Goal: Task Accomplishment & Management: Use online tool/utility

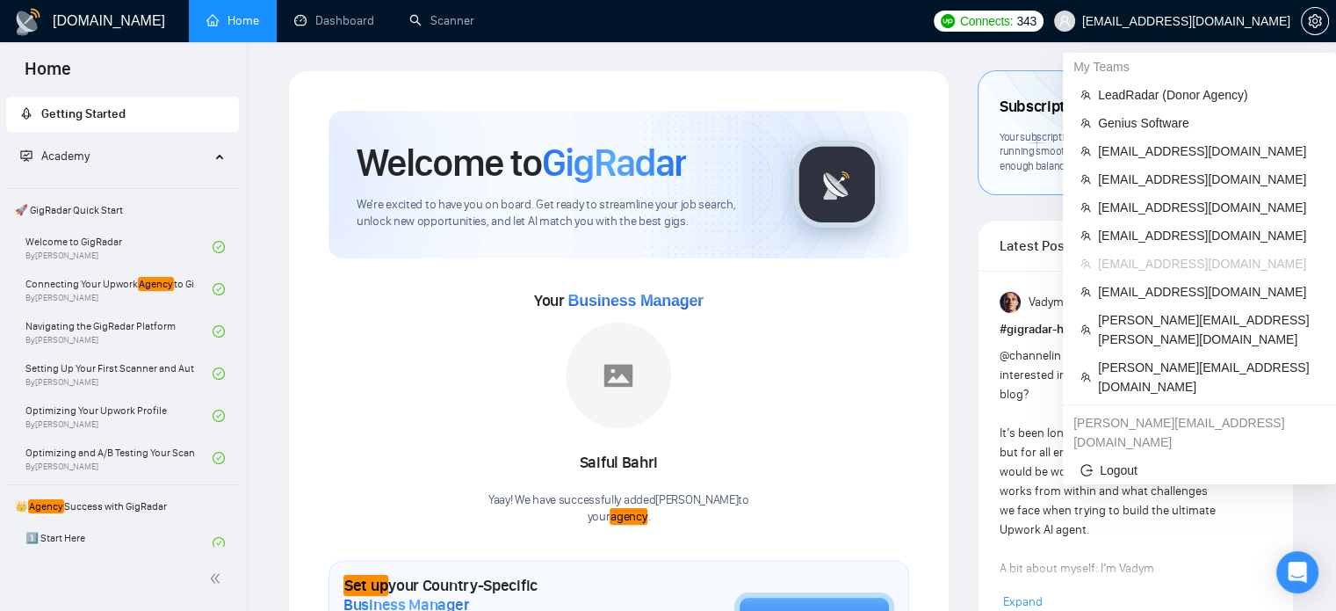
click at [1181, 11] on span "[EMAIL_ADDRESS][DOMAIN_NAME]" at bounding box center [1172, 21] width 257 height 56
click at [1136, 92] on span "LeadRadar (Donor Agency )" at bounding box center [1208, 94] width 221 height 19
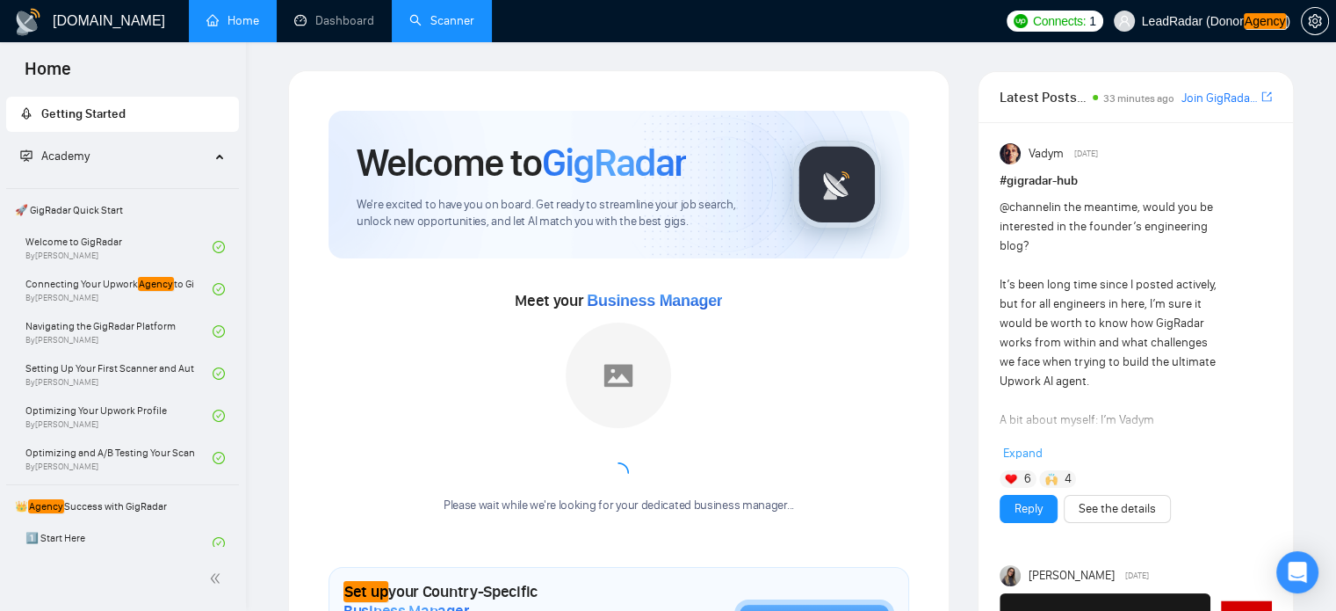
click at [439, 24] on link "Scanner" at bounding box center [441, 20] width 65 height 15
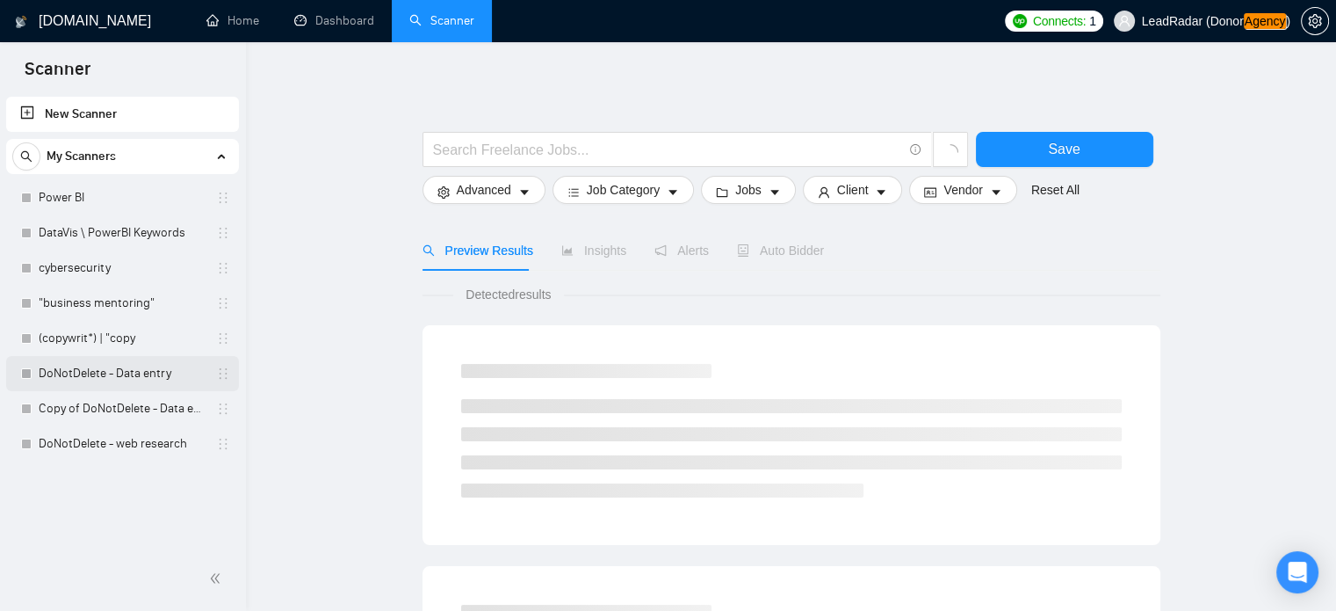
click at [79, 380] on link "DoNotDelete - Data entry" at bounding box center [122, 373] width 167 height 35
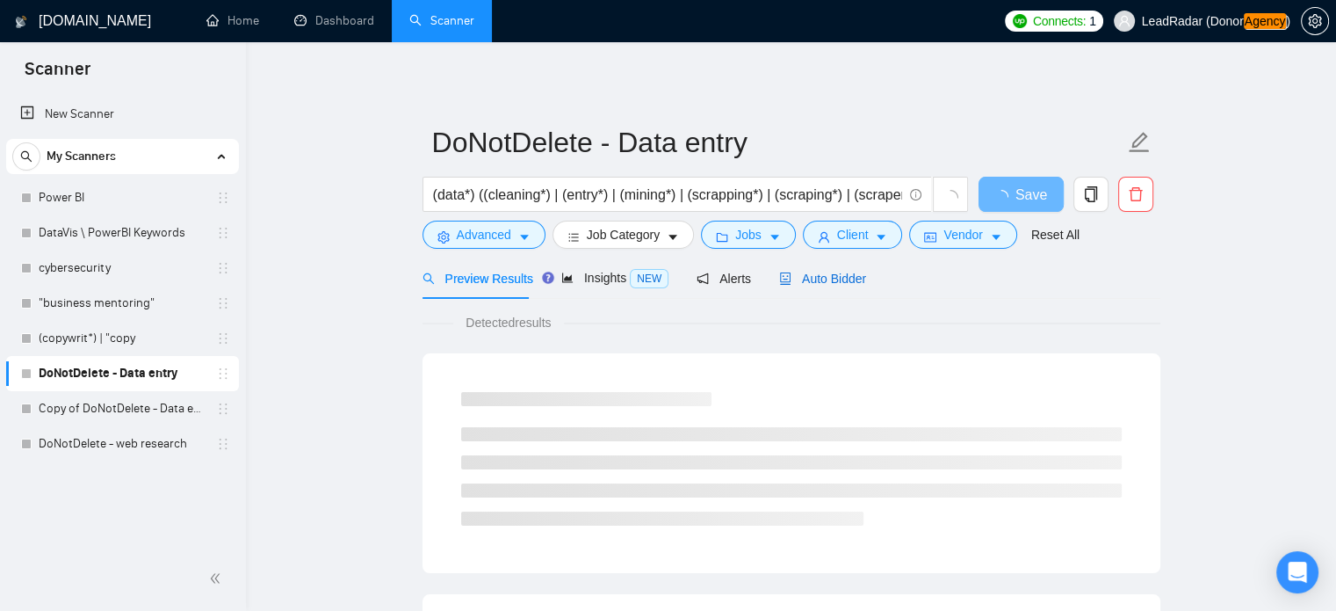
click at [809, 283] on span "Auto Bidder" at bounding box center [822, 278] width 87 height 14
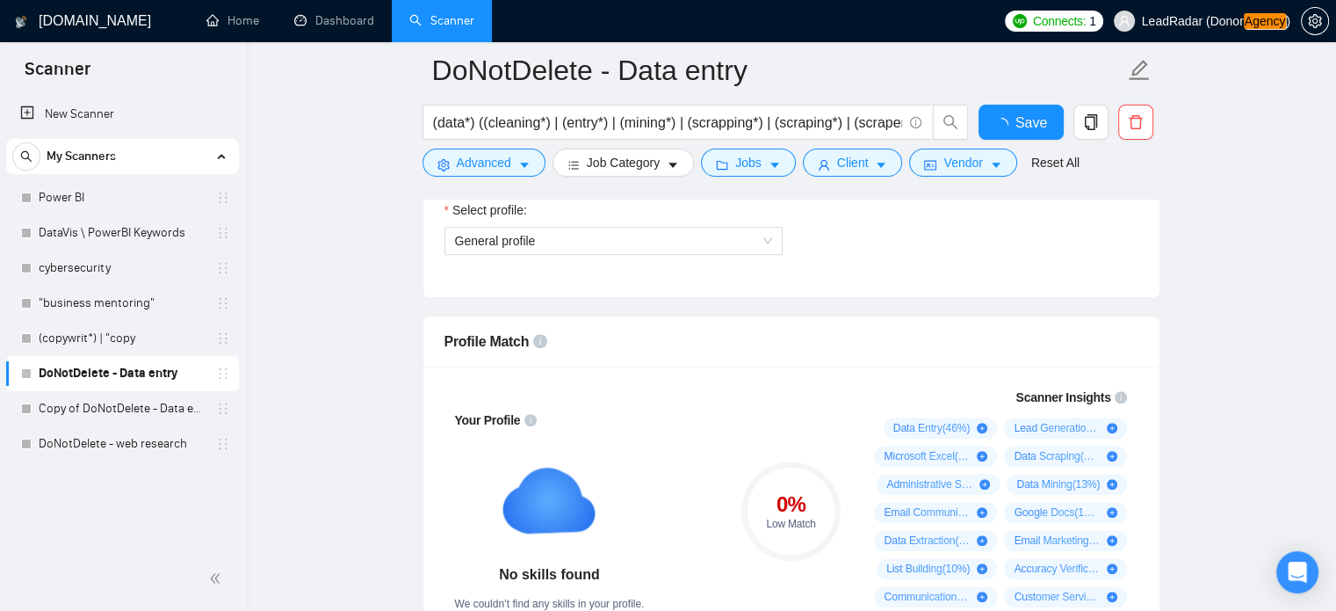
click at [669, 178] on input "Select team:" at bounding box center [607, 165] width 305 height 26
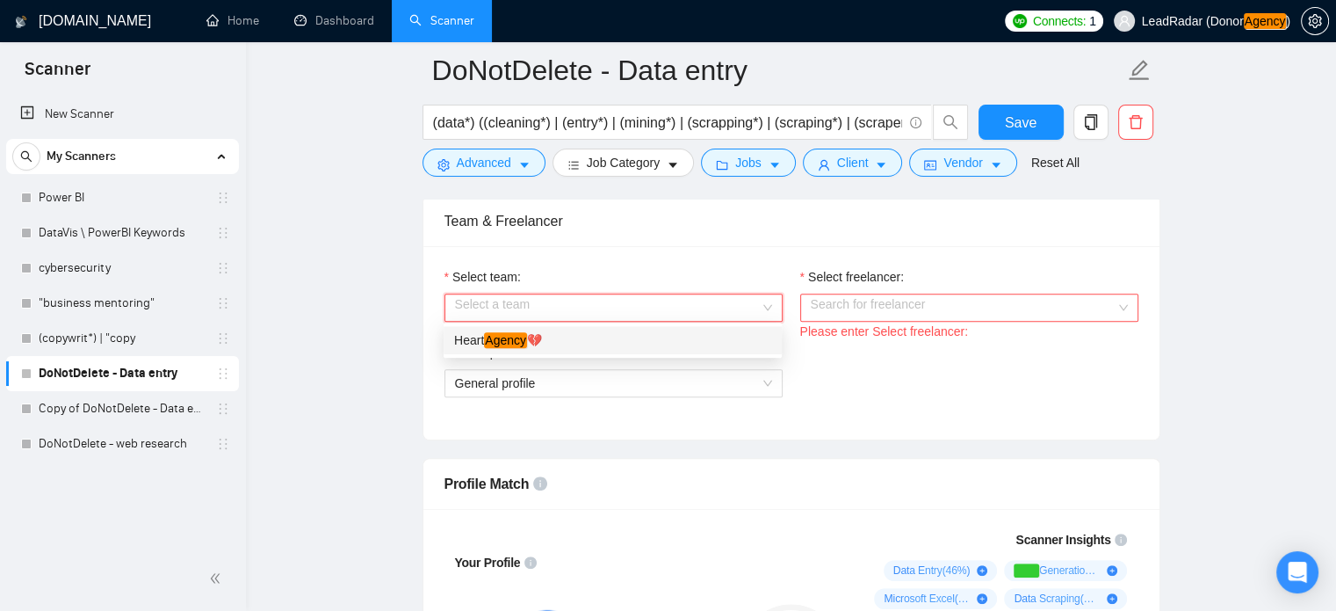
click at [658, 300] on input "Select team:" at bounding box center [607, 307] width 305 height 26
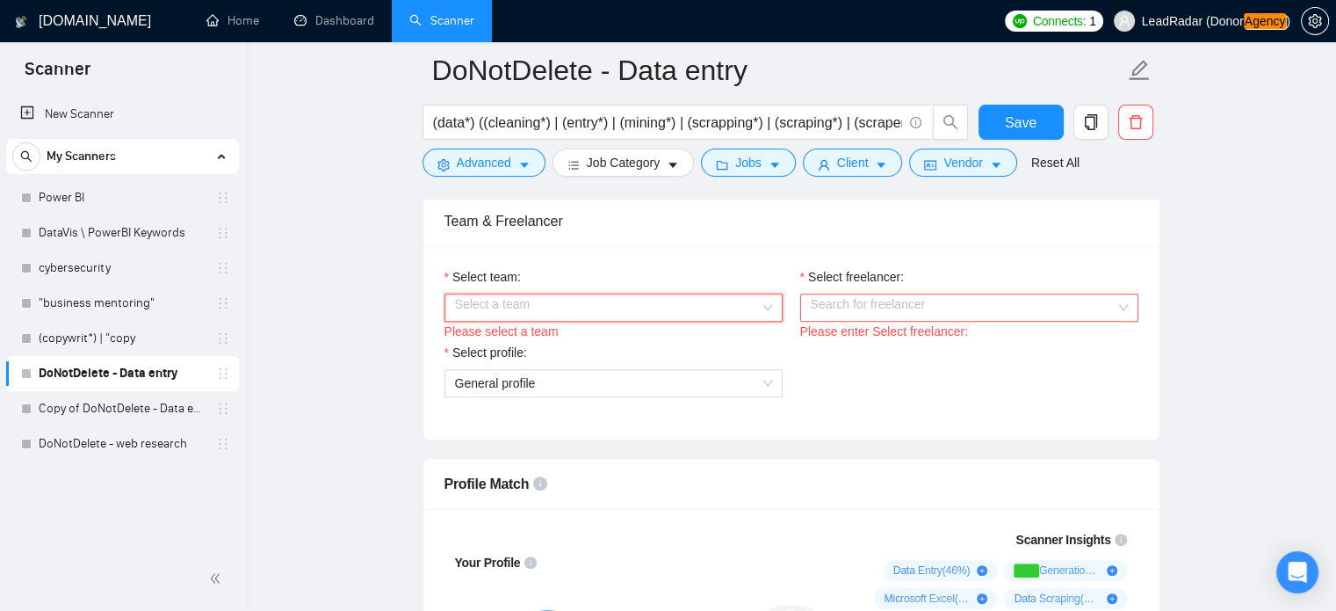
click at [647, 307] on input "Select team:" at bounding box center [607, 307] width 305 height 26
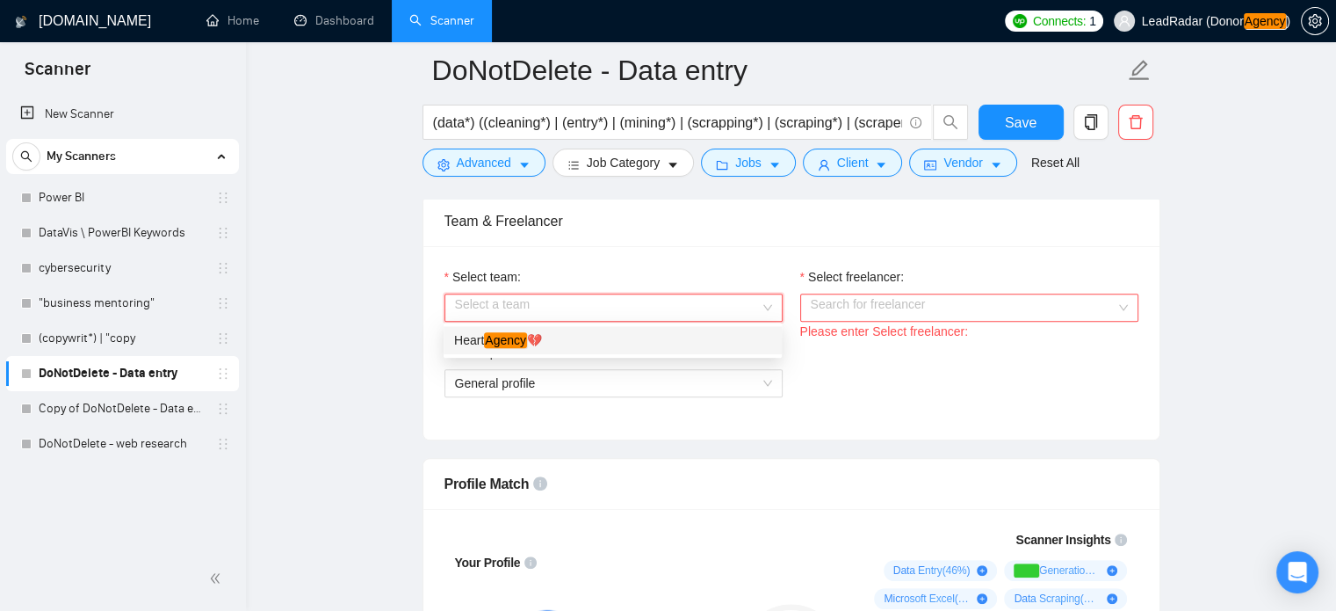
click at [640, 331] on div "Heart Agency 💔" at bounding box center [612, 339] width 317 height 19
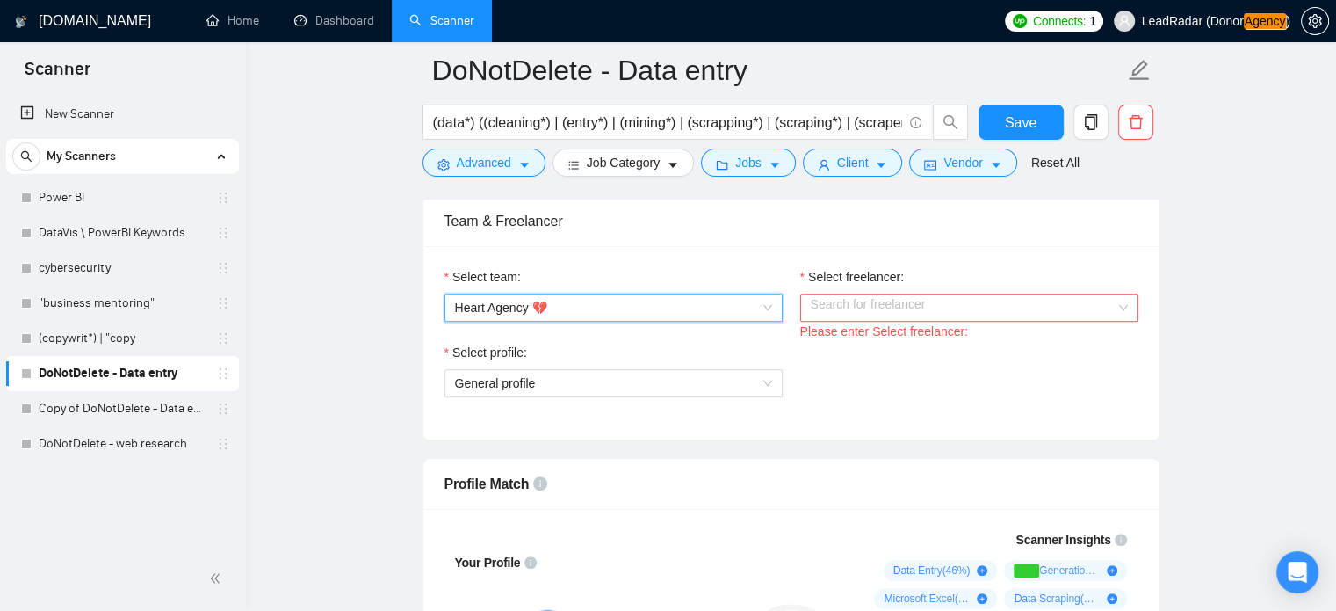
click at [900, 289] on div "Select freelancer:" at bounding box center [969, 280] width 338 height 26
click at [890, 304] on input "Select freelancer:" at bounding box center [963, 307] width 305 height 26
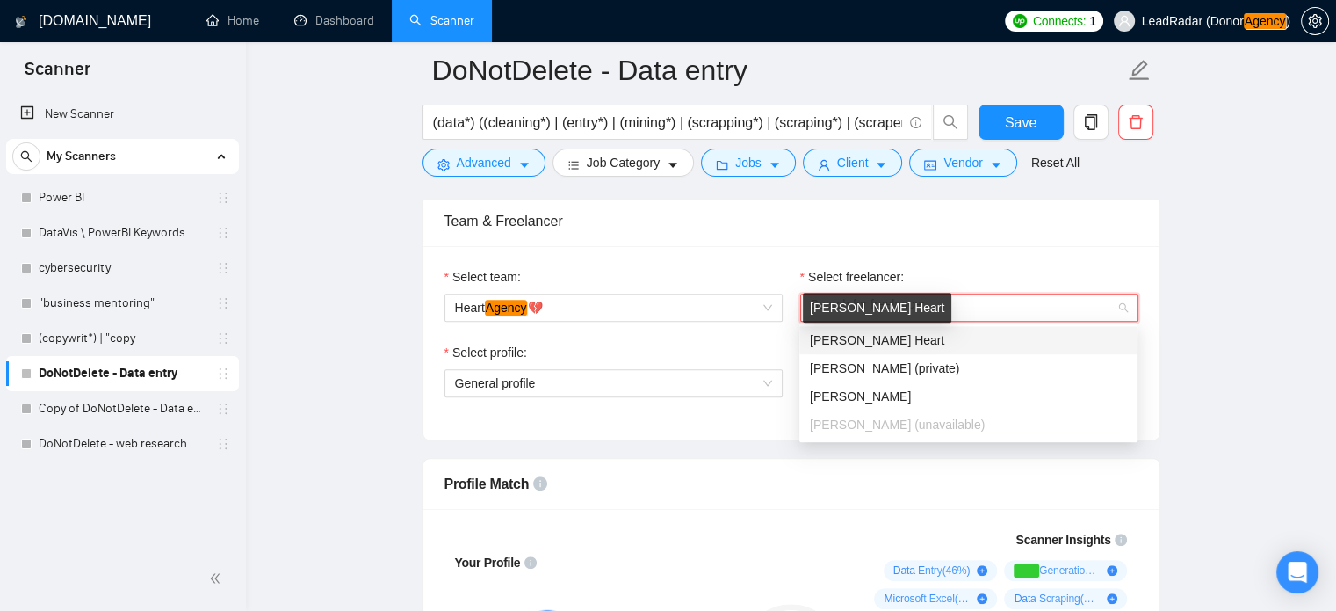
click at [850, 343] on span "Karri Heart" at bounding box center [877, 340] width 134 height 14
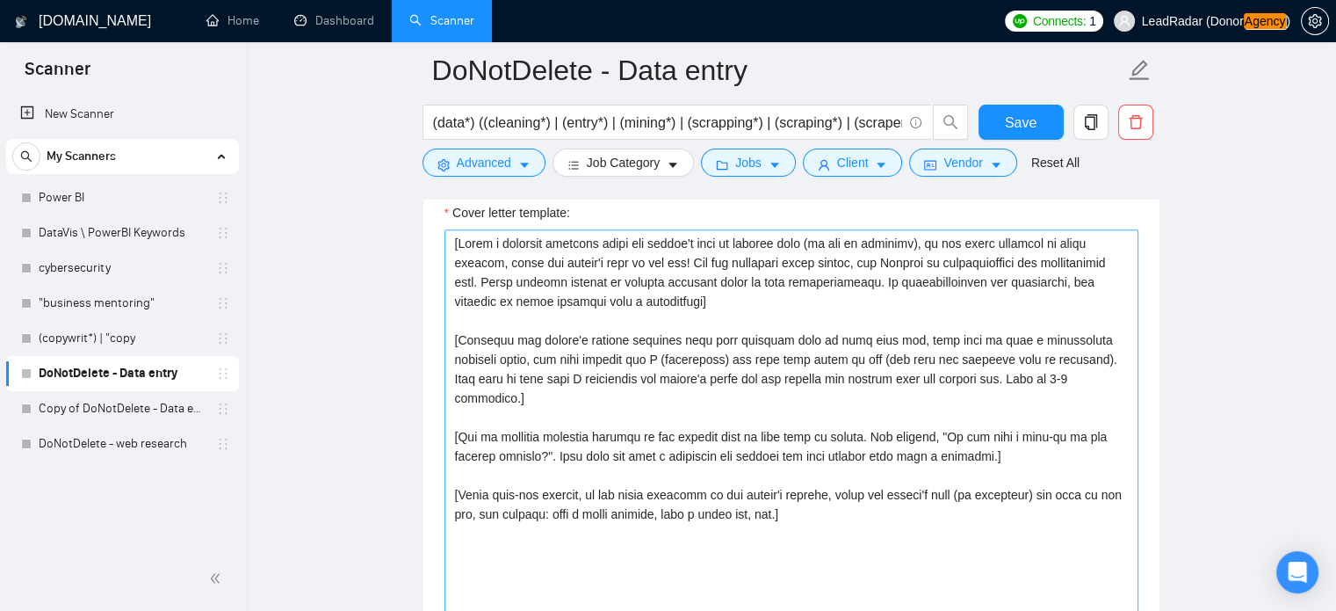
scroll to position [1917, 0]
click at [702, 289] on textarea "Cover letter template:" at bounding box center [792, 428] width 694 height 395
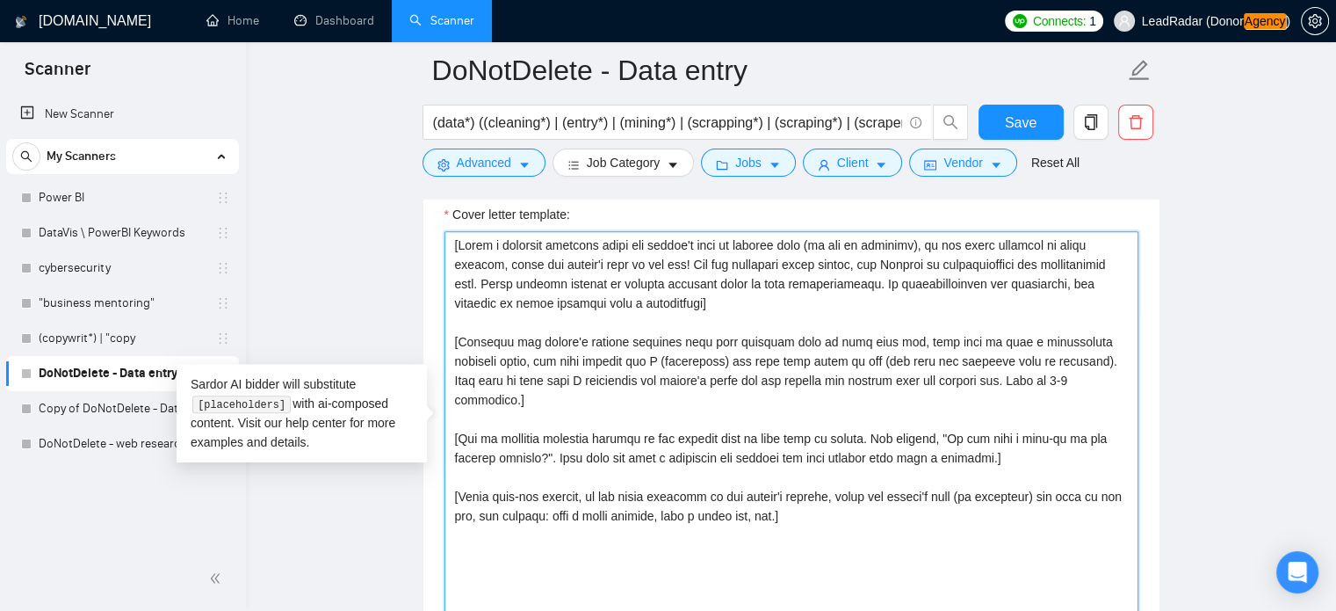
click at [698, 315] on textarea "Cover letter template:" at bounding box center [792, 428] width 694 height 395
drag, startPoint x: 734, startPoint y: 304, endPoint x: 428, endPoint y: 210, distance: 320.7
click at [428, 210] on div "Cover letter template:" at bounding box center [791, 426] width 736 height 485
paste textarea "check if customer wants to"
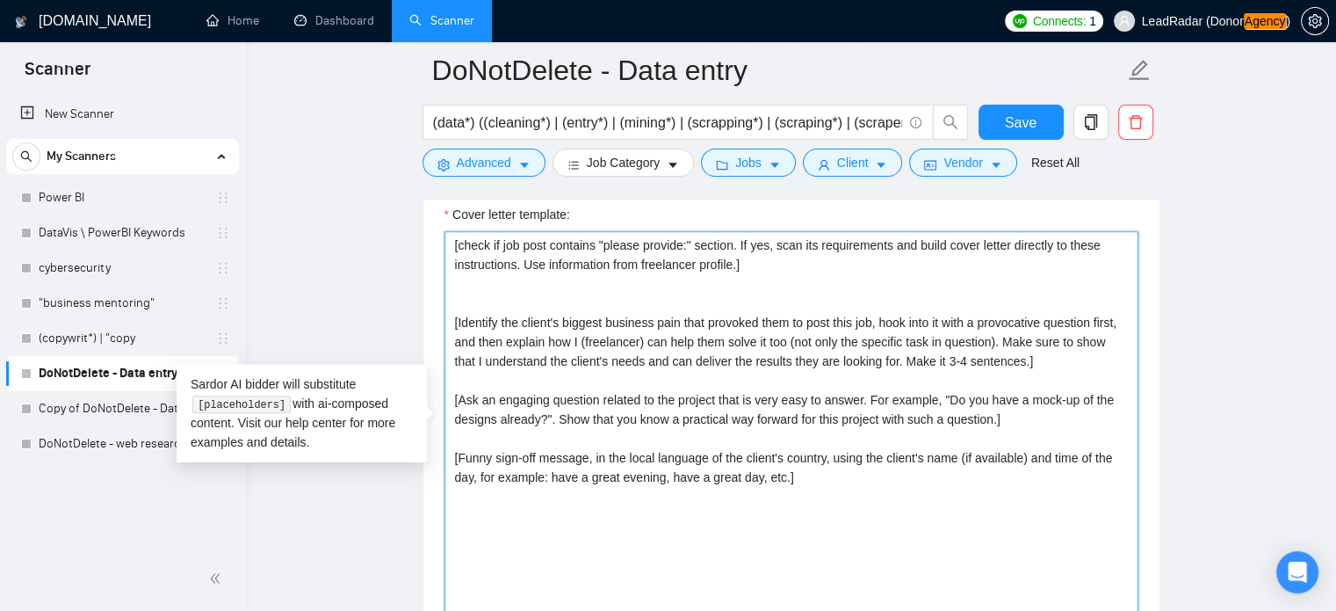
click at [819, 268] on textarea "[check if job post contains "please provide:" section. If yes, scan its require…" at bounding box center [792, 428] width 694 height 395
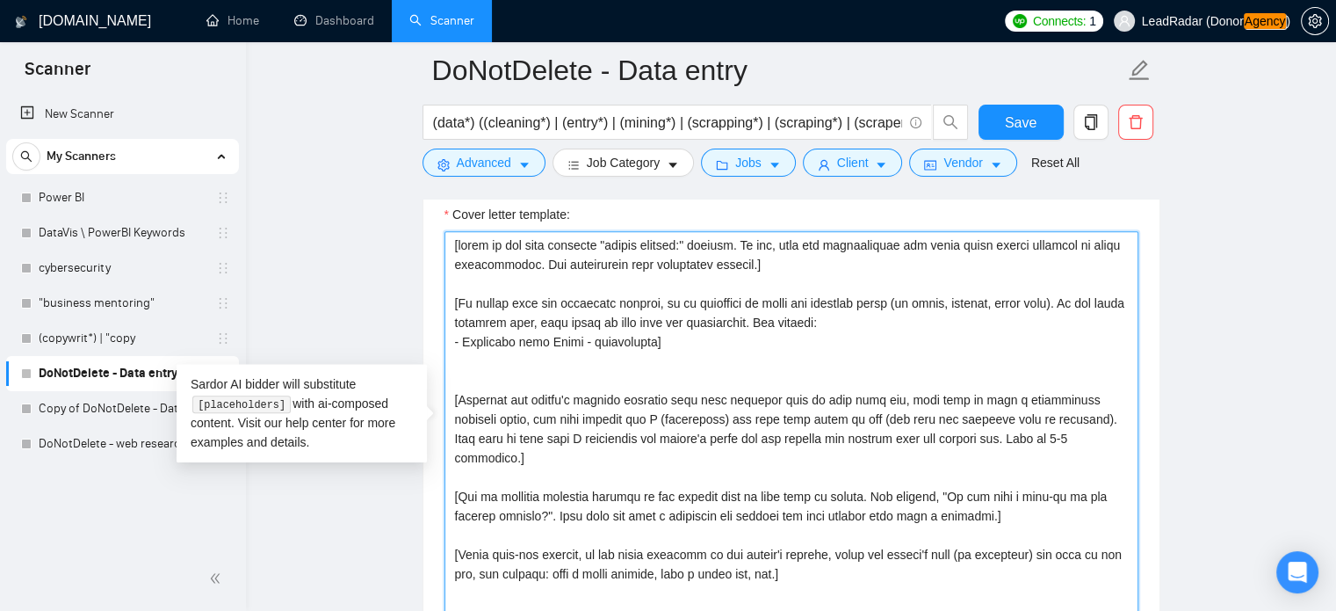
click at [612, 322] on textarea "Cover letter template:" at bounding box center [792, 428] width 694 height 395
click at [560, 322] on textarea "Cover letter template:" at bounding box center [792, 428] width 694 height 395
click at [550, 322] on textarea "Cover letter template:" at bounding box center [792, 428] width 694 height 395
click at [724, 326] on textarea "Cover letter template:" at bounding box center [792, 428] width 694 height 395
click at [703, 340] on textarea "Cover letter template:" at bounding box center [792, 428] width 694 height 395
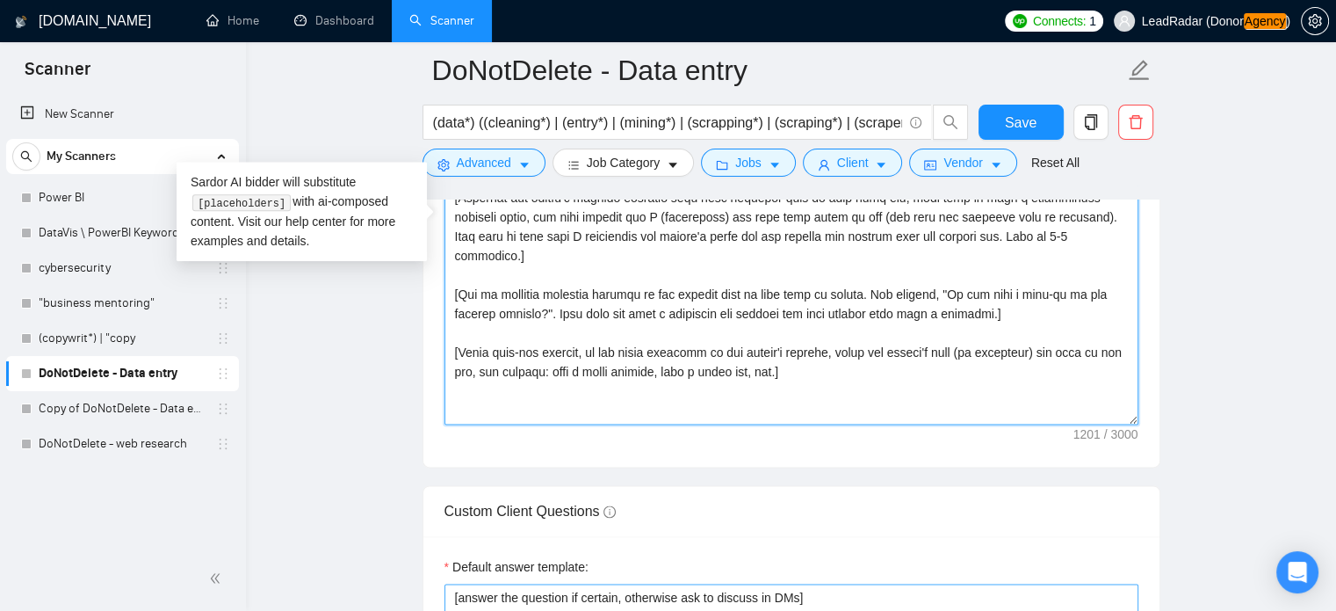
scroll to position [2129, 0]
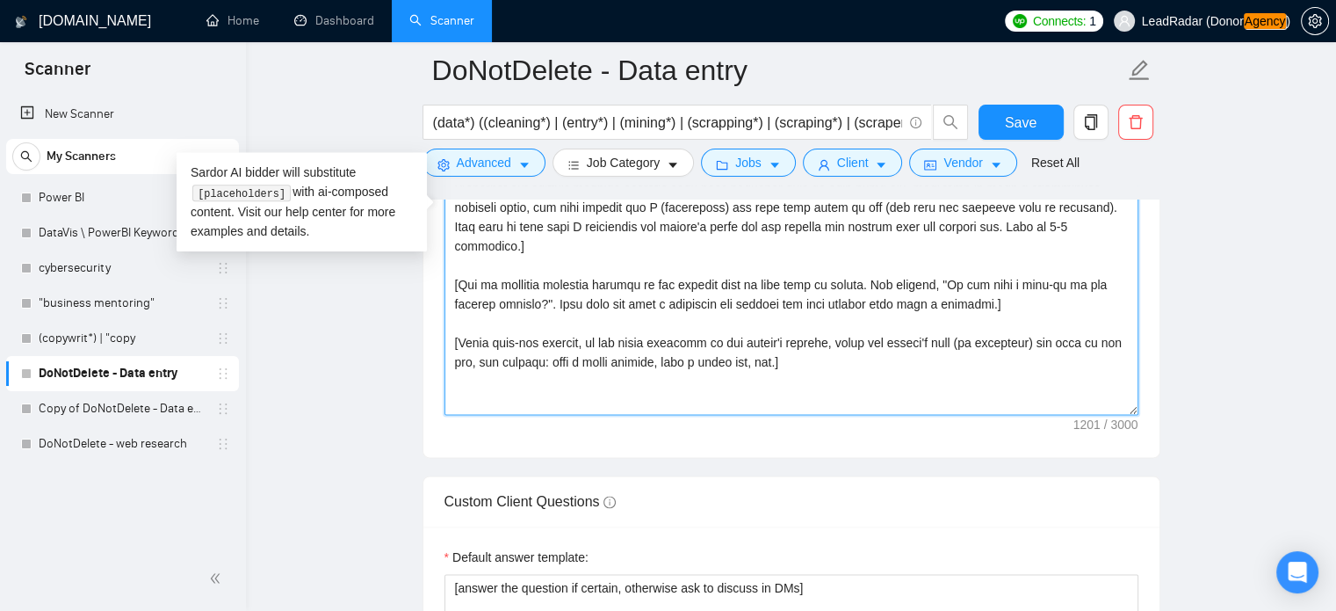
drag, startPoint x: 453, startPoint y: 372, endPoint x: 949, endPoint y: 546, distance: 524.8
click at [949, 546] on form "Auto Bidding Enabled Auto Bidding Enabled: OFF Auto Bidder Schedule Auto Biddin…" at bounding box center [792, 253] width 738 height 4102
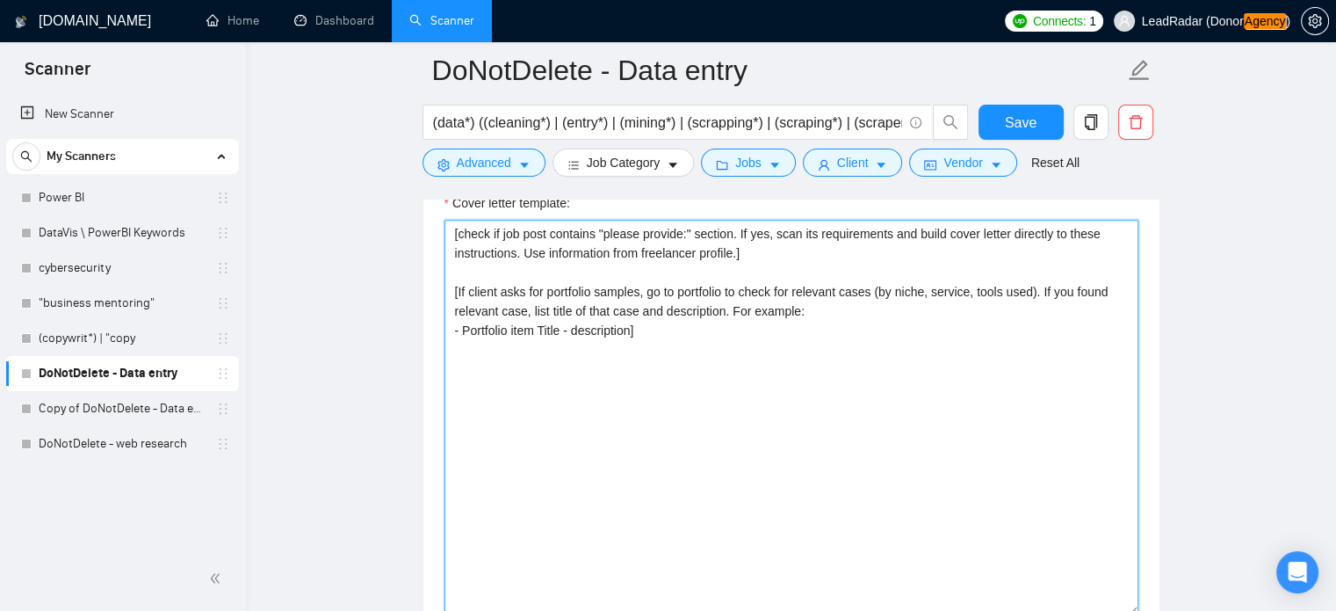
scroll to position [1927, 0]
type textarea "[check if job post contains "please provide:" section. If yes, scan its require…"
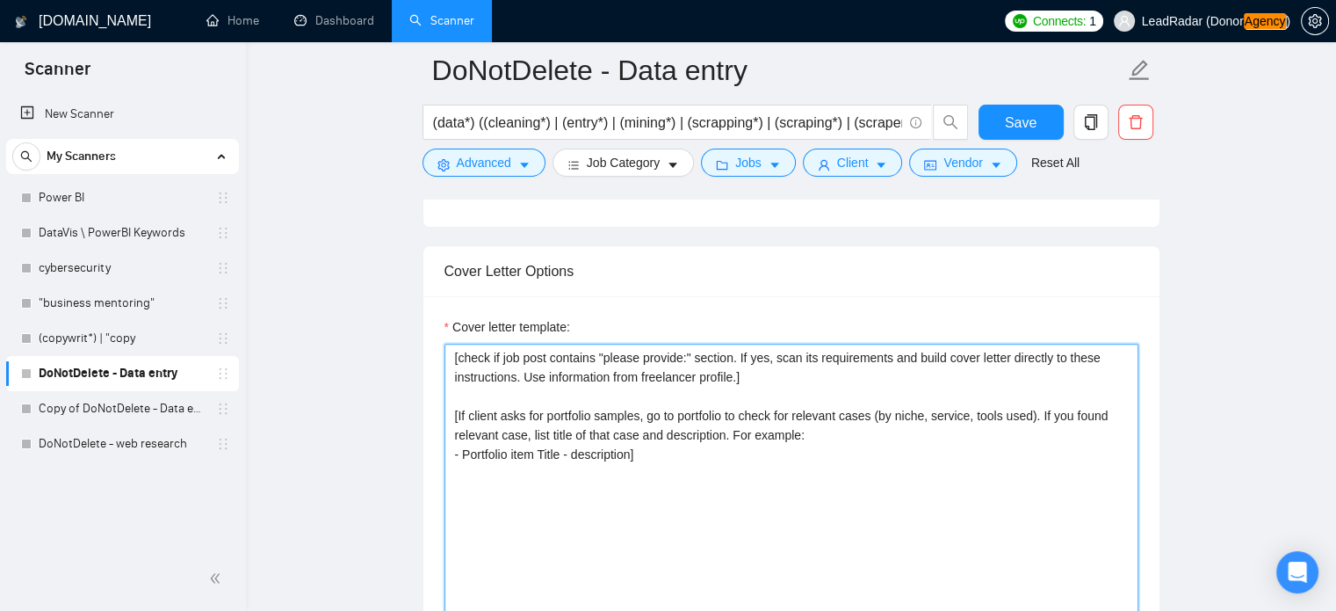
scroll to position [1799, 0]
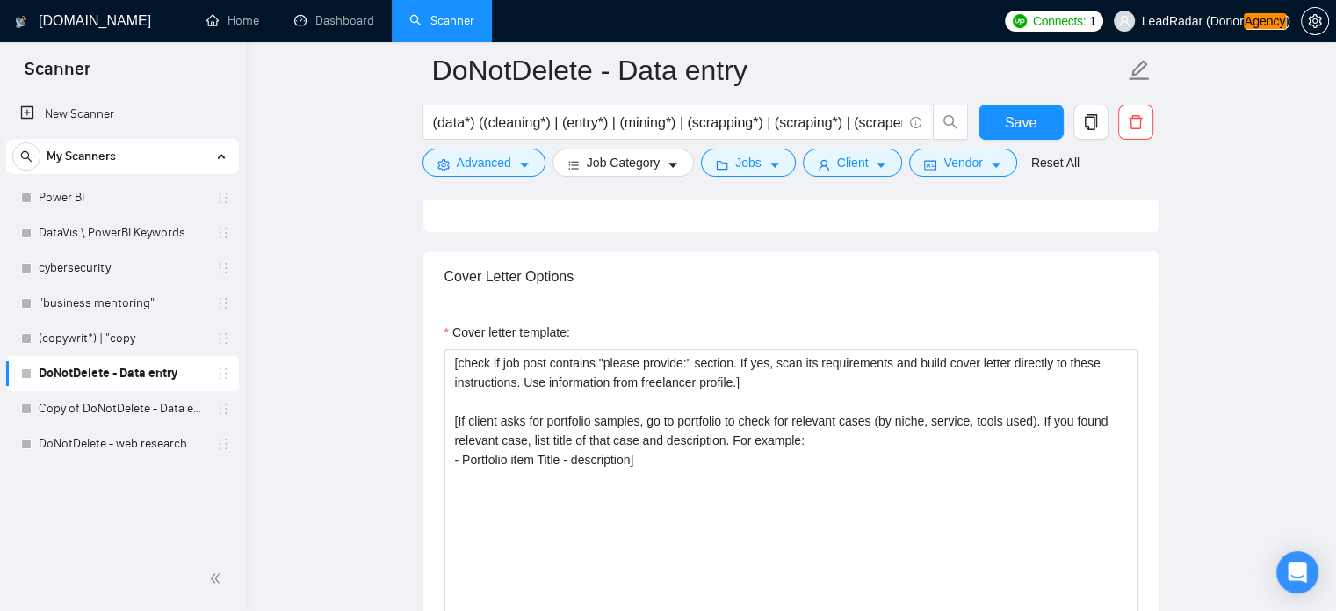
click at [1204, 11] on span "LeadRadar (Donor Agency )" at bounding box center [1202, 21] width 198 height 56
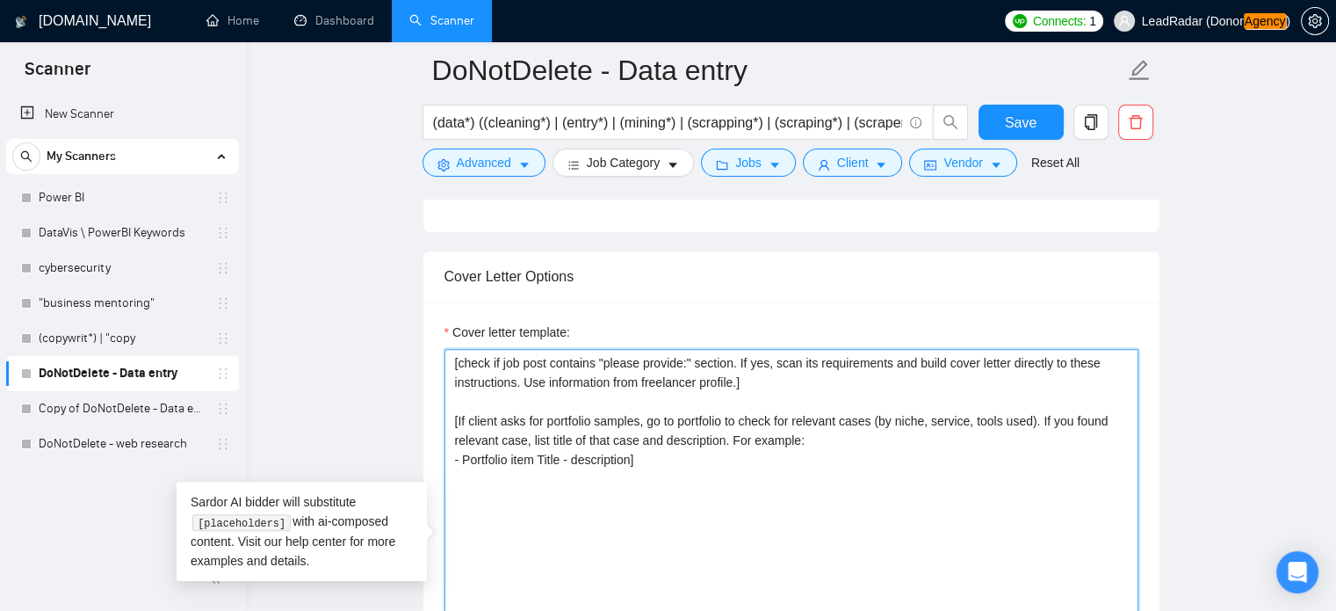
drag, startPoint x: 643, startPoint y: 459, endPoint x: 422, endPoint y: 428, distance: 223.6
click at [418, 422] on main "DoNotDelete - Data entry (data*) ((cleaning*) | (entry*) | (mining*) | (scrappi…" at bounding box center [791, 608] width 1034 height 4674
click at [610, 468] on textarea "[check if job post contains "please provide:" section. If yes, scan its require…" at bounding box center [792, 546] width 694 height 395
click at [688, 467] on textarea "[check if job post contains "please provide:" section. If yes, scan its require…" at bounding box center [792, 546] width 694 height 395
paste textarea "[When client asks for portfolio samples, search the portfolio for relevant proj…"
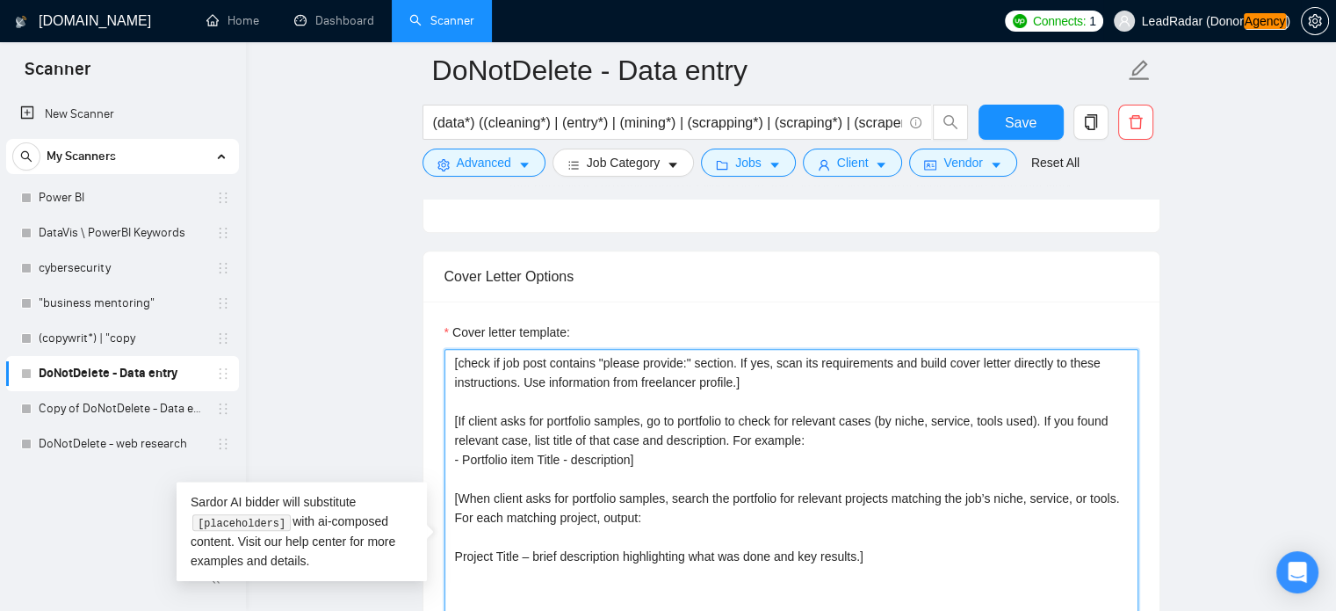
type textarea "[check if job post contains "please provide:" section. If yes, scan its require…"
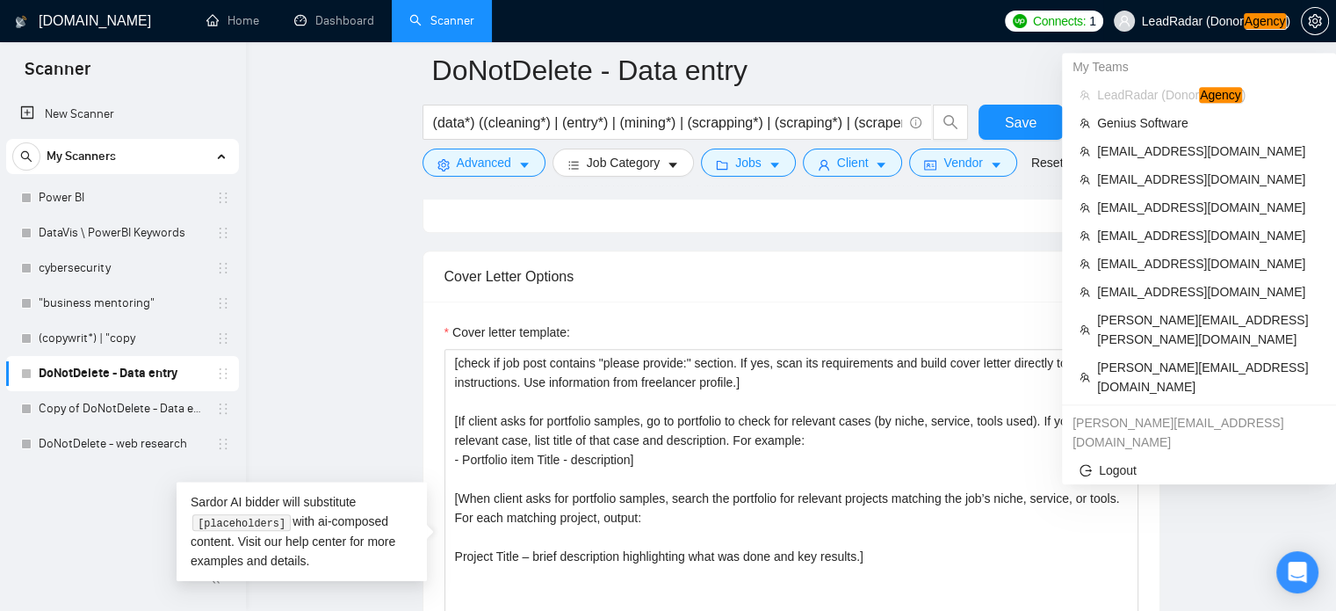
click at [1241, 27] on span "LeadRadar (Donor Agency )" at bounding box center [1216, 21] width 148 height 12
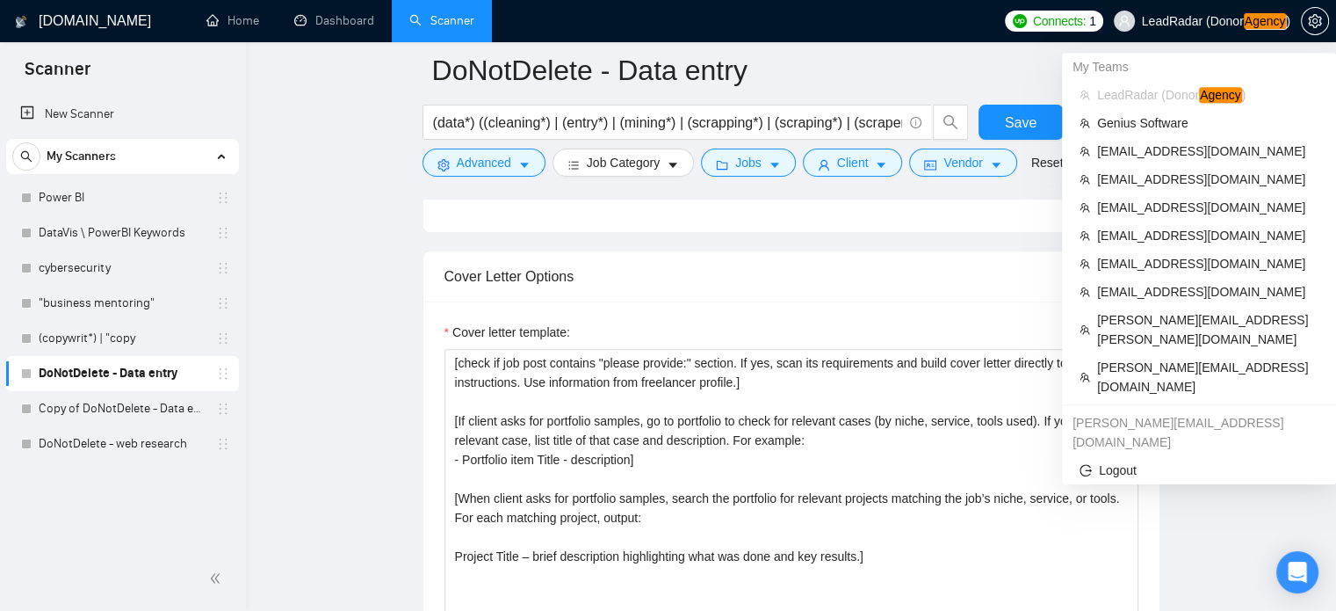
click at [1226, 15] on span "LeadRadar (Donor Agency )" at bounding box center [1216, 21] width 148 height 12
click at [1143, 127] on span "Genius Software" at bounding box center [1207, 122] width 221 height 19
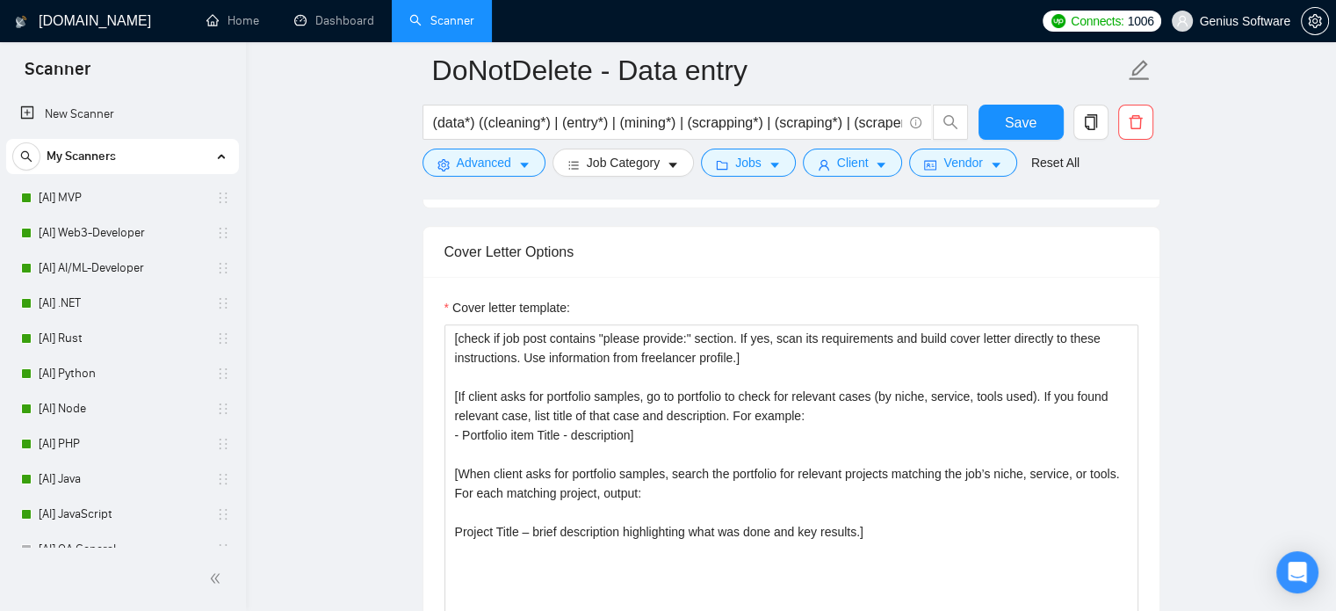
drag, startPoint x: 1266, startPoint y: 22, endPoint x: 1226, endPoint y: 51, distance: 49.0
click at [1266, 21] on span "Genius Software" at bounding box center [1245, 21] width 91 height 0
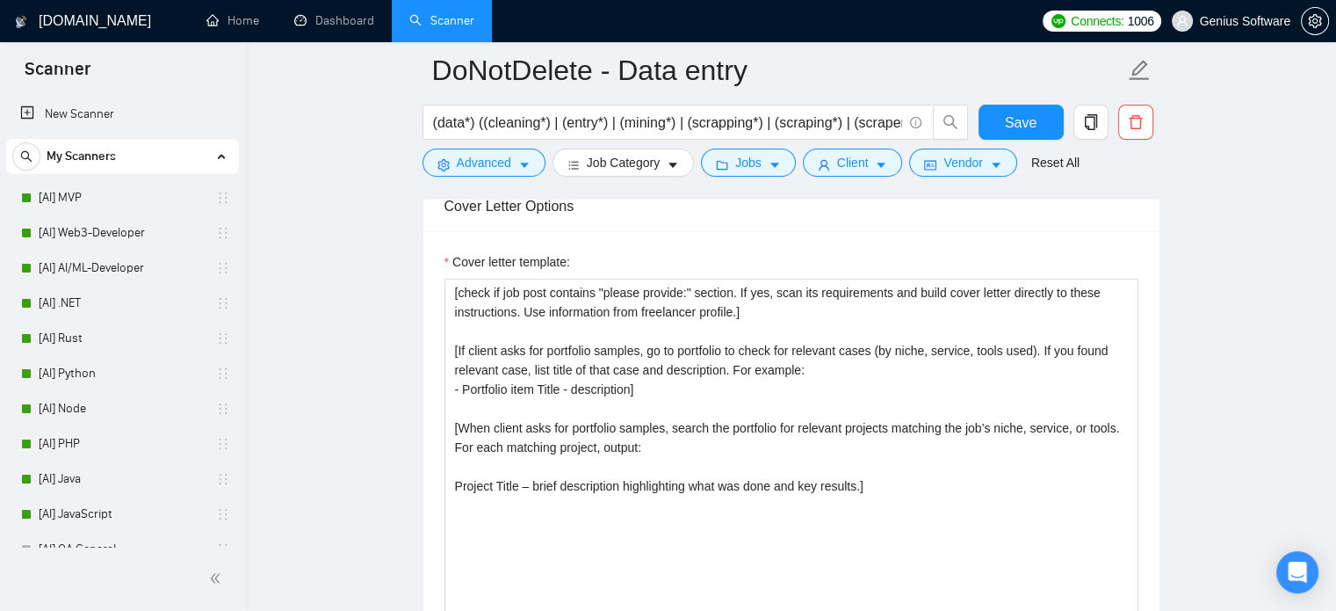
click at [1214, 21] on span "Genius Software" at bounding box center [1245, 21] width 91 height 0
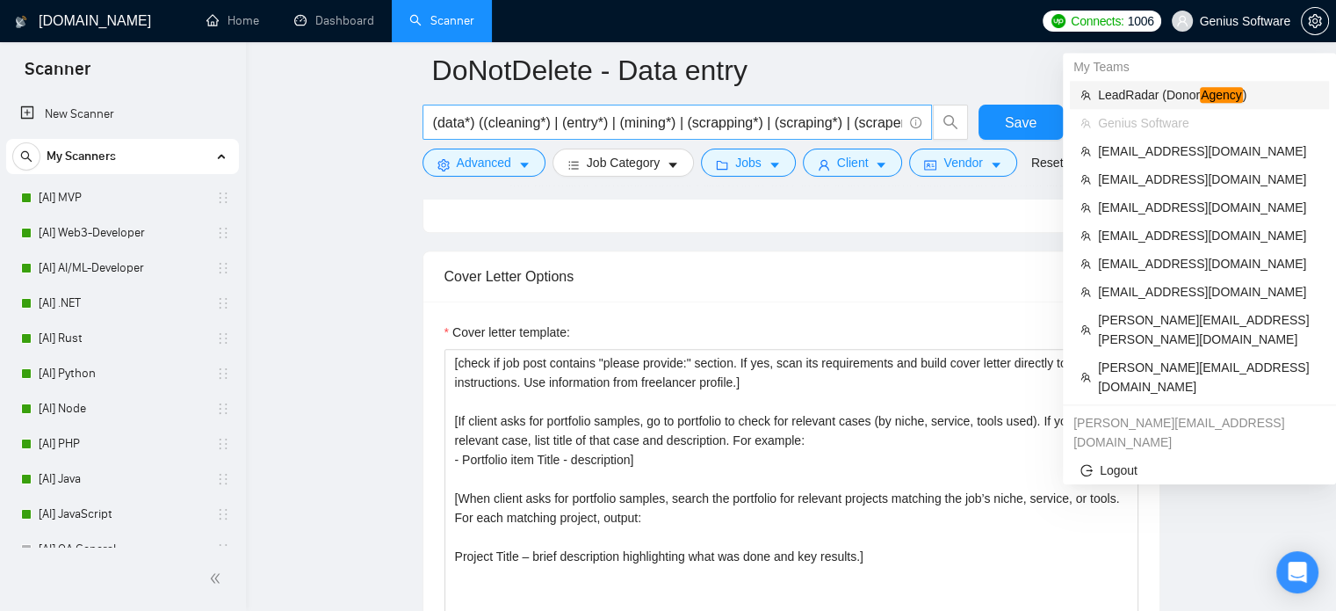
click at [1175, 90] on span "LeadRadar (Donor Agency )" at bounding box center [1208, 94] width 221 height 19
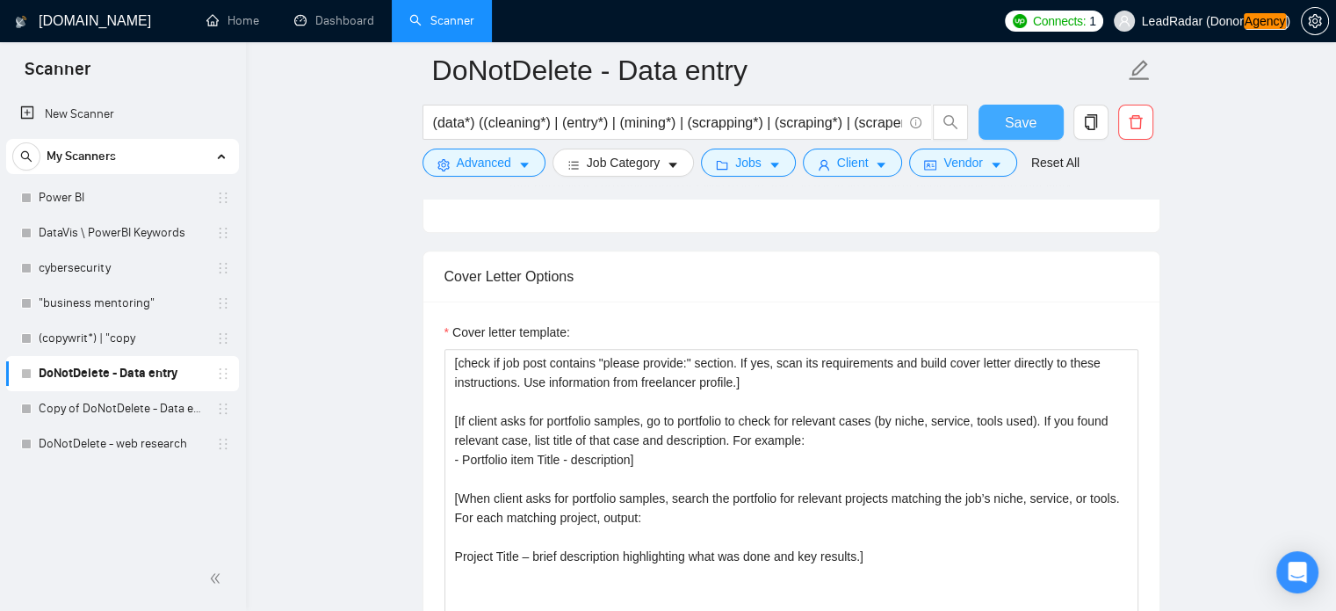
click at [1028, 126] on span "Save" at bounding box center [1021, 123] width 32 height 22
click at [745, 505] on textarea "[check if job post contains "please provide:" section. If yes, scan its require…" at bounding box center [792, 546] width 694 height 395
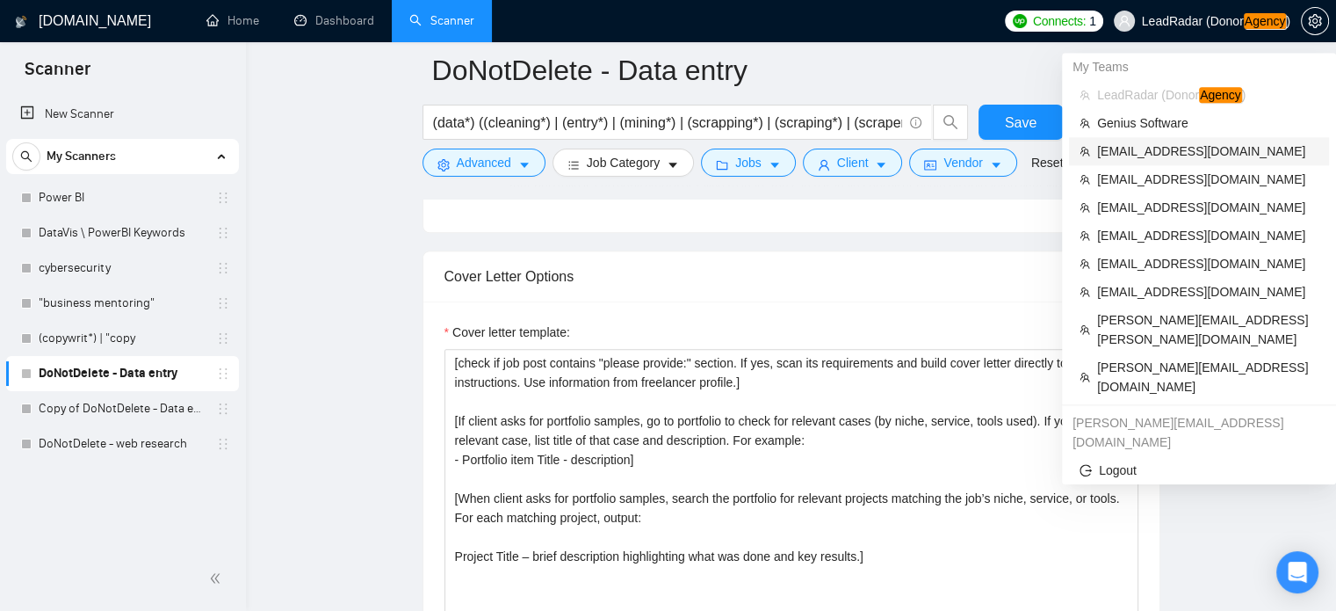
click at [1153, 150] on span "zain@byteit.com" at bounding box center [1207, 150] width 221 height 19
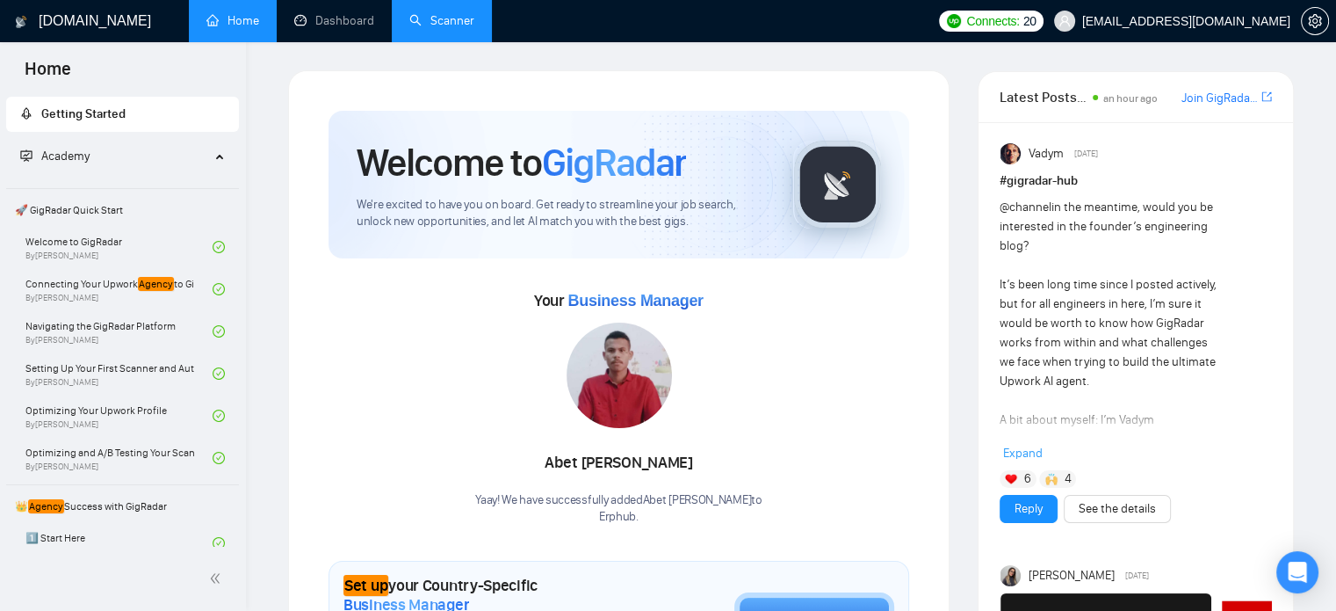
click at [443, 28] on link "Scanner" at bounding box center [441, 20] width 65 height 15
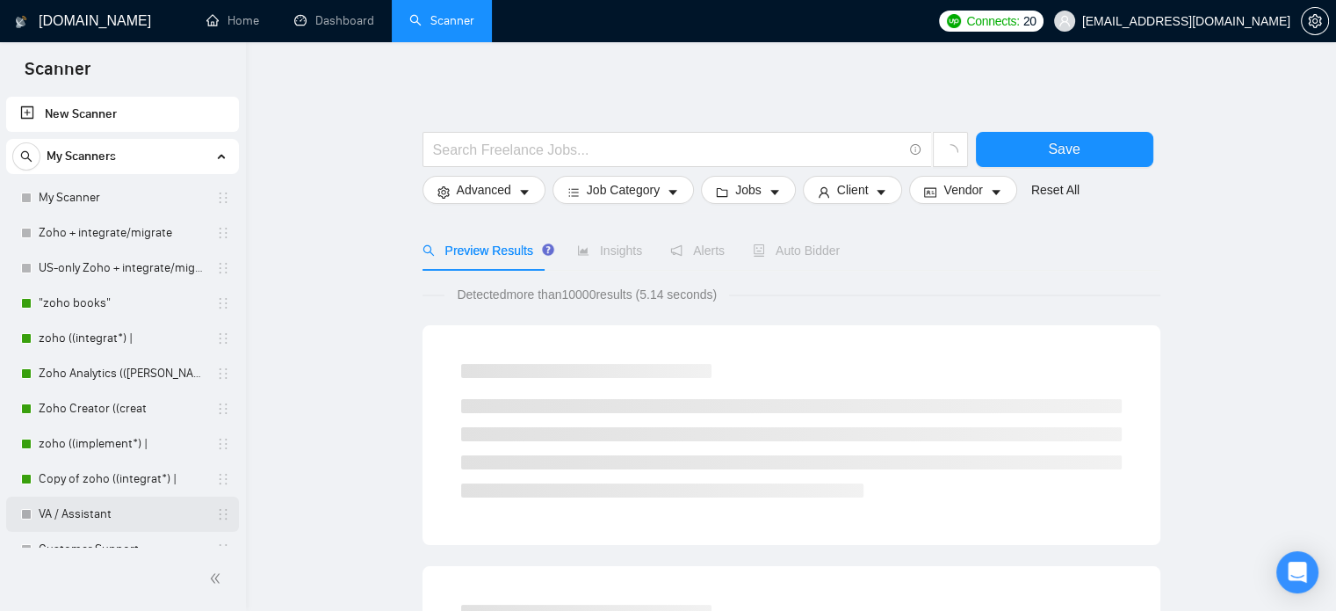
click at [105, 518] on link "VA / Assistant" at bounding box center [122, 513] width 167 height 35
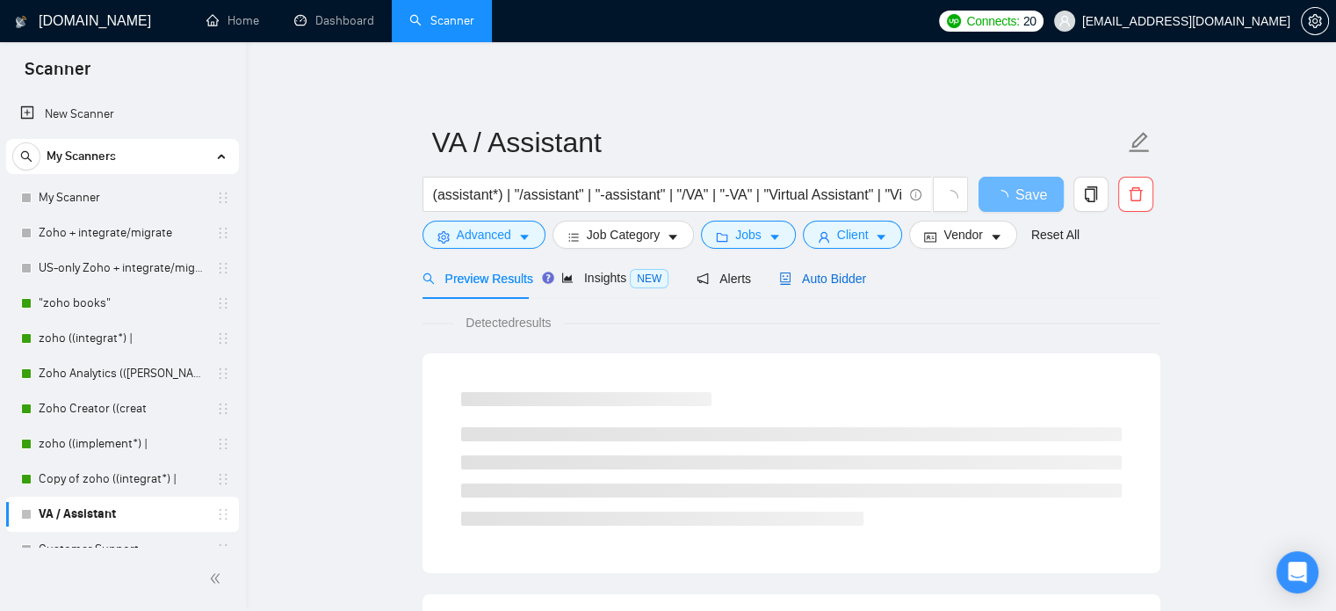
click at [818, 277] on span "Auto Bidder" at bounding box center [822, 278] width 87 height 14
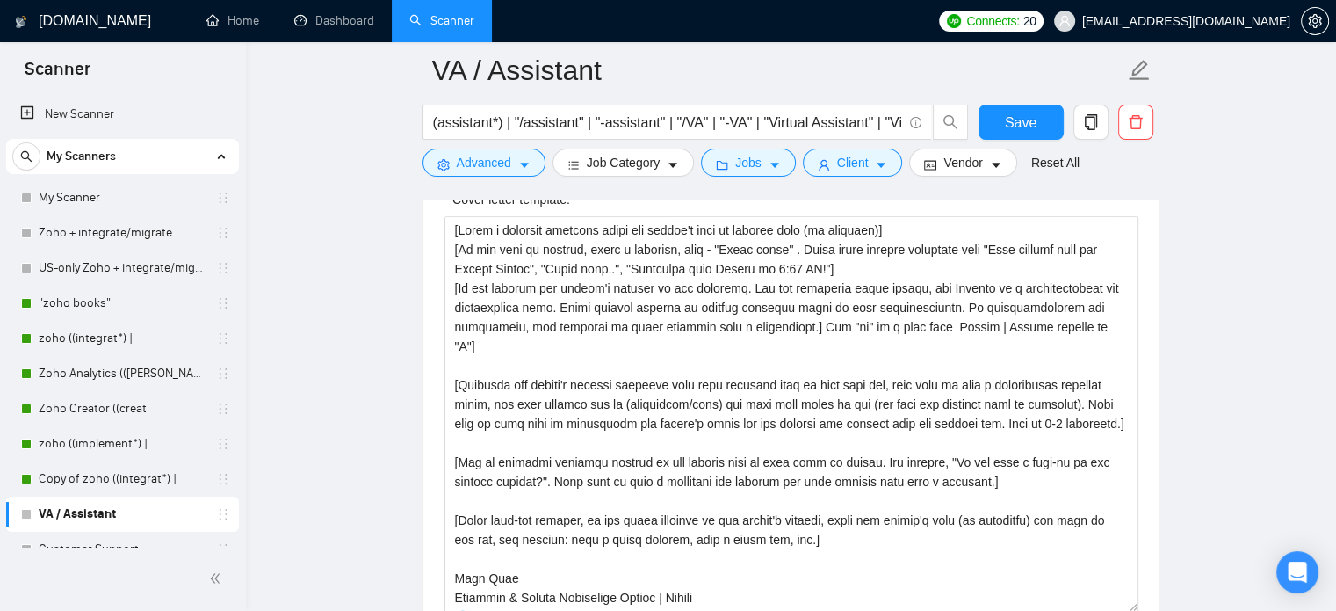
scroll to position [1955, 0]
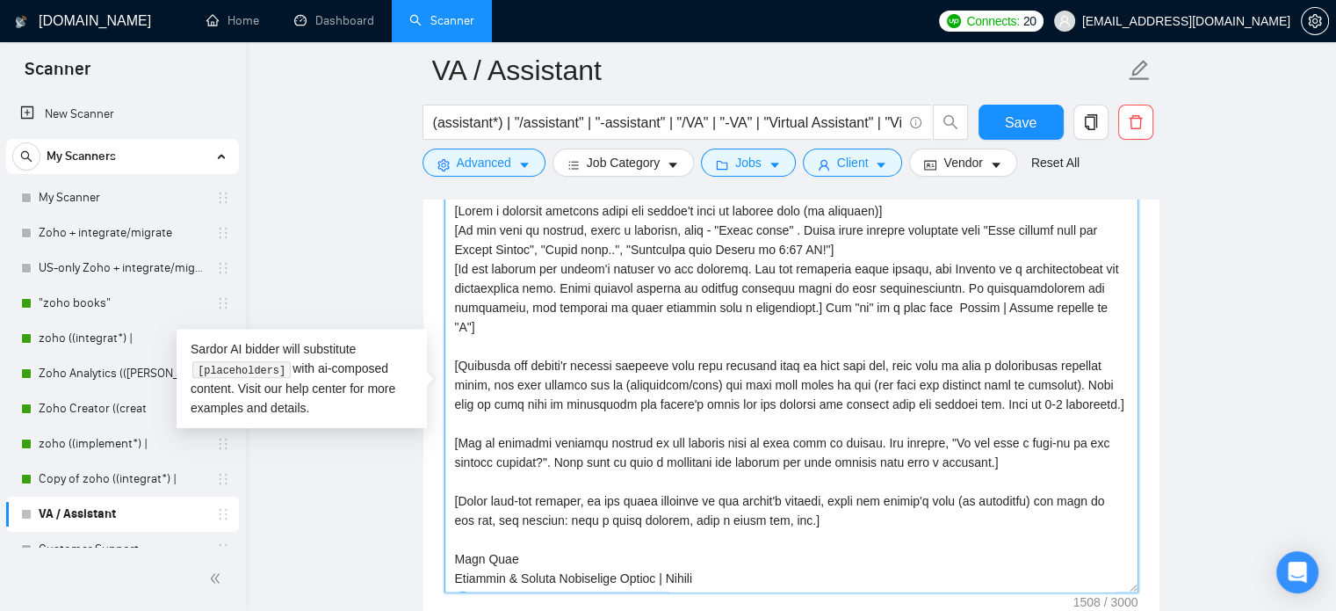
click at [855, 286] on textarea "Cover letter template:" at bounding box center [792, 394] width 694 height 395
paste textarea "check if job post contains "please provide:" section. If yes, scan its requirem…"
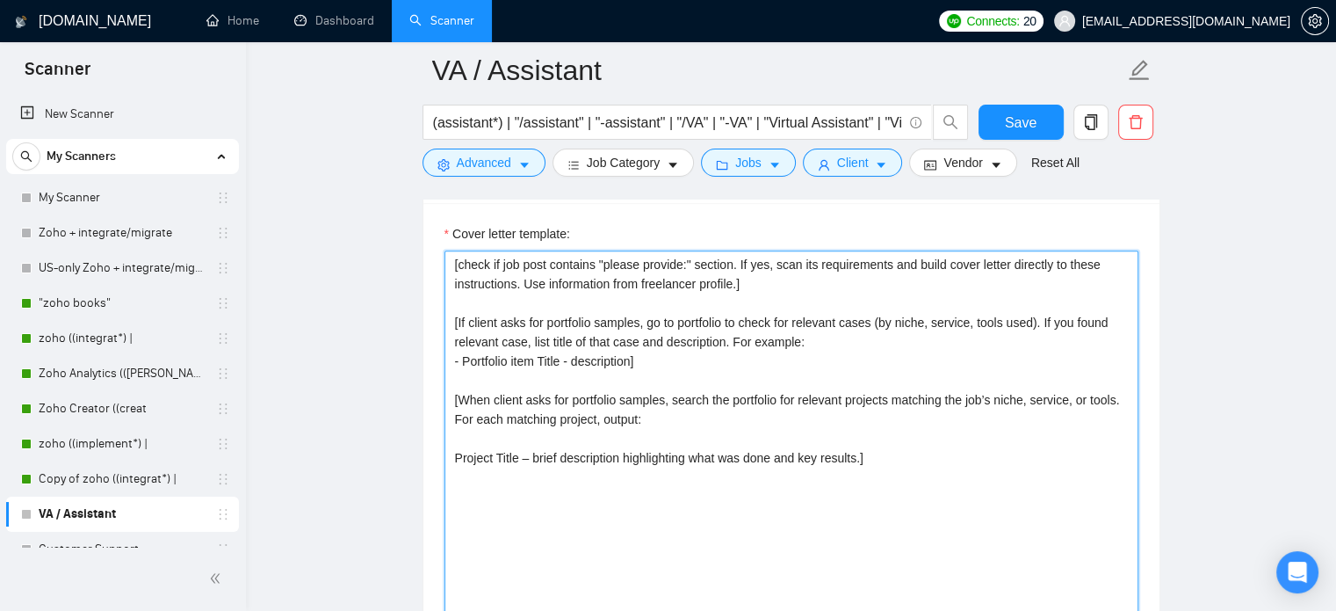
scroll to position [1937, 0]
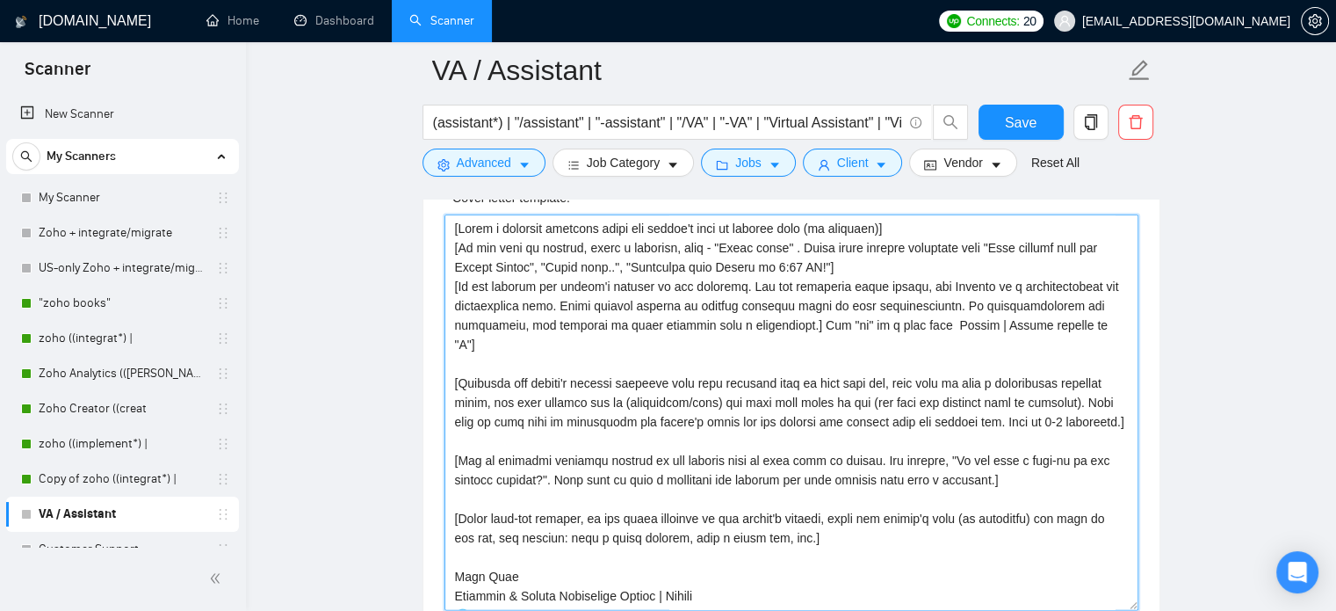
click at [832, 383] on textarea "Cover letter template:" at bounding box center [792, 411] width 694 height 395
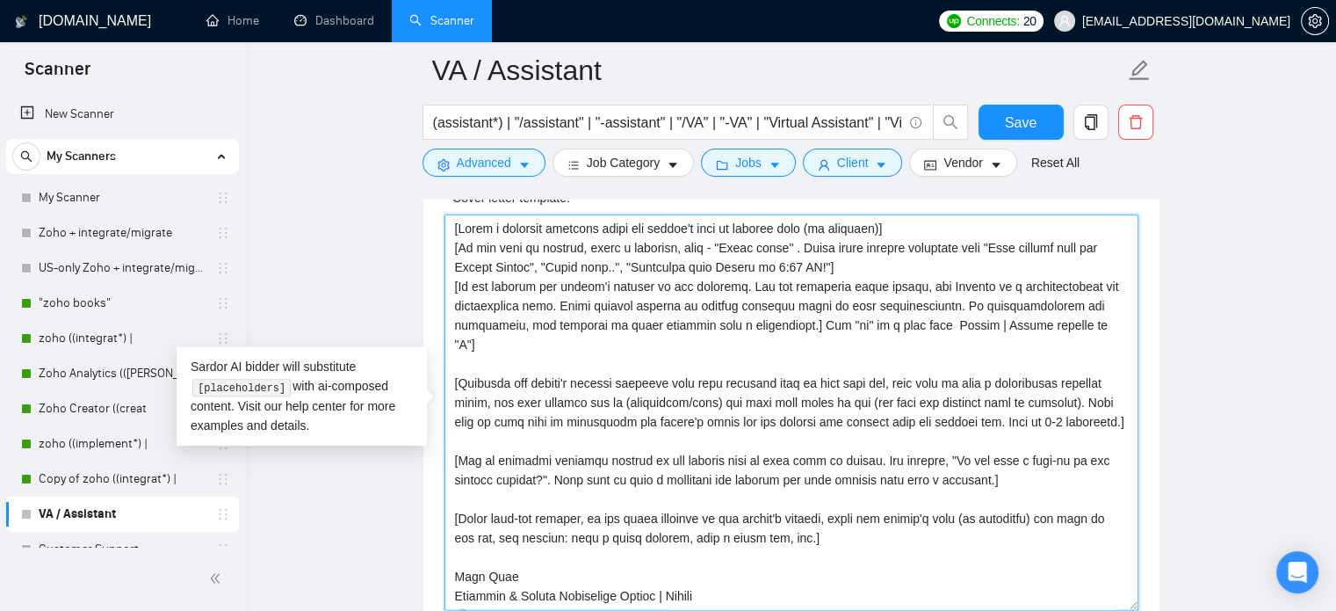
paste textarea "check if job post contains "please provide:" section. If yes, scan its requirem…"
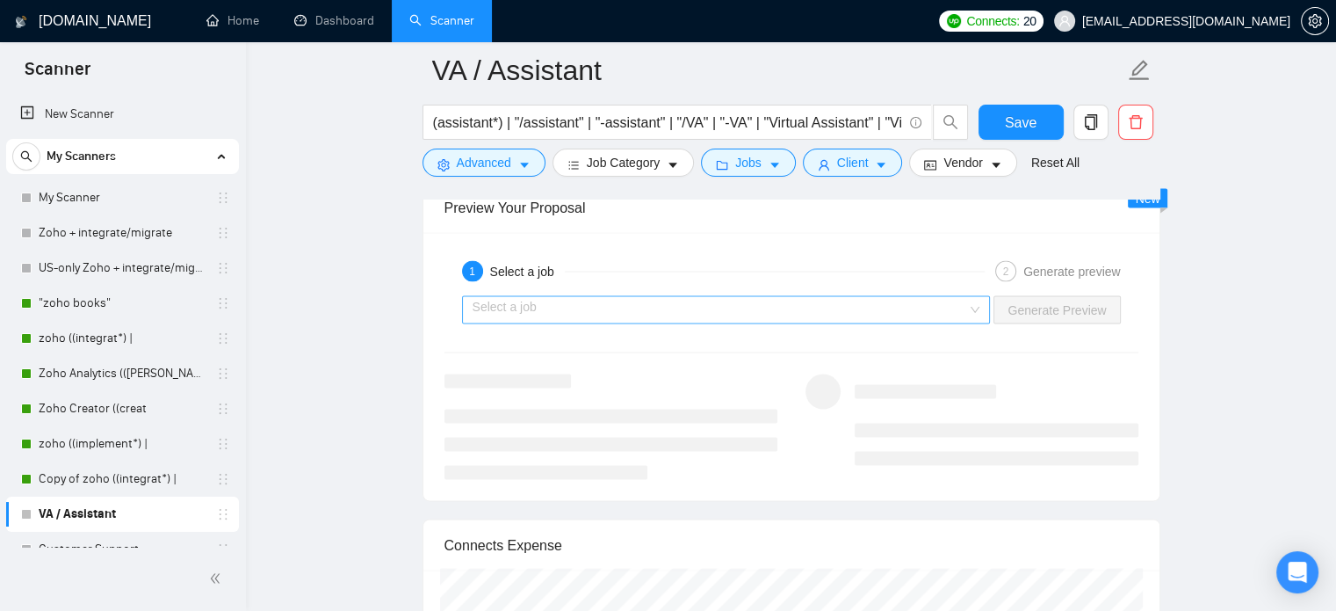
scroll to position [3266, 0]
click at [947, 313] on input "search" at bounding box center [720, 308] width 495 height 26
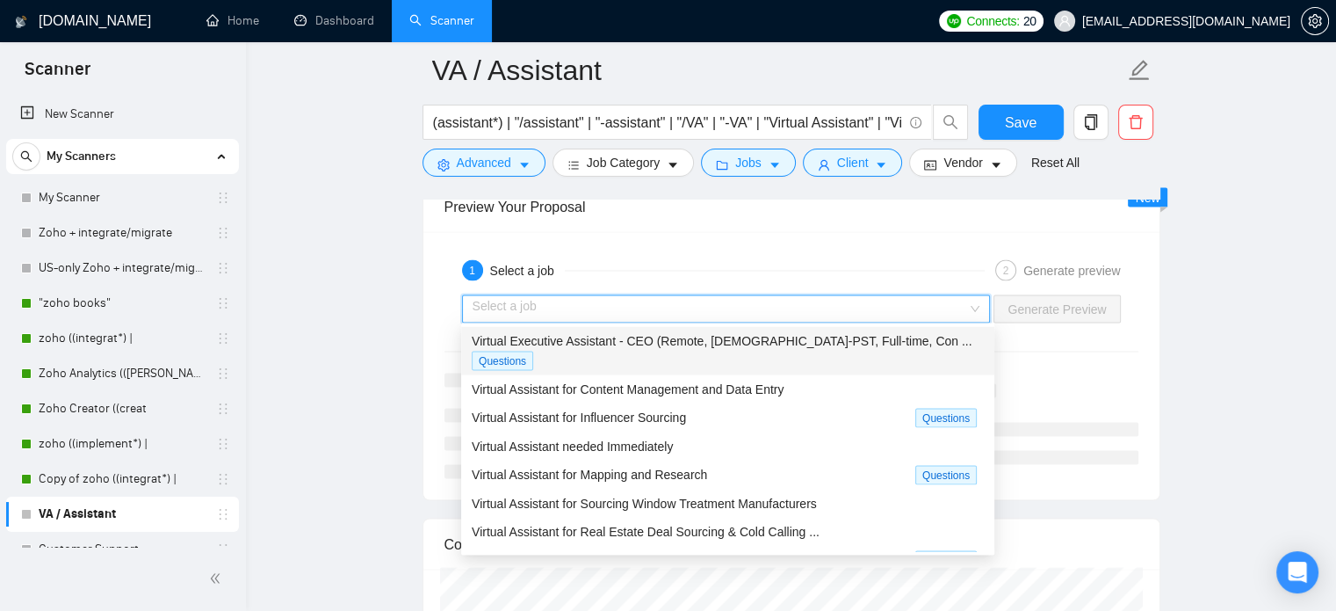
click at [670, 336] on span "Virtual Executive Assistant - CEO (Remote, US-PST, Full-time, Con ..." at bounding box center [722, 340] width 500 height 14
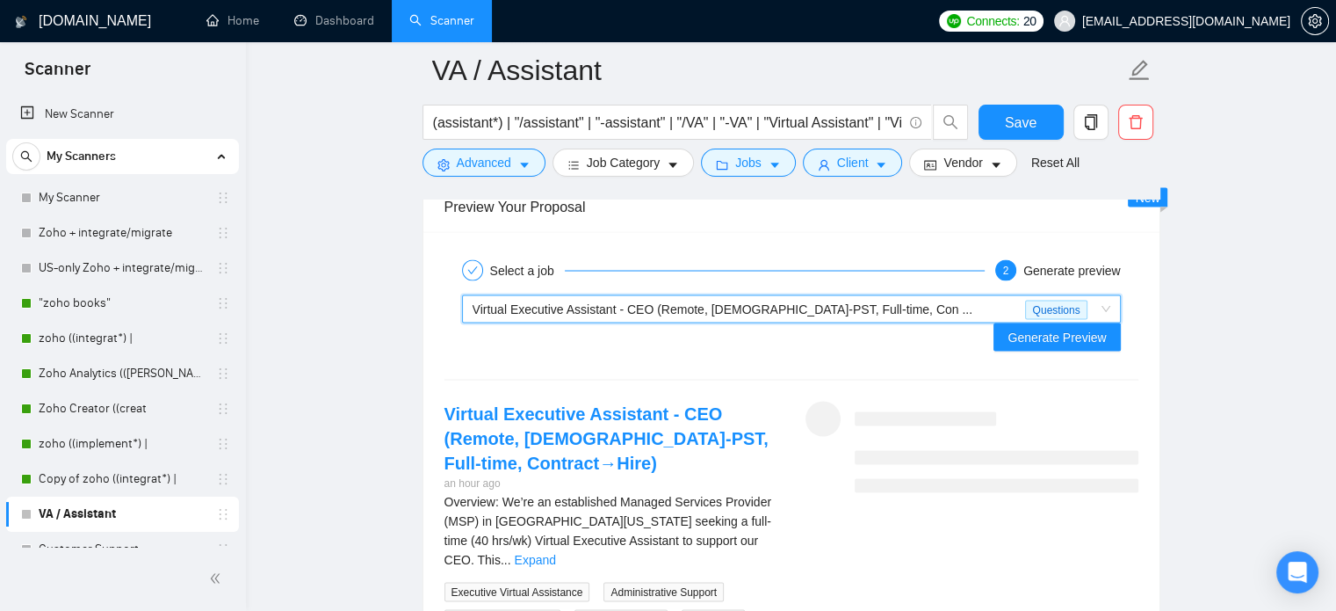
scroll to position [3386, 0]
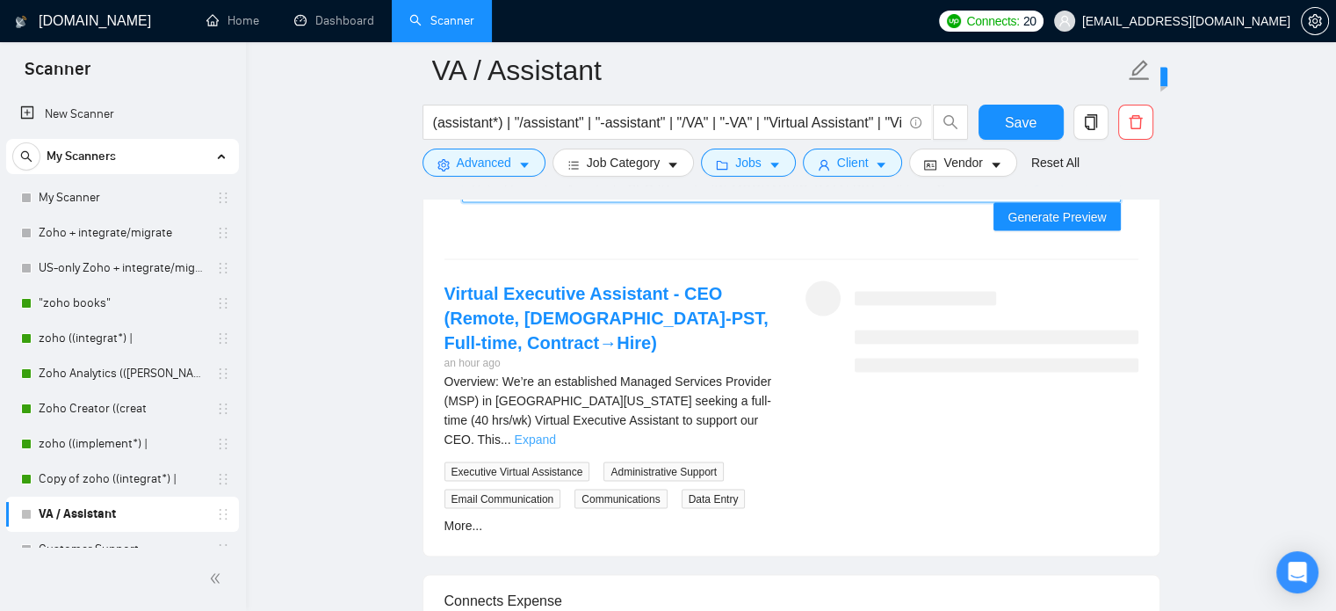
click at [555, 432] on link "Expand" at bounding box center [534, 439] width 41 height 14
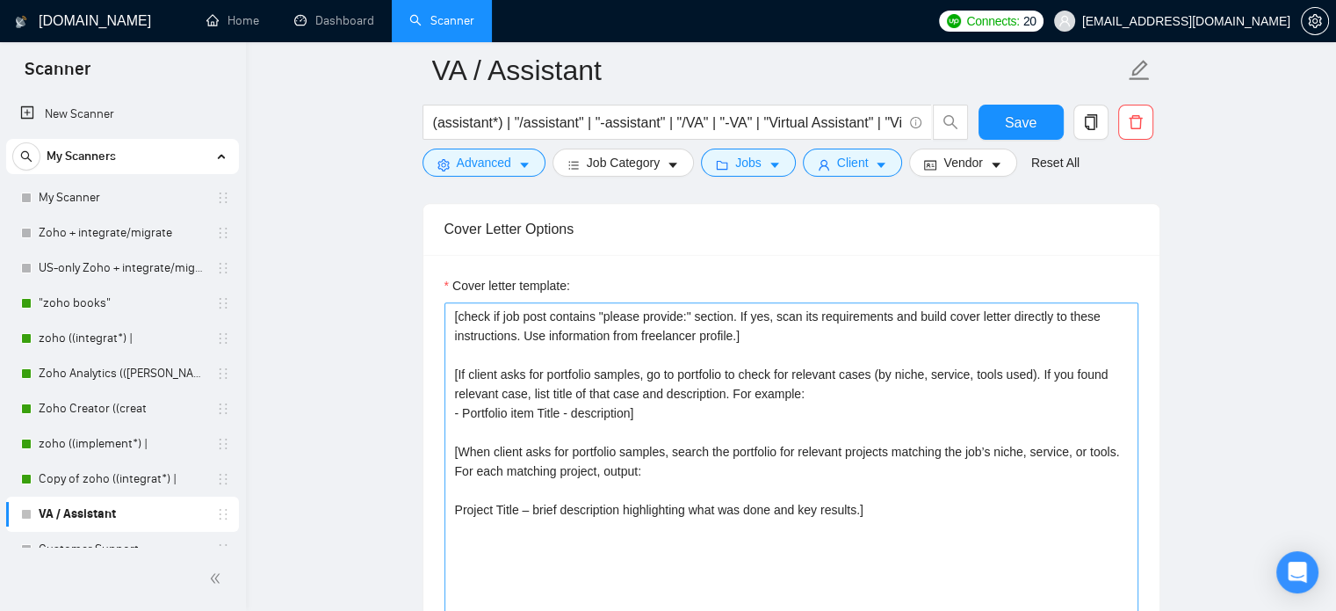
scroll to position [1846, 0]
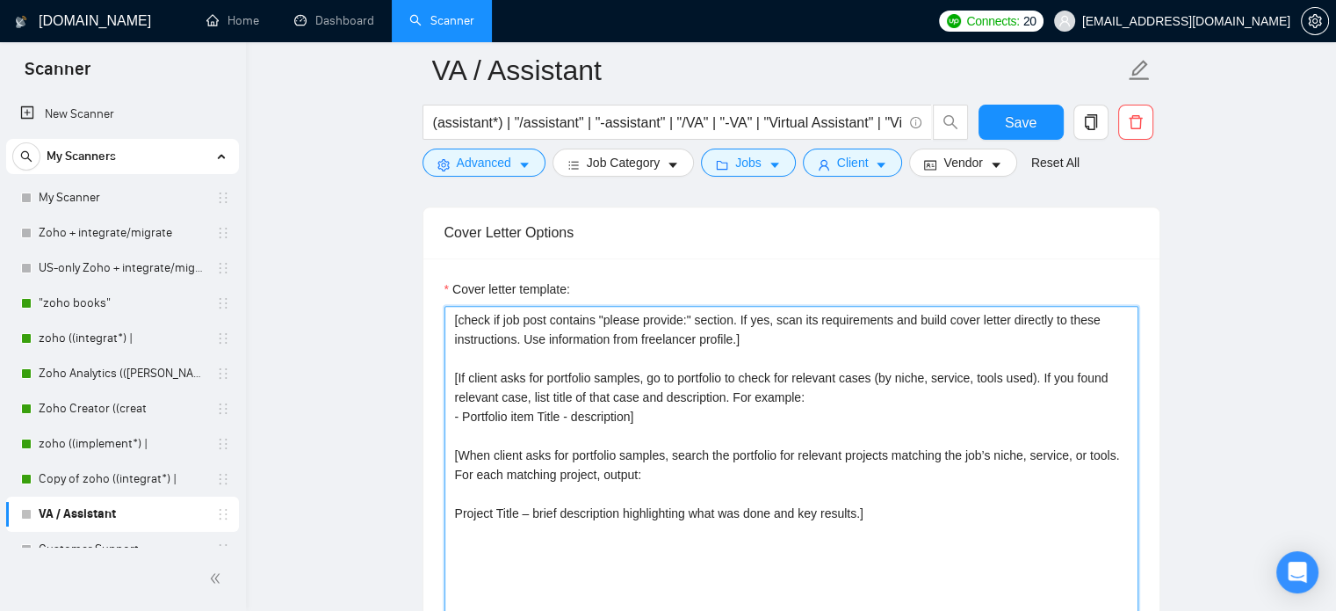
click at [549, 322] on textarea "[check if job post contains "please provide:" section. If yes, scan its require…" at bounding box center [792, 503] width 694 height 395
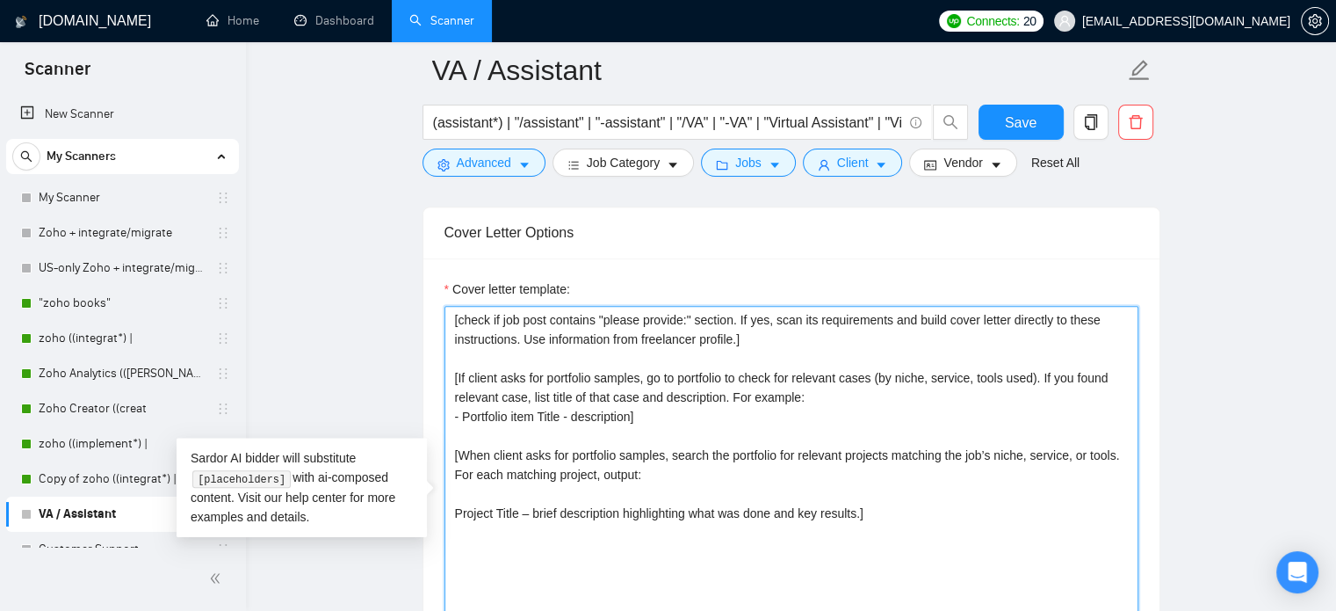
click at [692, 318] on textarea "[check if job post contains "please provide:" section. If yes, scan its require…" at bounding box center [792, 503] width 694 height 395
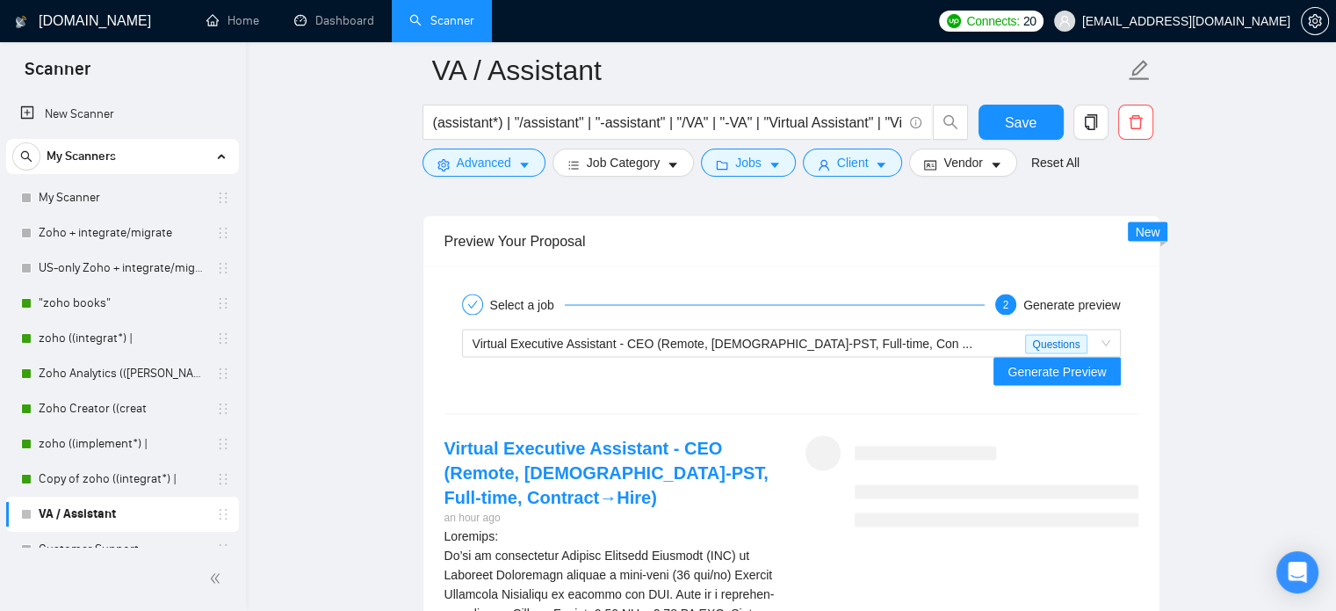
scroll to position [3230, 0]
click at [1069, 363] on span "Generate Preview" at bounding box center [1057, 372] width 98 height 19
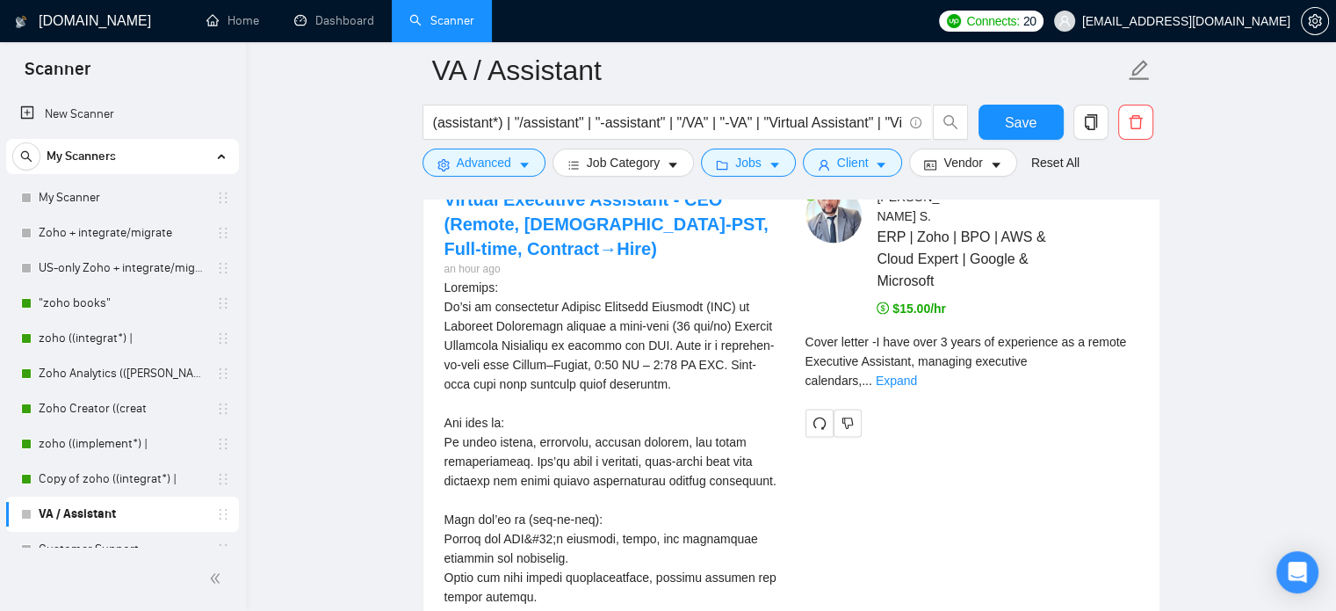
scroll to position [3486, 0]
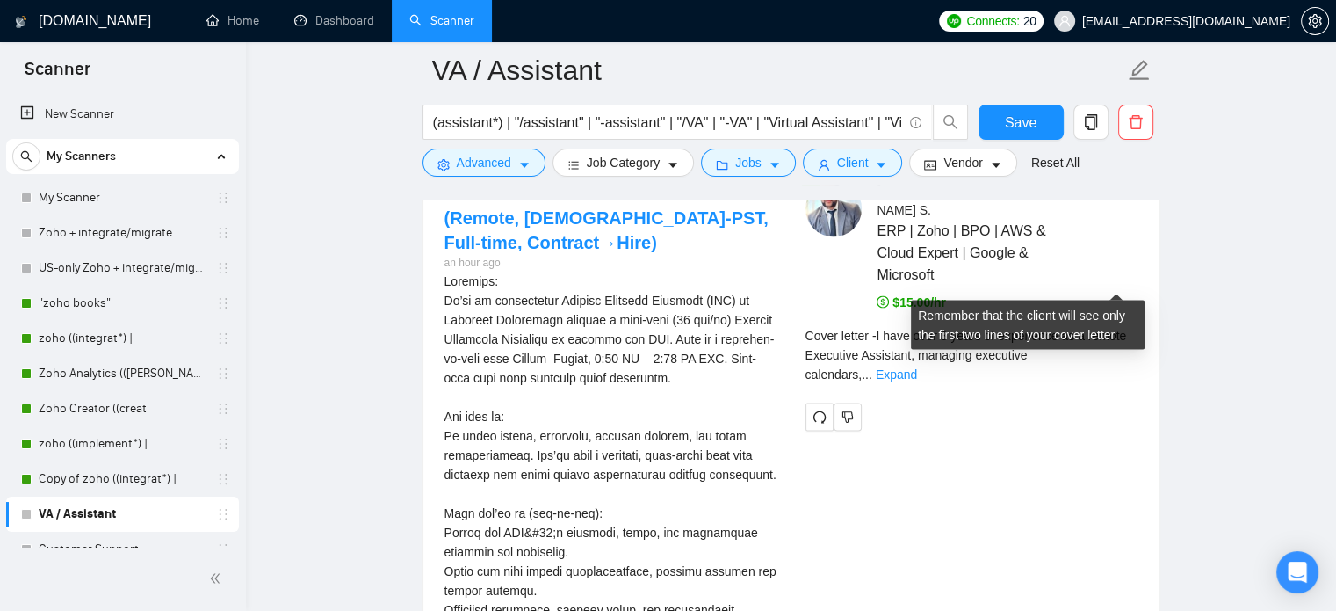
click at [917, 367] on link "Expand" at bounding box center [896, 374] width 41 height 14
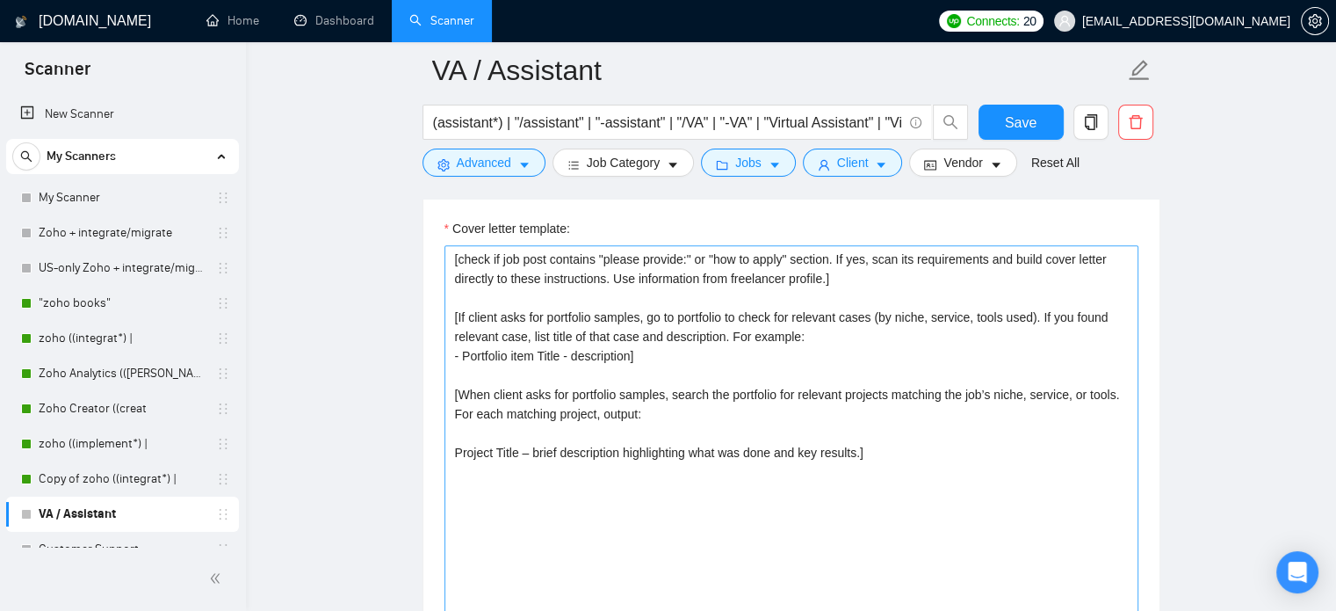
scroll to position [1905, 0]
click at [709, 407] on textarea "[check if job post contains "please provide:" or "how to apply" section. If yes…" at bounding box center [792, 443] width 694 height 395
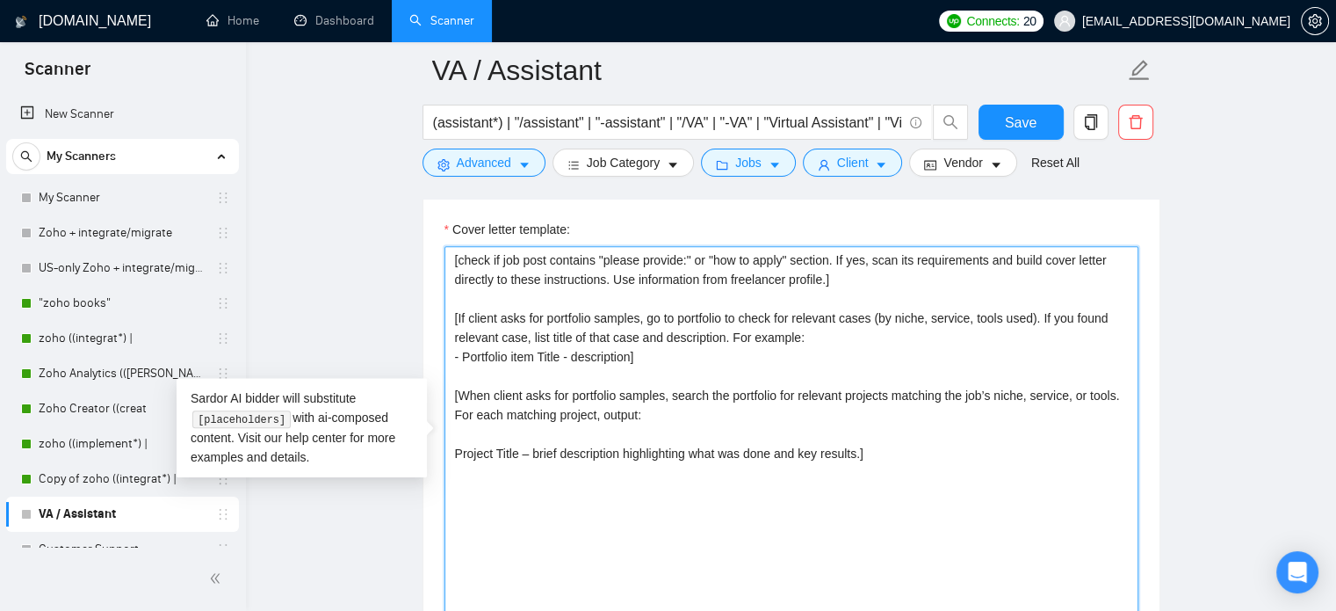
click at [544, 435] on textarea "[check if job post contains "please provide:" or "how to apply" section. If yes…" at bounding box center [792, 443] width 694 height 395
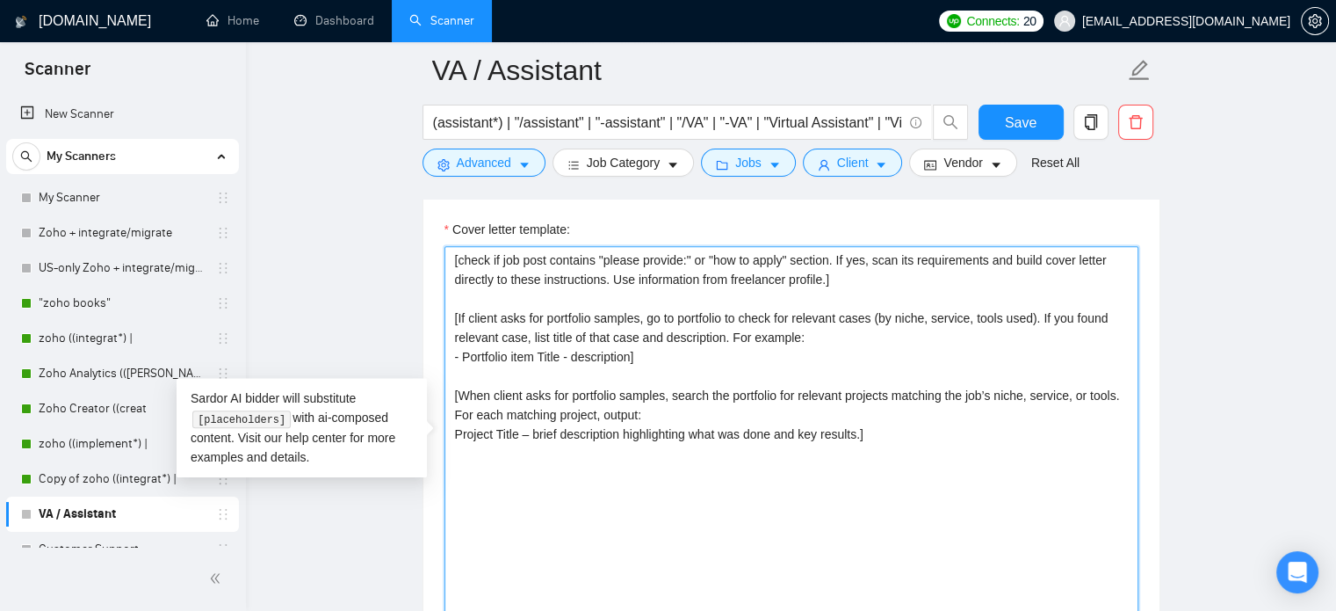
click at [445, 432] on textarea "[check if job post contains "please provide:" or "how to apply" section. If yes…" at bounding box center [792, 443] width 694 height 395
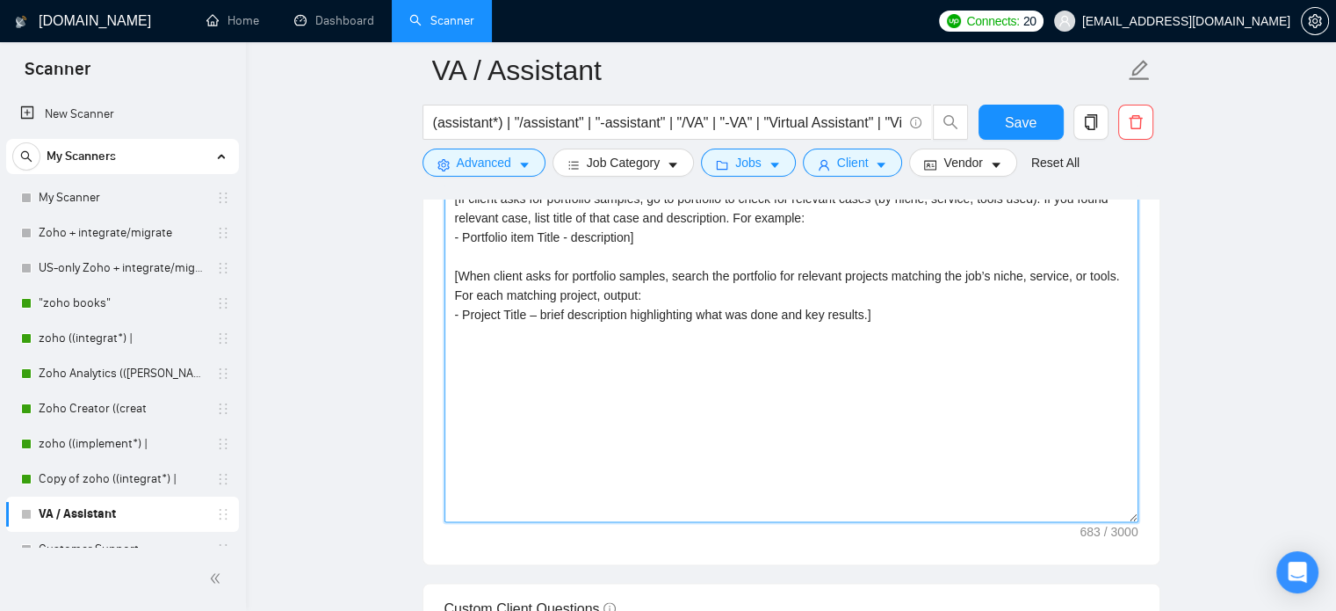
scroll to position [2026, 0]
click at [866, 311] on textarea "[check if job post contains "please provide:" or "how to apply" section. If yes…" at bounding box center [792, 323] width 694 height 395
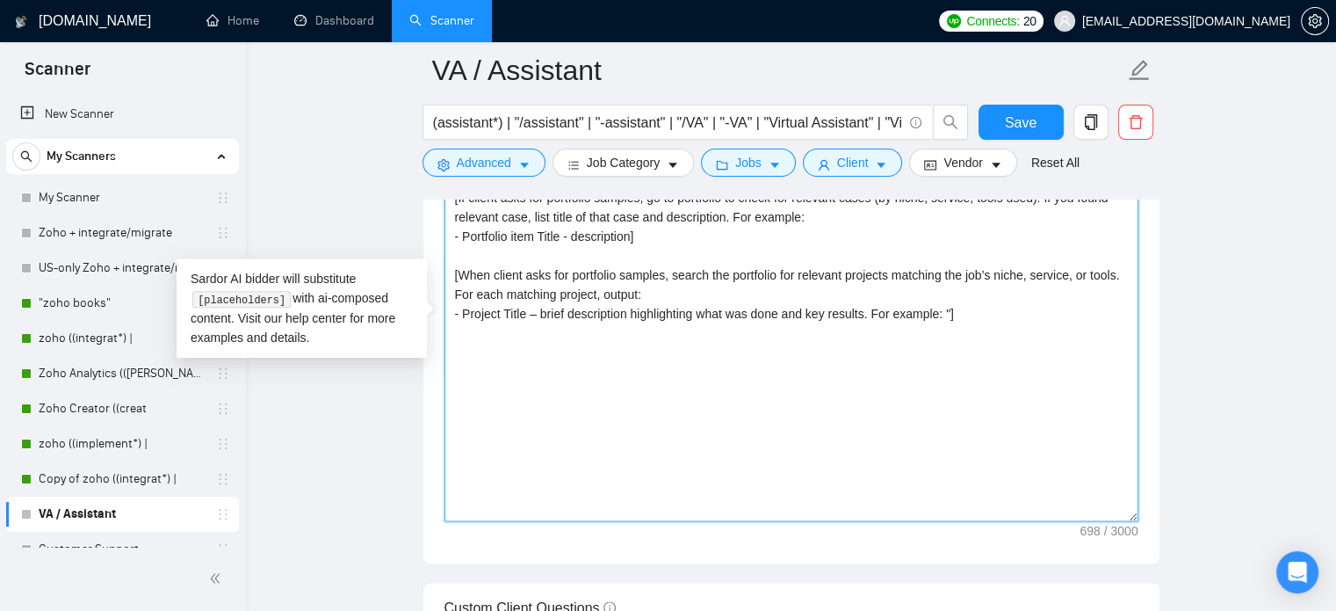
click at [686, 304] on textarea "[check if job post contains "please provide:" or "how to apply" section. If yes…" at bounding box center [792, 323] width 694 height 395
click at [473, 307] on textarea "[check if job post contains "please provide:" or "how to apply" section. If yes…" at bounding box center [792, 323] width 694 height 395
click at [455, 286] on textarea "[check if job post contains "please provide:" or "how to apply" section. If yes…" at bounding box center [792, 323] width 694 height 395
click at [474, 271] on textarea "[check if job post contains "please provide:" or "how to apply" section. If yes…" at bounding box center [792, 323] width 694 height 395
click at [479, 272] on textarea "[check if job post contains "please provide:" or "how to apply" section. If yes…" at bounding box center [792, 323] width 694 height 395
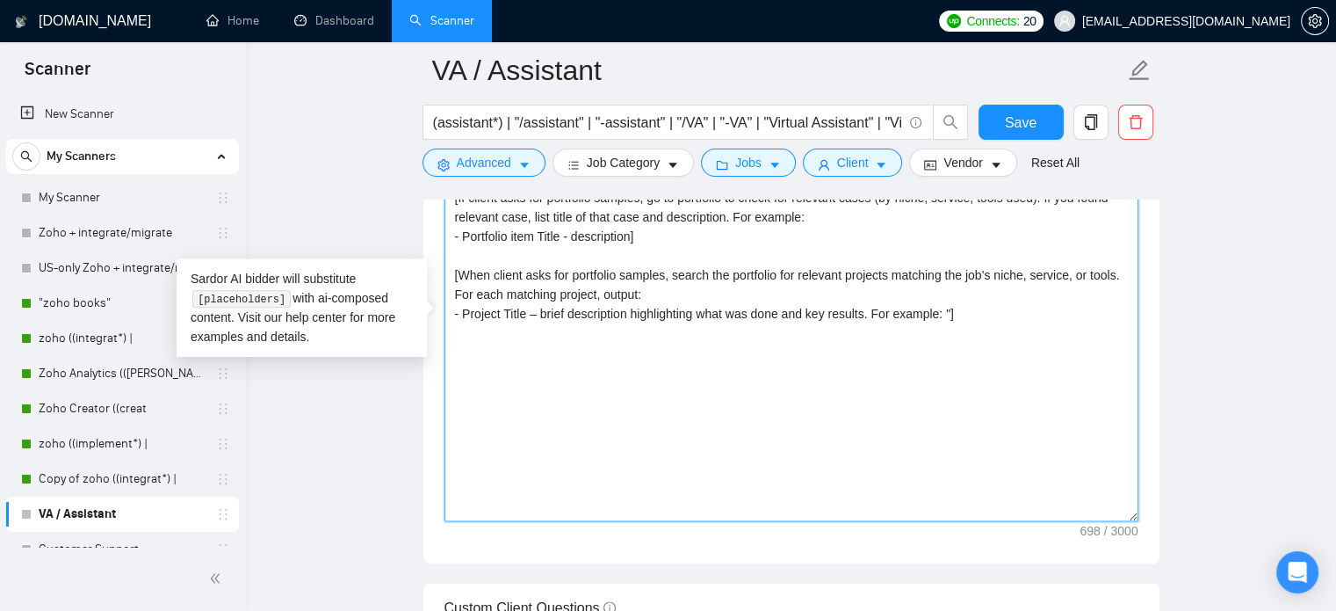
drag, startPoint x: 454, startPoint y: 270, endPoint x: 606, endPoint y: 274, distance: 152.0
click at [469, 274] on textarea "[check if job post contains "please provide:" or "how to apply" section. If yes…" at bounding box center [792, 323] width 694 height 395
click at [795, 274] on textarea "[check if job post contains "please provide:" or "how to apply" section. If yes…" at bounding box center [792, 323] width 694 height 395
click at [910, 274] on textarea "[check if job post contains "please provide:" or "how to apply" section. If yes…" at bounding box center [792, 323] width 694 height 395
drag, startPoint x: 957, startPoint y: 274, endPoint x: 943, endPoint y: 270, distance: 14.7
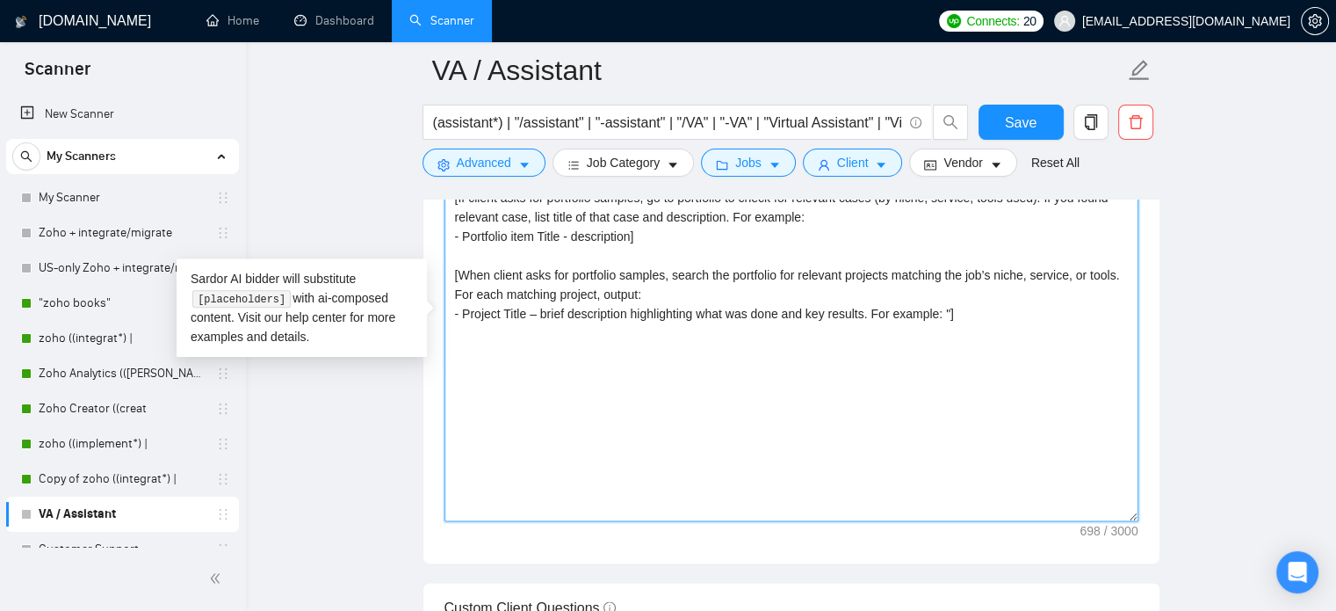
click at [957, 274] on textarea "[check if job post contains "please provide:" or "how to apply" section. If yes…" at bounding box center [792, 323] width 694 height 395
drag, startPoint x: 671, startPoint y: 276, endPoint x: 947, endPoint y: 319, distance: 279.2
click at [947, 319] on textarea "[check if job post contains "please provide:" or "how to apply" section. If yes…" at bounding box center [792, 323] width 694 height 395
paste textarea "Please take a look at my past work: [Check if this project is relevant to job p…"
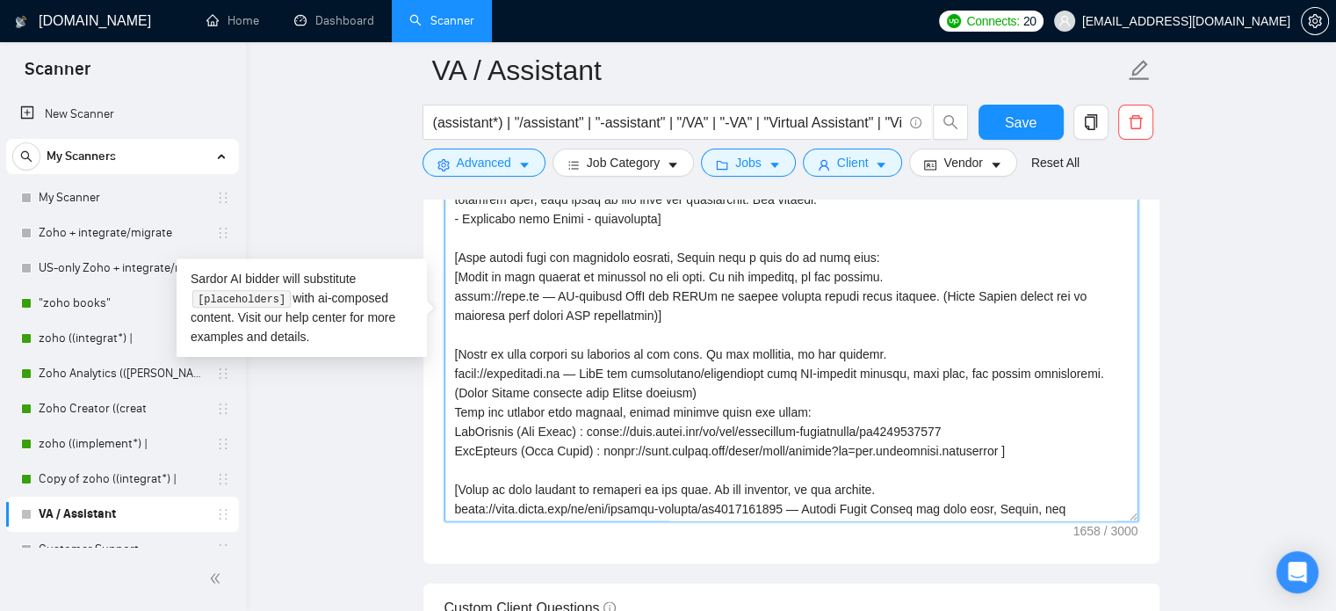
scroll to position [0, 0]
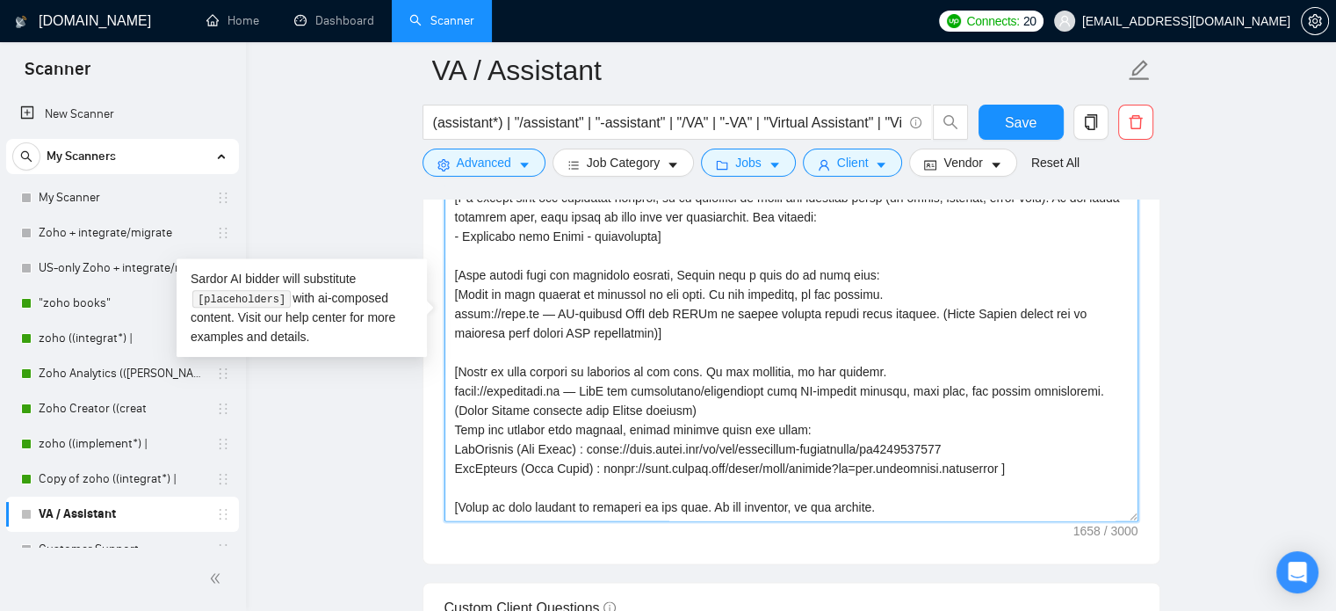
click at [554, 281] on textarea "Cover letter template:" at bounding box center [792, 323] width 694 height 395
click at [704, 283] on textarea "Cover letter template:" at bounding box center [792, 323] width 694 height 395
click at [704, 273] on textarea "Cover letter template:" at bounding box center [792, 323] width 694 height 395
click at [647, 278] on textarea "Cover letter template:" at bounding box center [792, 323] width 694 height 395
click at [671, 273] on textarea "Cover letter template:" at bounding box center [792, 323] width 694 height 395
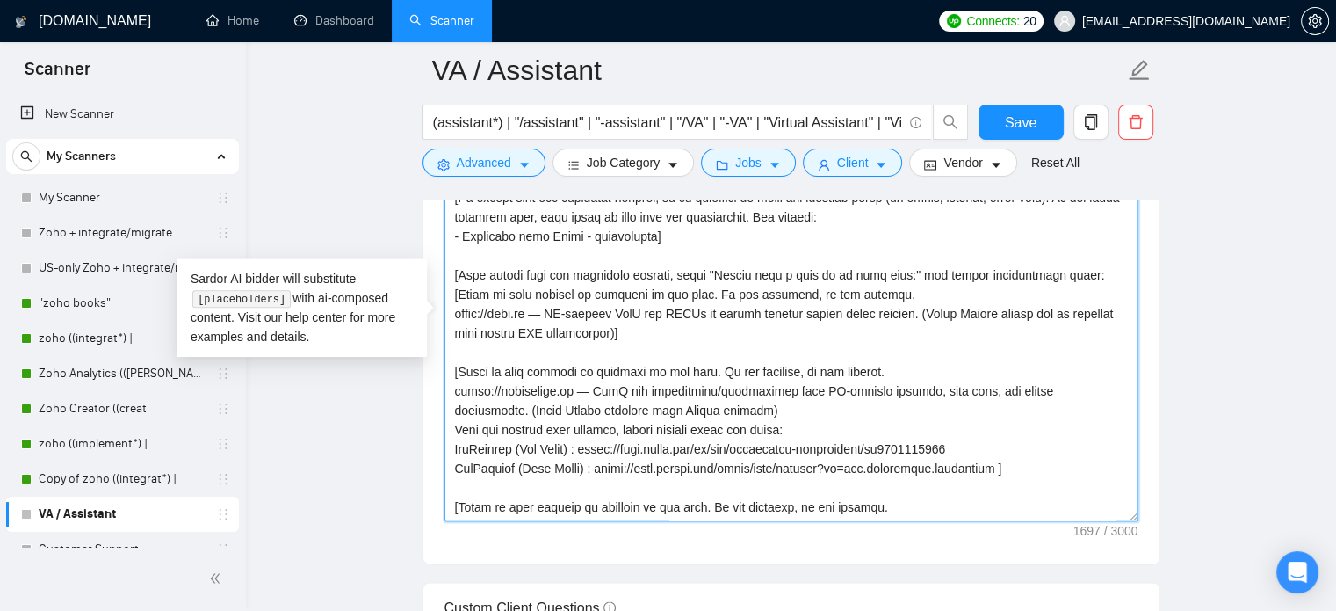
click at [648, 273] on textarea "Cover letter template:" at bounding box center [792, 323] width 694 height 395
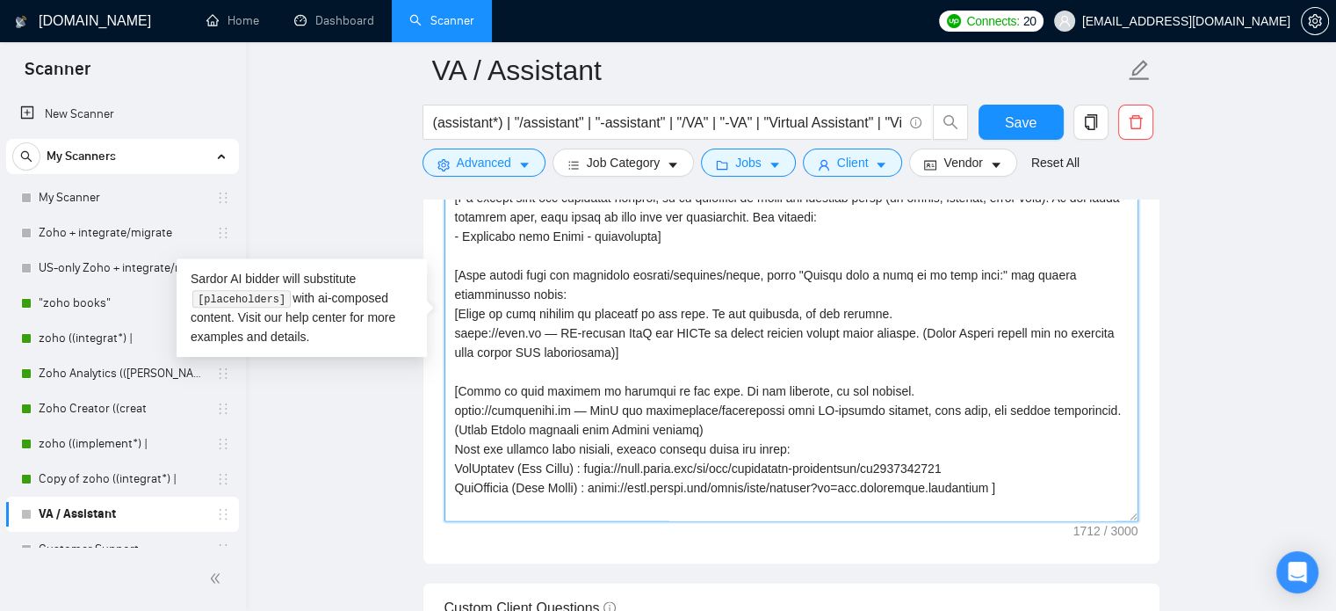
click at [575, 298] on textarea "Cover letter template:" at bounding box center [792, 323] width 694 height 395
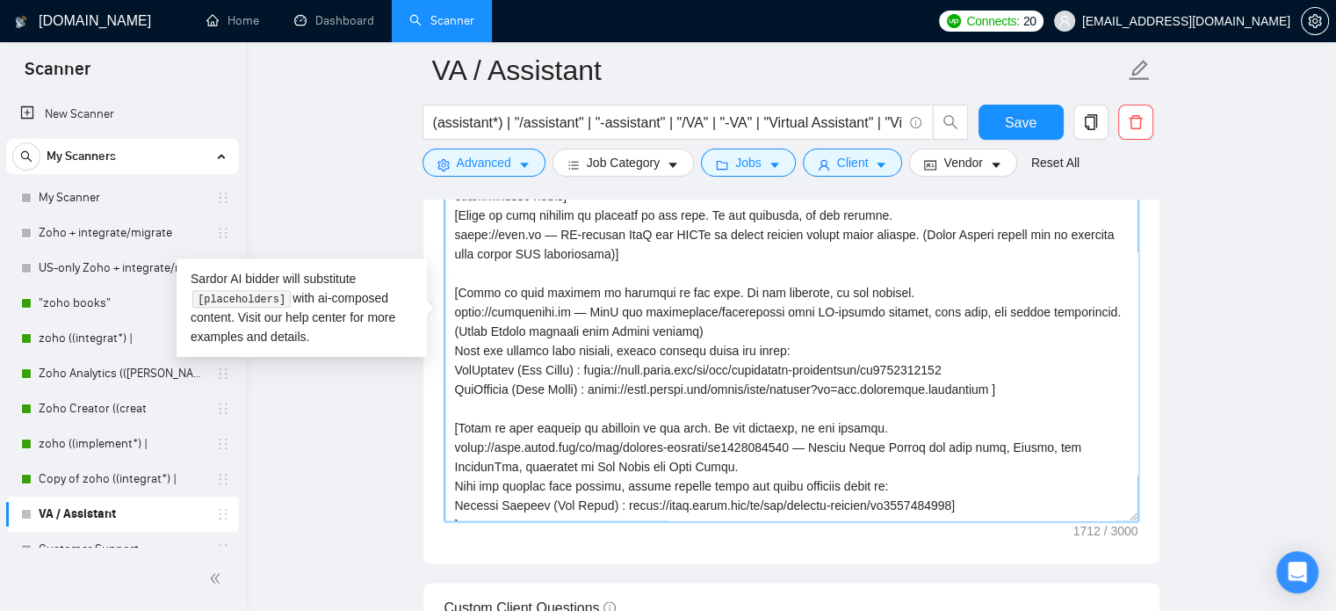
scroll to position [116, 0]
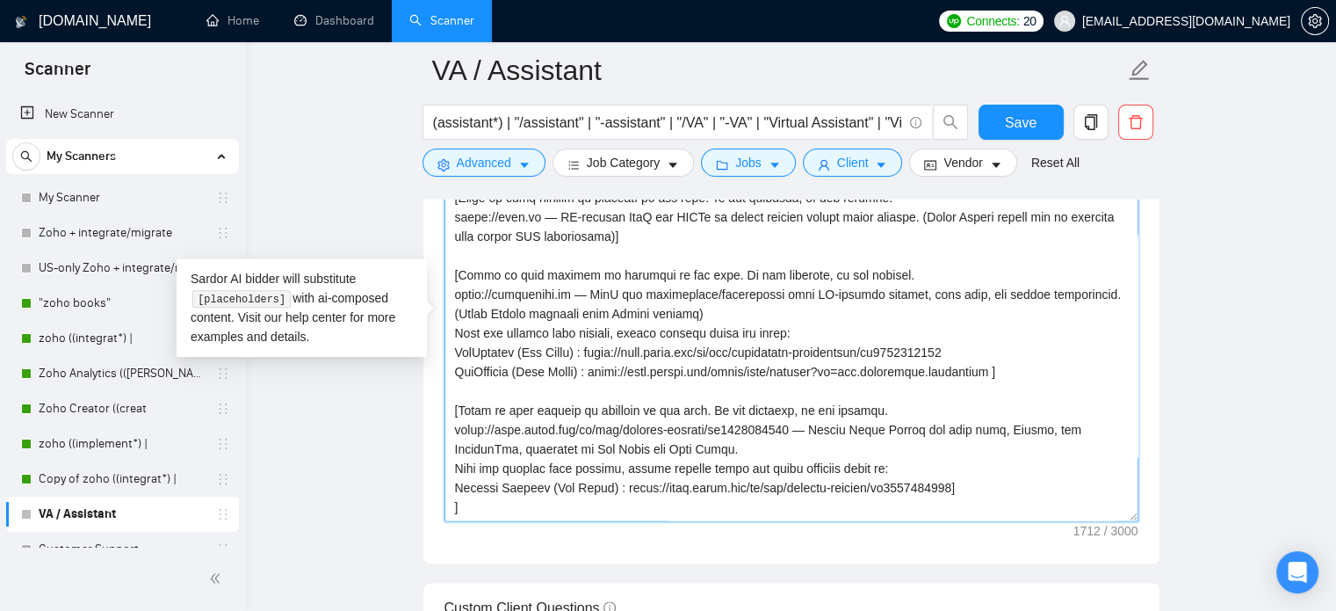
click at [525, 505] on textarea "Cover letter template:" at bounding box center [792, 323] width 694 height 395
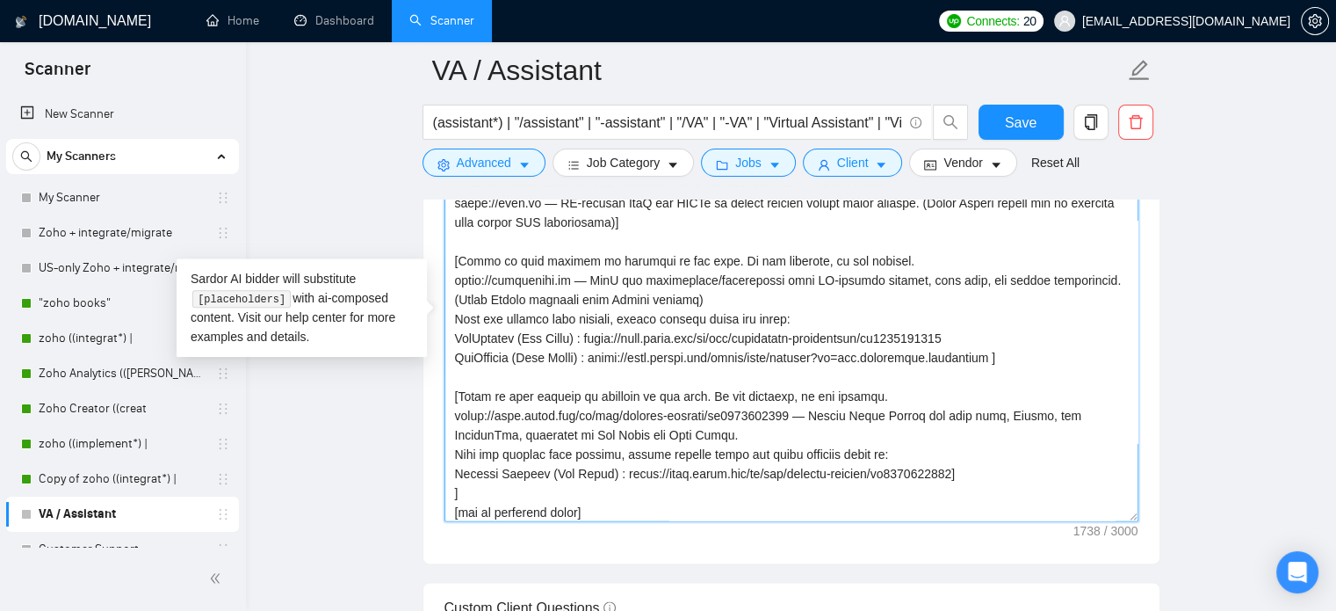
scroll to position [149, 0]
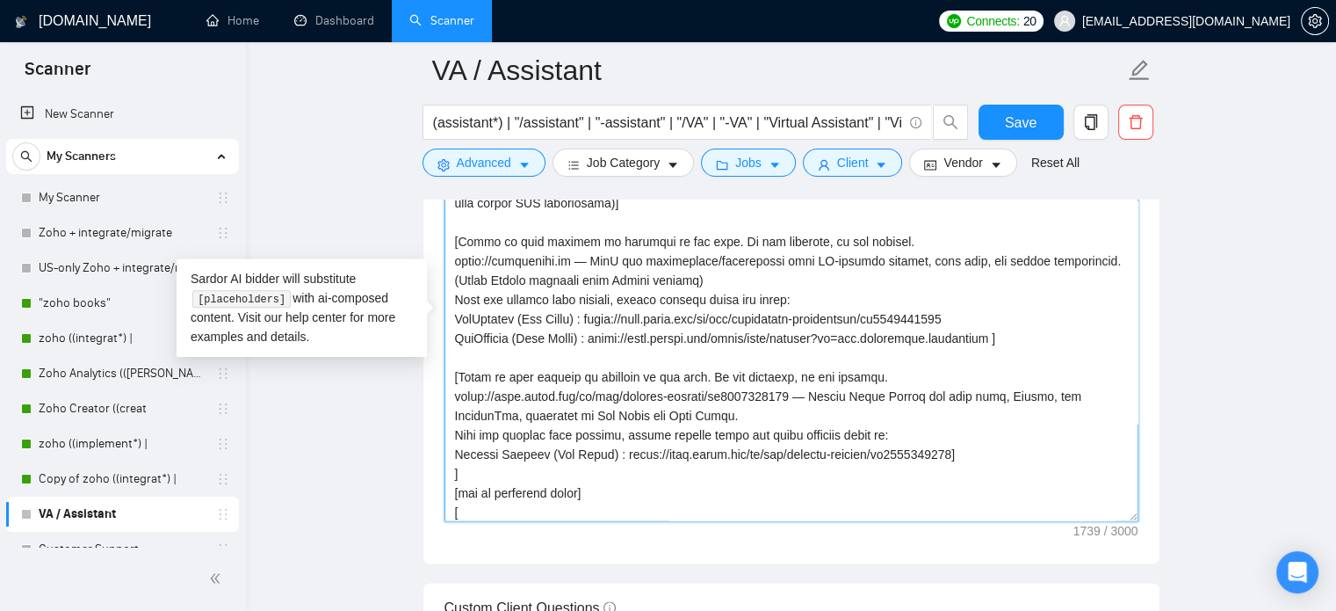
paste textarea "[End with an open question starting with "What"] Best, Arhum S."
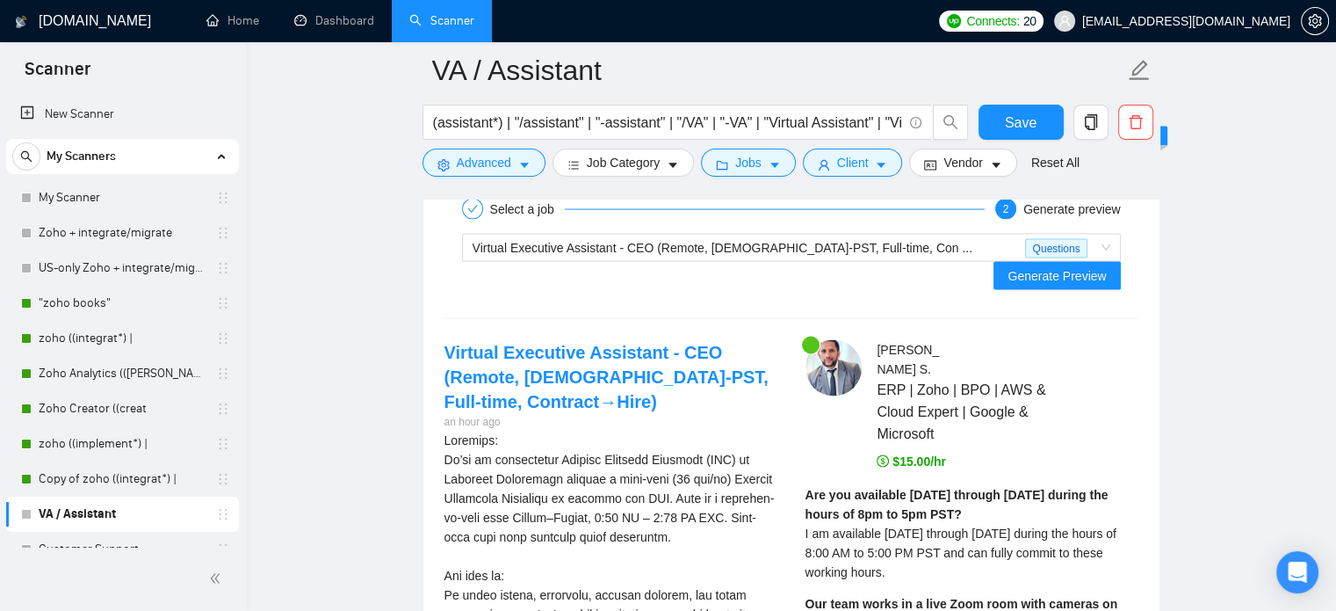
scroll to position [3327, 0]
click at [1061, 266] on span "Generate Preview" at bounding box center [1057, 275] width 98 height 19
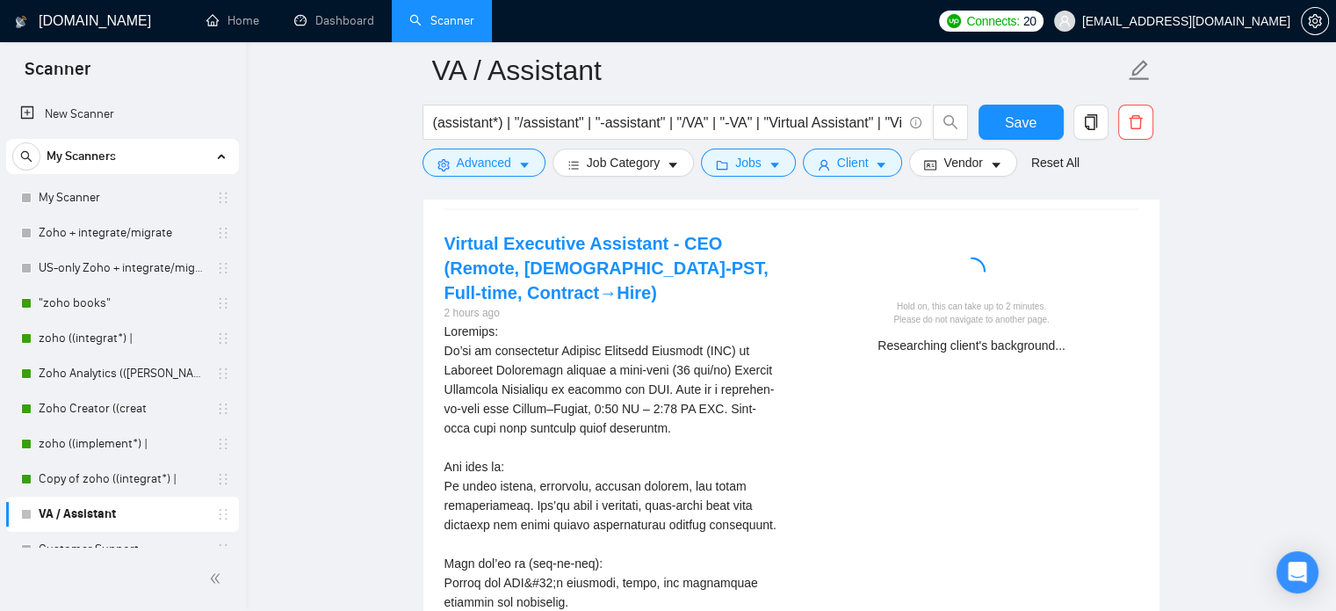
scroll to position [3427, 0]
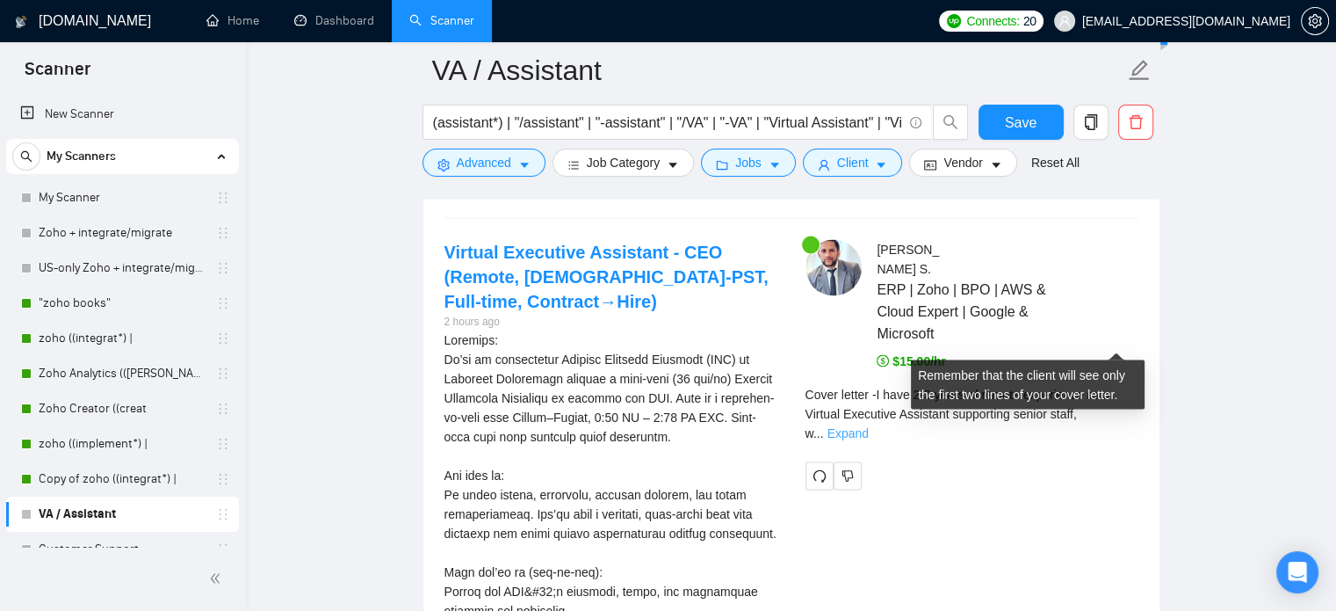
click at [869, 426] on link "Expand" at bounding box center [848, 433] width 41 height 14
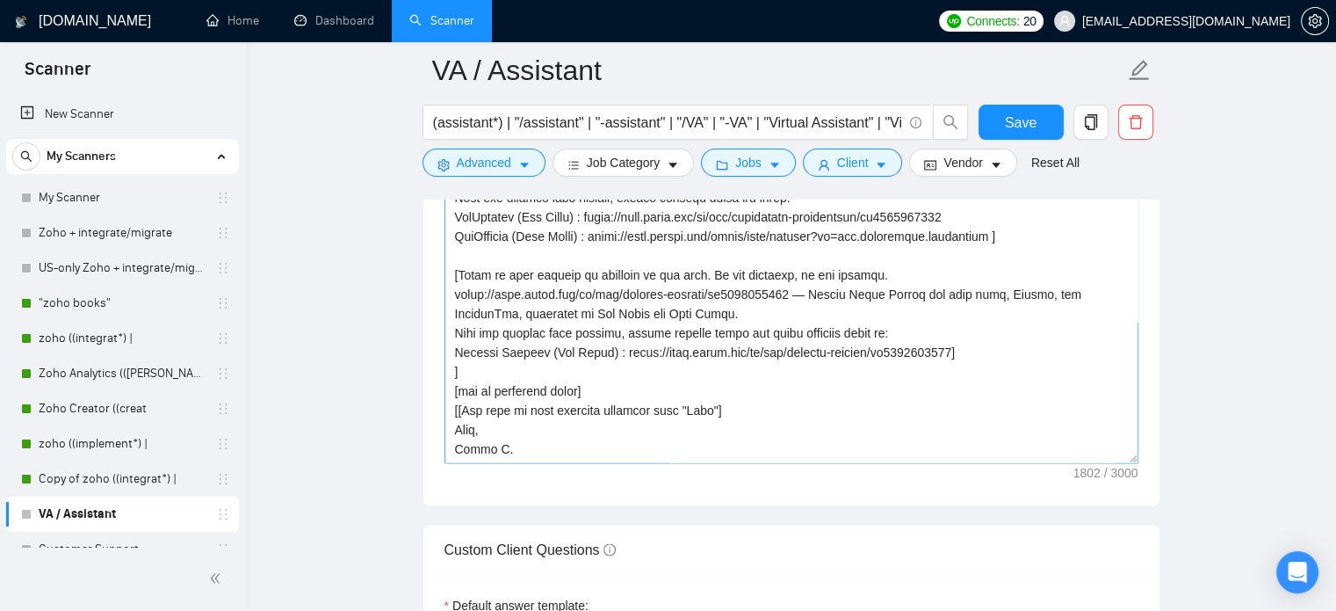
scroll to position [2086, 0]
click at [653, 386] on textarea "Cover letter template:" at bounding box center [792, 262] width 694 height 395
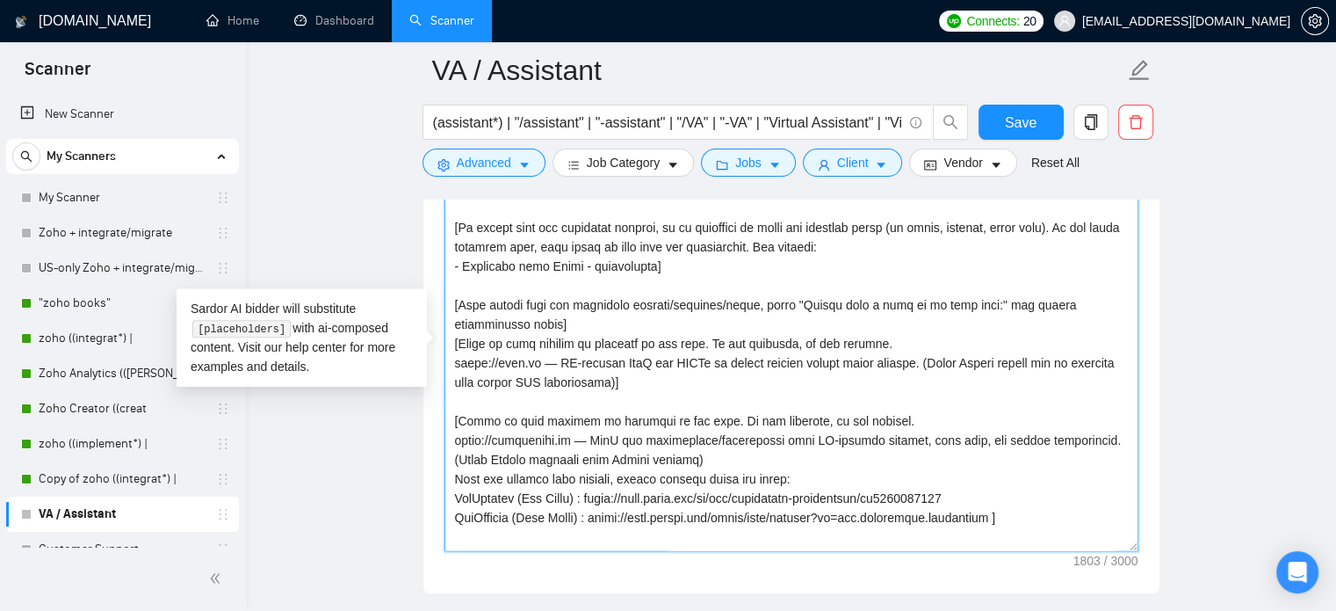
scroll to position [1996, 0]
click at [517, 284] on textarea "Cover letter template:" at bounding box center [792, 352] width 694 height 395
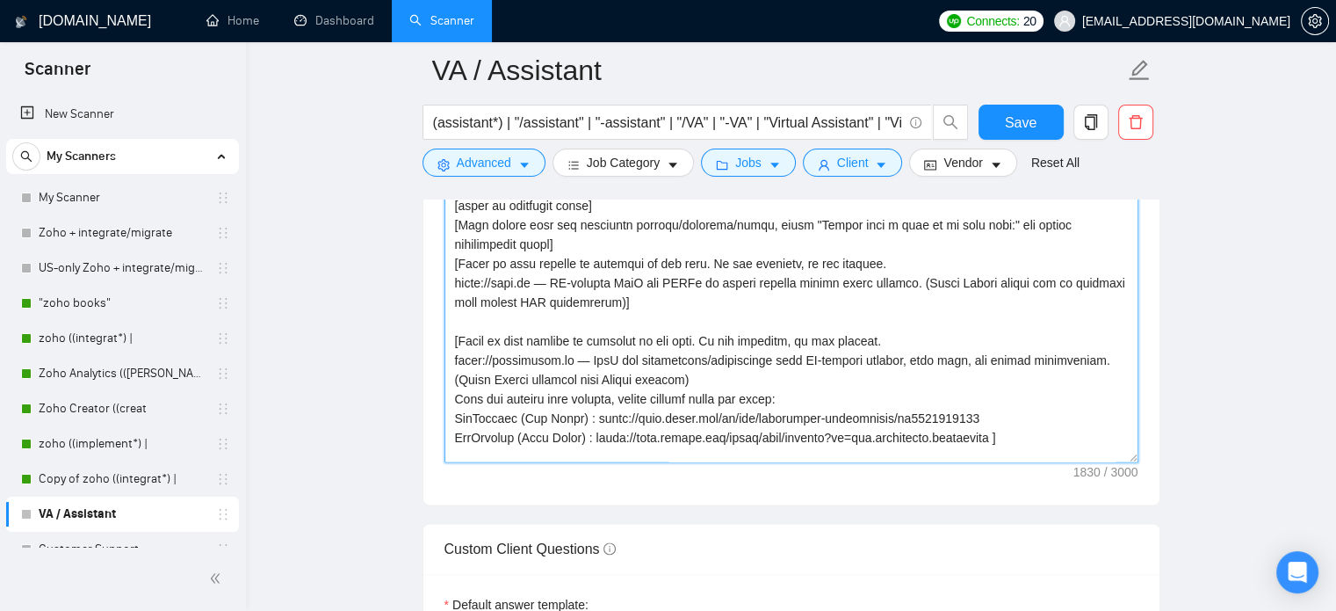
scroll to position [0, 0]
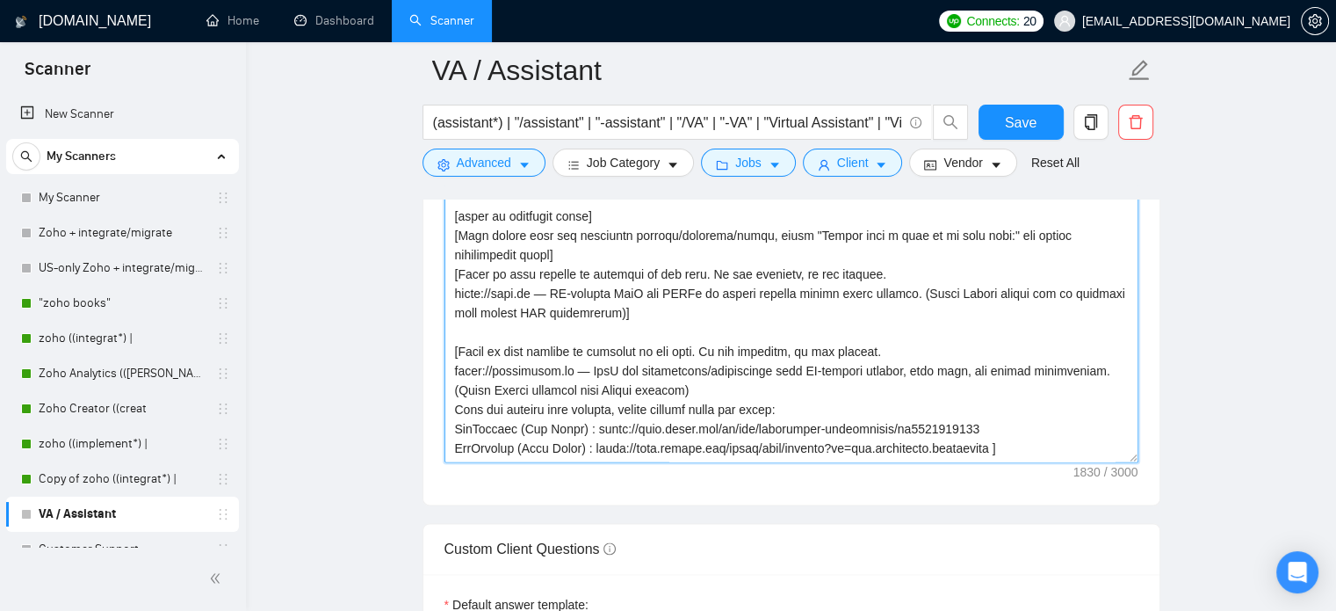
click at [574, 298] on textarea "Cover letter template:" at bounding box center [792, 264] width 694 height 395
click at [604, 293] on textarea "Cover letter template:" at bounding box center [792, 264] width 694 height 395
click at [623, 292] on textarea "Cover letter template:" at bounding box center [792, 264] width 694 height 395
click at [622, 292] on textarea "Cover letter template:" at bounding box center [792, 264] width 694 height 395
click at [625, 294] on textarea "Cover letter template:" at bounding box center [792, 264] width 694 height 395
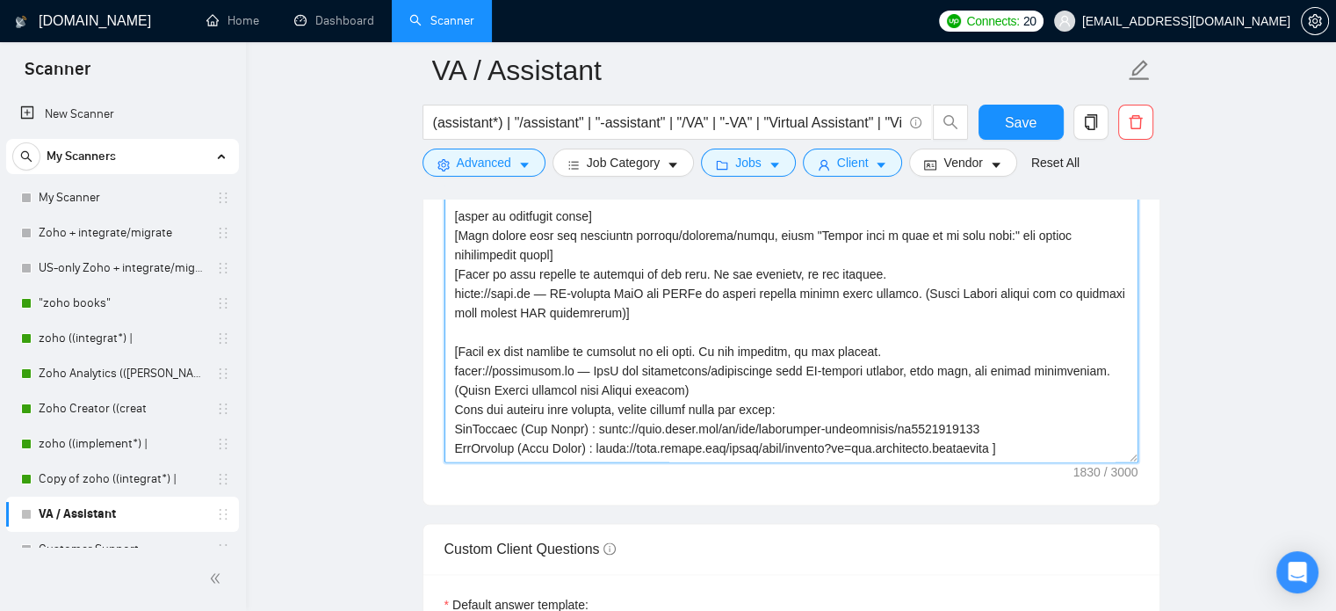
drag, startPoint x: 453, startPoint y: 292, endPoint x: 532, endPoint y: 293, distance: 79.1
click at [532, 293] on textarea "Cover letter template:" at bounding box center [792, 264] width 694 height 395
drag, startPoint x: 548, startPoint y: 293, endPoint x: 658, endPoint y: 316, distance: 112.2
click at [658, 316] on textarea "Cover letter template:" at bounding box center [792, 264] width 694 height 395
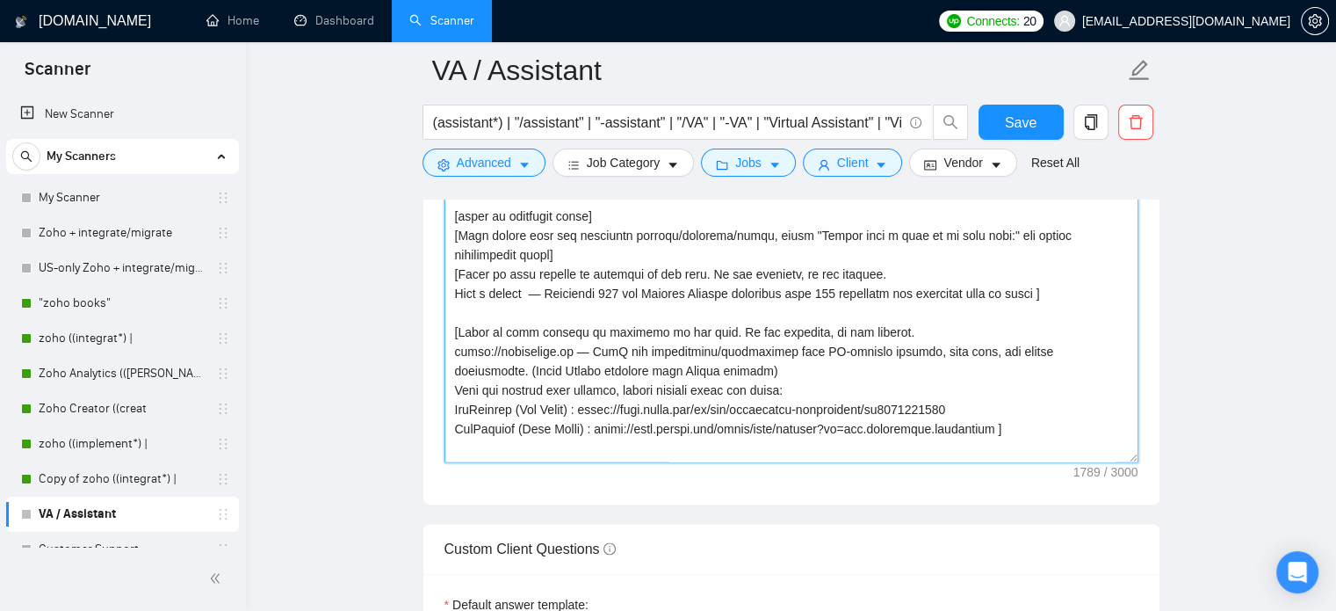
drag, startPoint x: 447, startPoint y: 293, endPoint x: 1055, endPoint y: 299, distance: 608.0
click at [1055, 299] on textarea "Cover letter template:" at bounding box center [792, 264] width 694 height 395
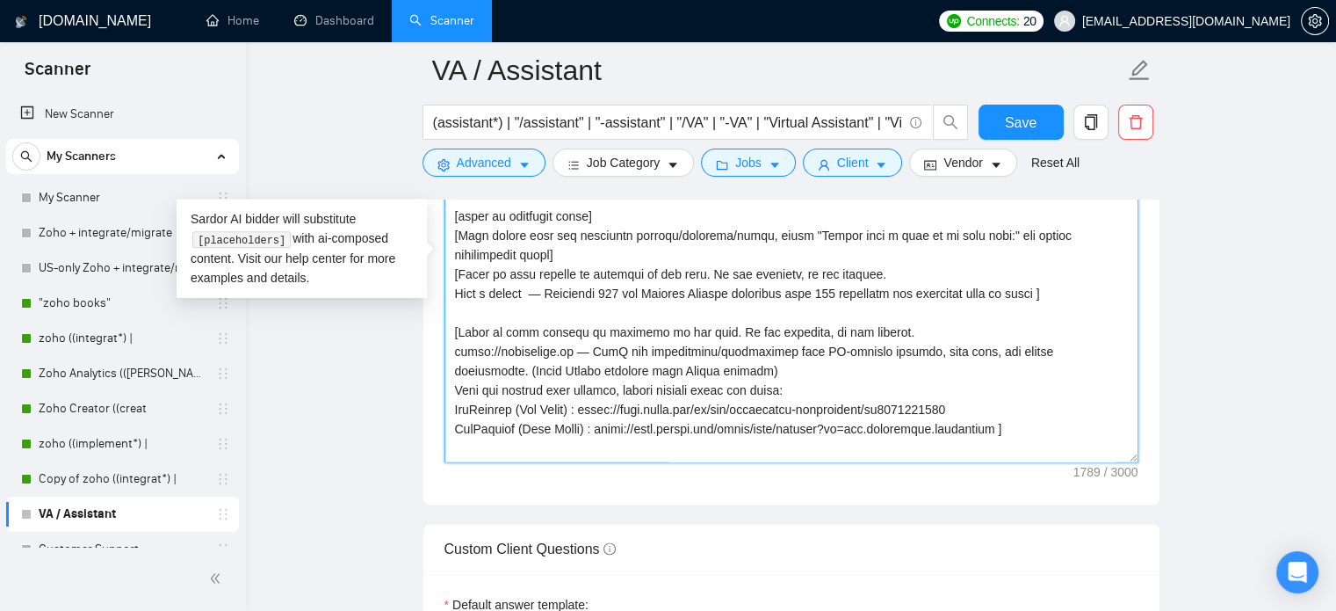
paste textarea "Kopyta — Virtual Assistant specializing in Microsoft 365 and Outlook; created a…"
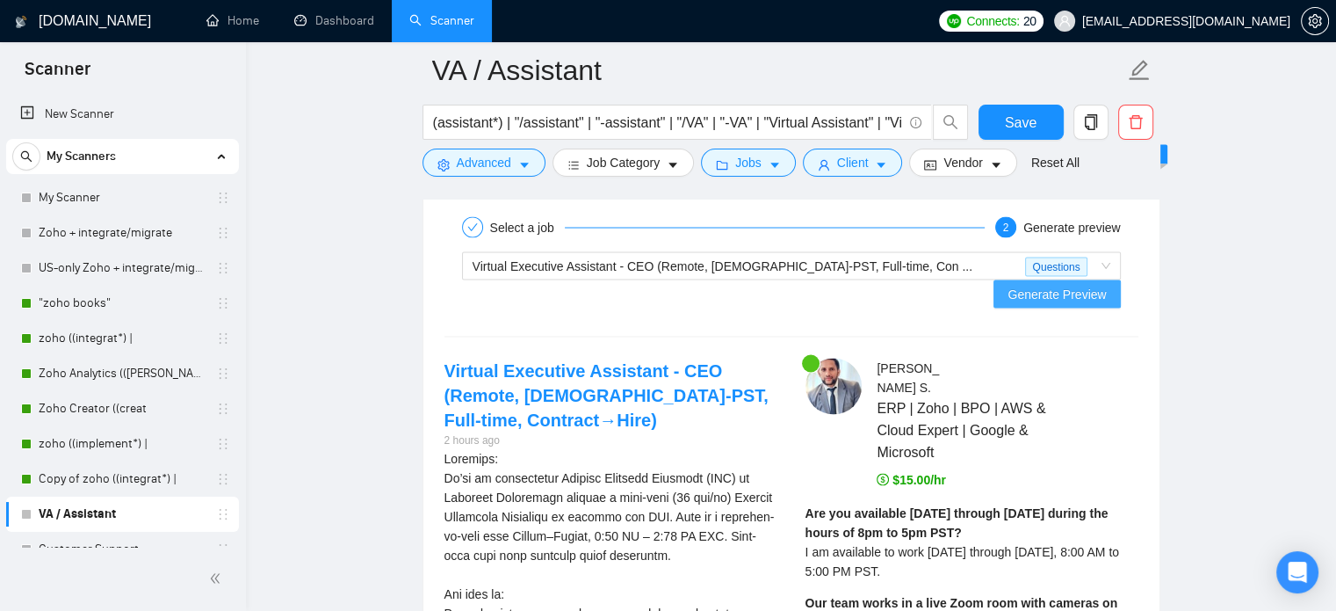
scroll to position [3230, 0]
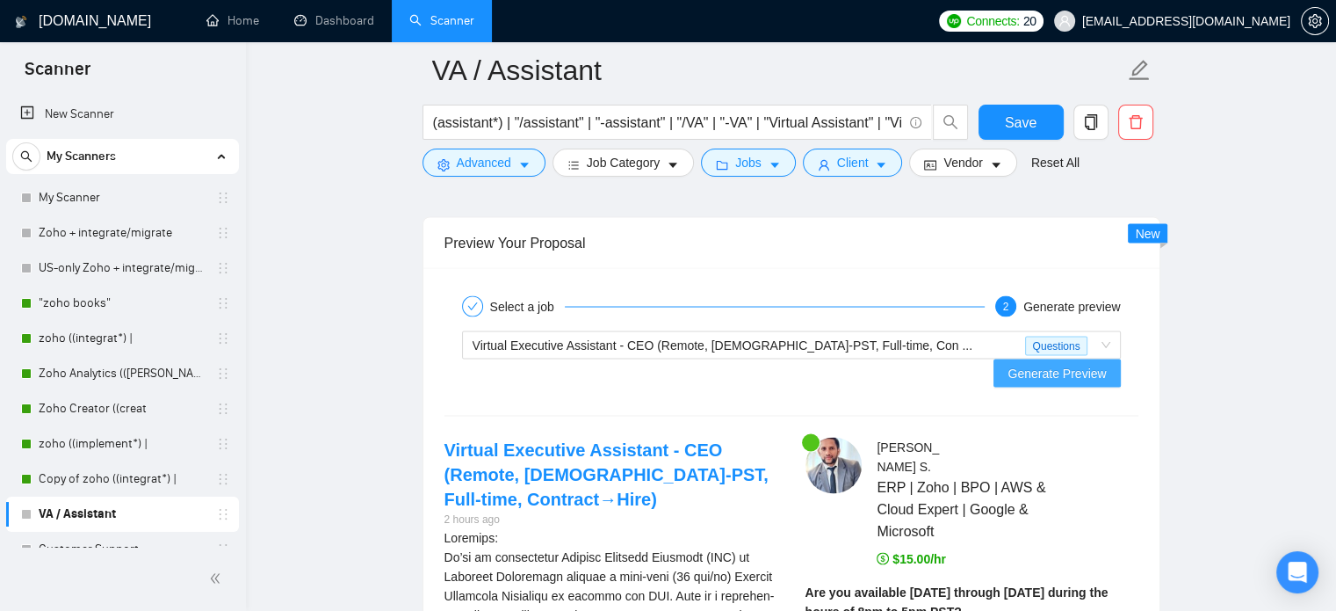
click at [1068, 363] on span "Generate Preview" at bounding box center [1057, 372] width 98 height 19
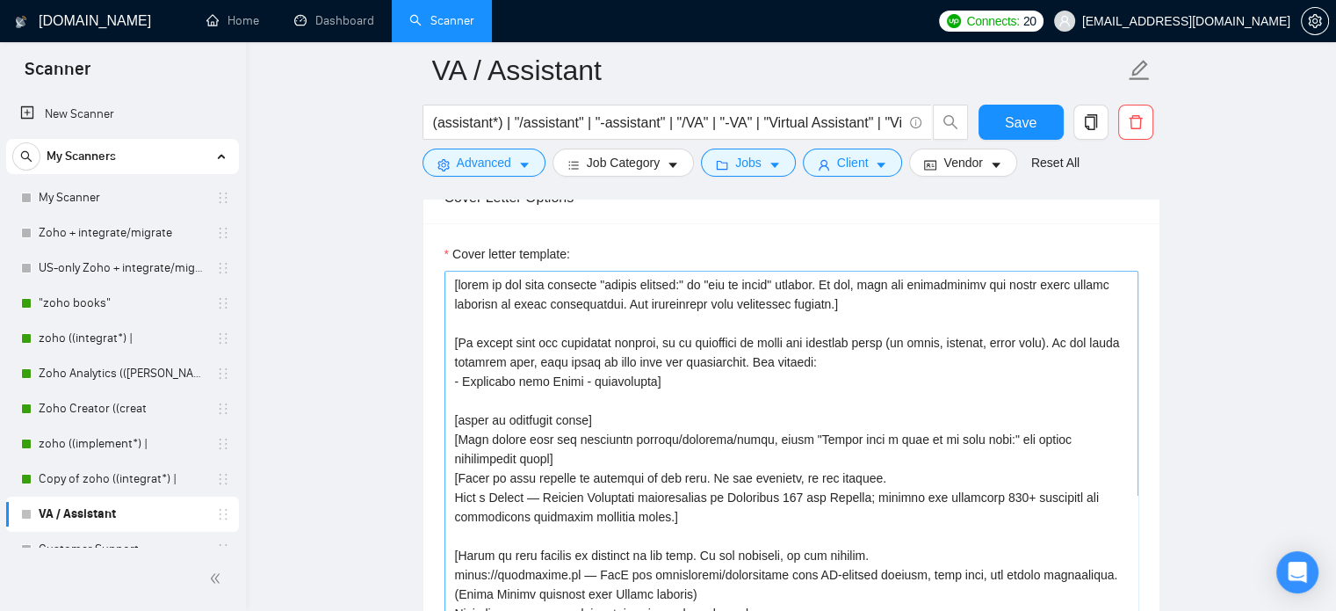
scroll to position [1880, 0]
click at [540, 516] on textarea "Cover letter template:" at bounding box center [792, 468] width 694 height 395
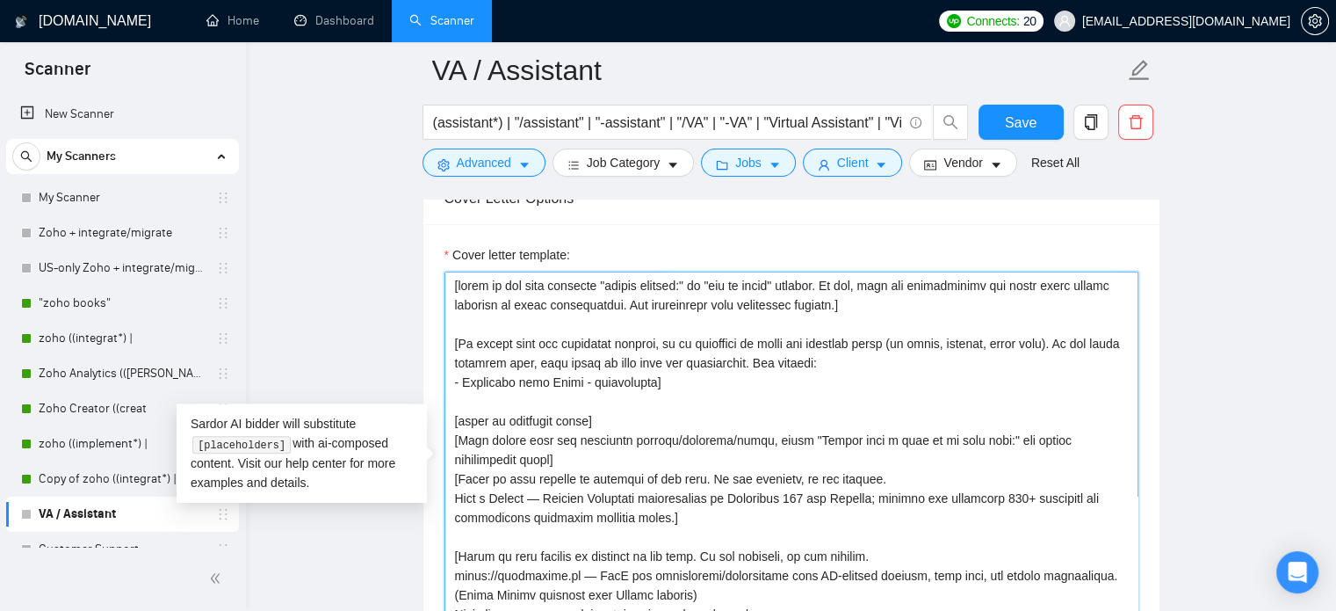
click at [581, 477] on textarea "Cover letter template:" at bounding box center [792, 468] width 694 height 395
click at [652, 473] on textarea "Cover letter template:" at bounding box center [792, 468] width 694 height 395
click at [623, 359] on textarea "Cover letter template:" at bounding box center [792, 468] width 694 height 395
click at [688, 336] on textarea "Cover letter template:" at bounding box center [792, 468] width 694 height 395
click at [745, 338] on textarea "Cover letter template:" at bounding box center [792, 468] width 694 height 395
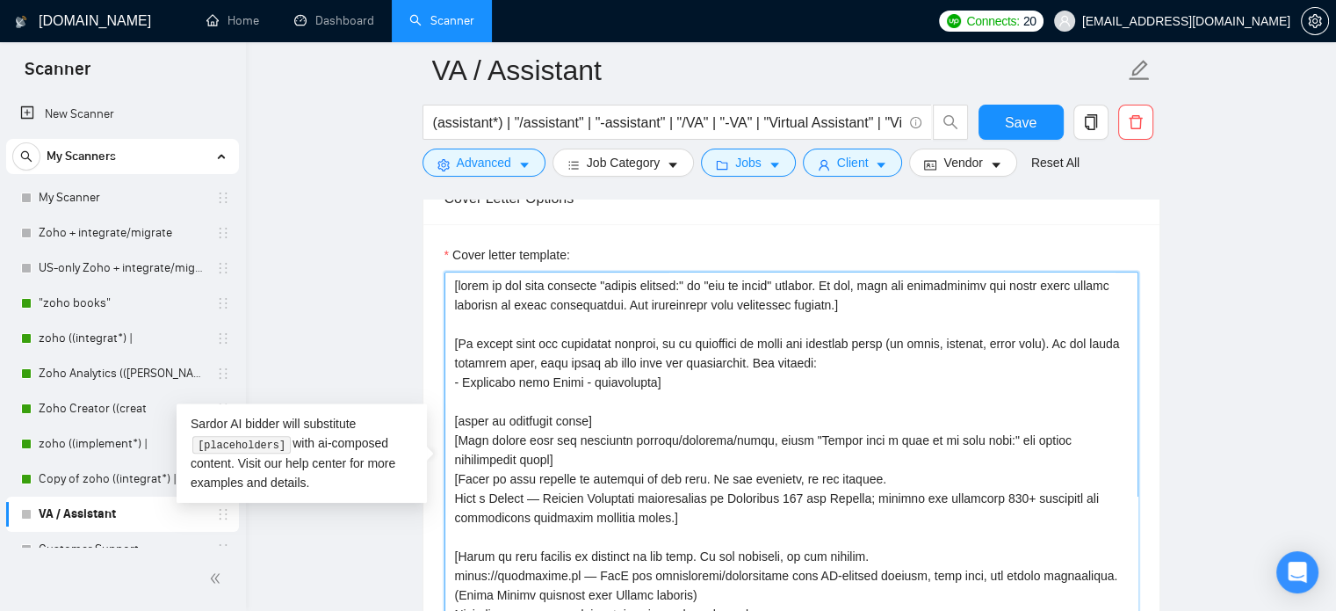
click at [836, 343] on textarea "Cover letter template:" at bounding box center [792, 468] width 694 height 395
click at [696, 379] on textarea "Cover letter template:" at bounding box center [792, 468] width 694 height 395
click at [683, 368] on textarea "Cover letter template:" at bounding box center [792, 468] width 694 height 395
click at [650, 386] on textarea "Cover letter template:" at bounding box center [792, 468] width 694 height 395
drag, startPoint x: 641, startPoint y: 381, endPoint x: 416, endPoint y: 274, distance: 249.9
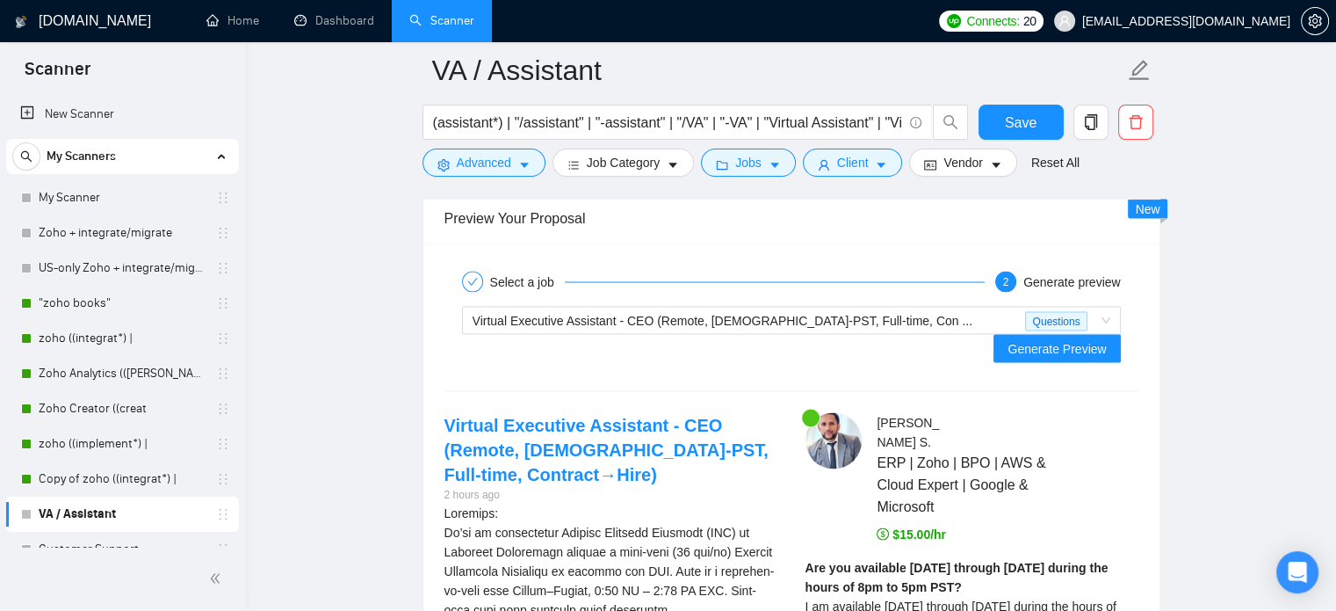
scroll to position [3258, 0]
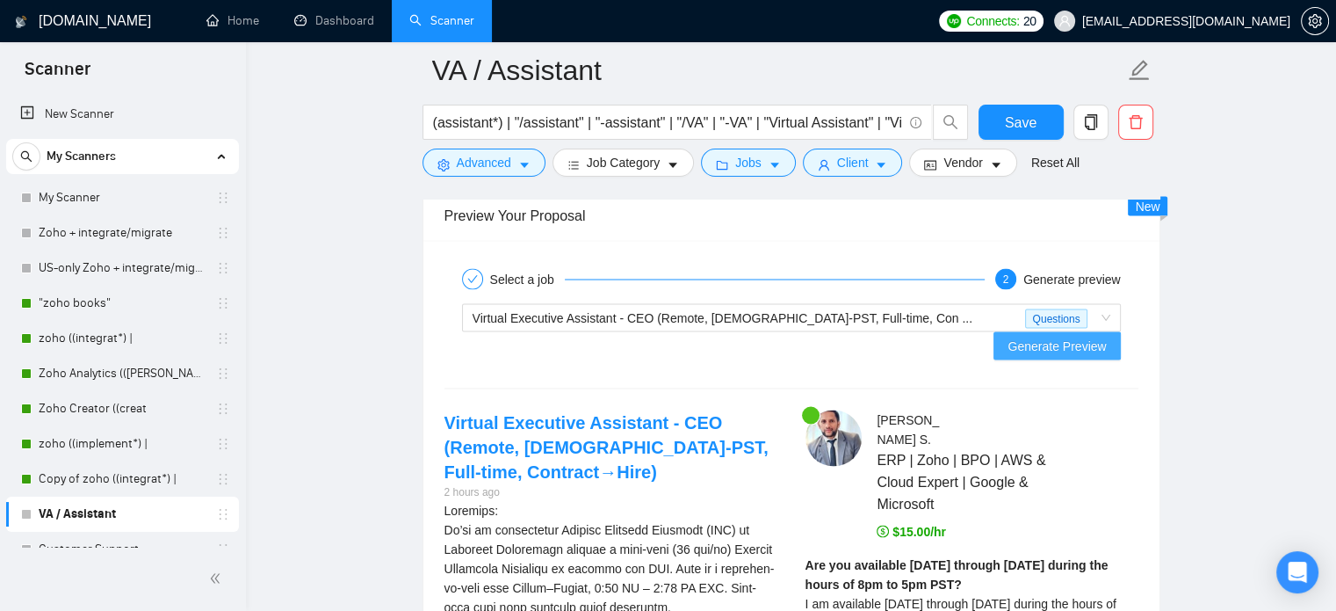
click at [1063, 336] on span "Generate Preview" at bounding box center [1057, 345] width 98 height 19
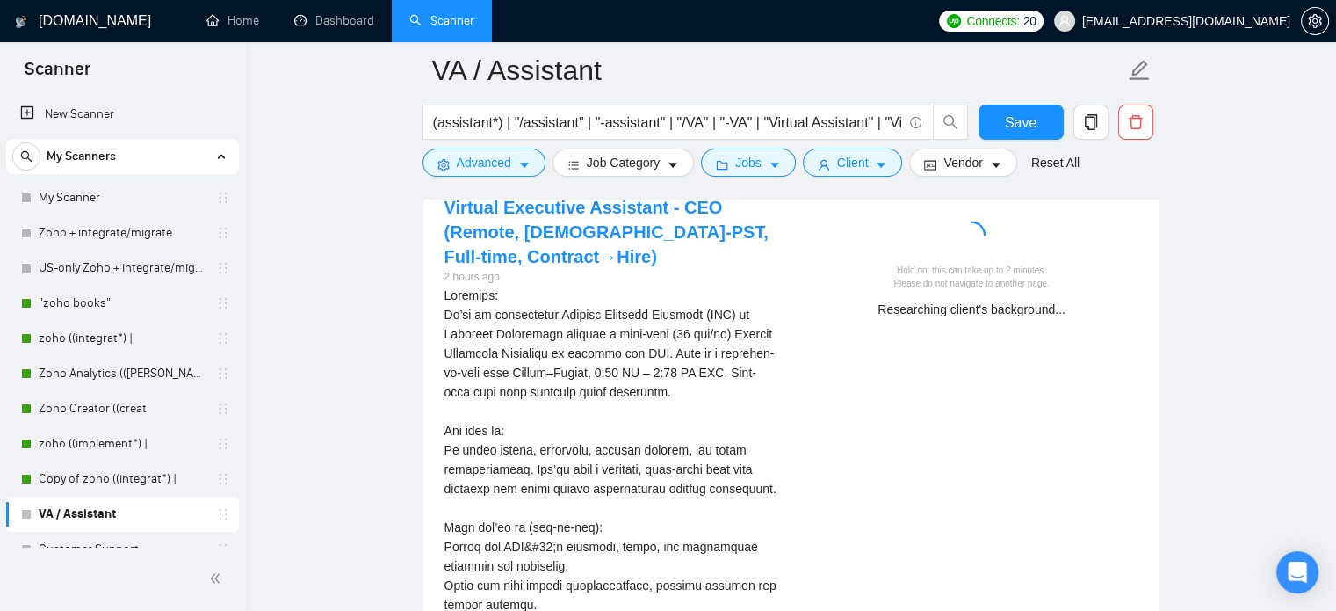
scroll to position [3465, 0]
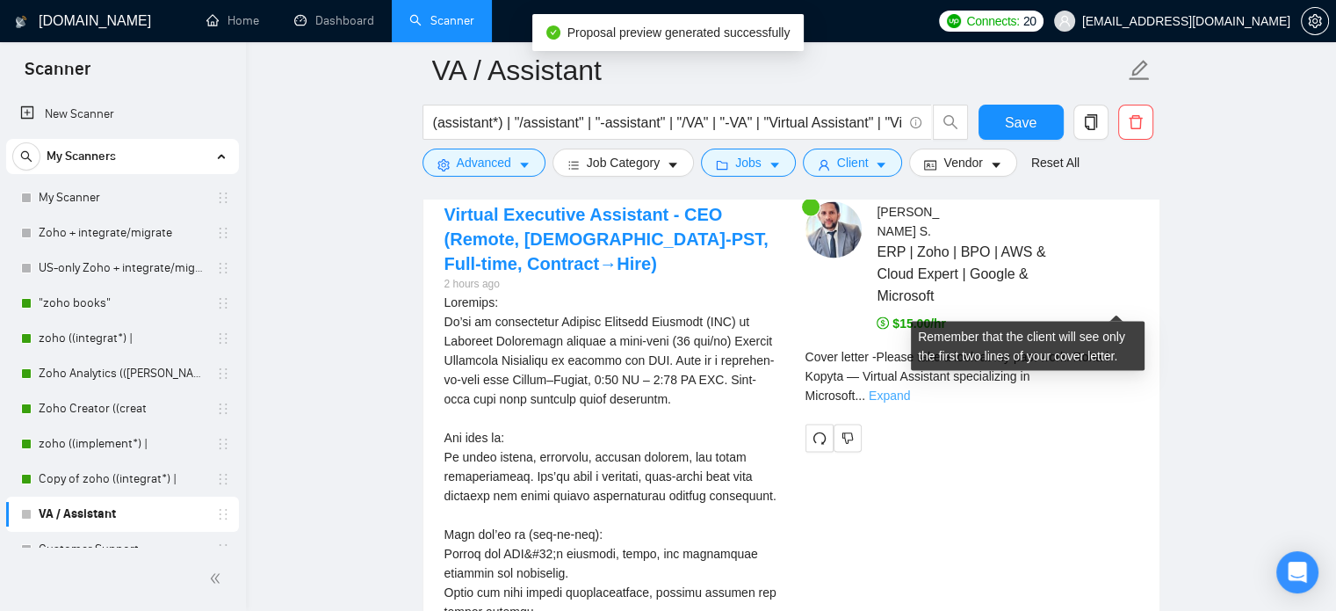
click at [910, 388] on link "Expand" at bounding box center [889, 395] width 41 height 14
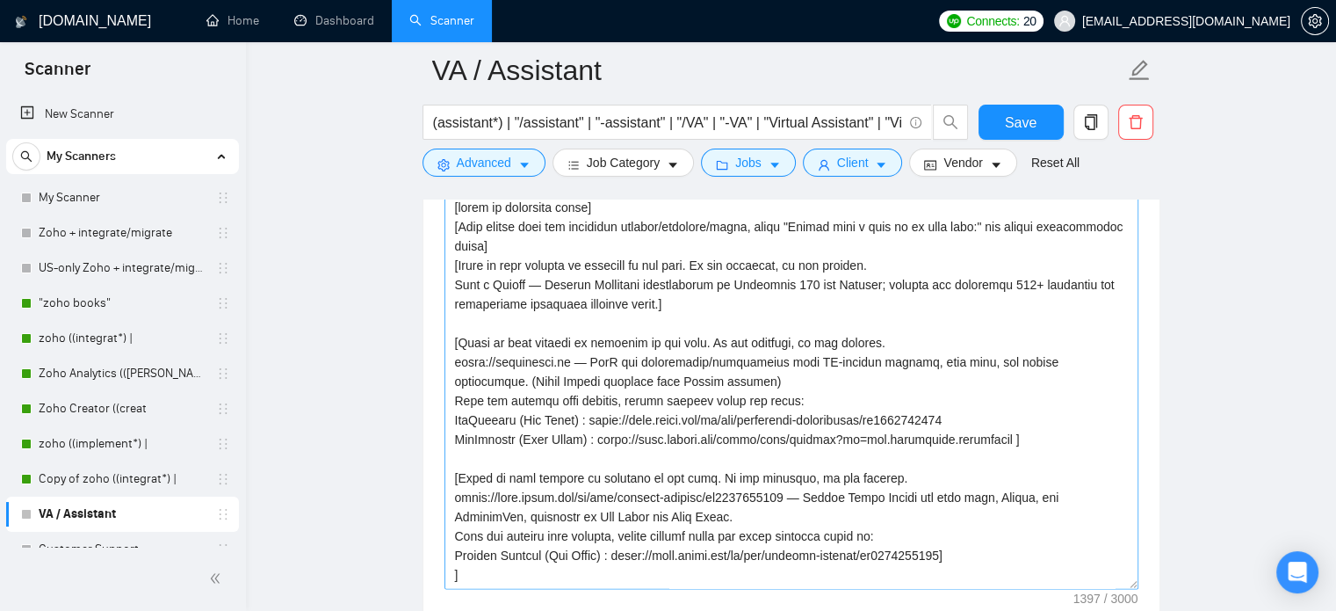
scroll to position [0, 0]
click at [698, 261] on textarea "Cover letter template:" at bounding box center [792, 390] width 694 height 395
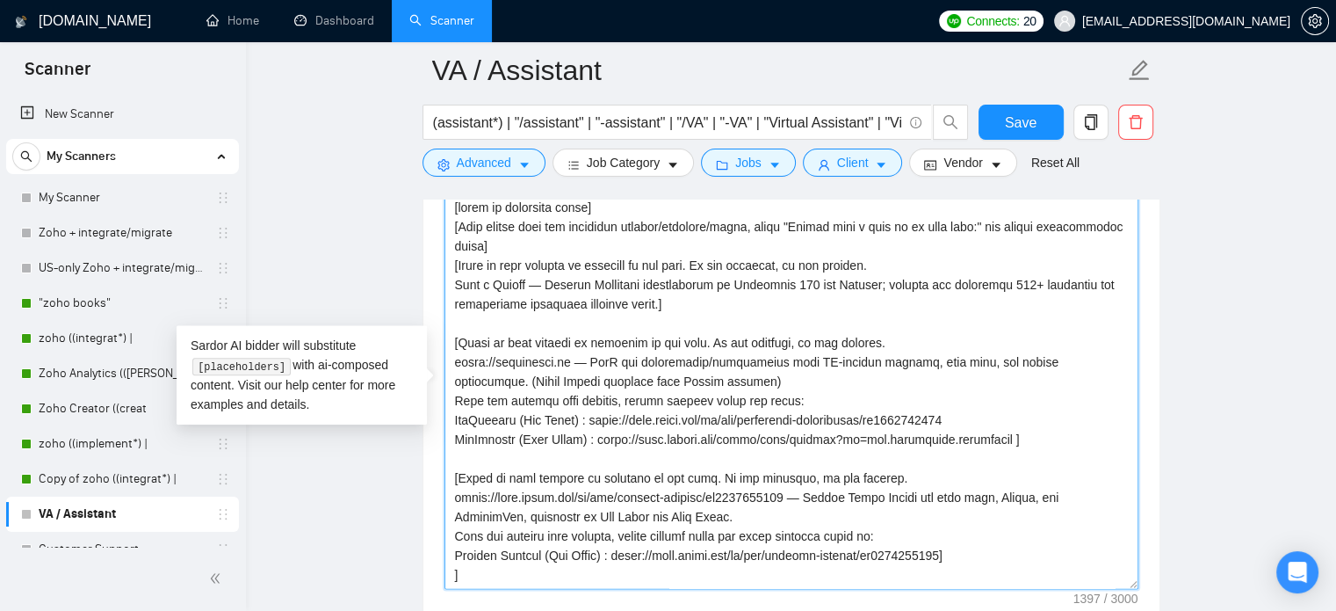
click at [810, 263] on textarea "Cover letter template:" at bounding box center [792, 390] width 694 height 395
click at [855, 264] on textarea "Cover letter template:" at bounding box center [792, 390] width 694 height 395
click at [619, 254] on textarea "Cover letter template:" at bounding box center [792, 390] width 694 height 395
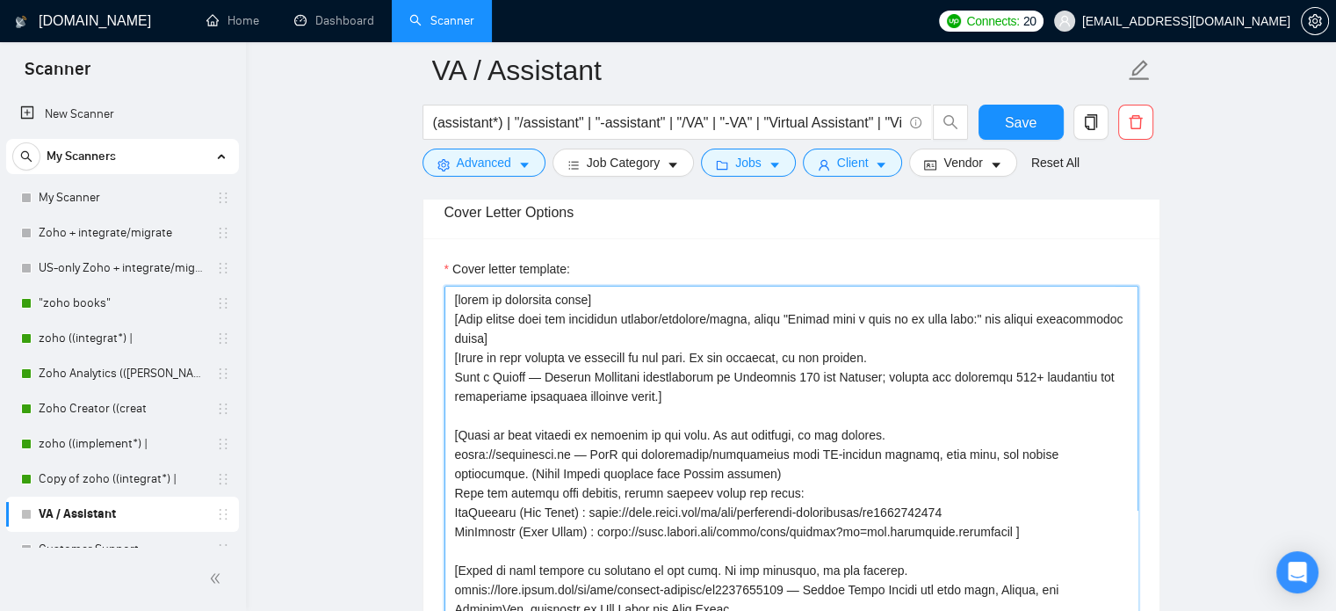
scroll to position [1863, 0]
click at [557, 333] on textarea "Cover letter template:" at bounding box center [792, 485] width 694 height 395
click at [886, 326] on textarea "Cover letter template:" at bounding box center [792, 485] width 694 height 395
click at [999, 319] on textarea "Cover letter template:" at bounding box center [792, 485] width 694 height 395
click at [553, 343] on textarea "Cover letter template:" at bounding box center [792, 485] width 694 height 395
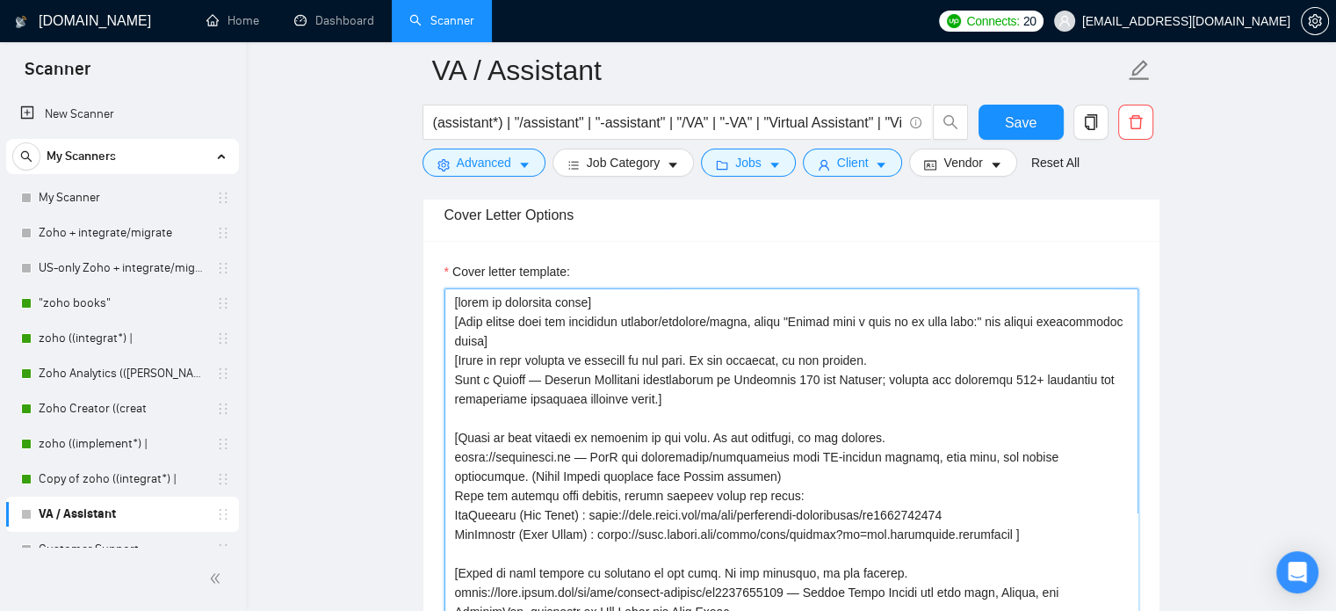
click at [994, 319] on textarea "Cover letter template:" at bounding box center [792, 485] width 694 height 395
click at [460, 362] on textarea "Cover letter template:" at bounding box center [792, 485] width 694 height 395
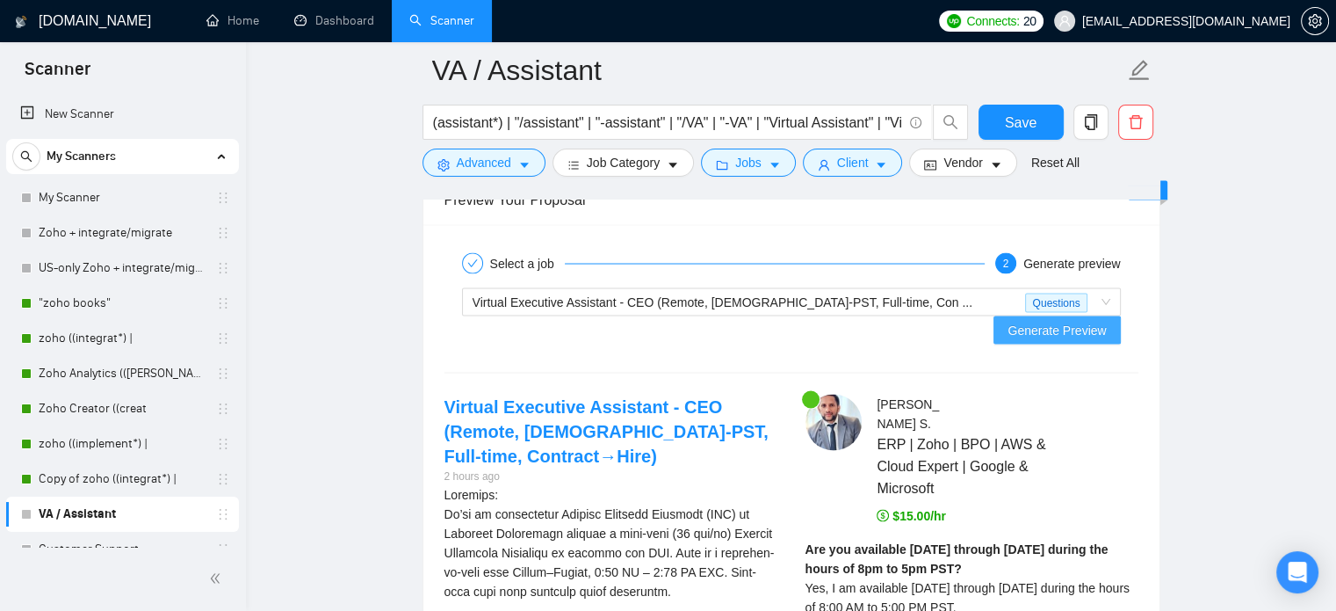
scroll to position [3272, 0]
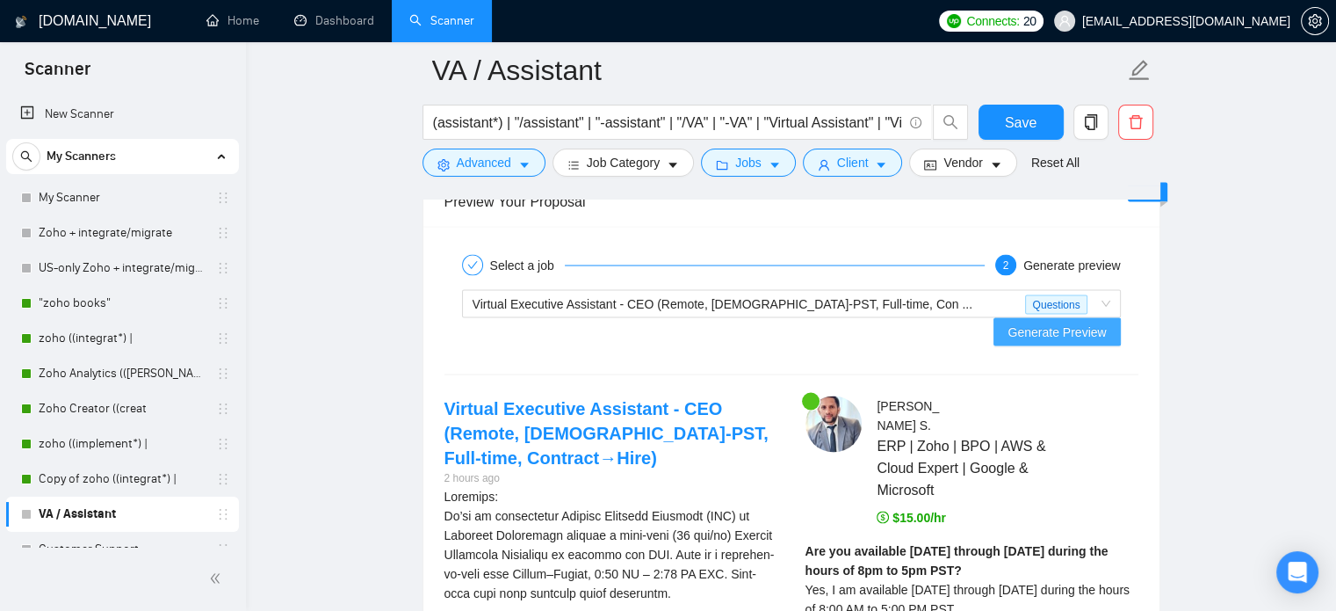
click at [1079, 322] on span "Generate Preview" at bounding box center [1057, 331] width 98 height 19
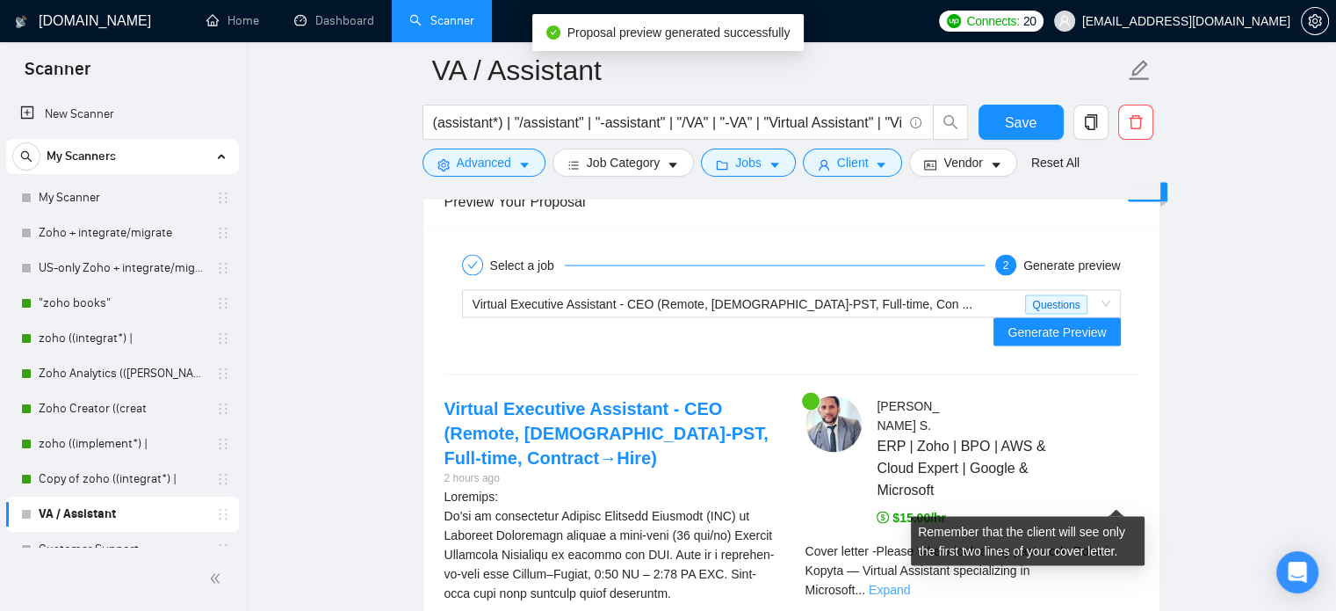
click at [910, 582] on link "Expand" at bounding box center [889, 589] width 41 height 14
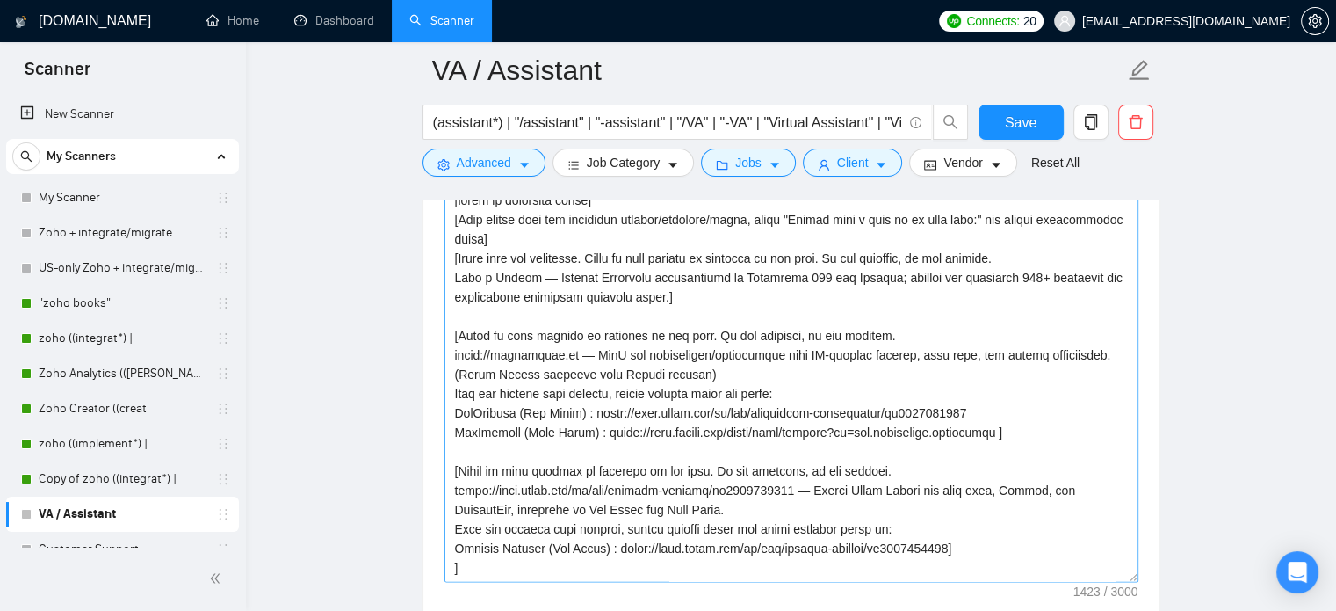
scroll to position [1940, 0]
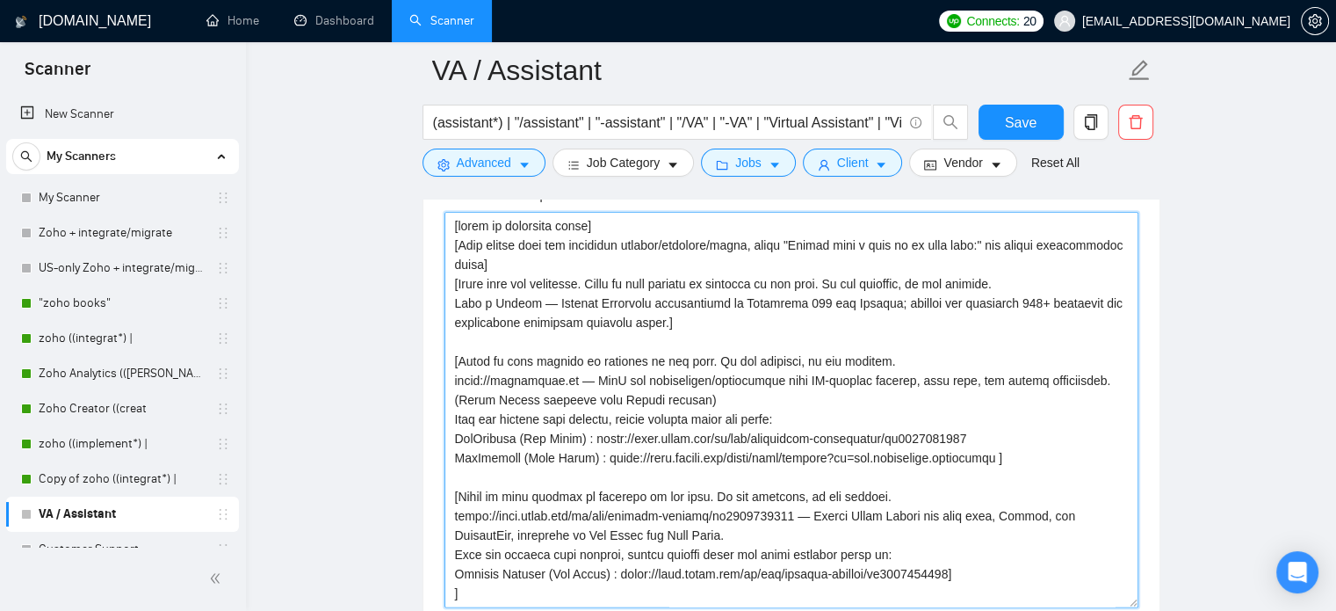
click at [743, 365] on textarea "Cover letter template:" at bounding box center [792, 409] width 694 height 395
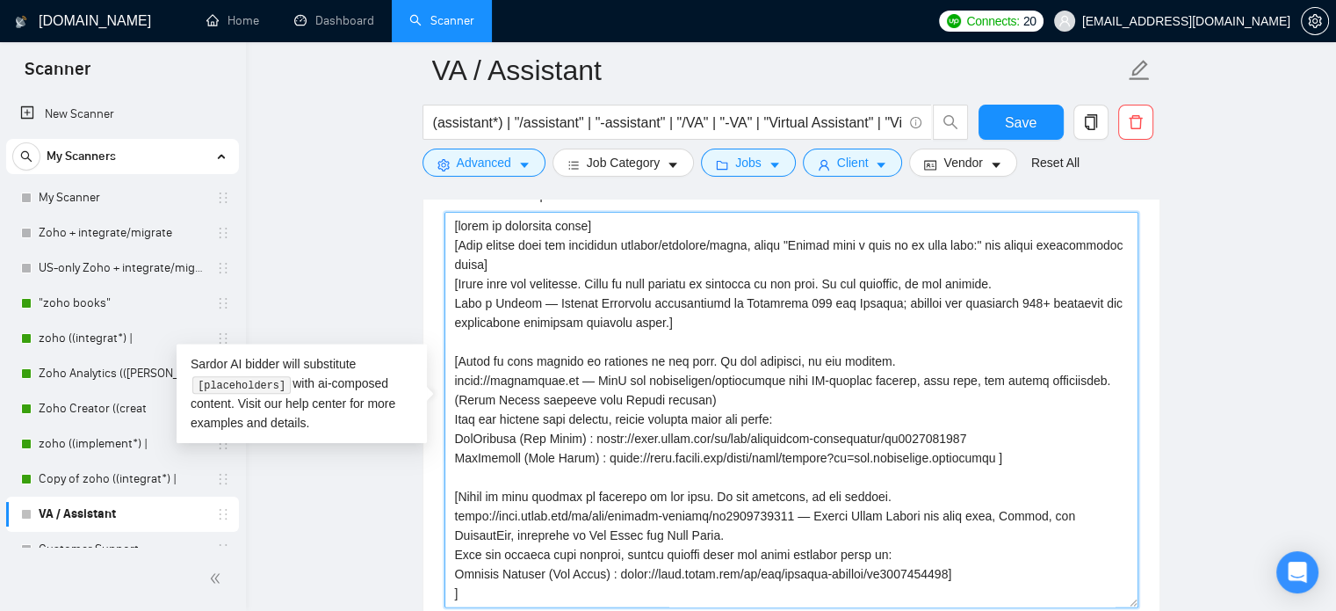
click at [484, 284] on textarea "Cover letter template:" at bounding box center [792, 409] width 694 height 395
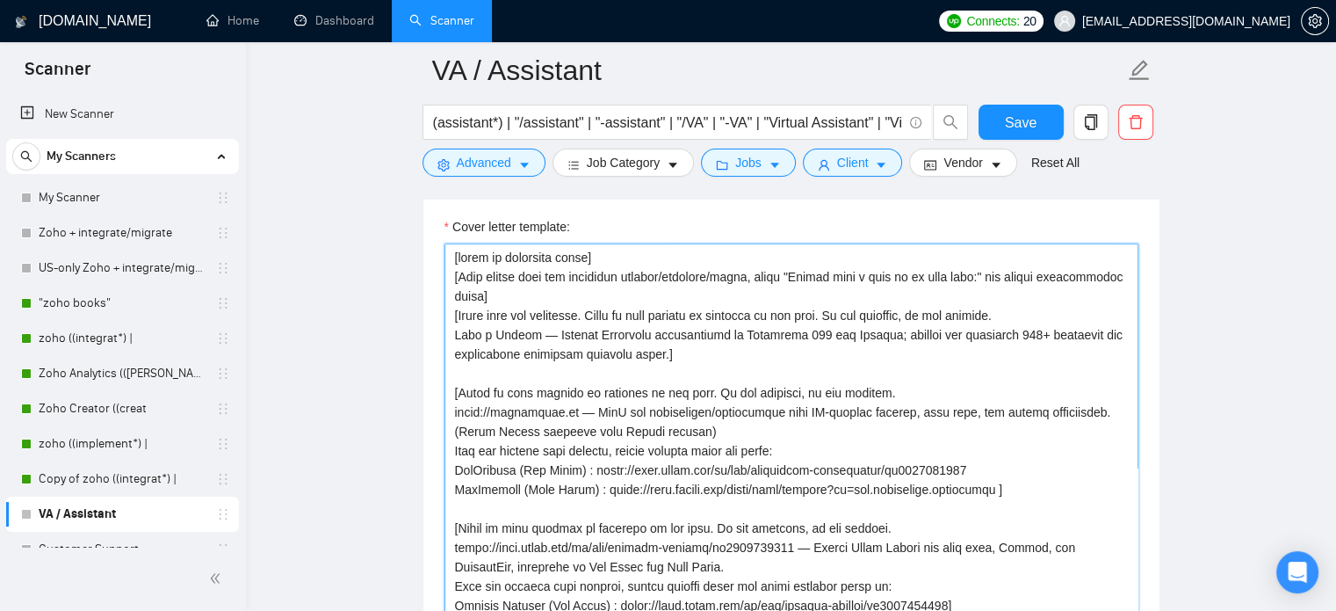
scroll to position [1908, 0]
drag, startPoint x: 452, startPoint y: 253, endPoint x: 682, endPoint y: 347, distance: 248.6
click at [682, 347] on textarea "Cover letter template:" at bounding box center [792, 440] width 694 height 395
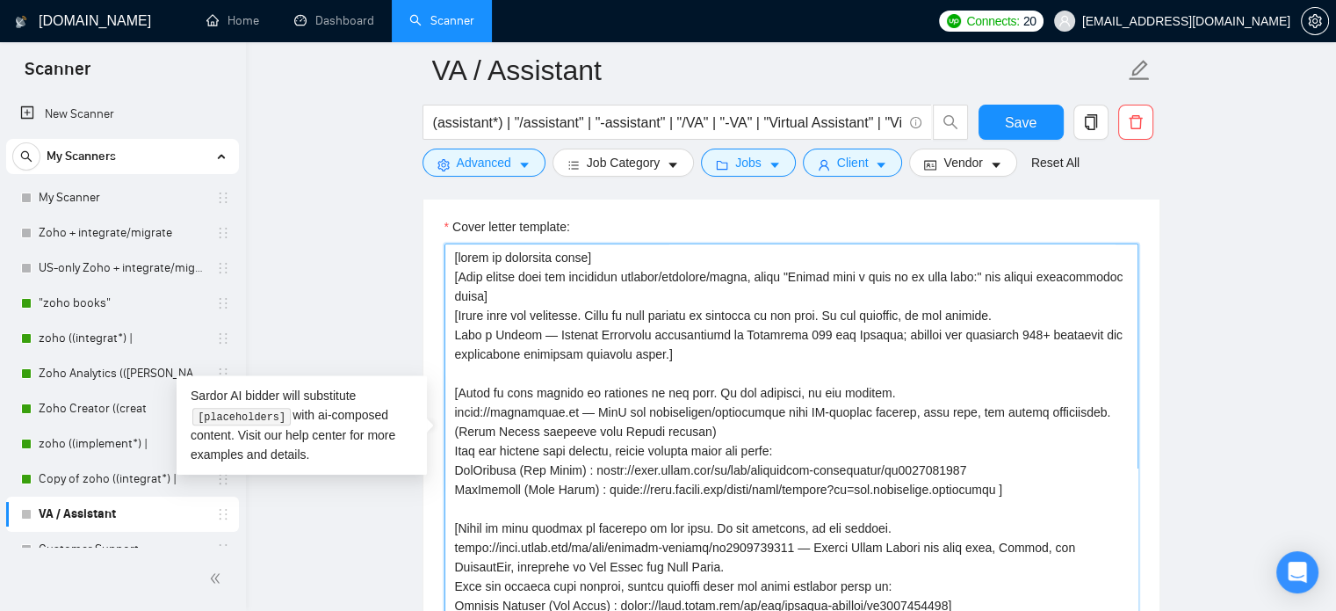
click at [648, 313] on textarea "Cover letter template:" at bounding box center [792, 440] width 694 height 395
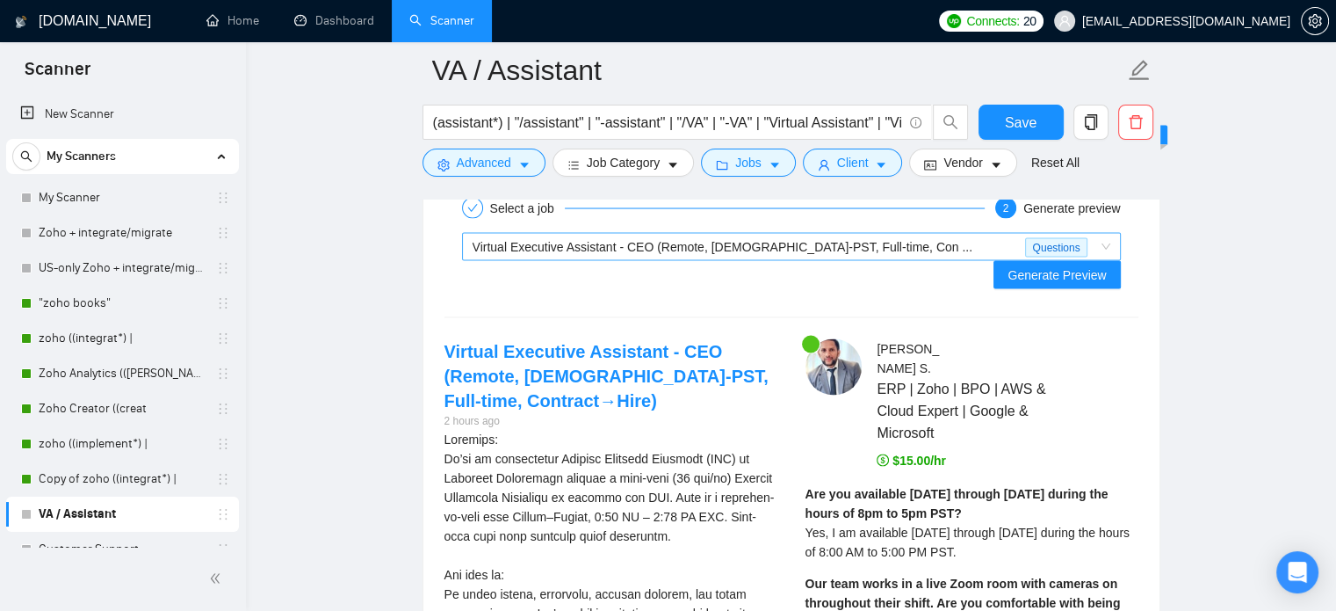
scroll to position [3324, 0]
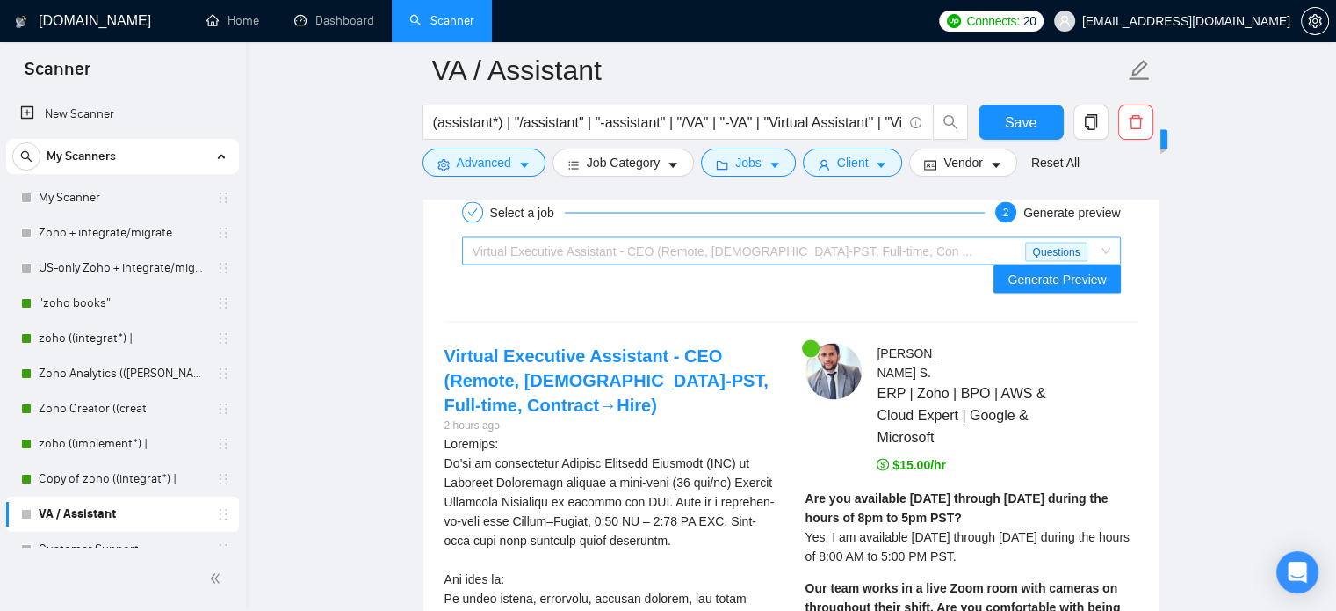
click at [766, 243] on span "Virtual Executive Assistant - CEO (Remote, US-PST, Full-time, Con ..." at bounding box center [723, 250] width 500 height 14
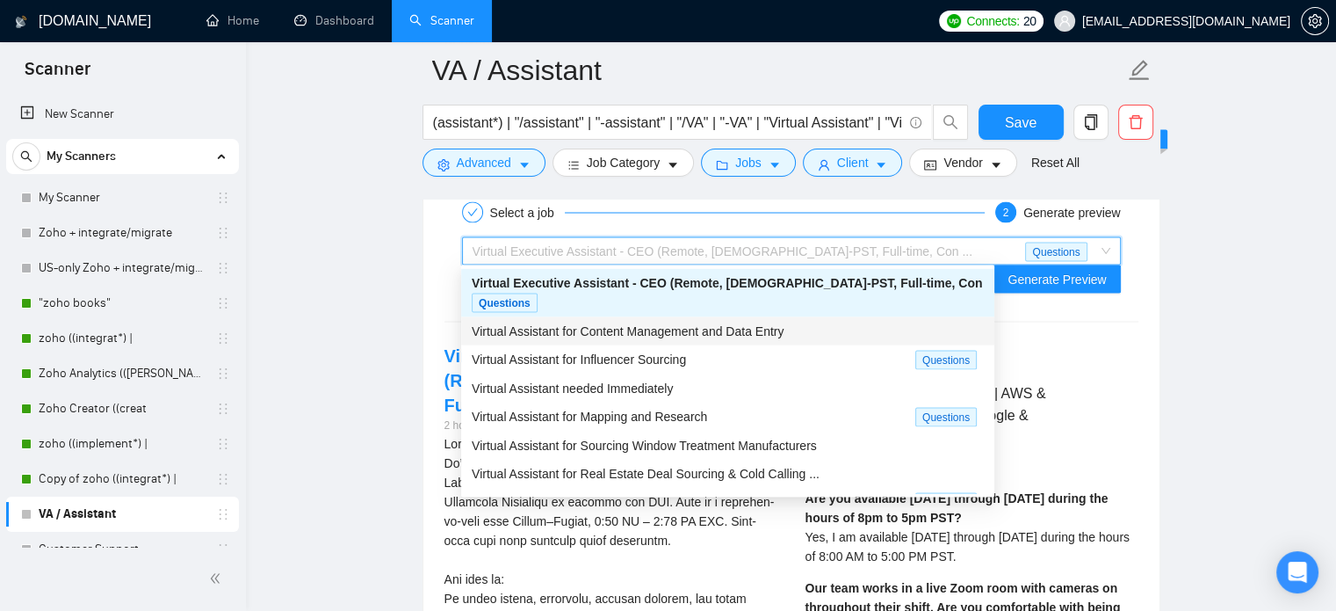
click at [631, 323] on span "Virtual Assistant for Content Management and Data Entry" at bounding box center [628, 330] width 312 height 14
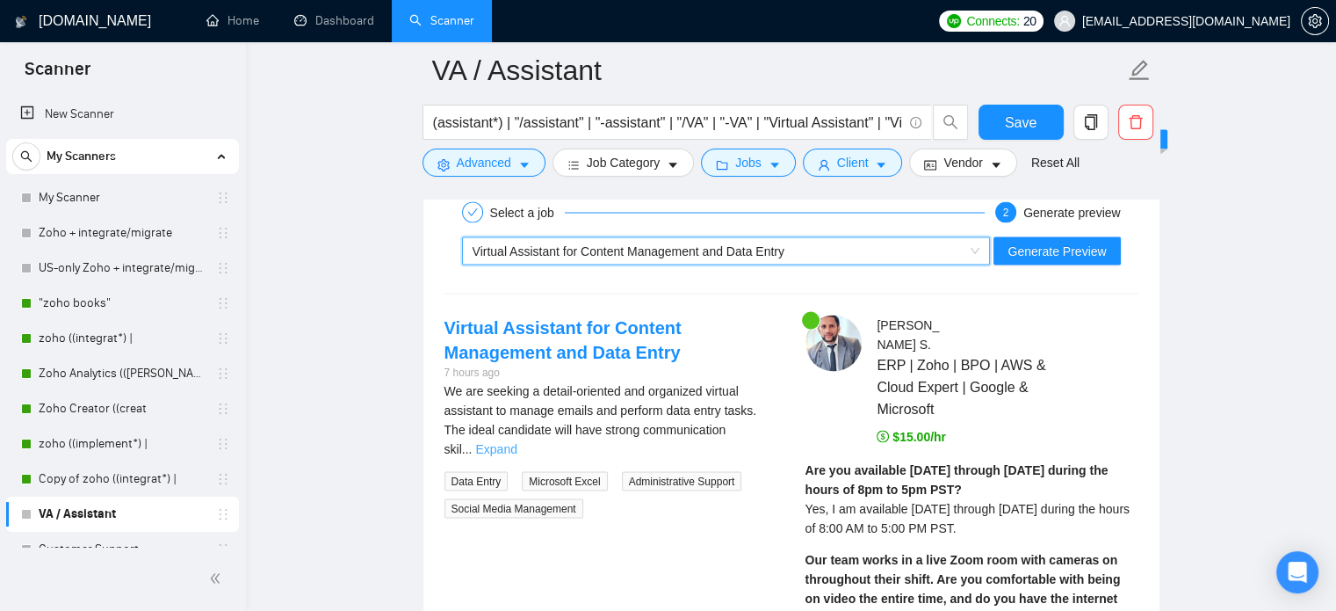
click at [517, 441] on link "Expand" at bounding box center [495, 448] width 41 height 14
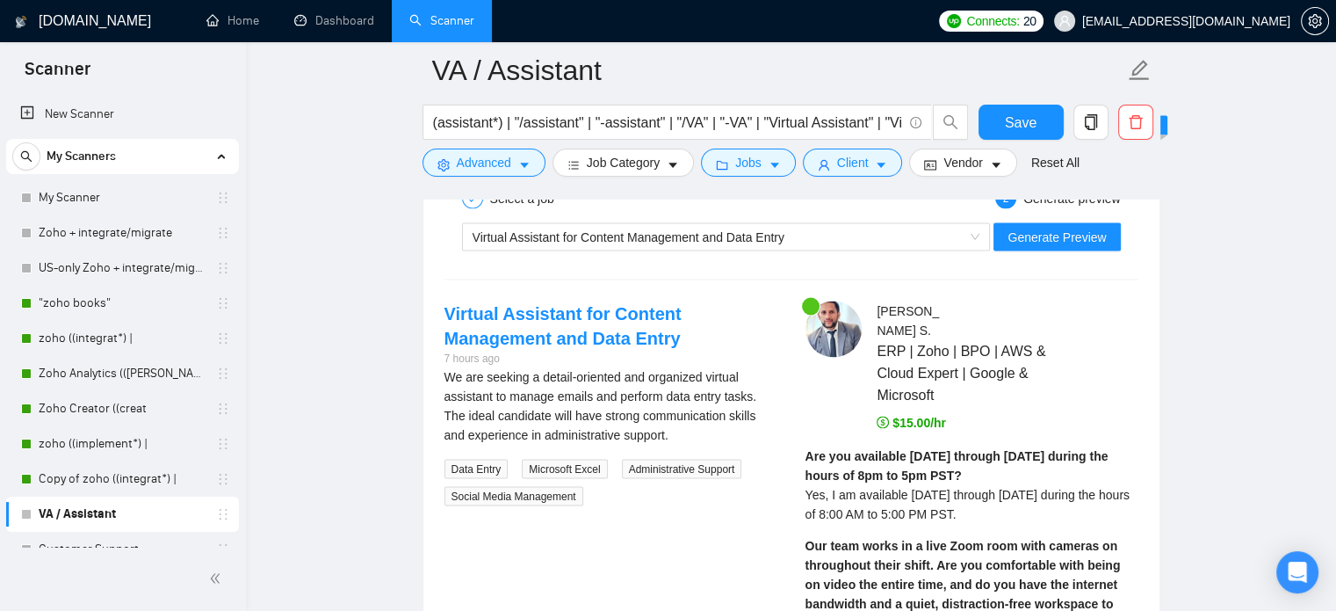
scroll to position [3331, 0]
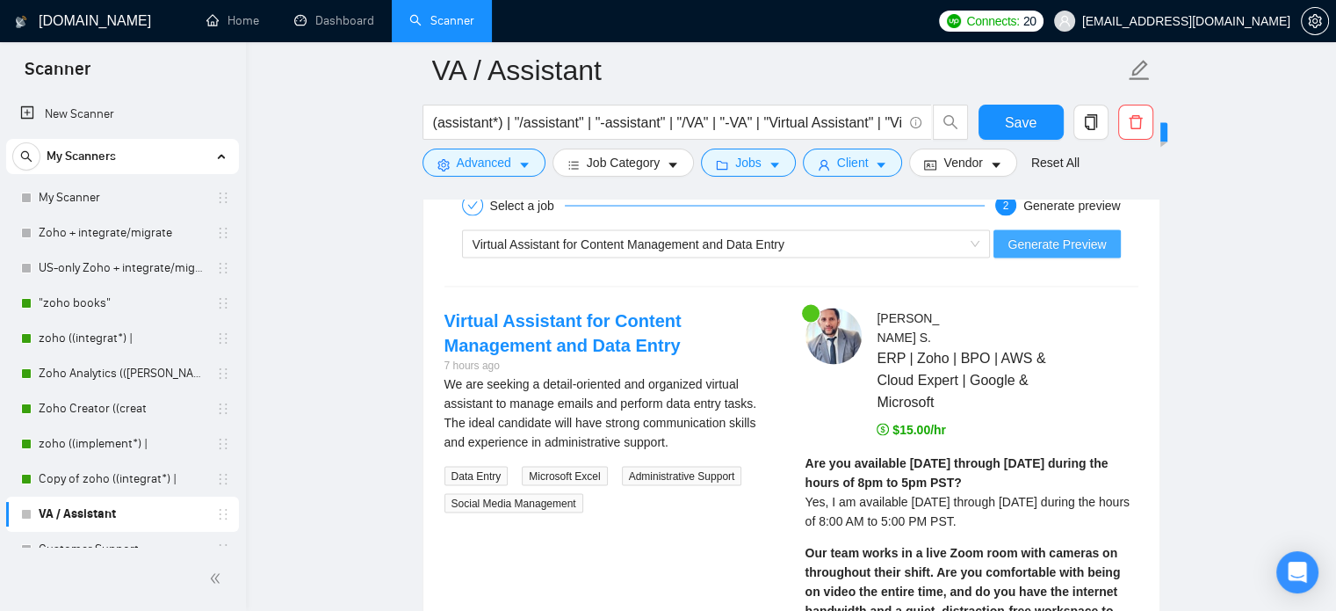
click at [1070, 245] on span "Generate Preview" at bounding box center [1057, 243] width 98 height 19
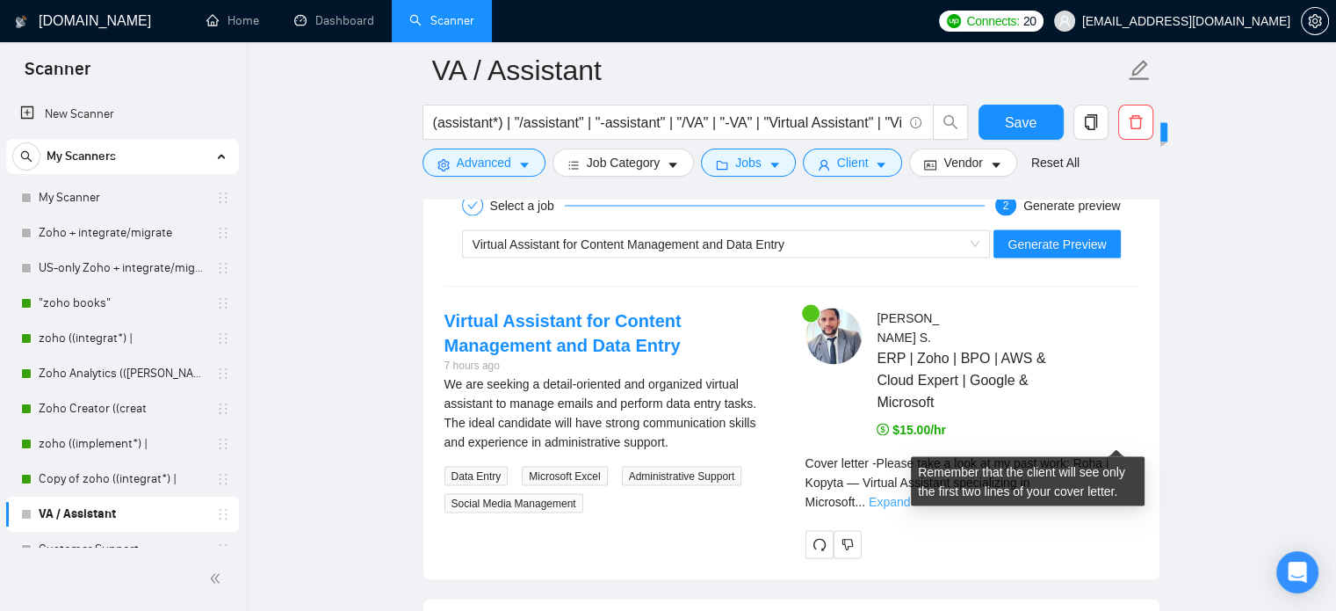
click at [910, 494] on link "Expand" at bounding box center [889, 501] width 41 height 14
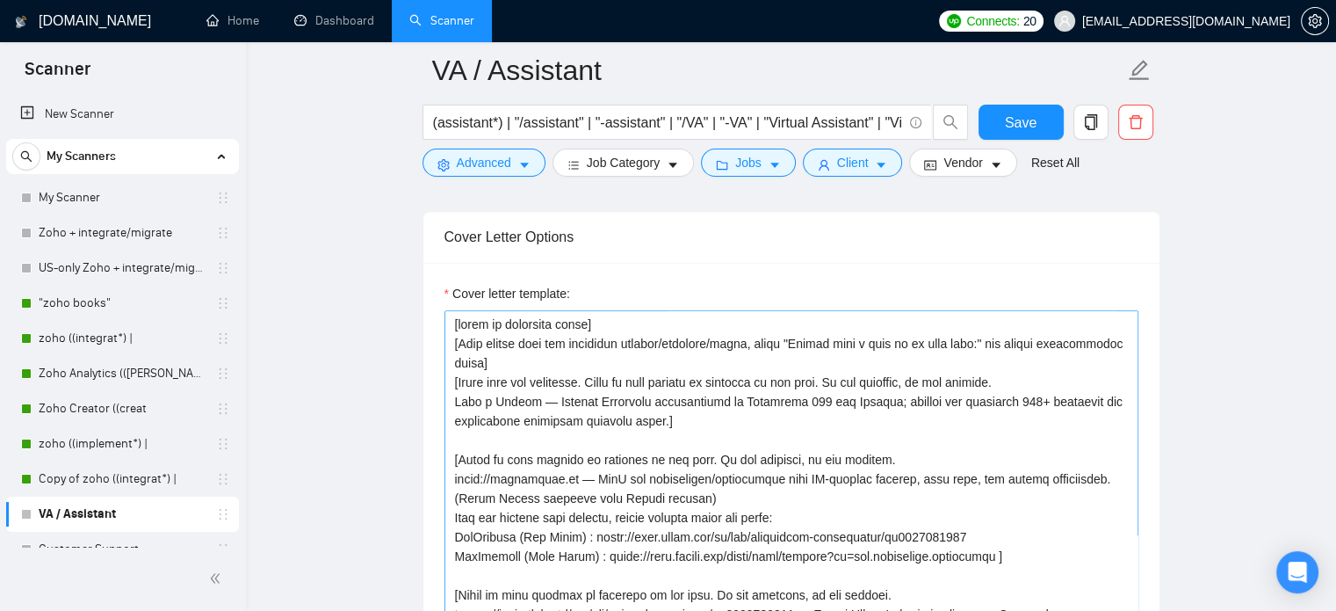
scroll to position [1843, 0]
click at [545, 380] on textarea "Cover letter template:" at bounding box center [792, 505] width 694 height 395
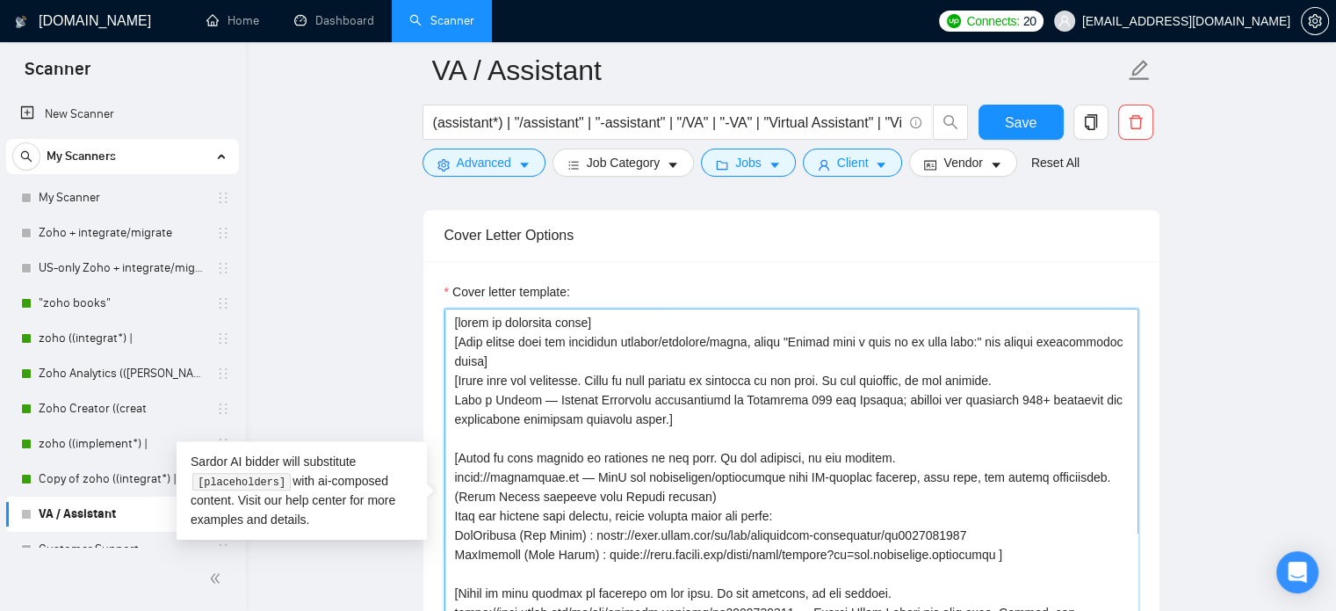
click at [452, 319] on textarea "Cover letter template:" at bounding box center [792, 505] width 694 height 395
click at [587, 343] on textarea "Cover letter template:" at bounding box center [792, 505] width 694 height 395
drag, startPoint x: 569, startPoint y: 355, endPoint x: 437, endPoint y: 336, distance: 133.2
click at [437, 336] on div "Cover letter template:" at bounding box center [791, 503] width 736 height 485
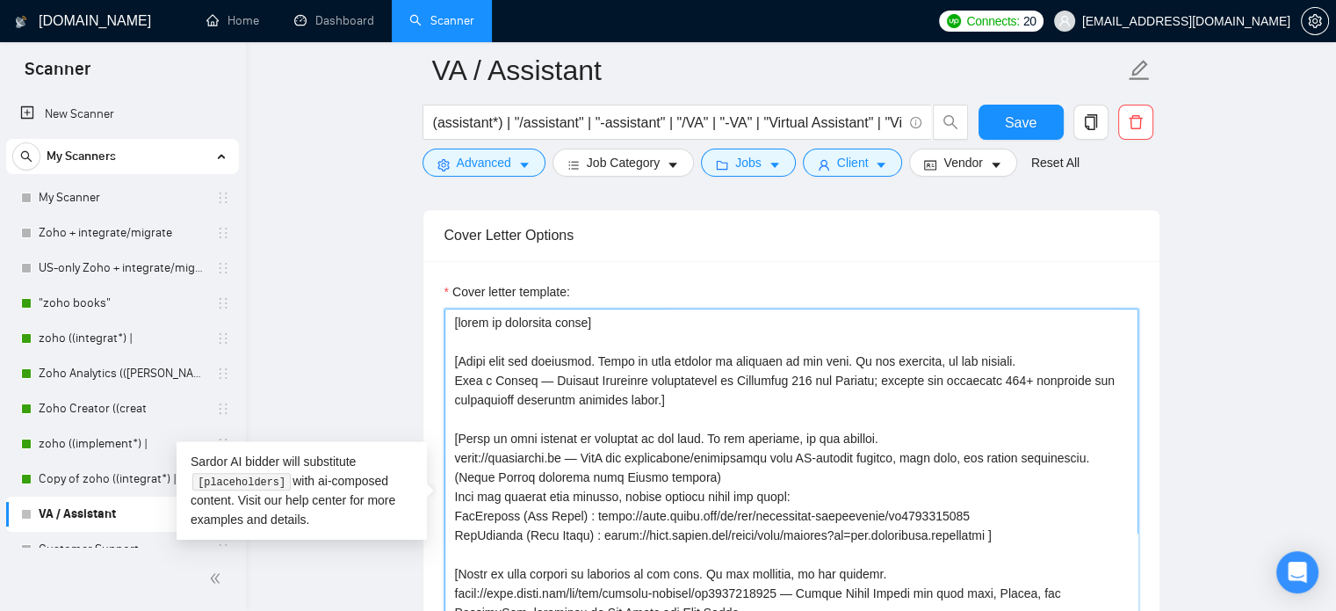
click at [456, 327] on textarea "Cover letter template:" at bounding box center [792, 505] width 694 height 395
paste textarea "[When client asks for portfolio samples/examples/cases, write "Please take a lo…"
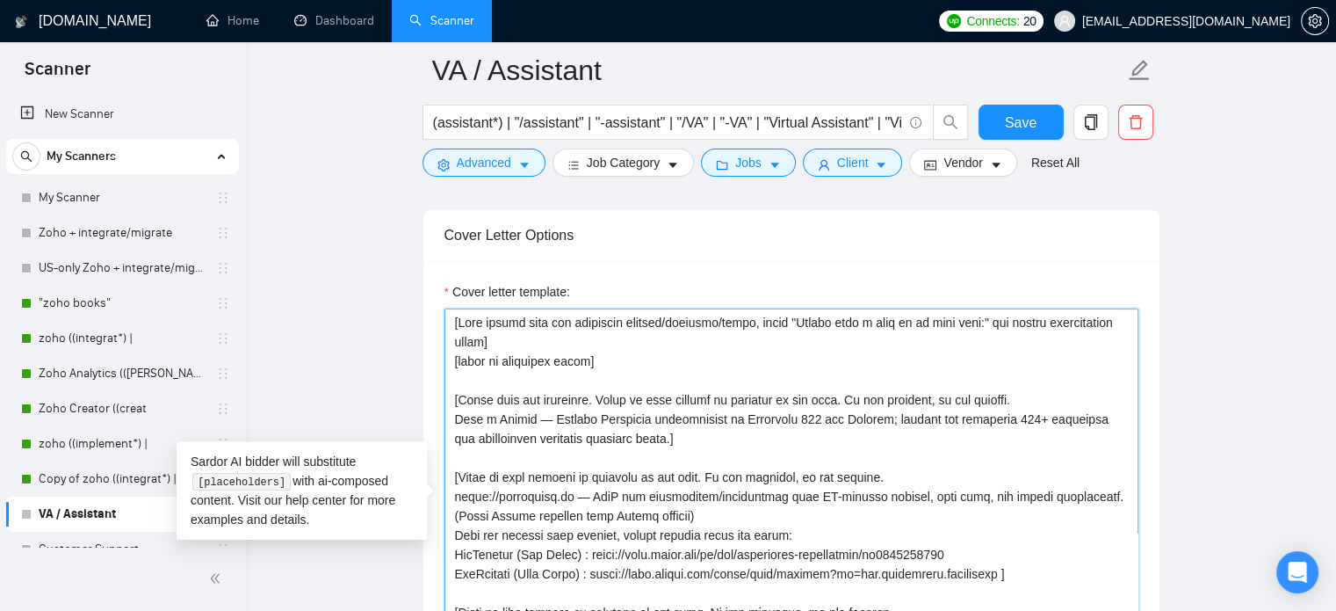
click at [463, 372] on textarea "Cover letter template:" at bounding box center [792, 505] width 694 height 395
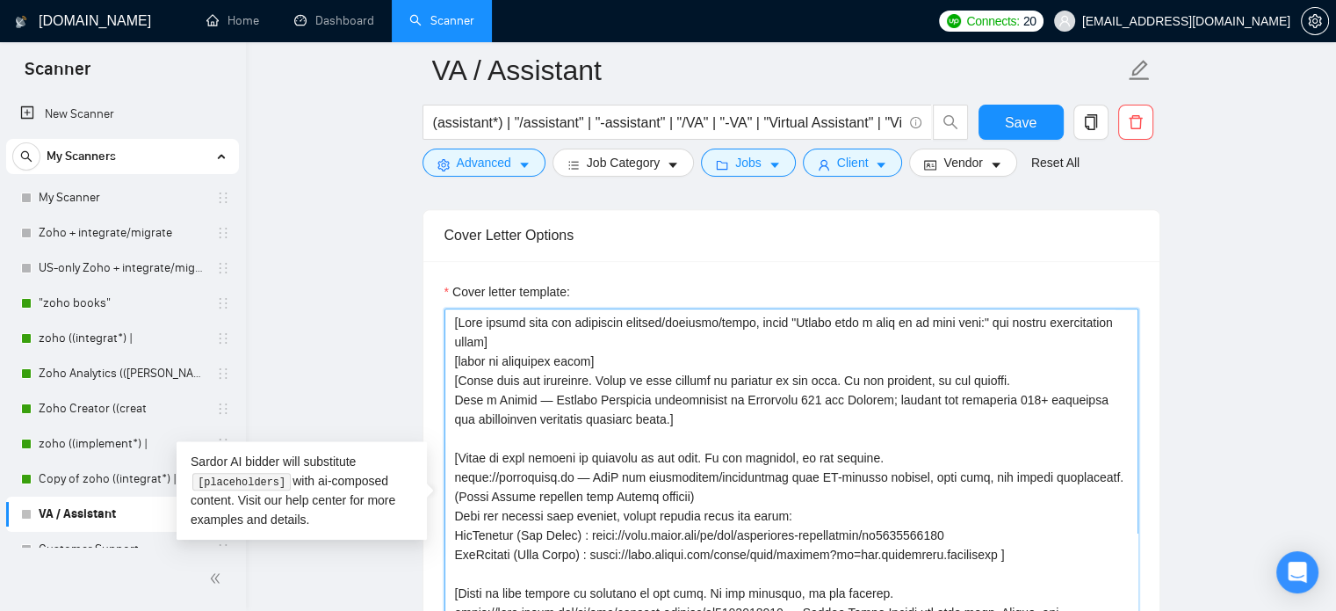
click at [554, 345] on textarea "Cover letter template:" at bounding box center [792, 505] width 694 height 395
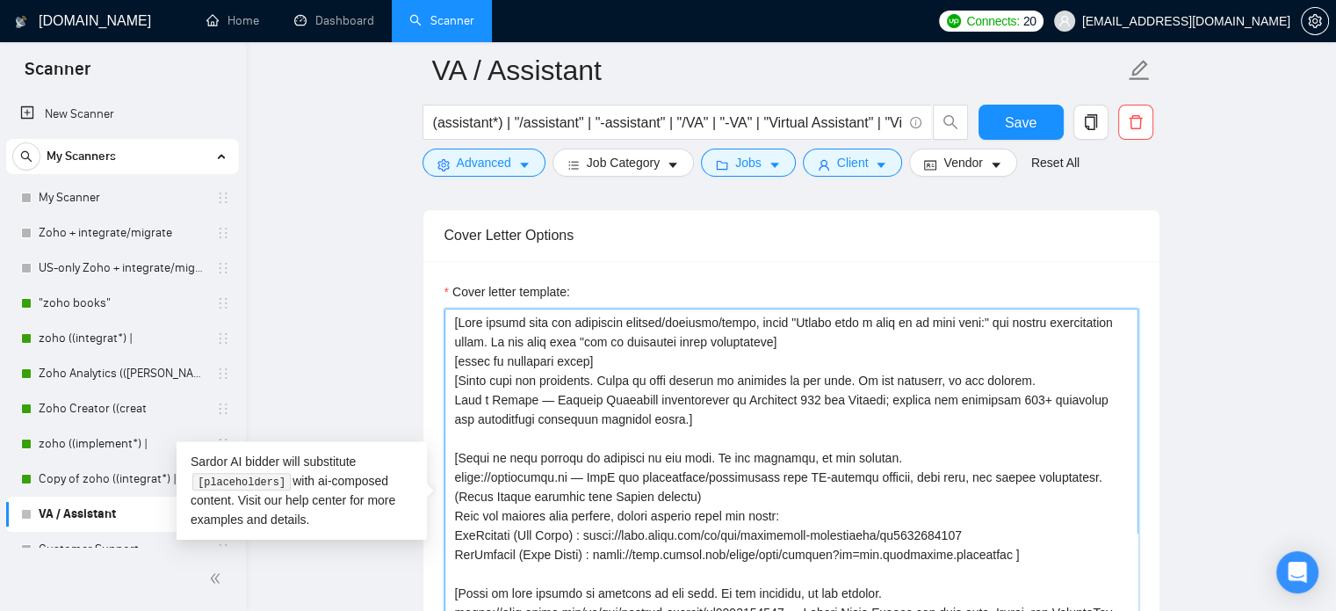
click at [759, 340] on textarea "Cover letter template:" at bounding box center [792, 505] width 694 height 395
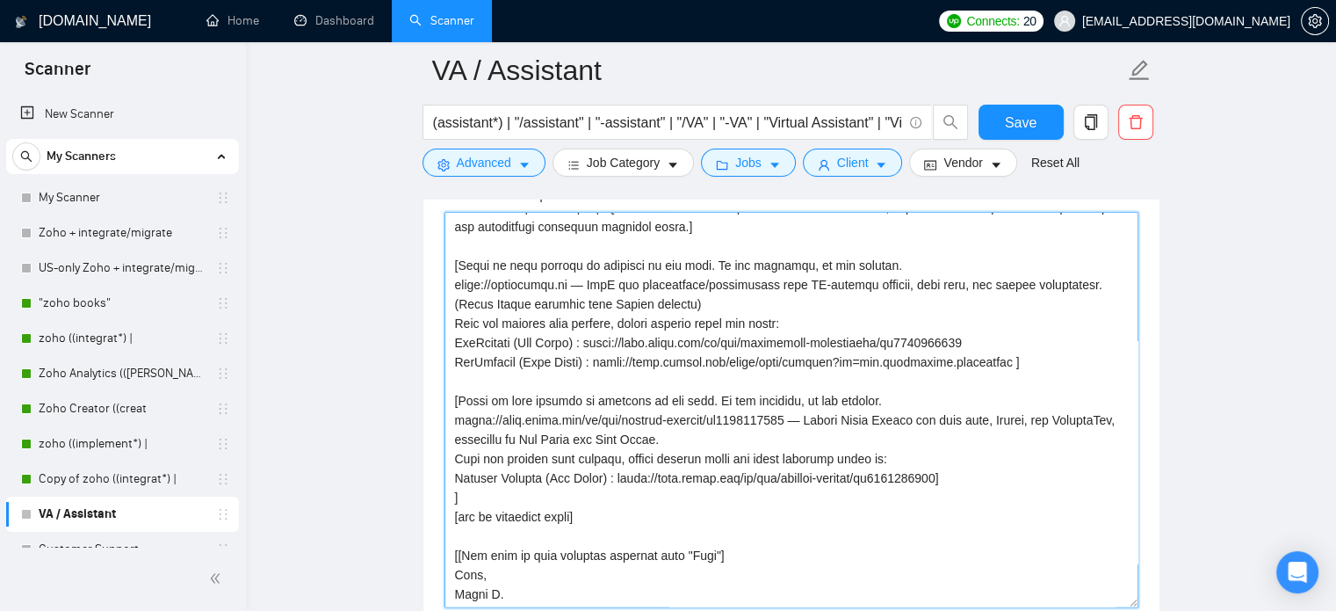
scroll to position [1938, 0]
drag, startPoint x: 576, startPoint y: 517, endPoint x: 503, endPoint y: 526, distance: 74.3
click at [459, 516] on textarea "Cover letter template:" at bounding box center [792, 410] width 694 height 395
drag, startPoint x: 603, startPoint y: 518, endPoint x: 443, endPoint y: 519, distance: 159.9
click at [445, 519] on textarea "Cover letter template:" at bounding box center [792, 410] width 694 height 395
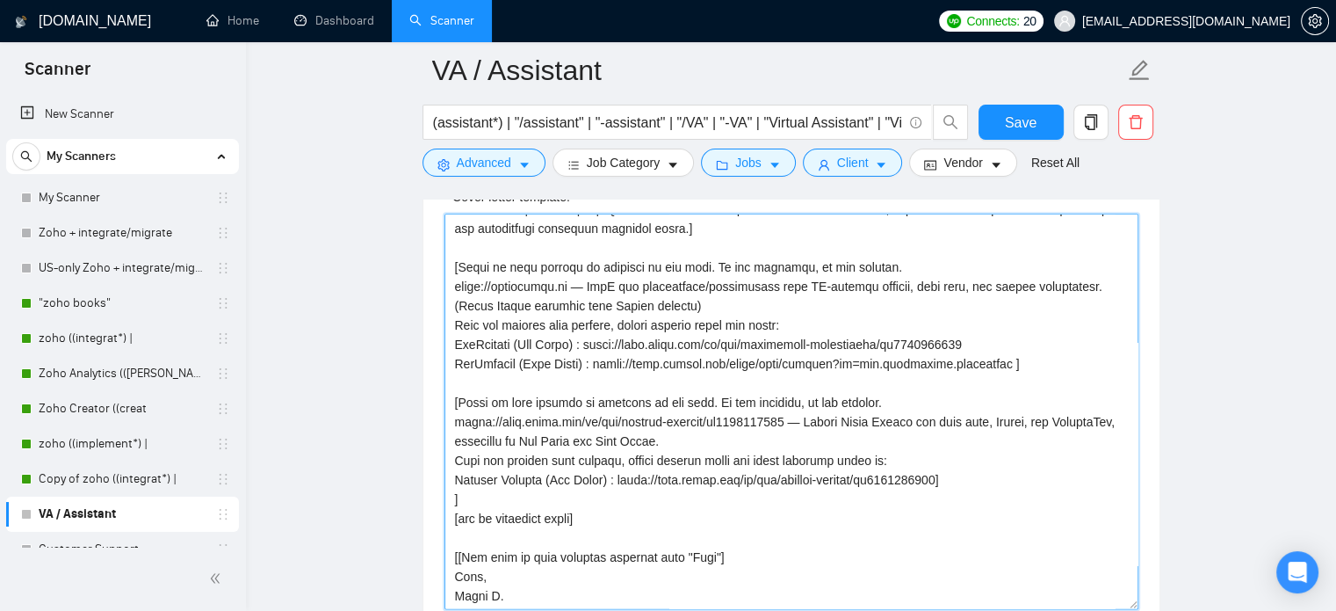
scroll to position [0, 0]
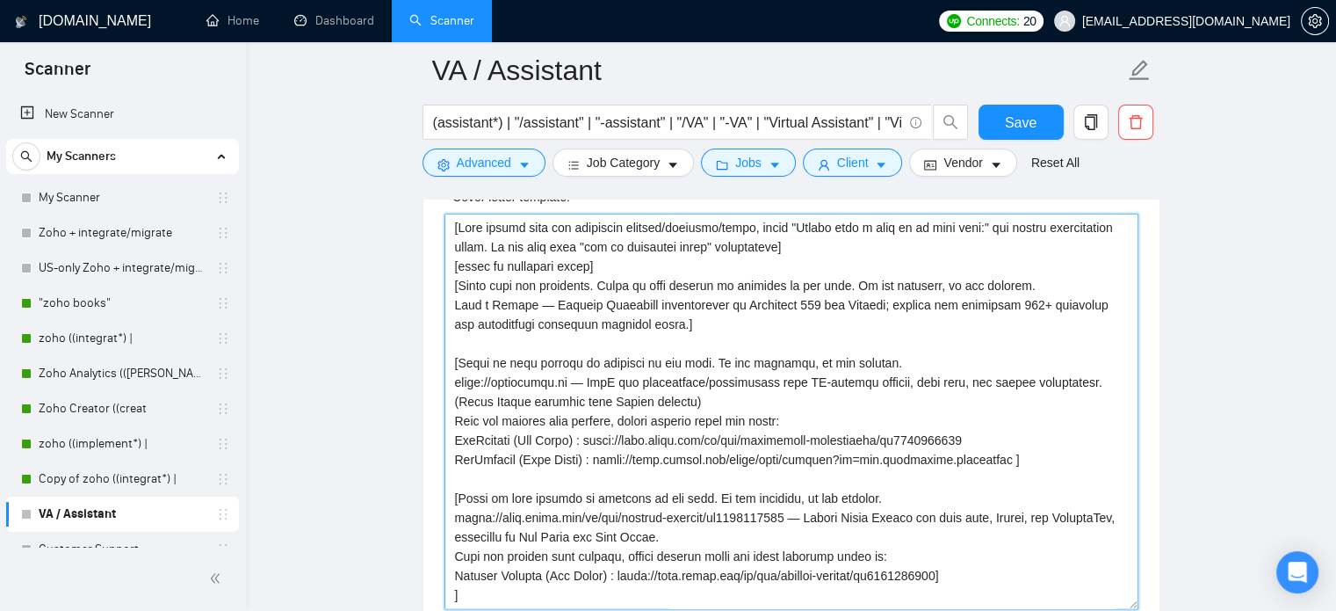
drag, startPoint x: 763, startPoint y: 244, endPoint x: 633, endPoint y: 246, distance: 129.2
click at [633, 246] on textarea "Cover letter template:" at bounding box center [792, 410] width 694 height 395
paste textarea "[end of portfolio check]"
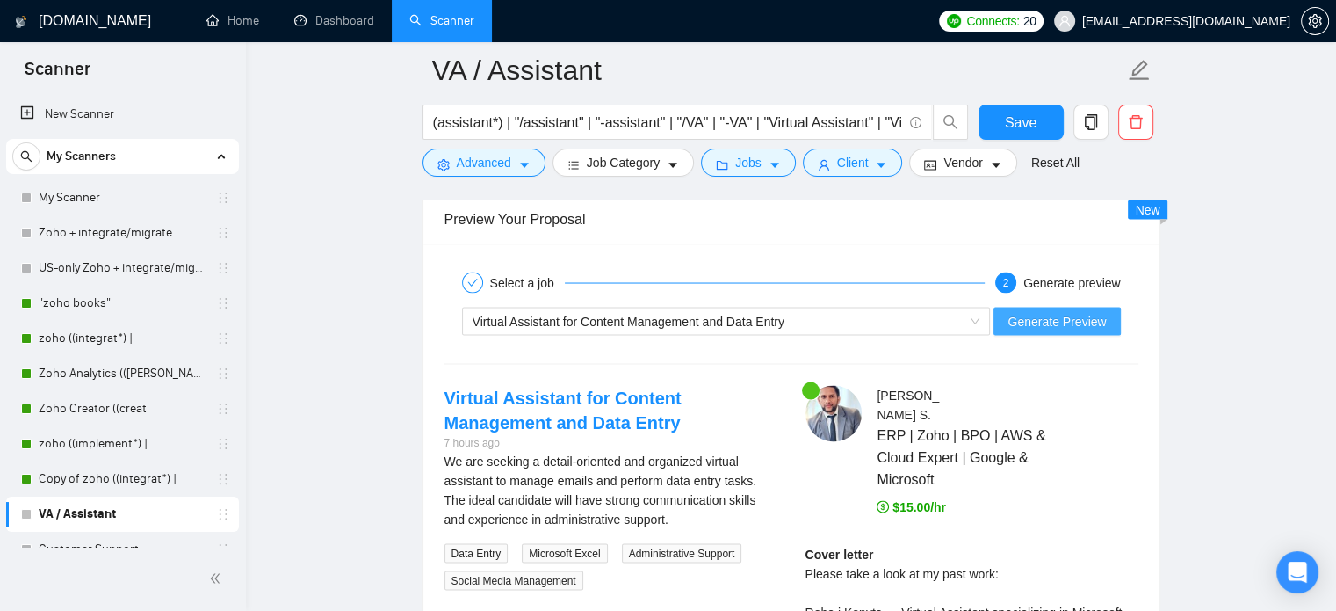
scroll to position [3303, 0]
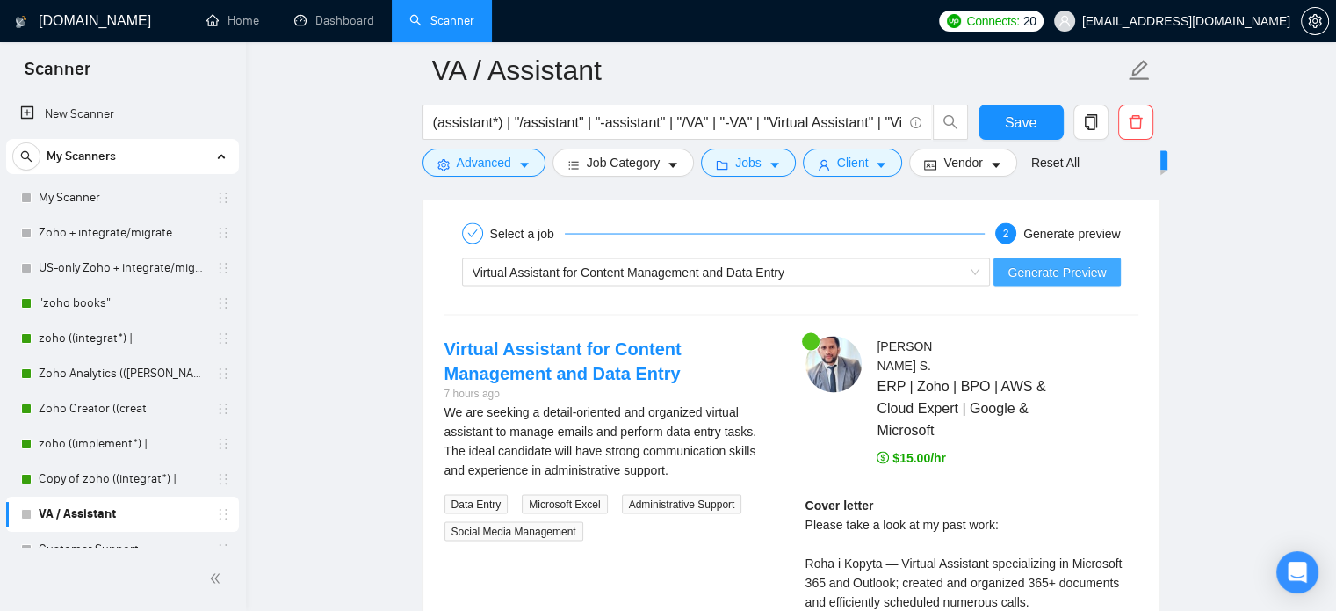
click at [1079, 267] on span "Generate Preview" at bounding box center [1057, 271] width 98 height 19
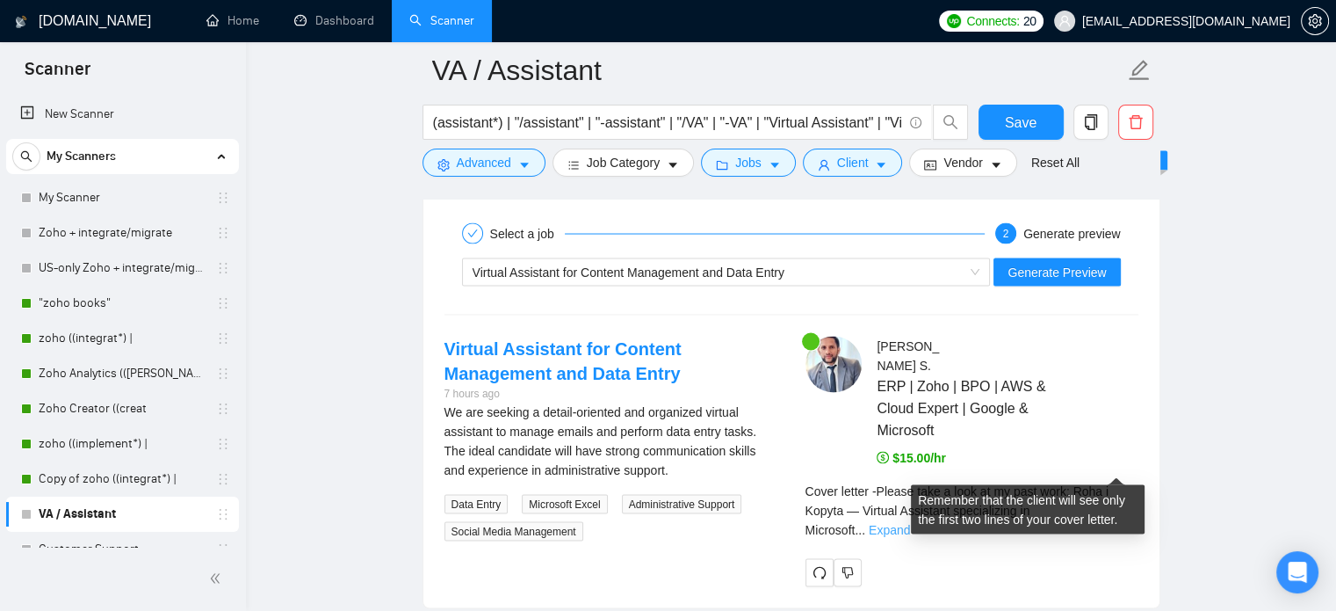
click at [910, 522] on link "Expand" at bounding box center [889, 529] width 41 height 14
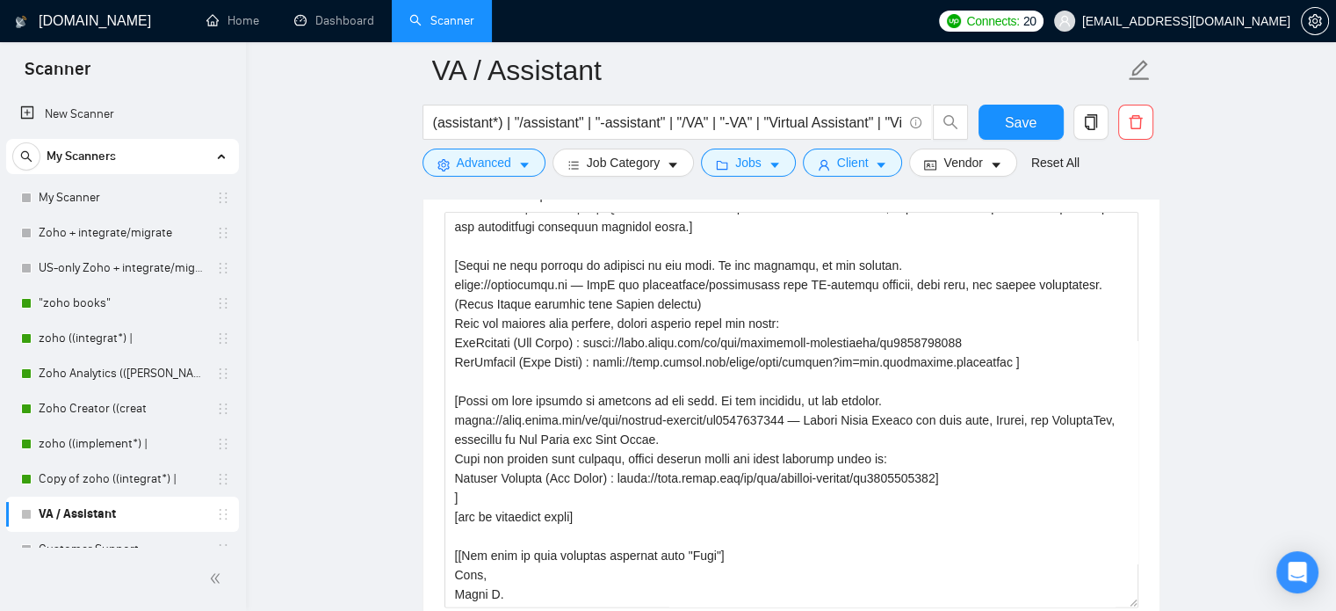
scroll to position [1929, 0]
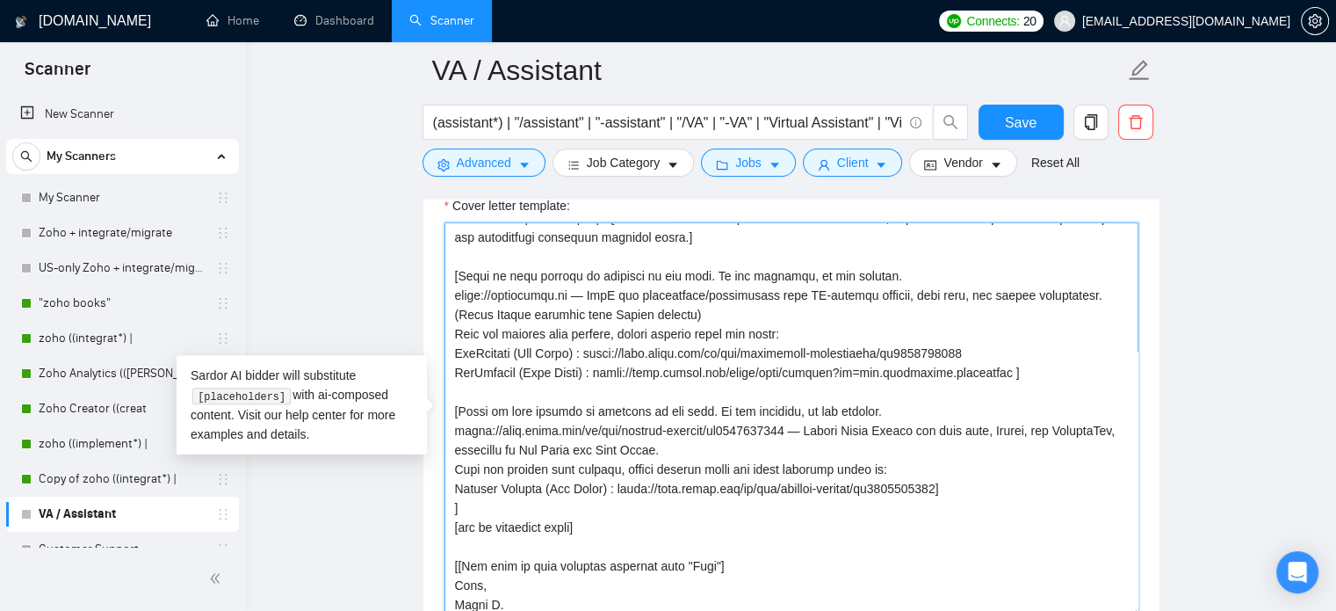
click at [457, 565] on textarea "Cover letter template:" at bounding box center [792, 419] width 694 height 395
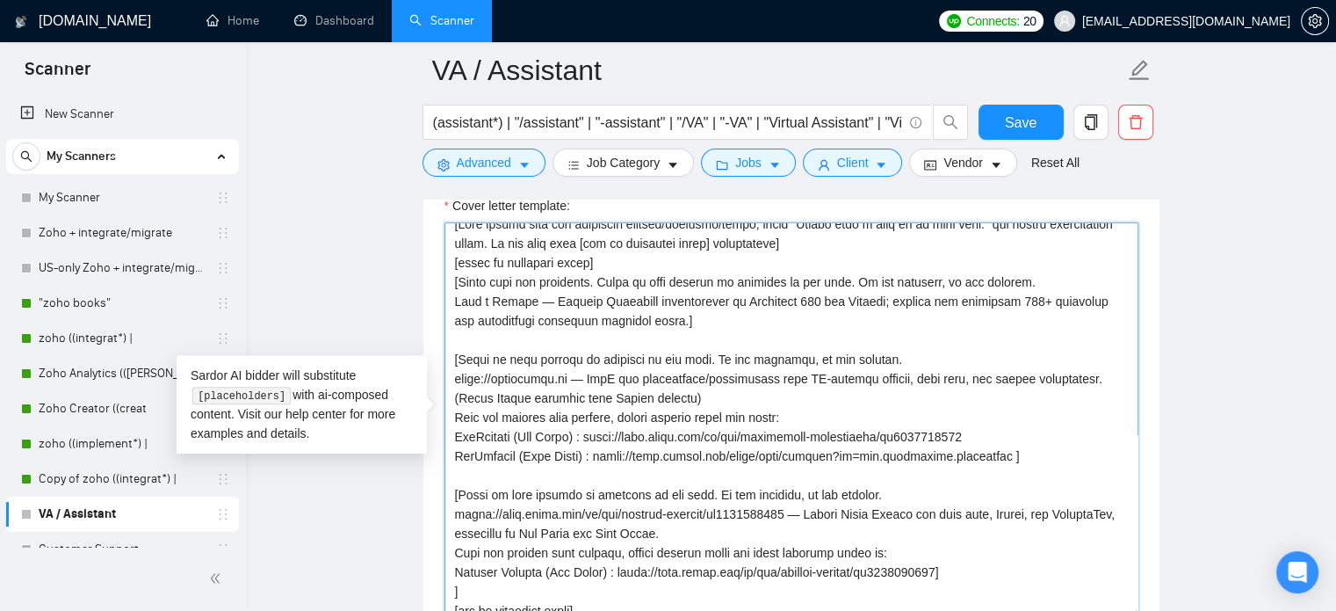
scroll to position [0, 0]
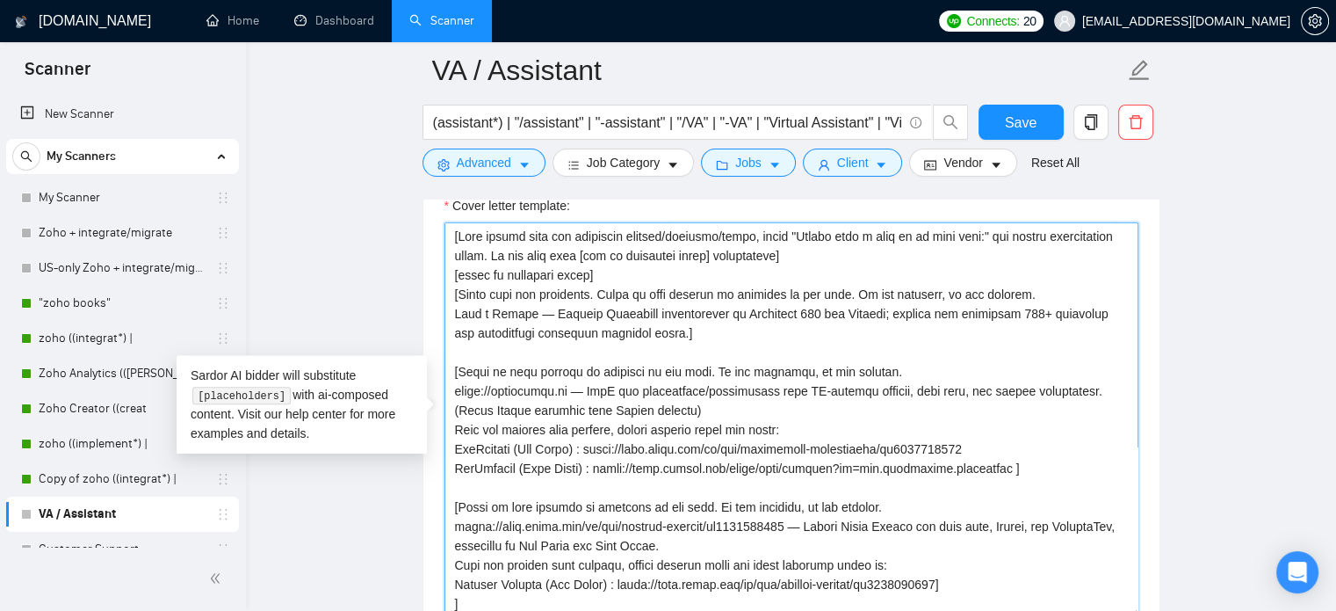
click at [636, 255] on textarea "Cover letter template:" at bounding box center [792, 419] width 694 height 395
click at [761, 256] on textarea "Cover letter template:" at bounding box center [792, 419] width 694 height 395
click at [589, 256] on textarea "Cover letter template:" at bounding box center [792, 419] width 694 height 395
click at [582, 253] on textarea "Cover letter template:" at bounding box center [792, 419] width 694 height 395
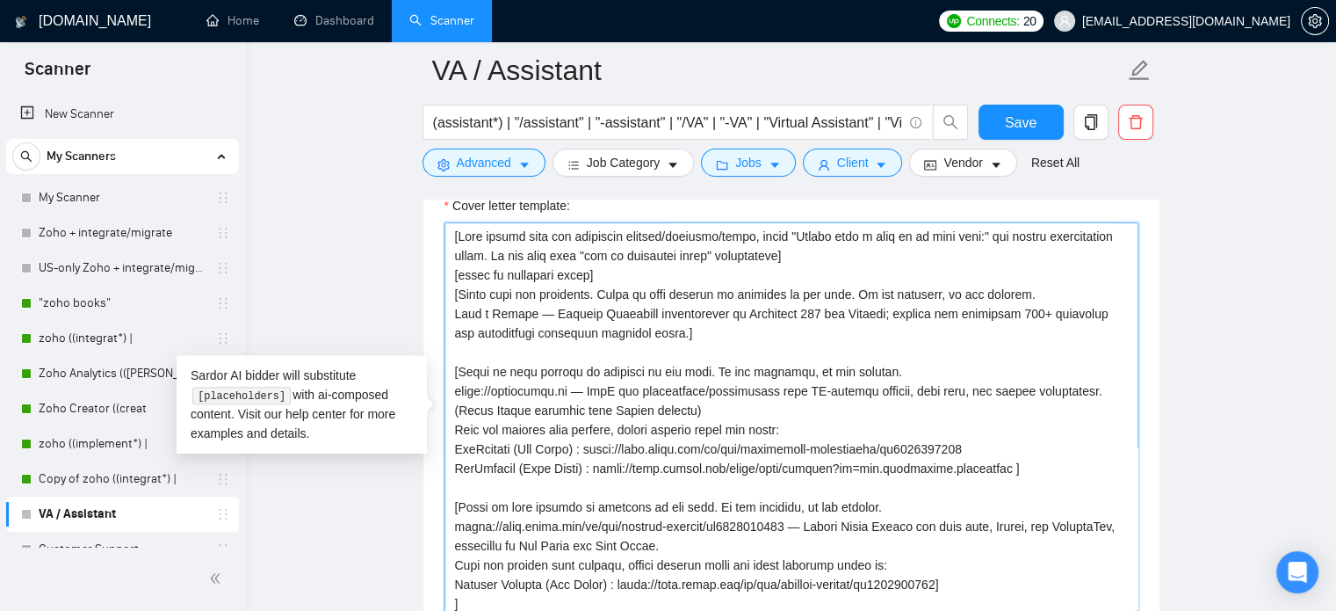
click at [582, 253] on textarea "Cover letter template:" at bounding box center [792, 419] width 694 height 395
click at [471, 234] on textarea "Cover letter template:" at bounding box center [792, 419] width 694 height 395
click at [600, 254] on textarea "Cover letter template:" at bounding box center [792, 419] width 694 height 395
click at [545, 256] on textarea "Cover letter template:" at bounding box center [792, 419] width 694 height 395
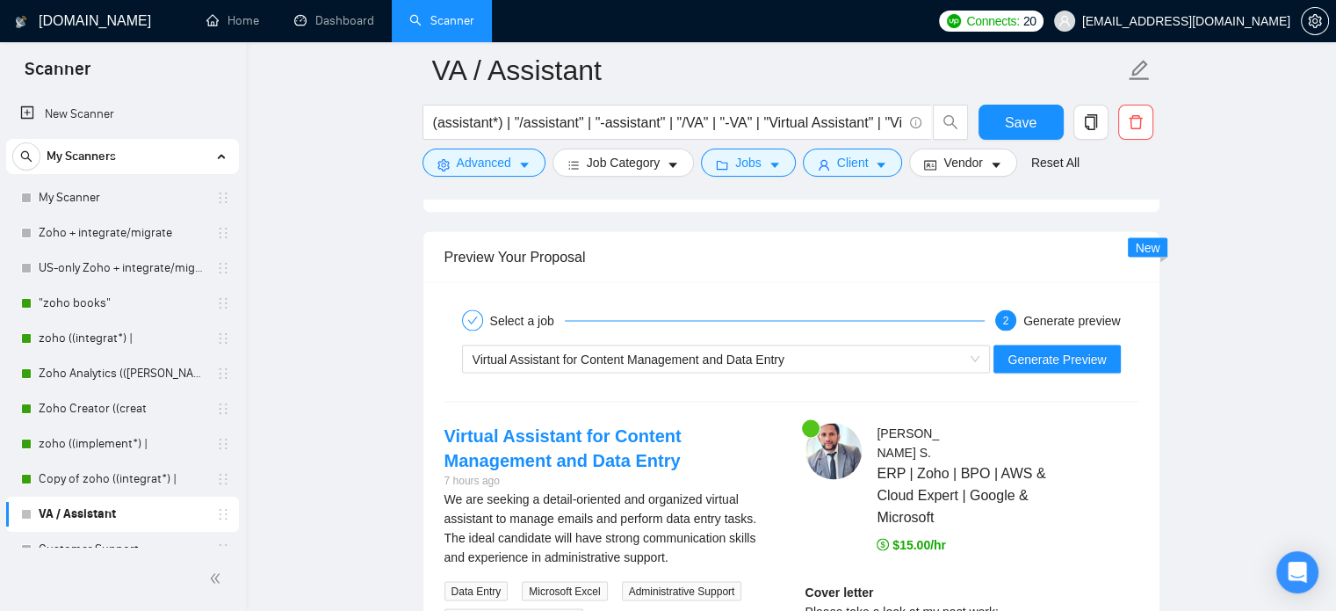
scroll to position [3222, 0]
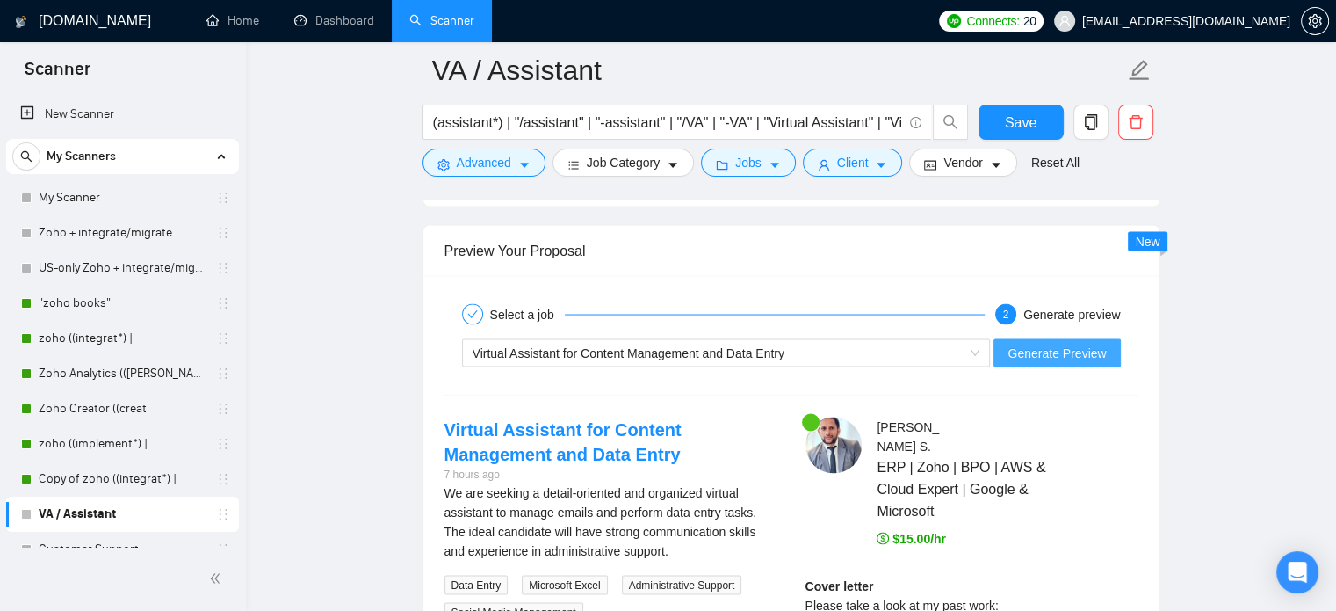
click at [1083, 351] on span "Generate Preview" at bounding box center [1057, 352] width 98 height 19
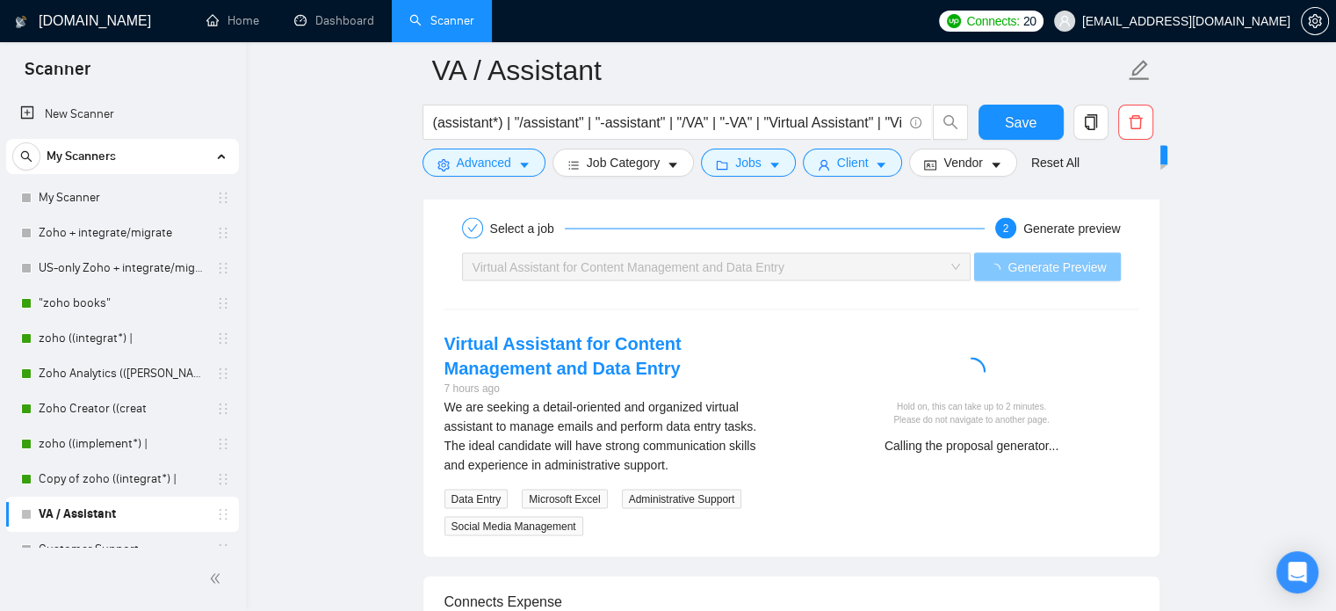
scroll to position [3315, 0]
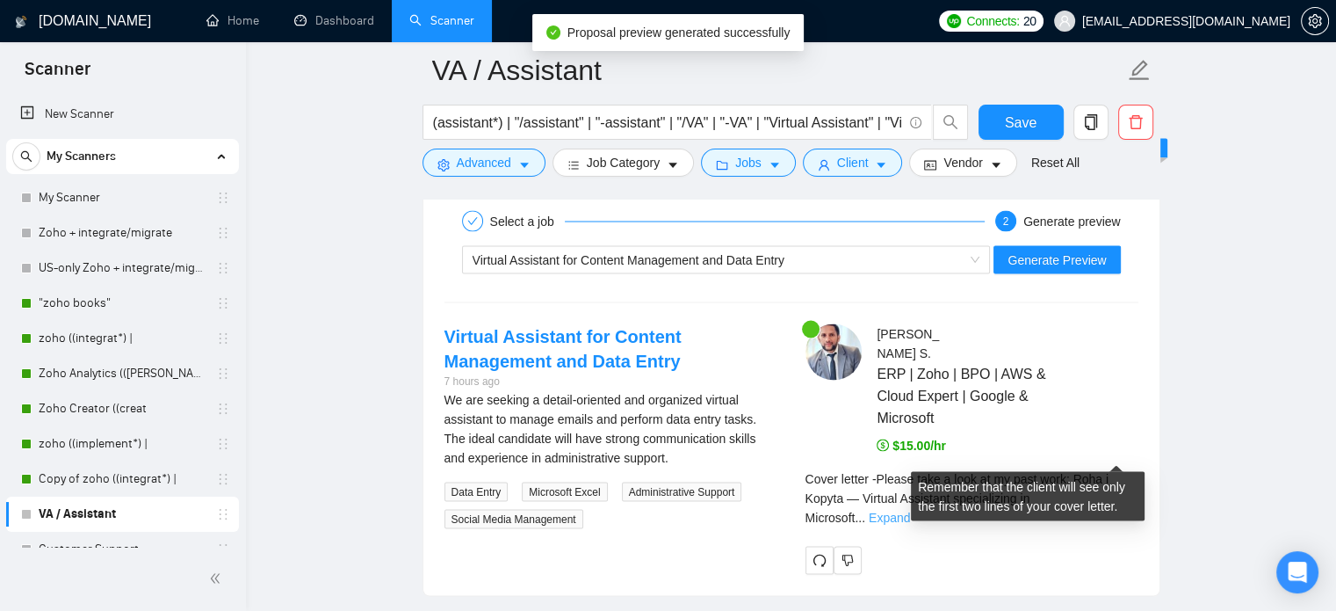
click at [910, 510] on link "Expand" at bounding box center [889, 517] width 41 height 14
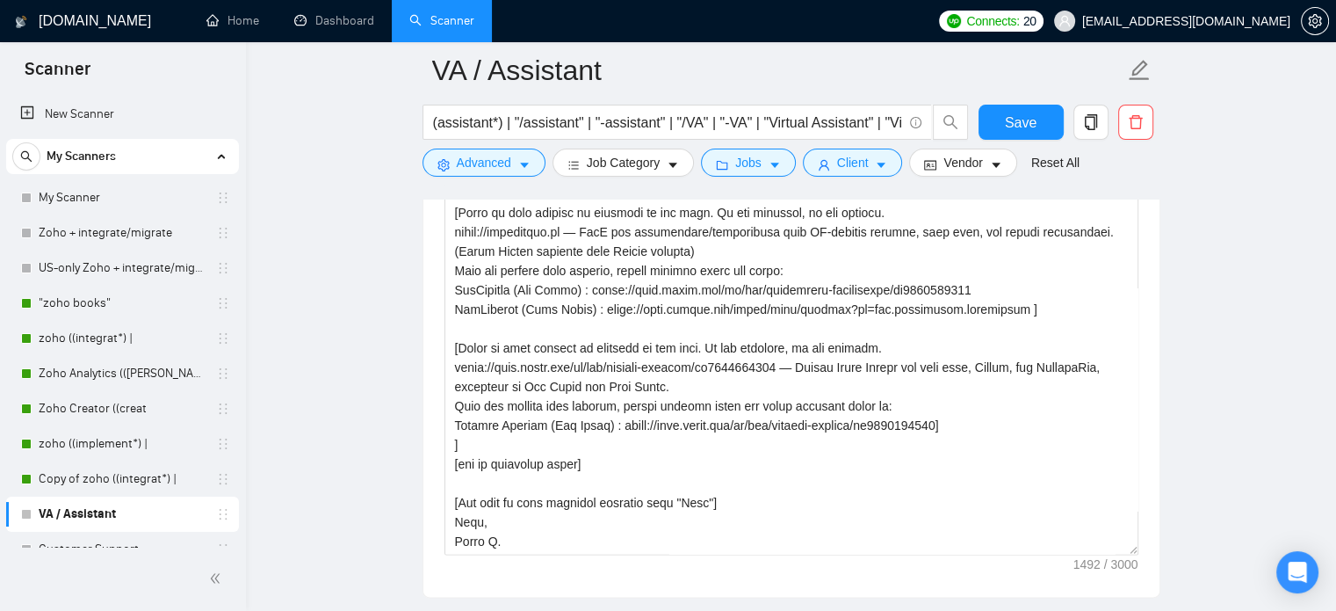
scroll to position [2007, 0]
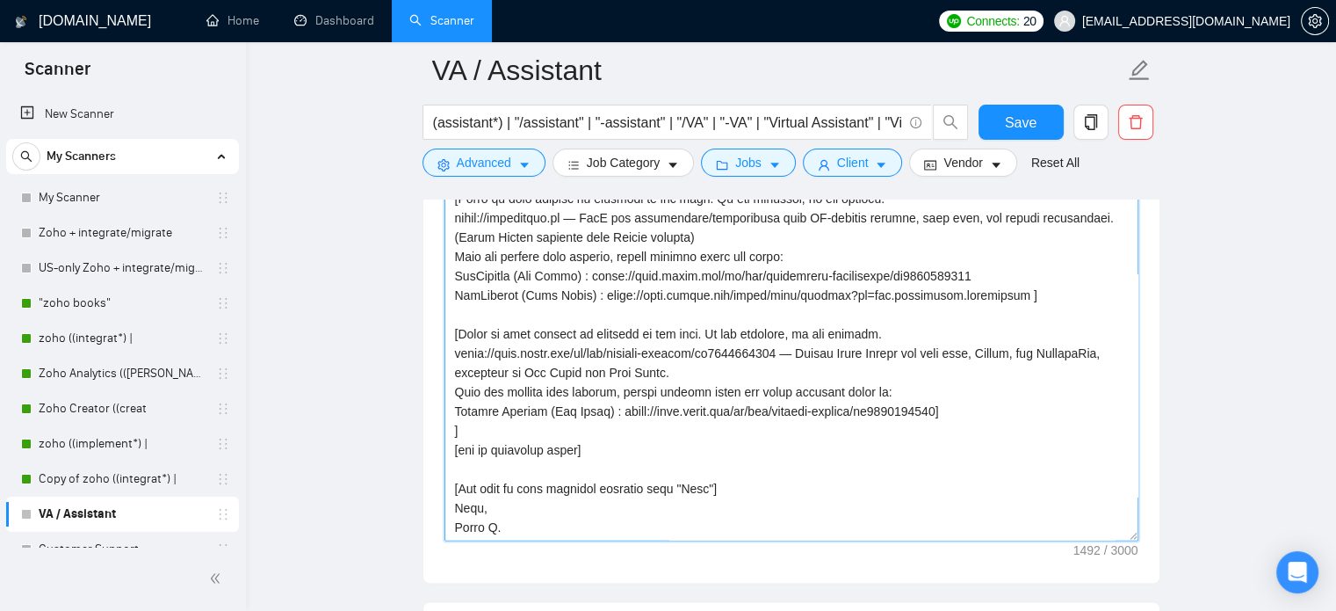
click at [766, 278] on textarea "Cover letter template:" at bounding box center [792, 342] width 694 height 395
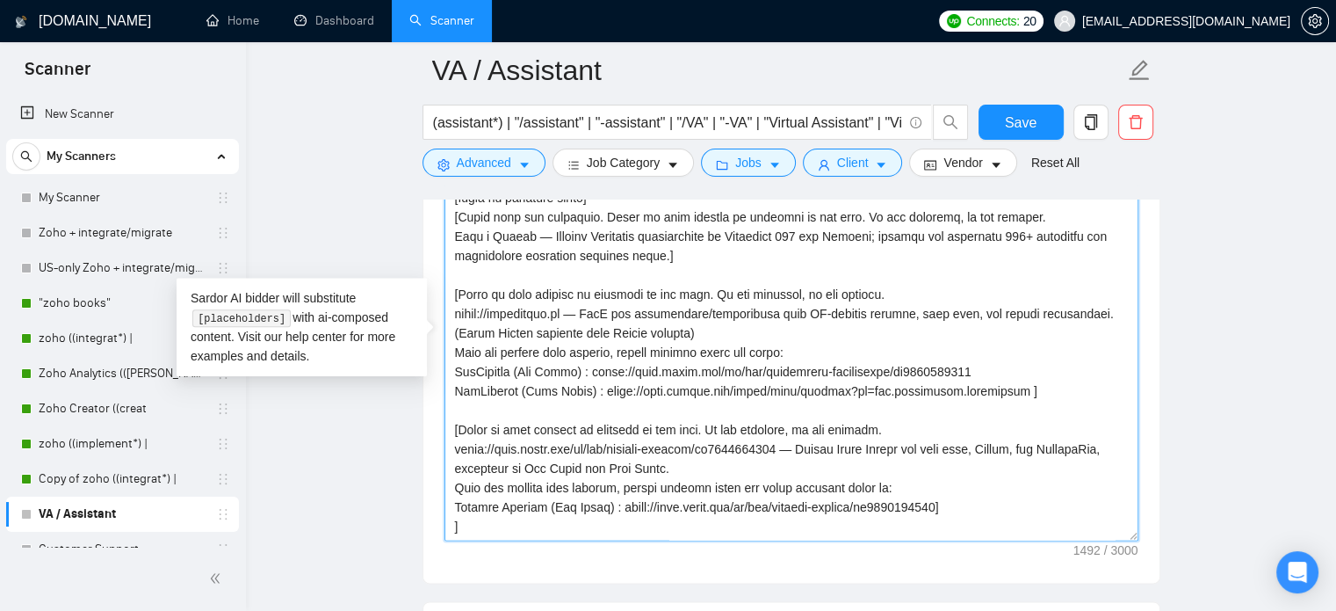
scroll to position [0, 0]
click at [552, 303] on textarea "Cover letter template:" at bounding box center [792, 342] width 694 height 395
click at [586, 294] on textarea "Cover letter template:" at bounding box center [792, 342] width 694 height 395
drag, startPoint x: 670, startPoint y: 296, endPoint x: 710, endPoint y: 296, distance: 39.5
click at [670, 296] on textarea "Cover letter template:" at bounding box center [792, 342] width 694 height 395
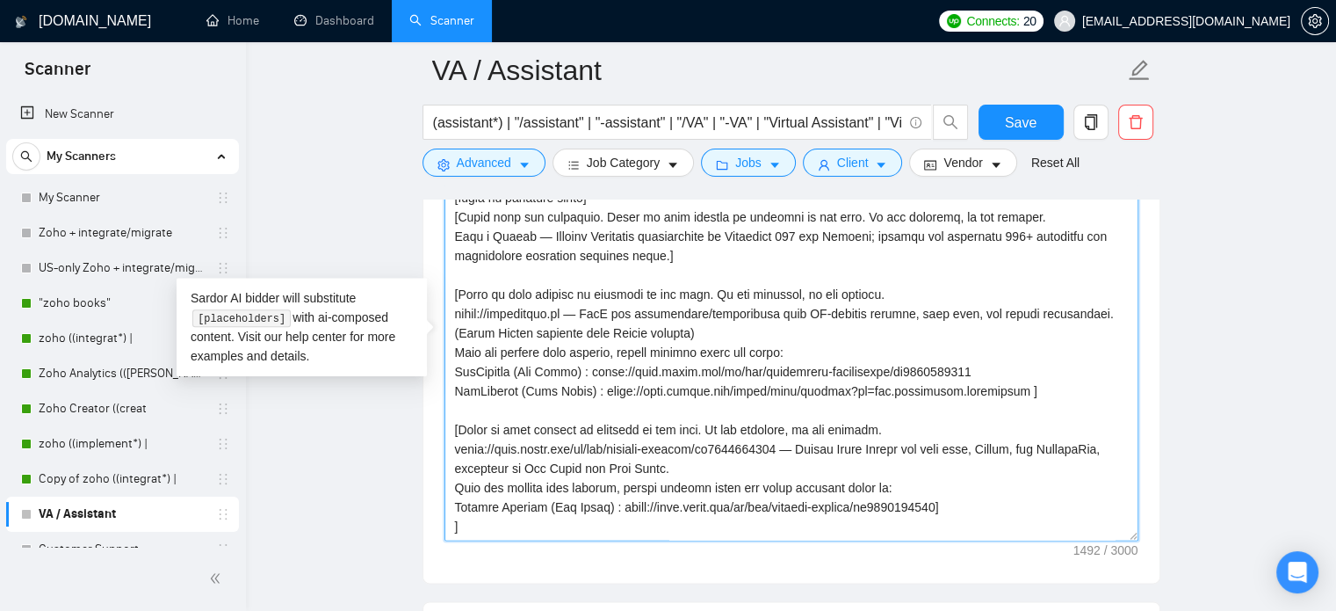
click at [719, 298] on textarea "Cover letter template:" at bounding box center [792, 342] width 694 height 395
click at [792, 293] on textarea "Cover letter template:" at bounding box center [792, 342] width 694 height 395
click at [847, 298] on textarea "Cover letter template:" at bounding box center [792, 342] width 694 height 395
click at [869, 295] on textarea "Cover letter template:" at bounding box center [792, 342] width 694 height 395
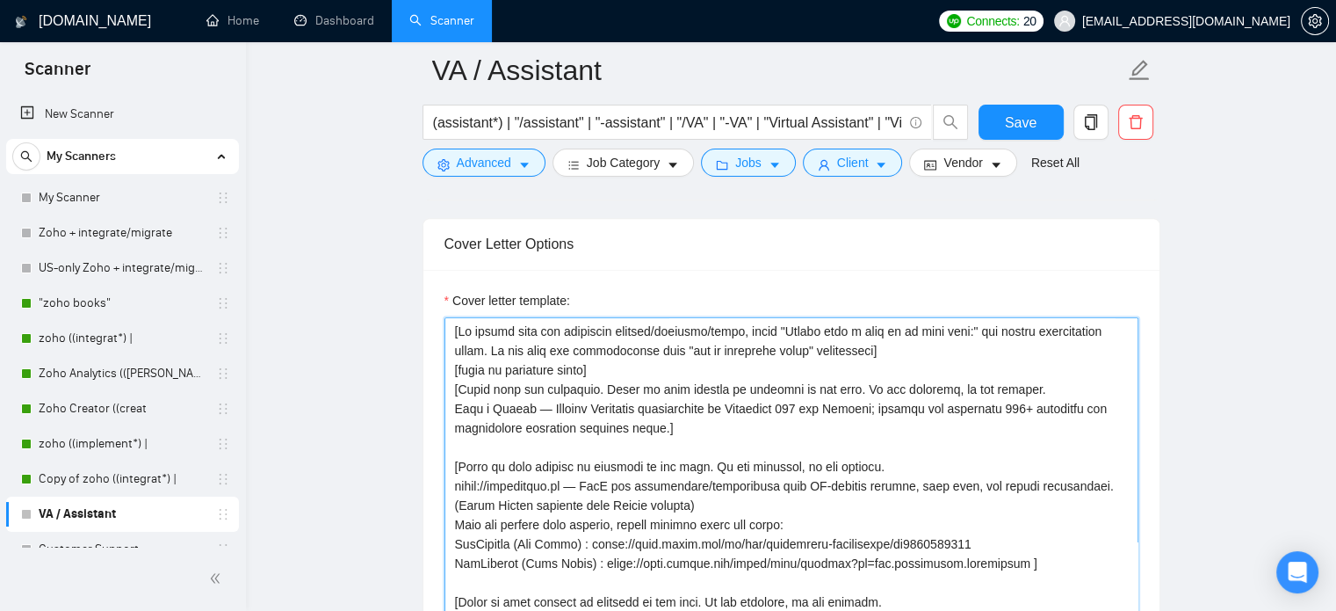
scroll to position [1810, 0]
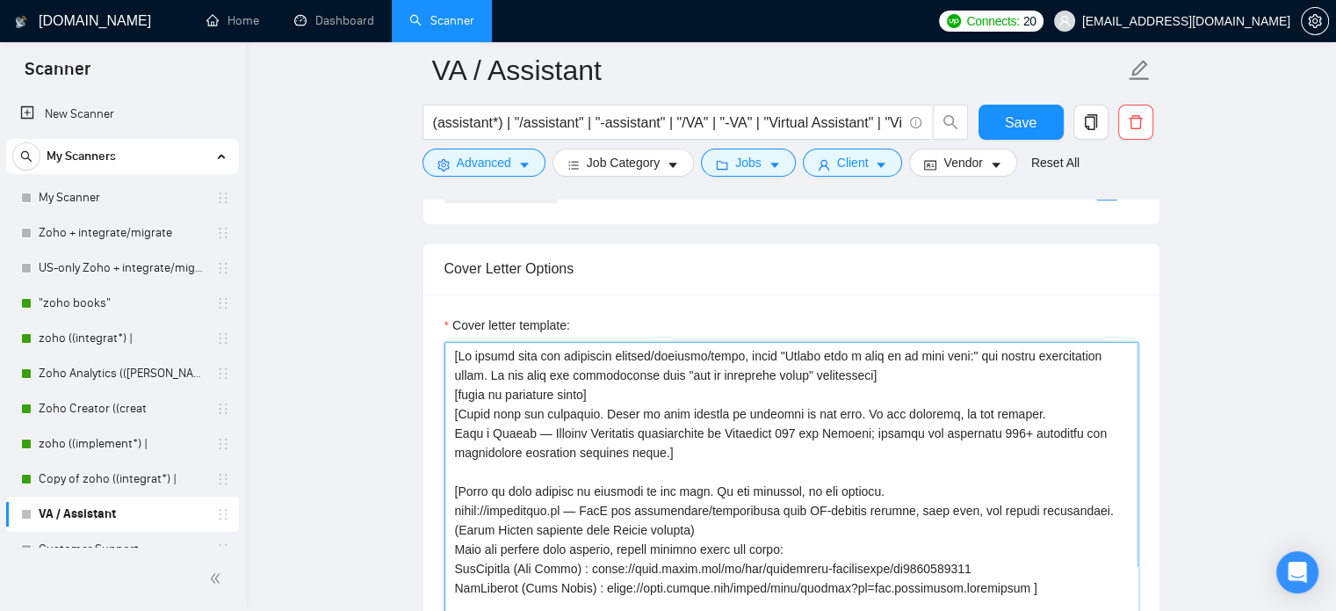
click at [588, 393] on textarea "Cover letter template:" at bounding box center [792, 539] width 694 height 395
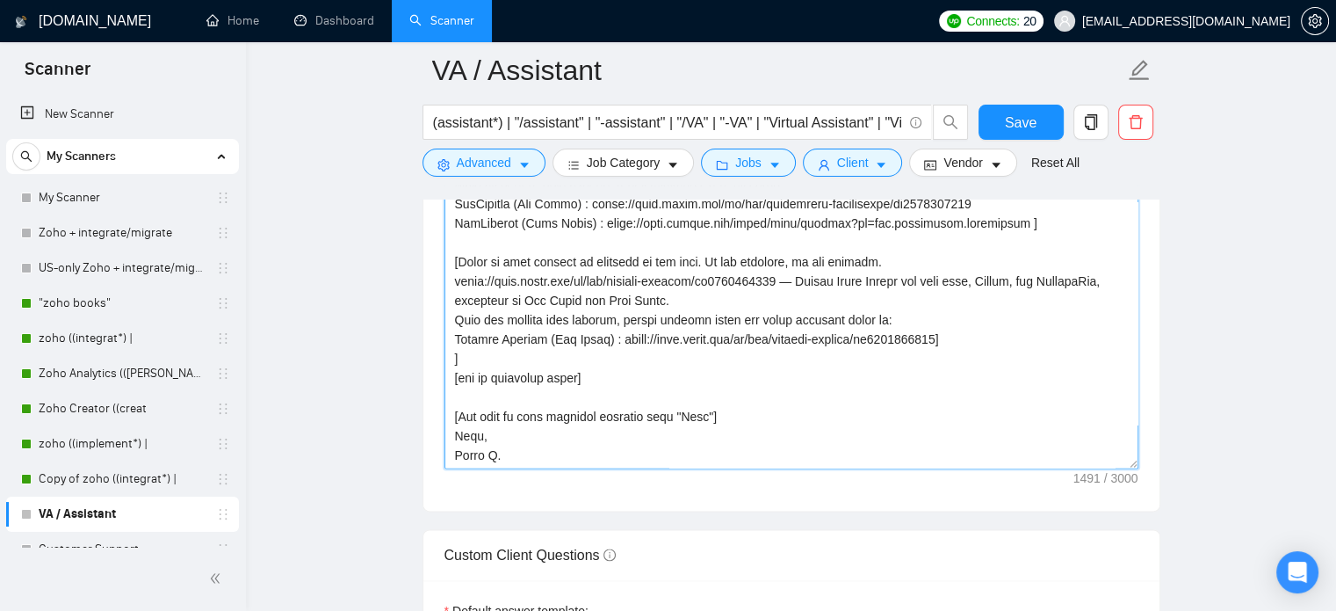
scroll to position [2079, 0]
click at [594, 379] on textarea "Cover letter template:" at bounding box center [792, 269] width 694 height 395
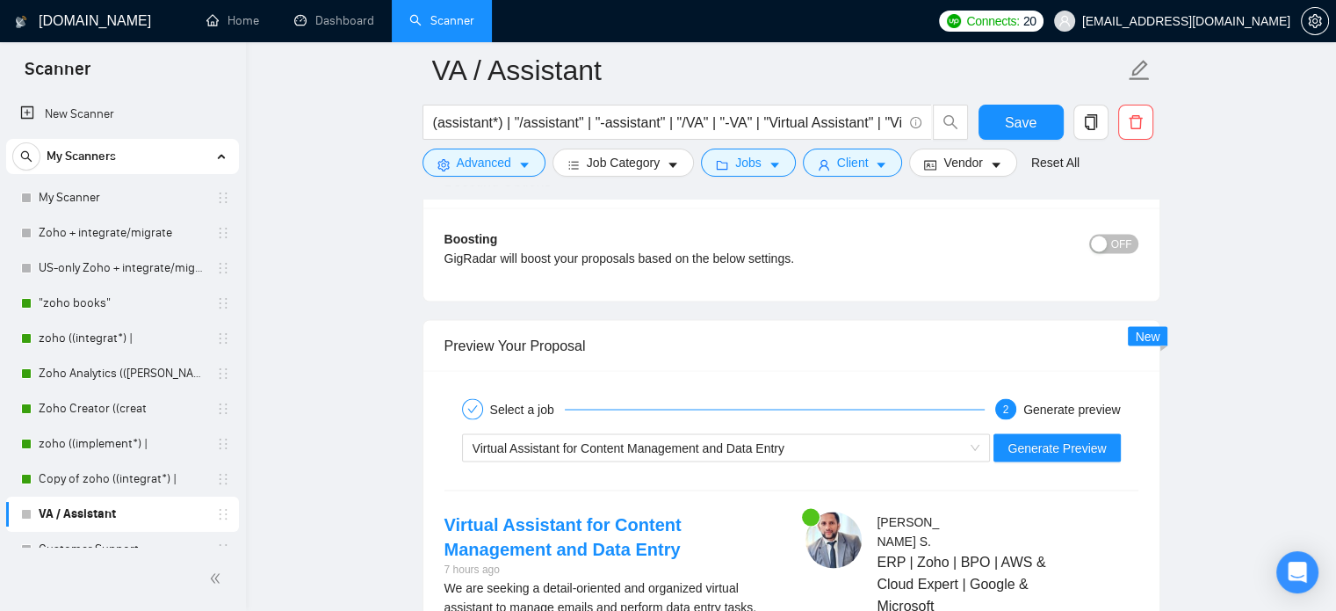
scroll to position [3285, 0]
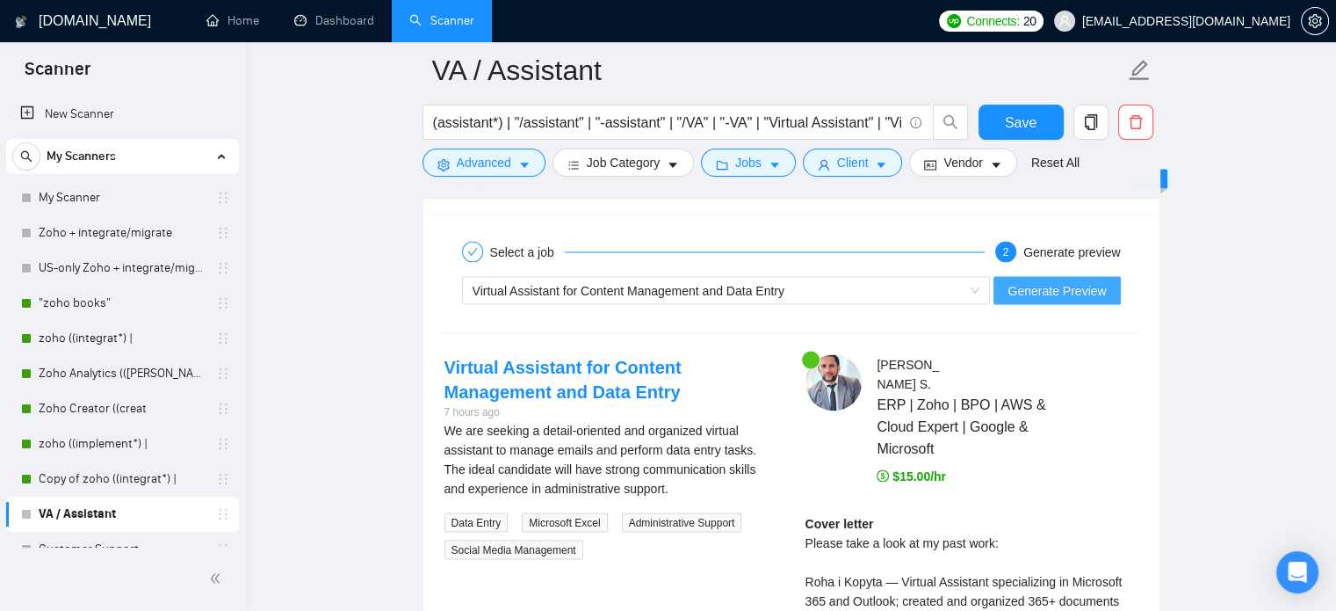
click at [1064, 293] on span "Generate Preview" at bounding box center [1057, 289] width 98 height 19
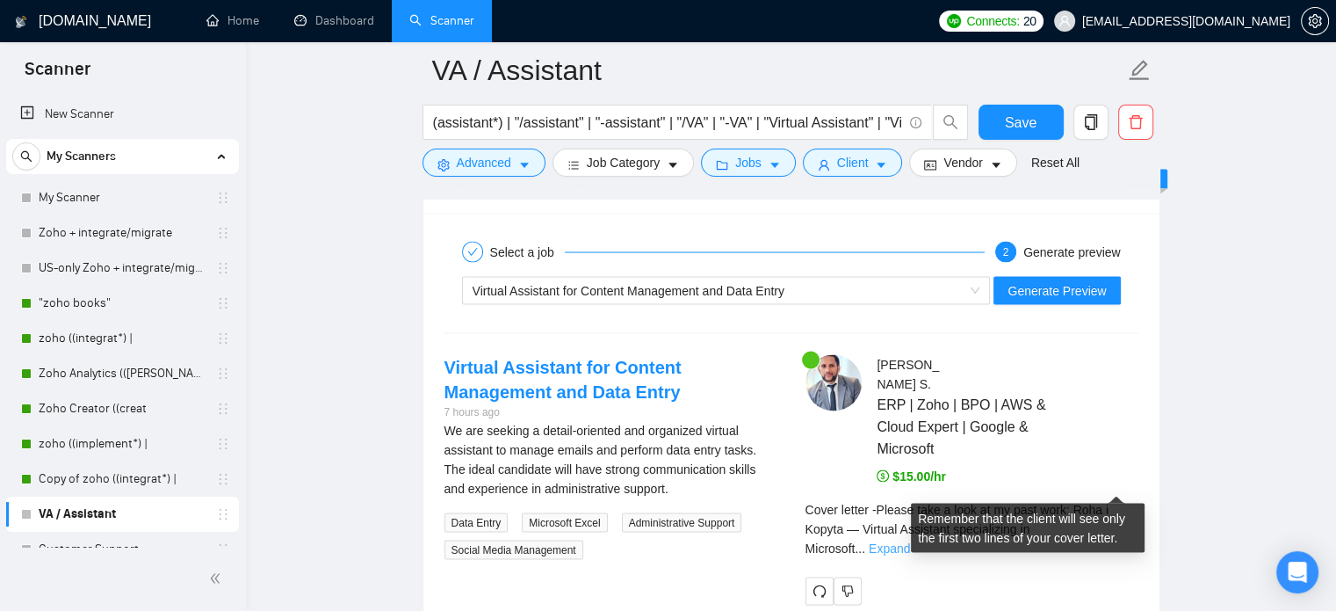
click at [910, 540] on link "Expand" at bounding box center [889, 547] width 41 height 14
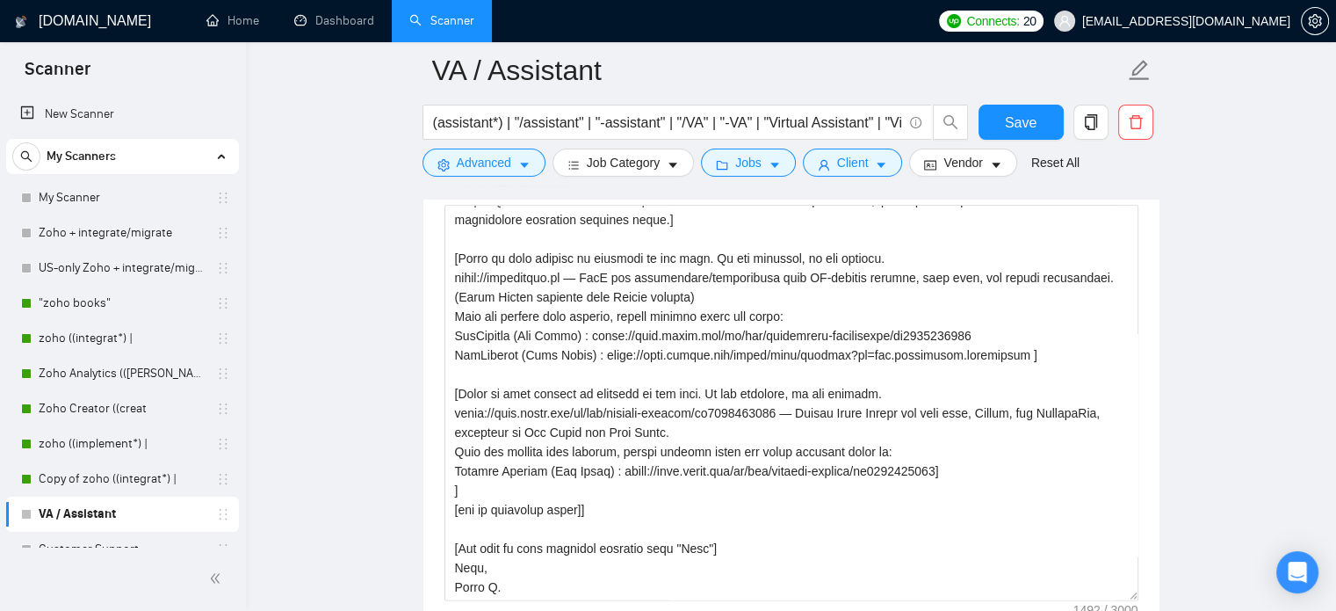
scroll to position [1898, 0]
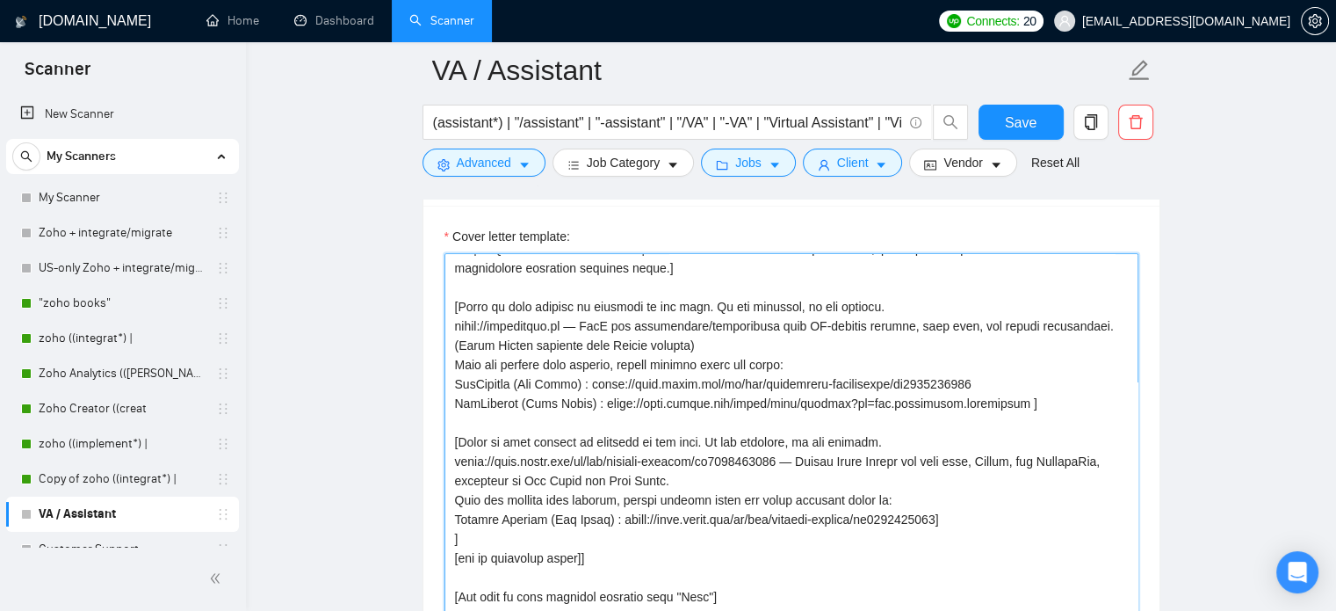
click at [636, 392] on textarea "Cover letter template:" at bounding box center [792, 450] width 694 height 395
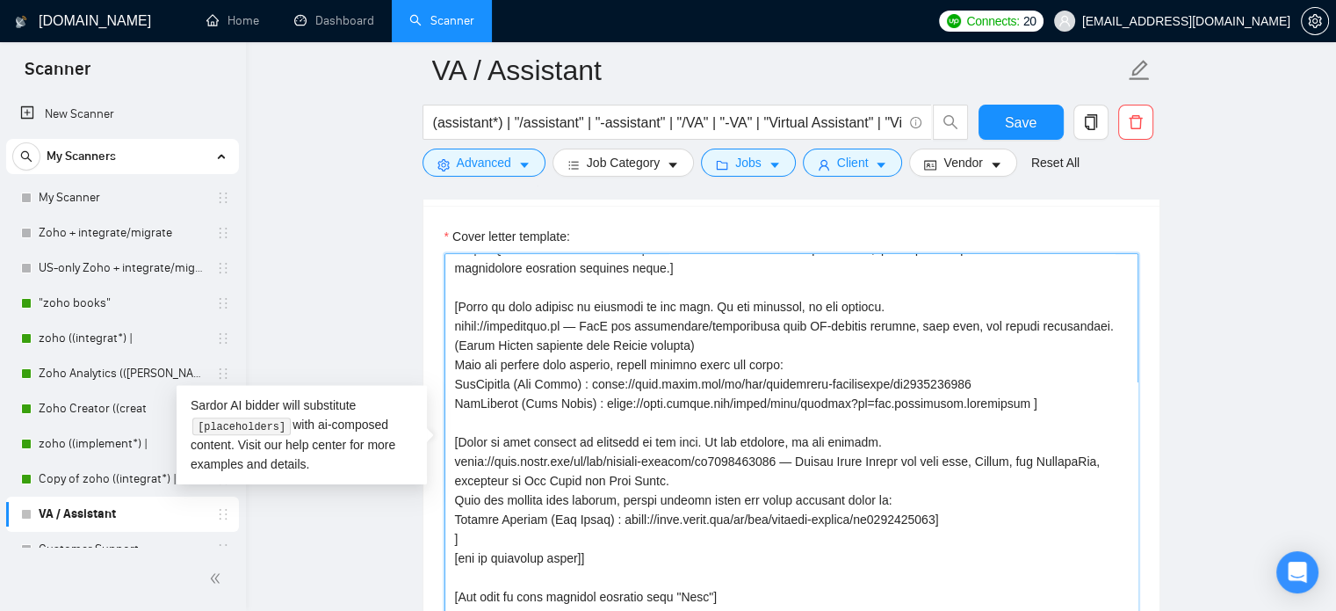
scroll to position [0, 0]
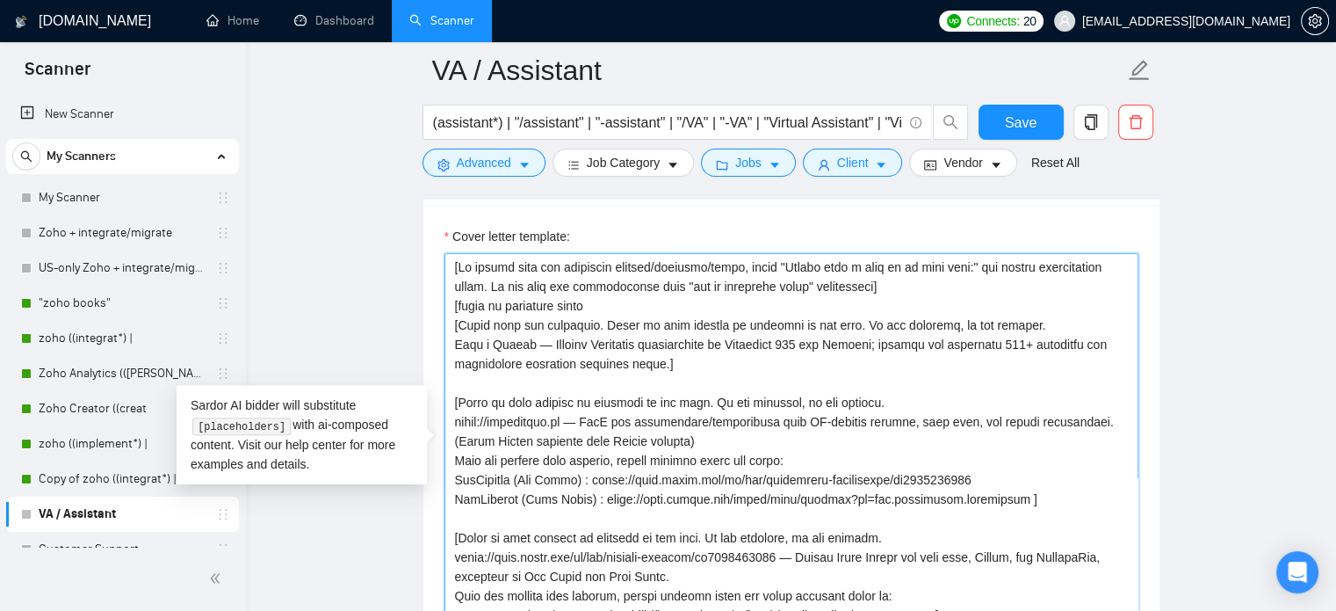
click at [734, 368] on textarea "Cover letter template:" at bounding box center [792, 450] width 694 height 395
click at [746, 291] on textarea "Cover letter template:" at bounding box center [792, 450] width 694 height 395
click at [569, 309] on textarea "Cover letter template:" at bounding box center [792, 450] width 694 height 395
click at [595, 307] on textarea "Cover letter template:" at bounding box center [792, 450] width 694 height 395
drag, startPoint x: 459, startPoint y: 266, endPoint x: 838, endPoint y: 282, distance: 379.8
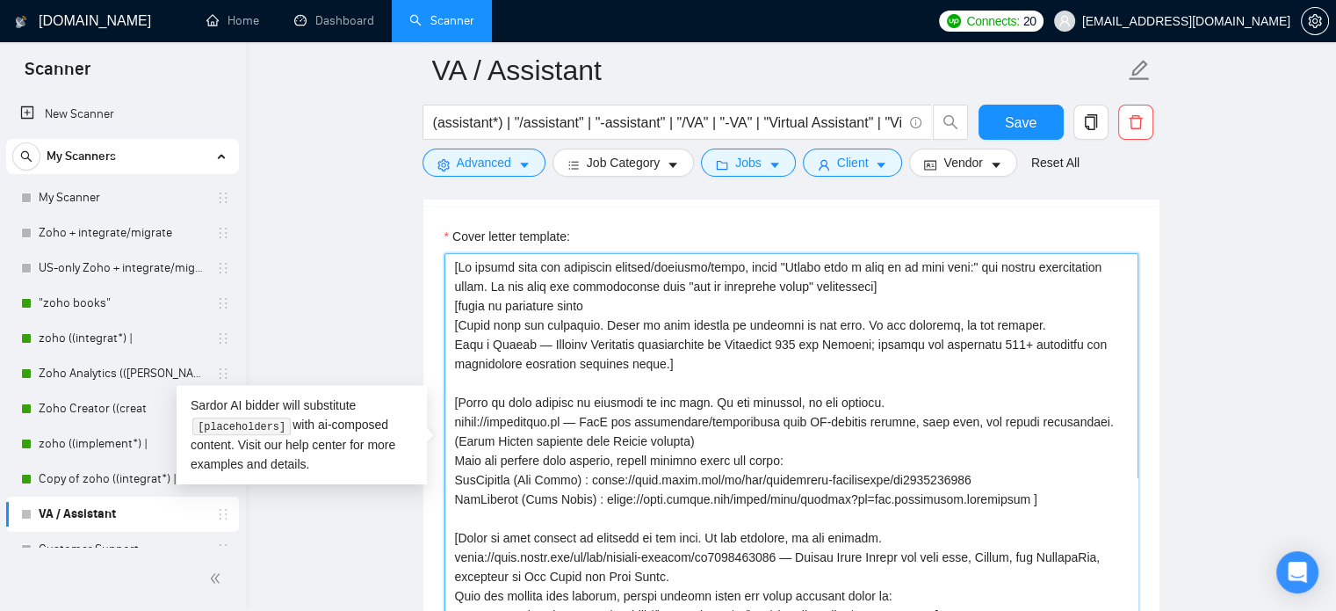
click at [838, 282] on textarea "Cover letter template:" at bounding box center [792, 450] width 694 height 395
click at [555, 303] on textarea "Cover letter template:" at bounding box center [792, 450] width 694 height 395
click at [589, 305] on textarea "Cover letter template:" at bounding box center [792, 450] width 694 height 395
click at [522, 285] on textarea "Cover letter template:" at bounding box center [792, 450] width 694 height 395
click at [509, 282] on textarea "Cover letter template:" at bounding box center [792, 450] width 694 height 395
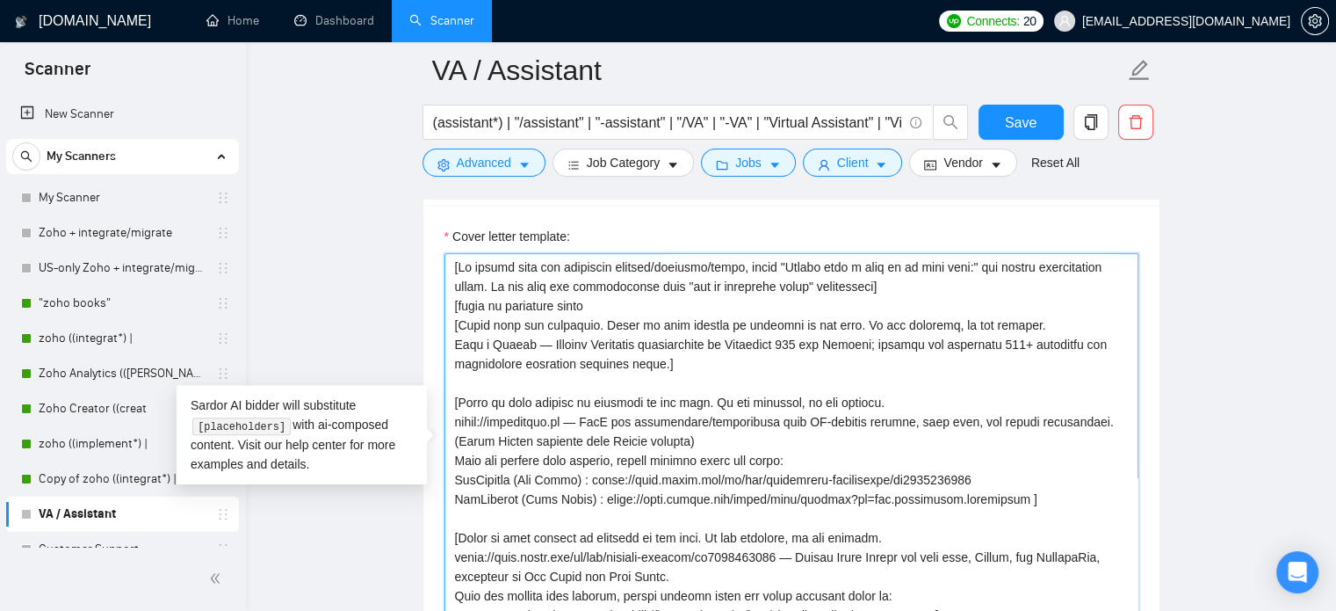
click at [509, 282] on textarea "Cover letter template:" at bounding box center [792, 450] width 694 height 395
click at [536, 282] on textarea "Cover letter template:" at bounding box center [792, 450] width 694 height 395
click at [519, 286] on textarea "Cover letter template:" at bounding box center [792, 450] width 694 height 395
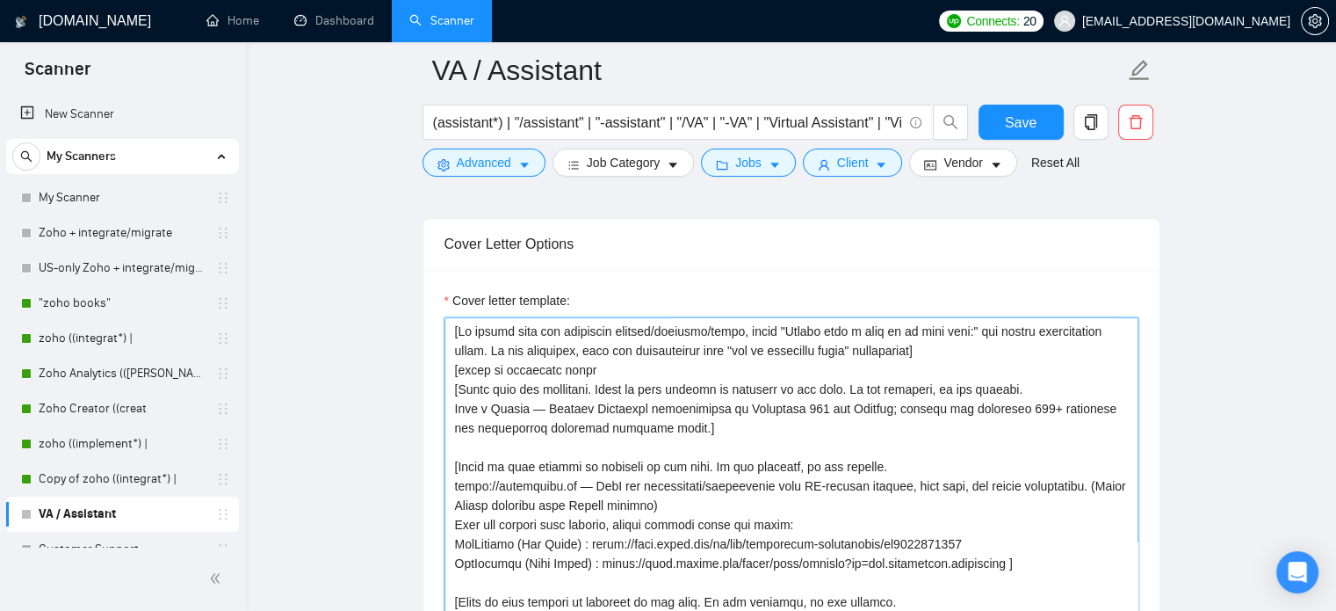
scroll to position [1845, 0]
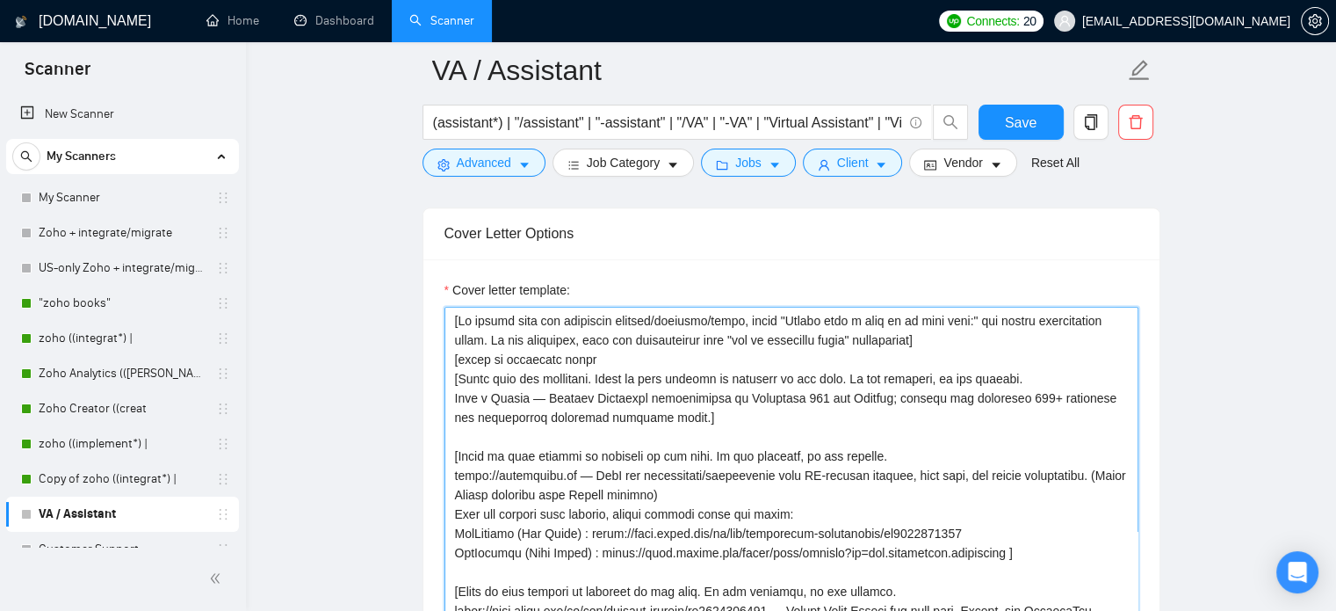
click at [965, 338] on textarea "Cover letter template:" at bounding box center [792, 504] width 694 height 395
click at [608, 358] on textarea "Cover letter template:" at bounding box center [792, 504] width 694 height 395
click at [457, 316] on textarea "Cover letter template:" at bounding box center [792, 504] width 694 height 395
click at [941, 343] on textarea "Cover letter template:" at bounding box center [792, 504] width 694 height 395
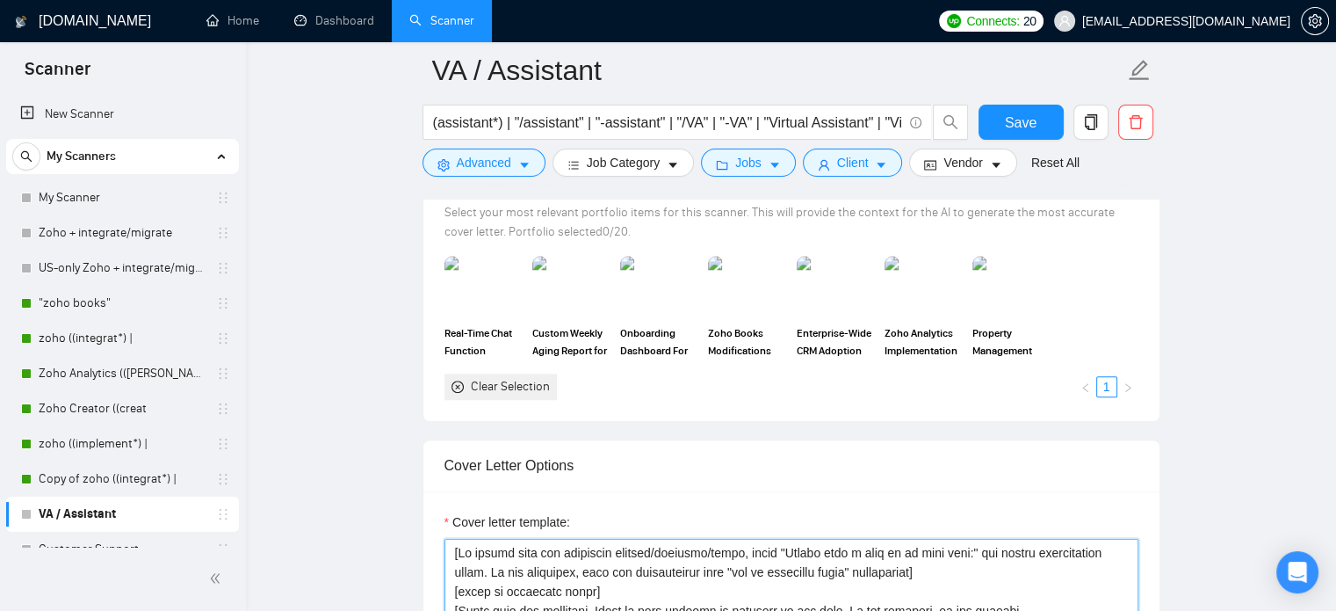
scroll to position [1919, 0]
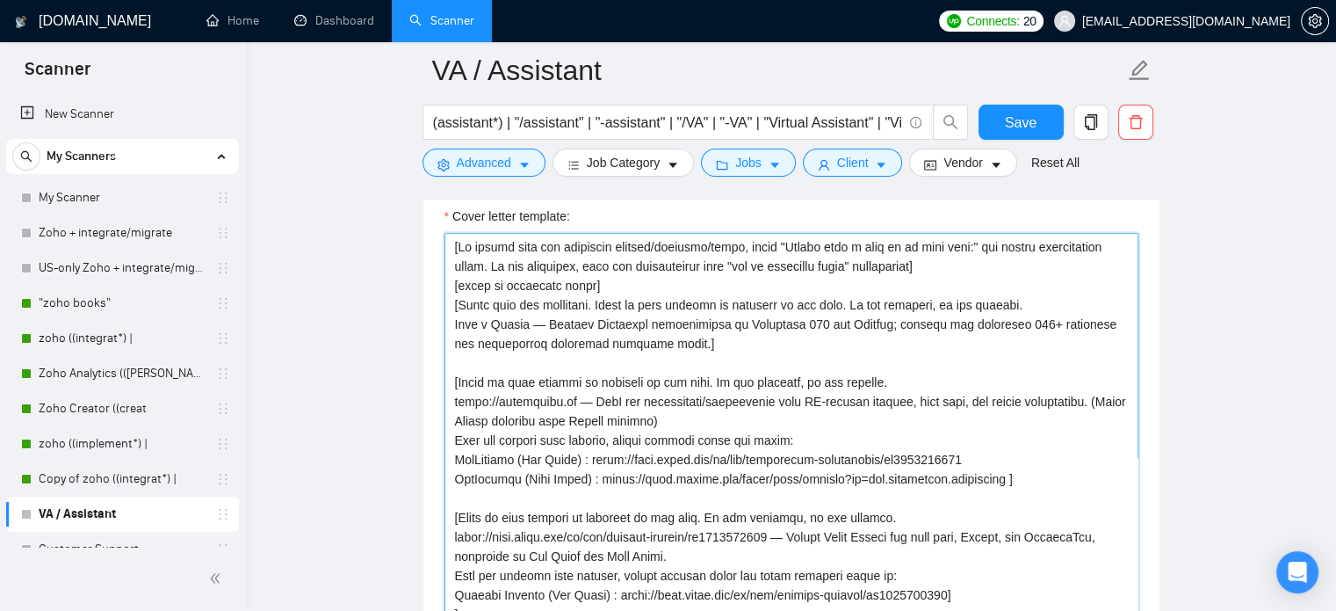
click at [454, 245] on textarea "Cover letter template:" at bounding box center [792, 430] width 694 height 395
drag, startPoint x: 674, startPoint y: 134, endPoint x: 674, endPoint y: 145, distance: 11.4
drag, startPoint x: 674, startPoint y: 145, endPoint x: 604, endPoint y: 386, distance: 250.8
click at [604, 386] on textarea "Cover letter template:" at bounding box center [792, 430] width 694 height 395
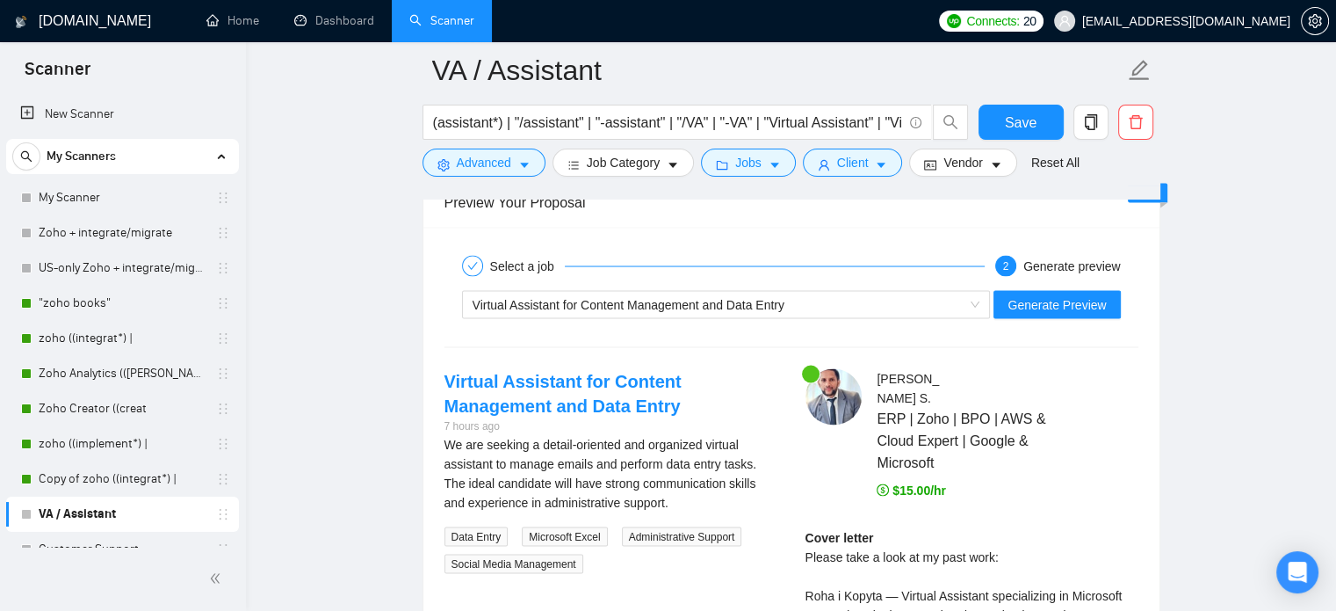
scroll to position [3272, 0]
click at [1069, 308] on span "Generate Preview" at bounding box center [1057, 302] width 98 height 19
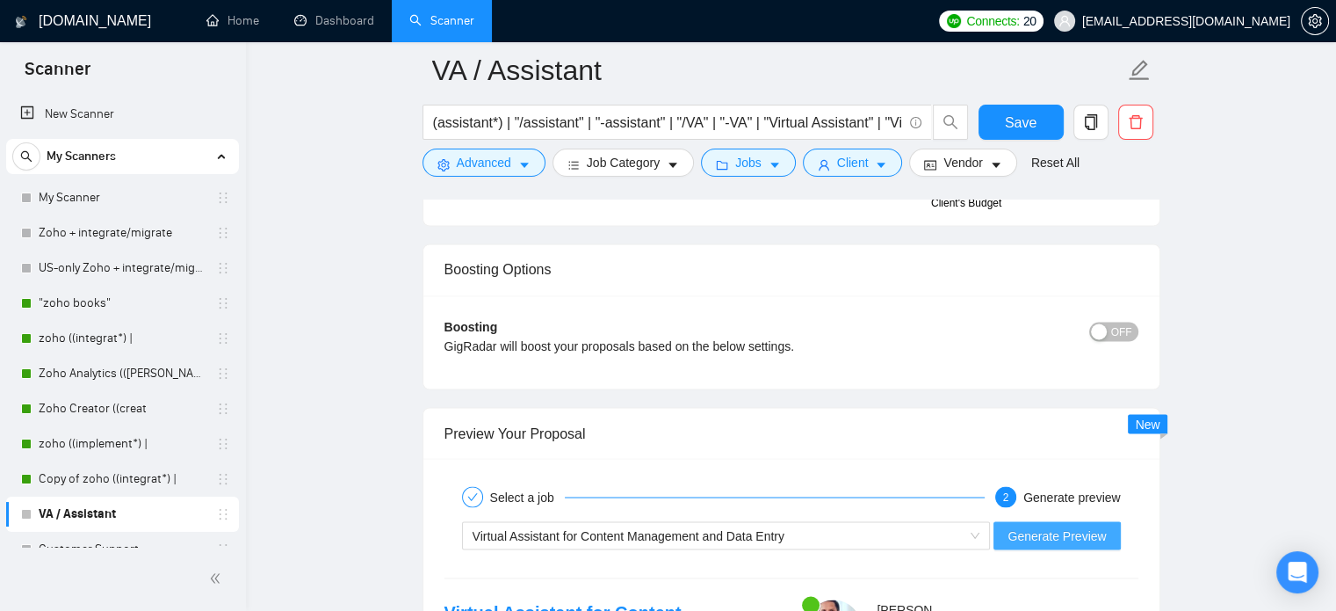
scroll to position [3232, 0]
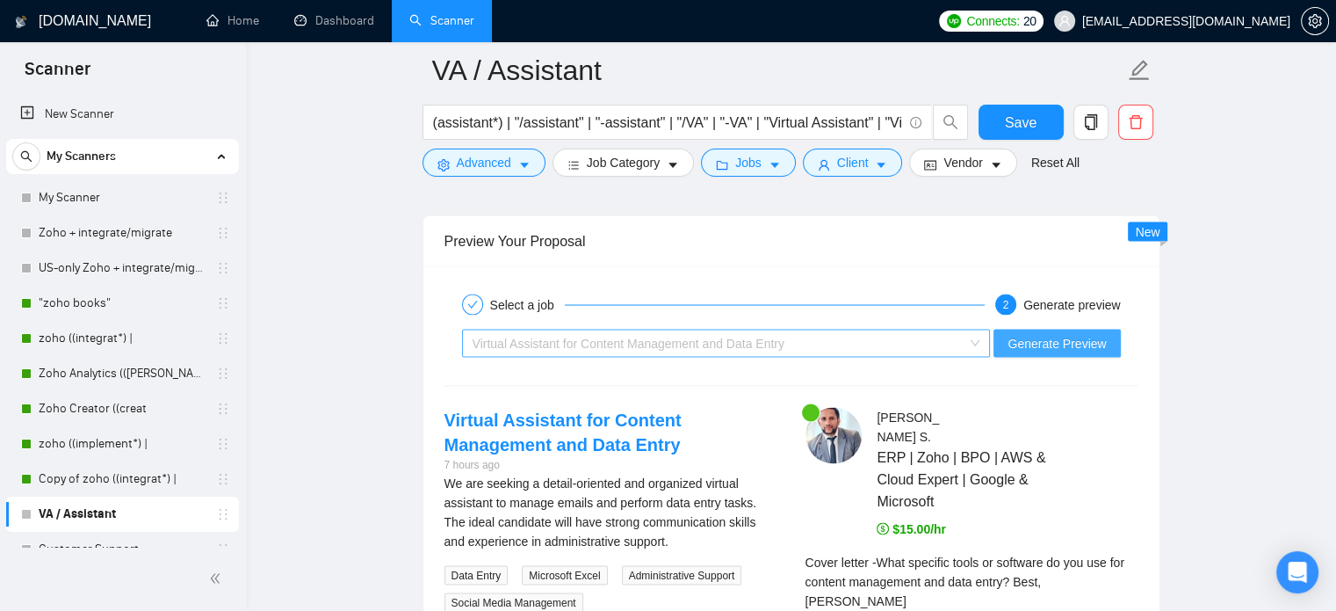
click at [678, 351] on div "Virtual Assistant for Content Management and Data Entry" at bounding box center [719, 342] width 492 height 26
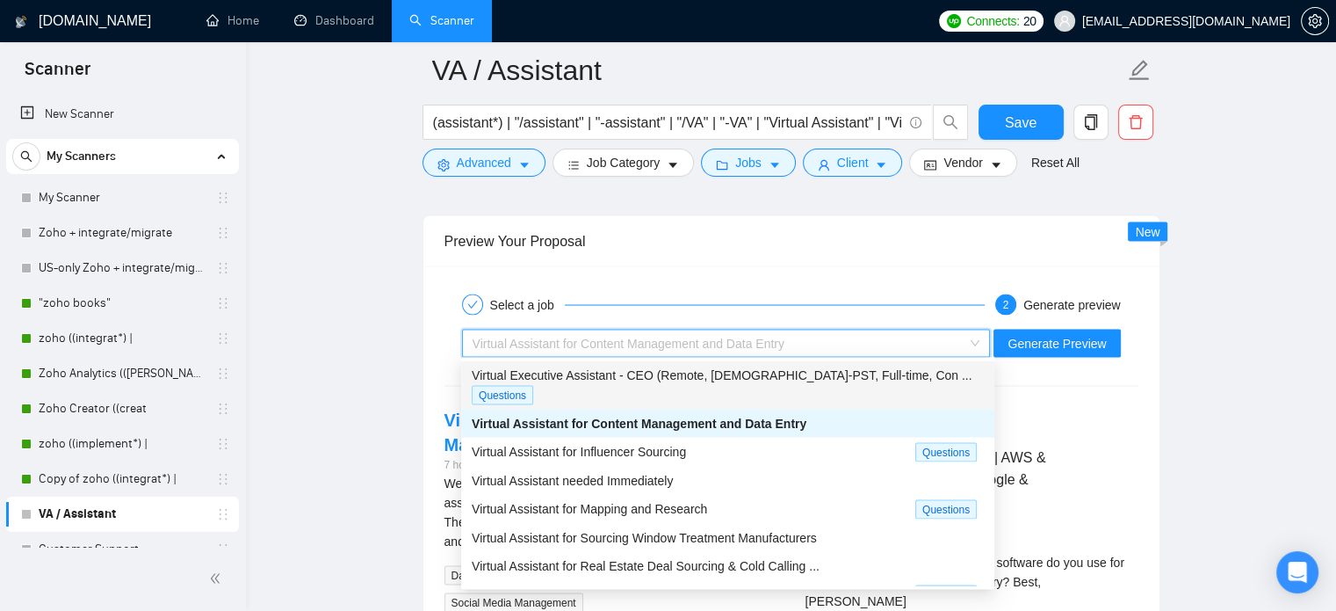
click at [623, 372] on span "Virtual Executive Assistant - CEO (Remote, US-PST, Full-time, Con ..." at bounding box center [722, 374] width 500 height 14
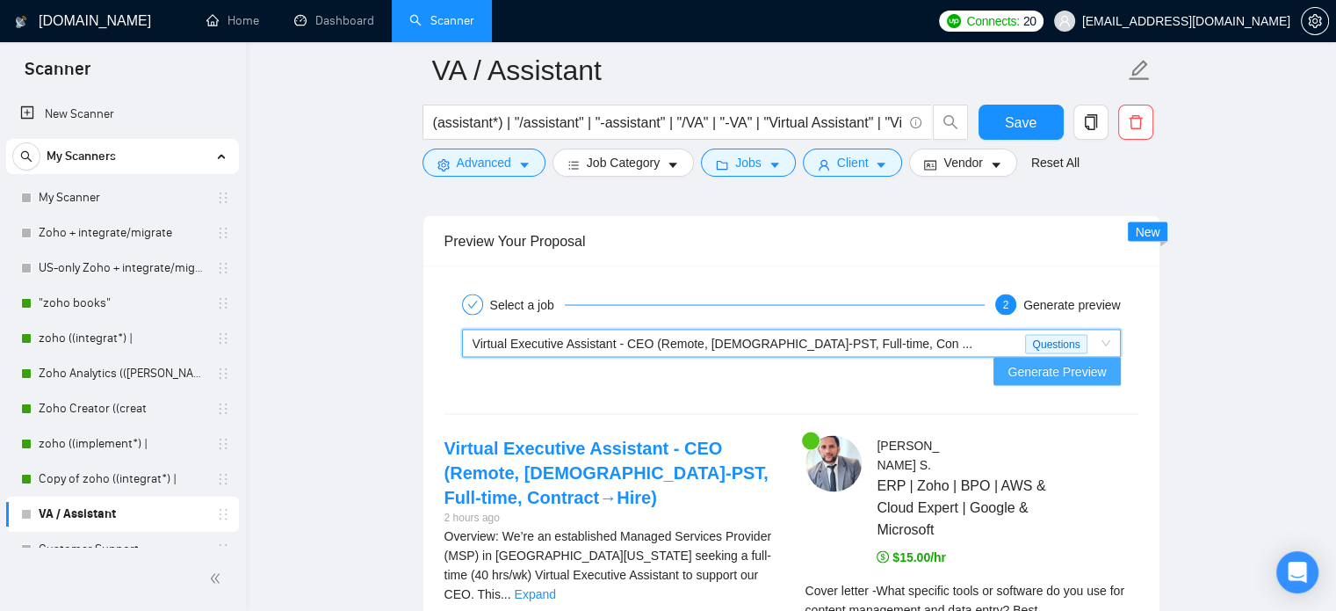
click at [1074, 361] on span "Generate Preview" at bounding box center [1057, 370] width 98 height 19
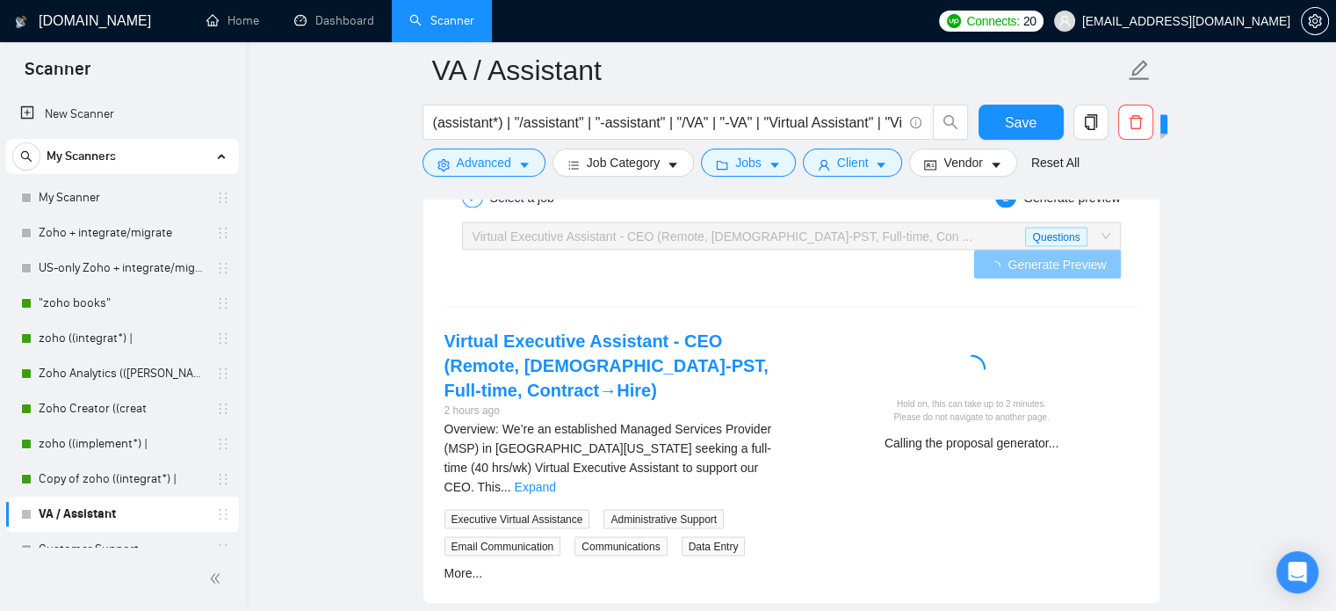
scroll to position [3345, 0]
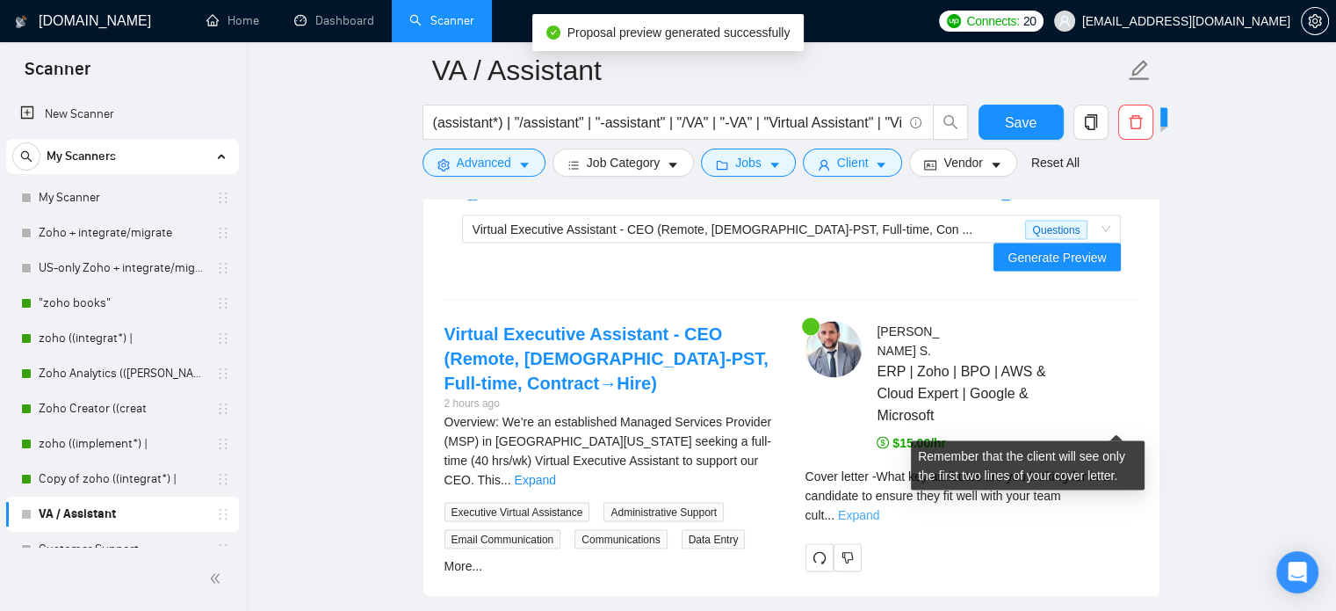
click at [879, 508] on link "Expand" at bounding box center [858, 515] width 41 height 14
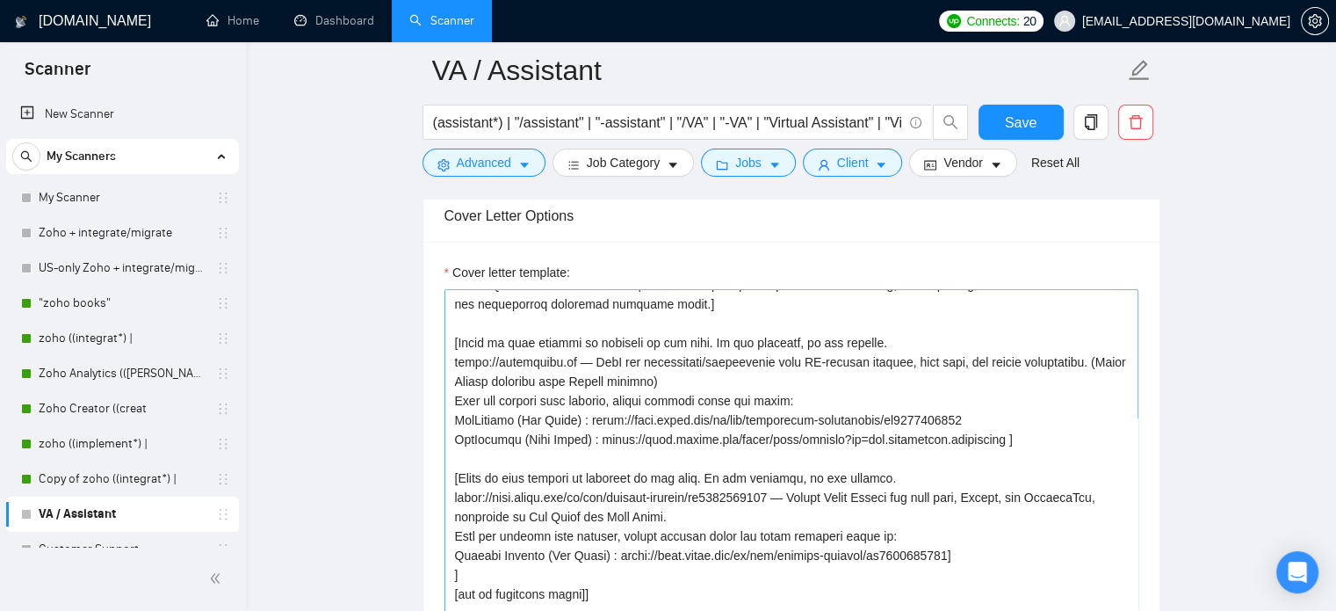
scroll to position [1884, 0]
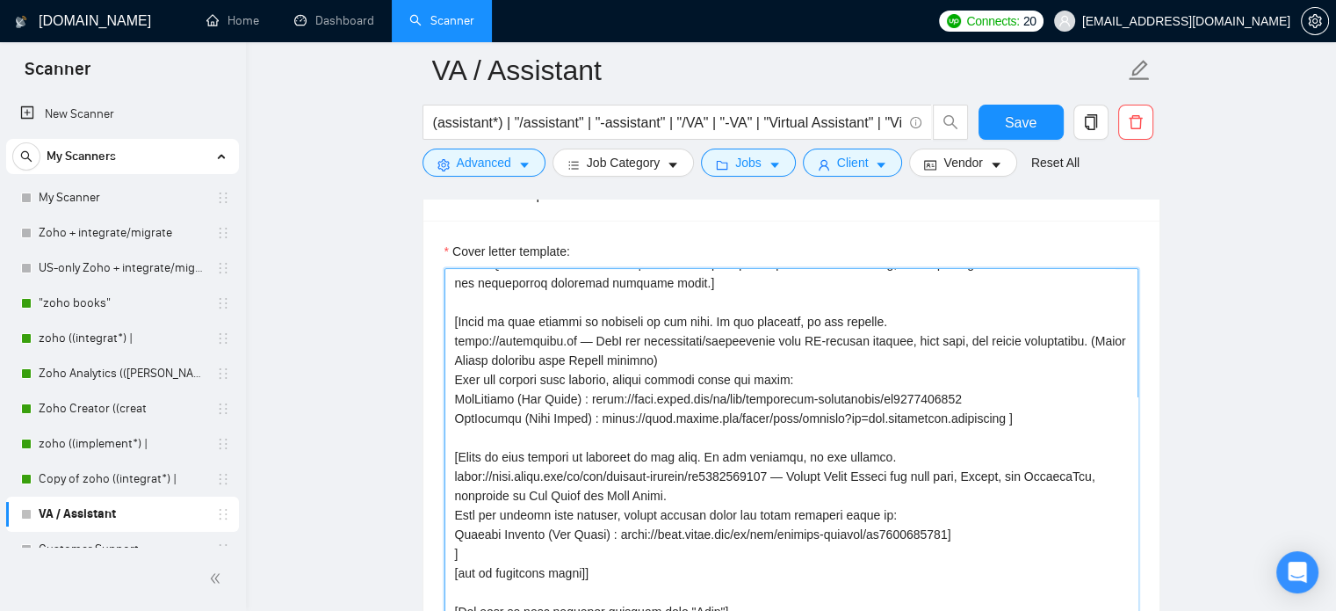
click at [818, 356] on textarea "Cover letter template:" at bounding box center [792, 465] width 694 height 395
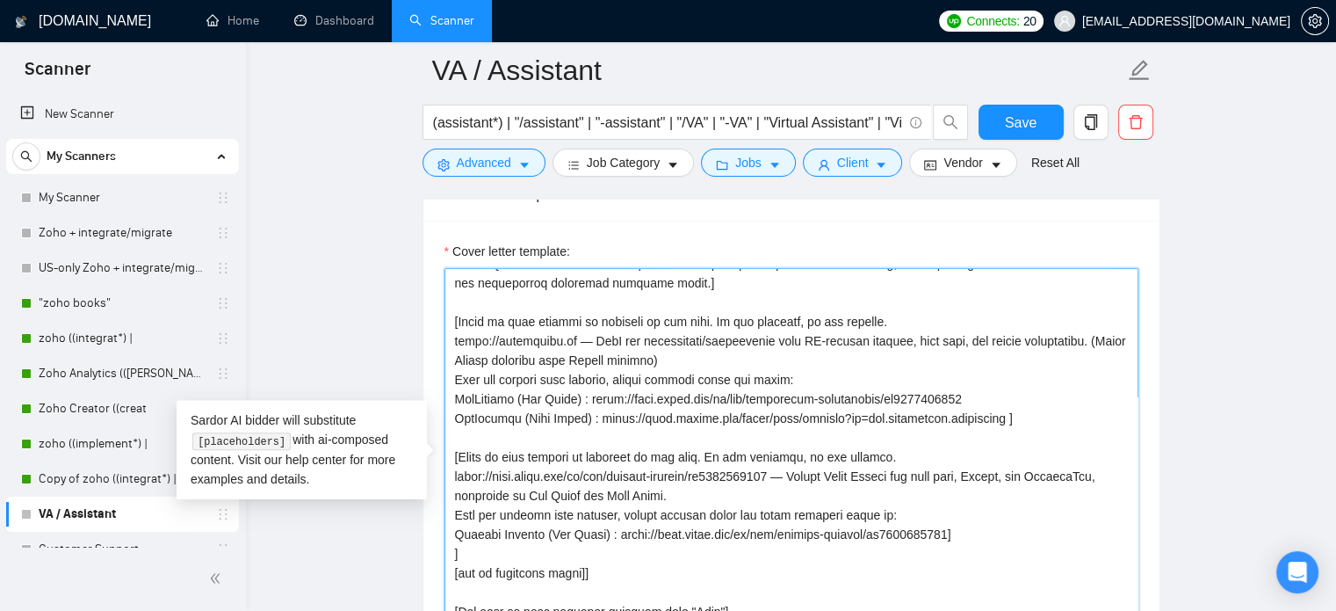
scroll to position [0, 0]
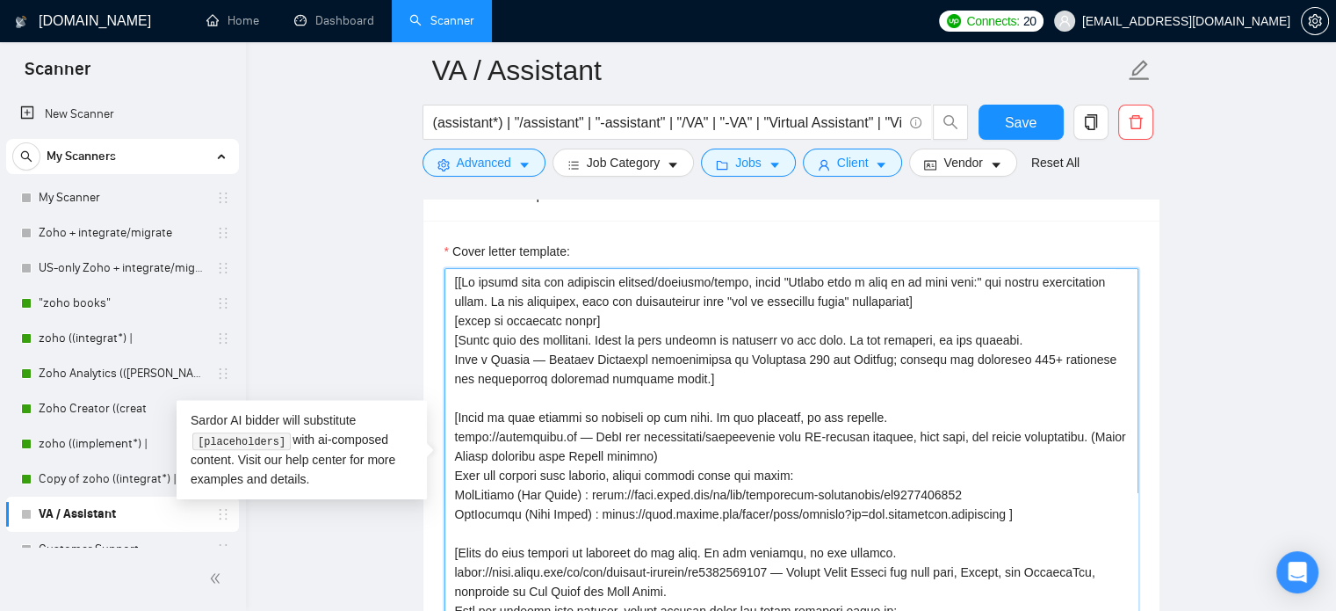
click at [590, 343] on textarea "Cover letter template:" at bounding box center [792, 465] width 694 height 395
click at [595, 362] on textarea "Cover letter template:" at bounding box center [792, 465] width 694 height 395
click at [618, 341] on textarea "Cover letter template:" at bounding box center [792, 465] width 694 height 395
click at [604, 294] on textarea "Cover letter template:" at bounding box center [792, 465] width 694 height 395
click at [604, 300] on textarea "Cover letter template:" at bounding box center [792, 465] width 694 height 395
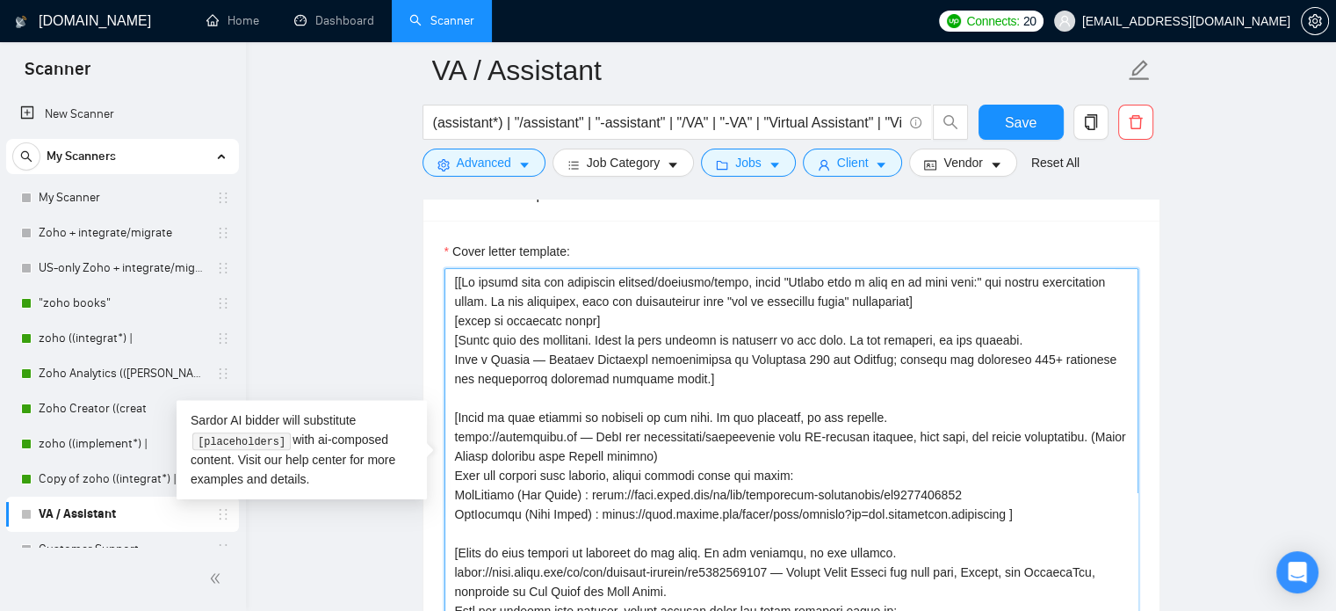
click at [599, 283] on textarea "Cover letter template:" at bounding box center [792, 465] width 694 height 395
click at [650, 277] on textarea "Cover letter template:" at bounding box center [792, 465] width 694 height 395
click at [481, 283] on textarea "Cover letter template:" at bounding box center [792, 465] width 694 height 395
drag, startPoint x: 477, startPoint y: 280, endPoint x: 740, endPoint y: 284, distance: 262.7
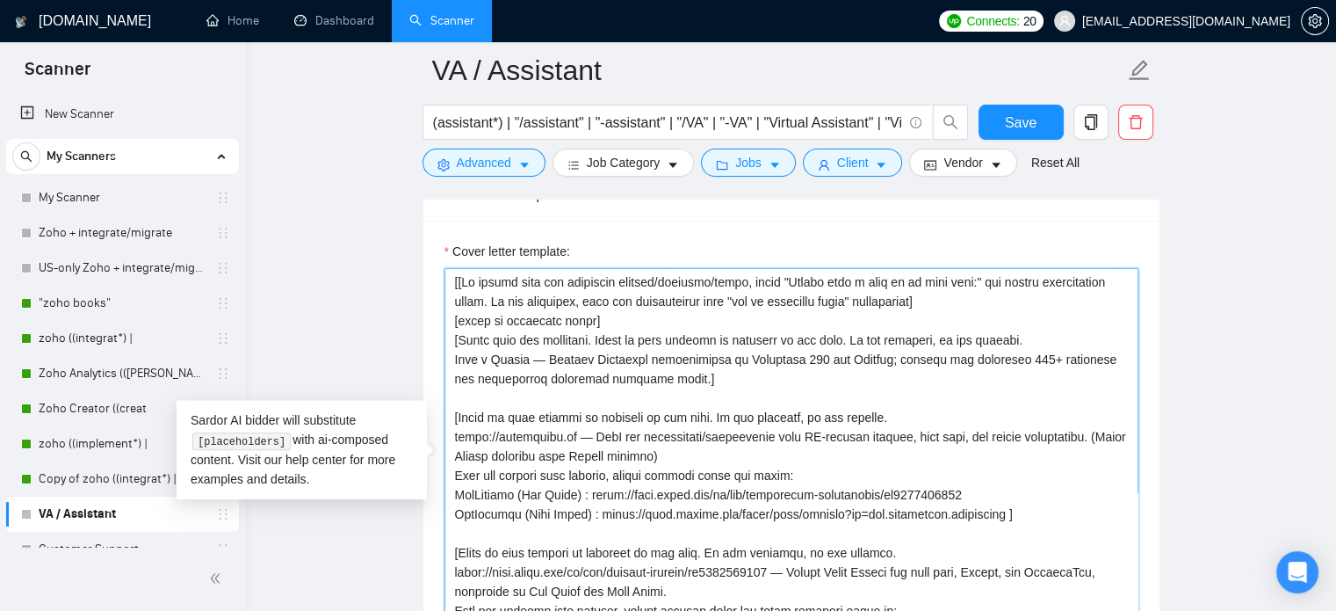
click at [769, 285] on textarea "Cover letter template:" at bounding box center [792, 465] width 694 height 395
click at [662, 285] on textarea "Cover letter template:" at bounding box center [792, 465] width 694 height 395
click at [597, 291] on textarea "Cover letter template:" at bounding box center [792, 465] width 694 height 395
drag, startPoint x: 973, startPoint y: 283, endPoint x: 910, endPoint y: 304, distance: 66.7
click at [910, 304] on textarea "Cover letter template:" at bounding box center [792, 465] width 694 height 395
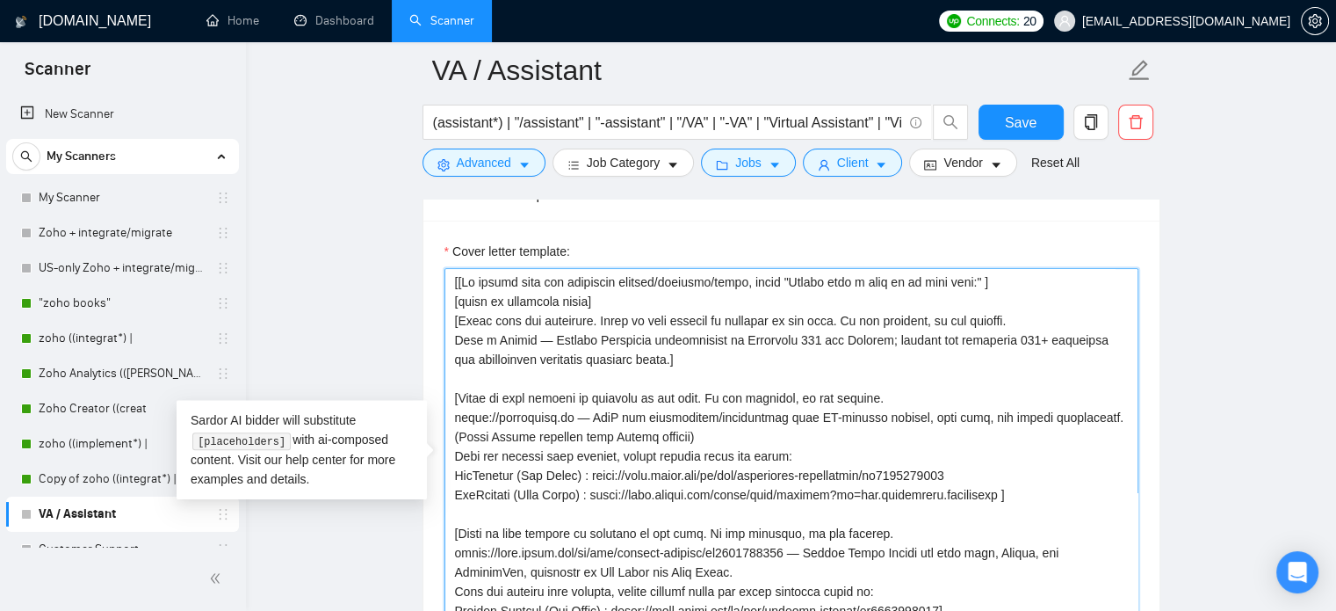
drag, startPoint x: 517, startPoint y: 302, endPoint x: 404, endPoint y: 304, distance: 113.3
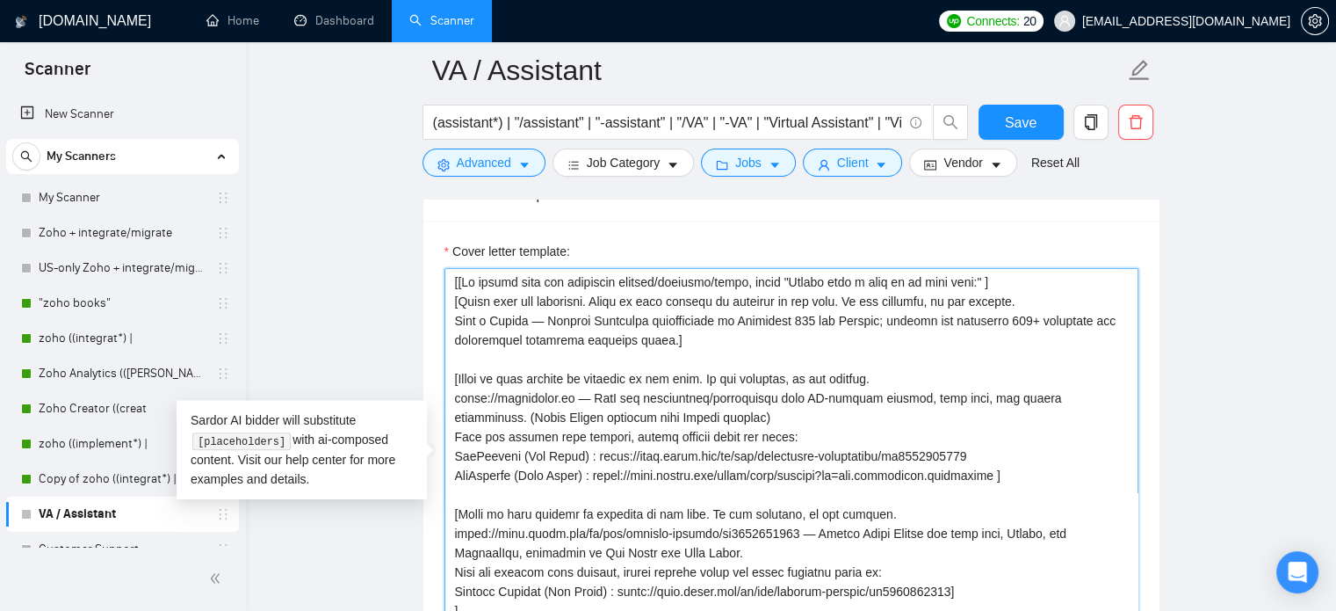
drag, startPoint x: 457, startPoint y: 301, endPoint x: 1026, endPoint y: 296, distance: 569.3
click at [1026, 296] on textarea "Cover letter template:" at bounding box center [792, 465] width 694 height 395
drag, startPoint x: 874, startPoint y: 379, endPoint x: 456, endPoint y: 379, distance: 418.2
click at [456, 379] on textarea "Cover letter template:" at bounding box center [792, 465] width 694 height 395
paste textarea "Start from new paragraph."
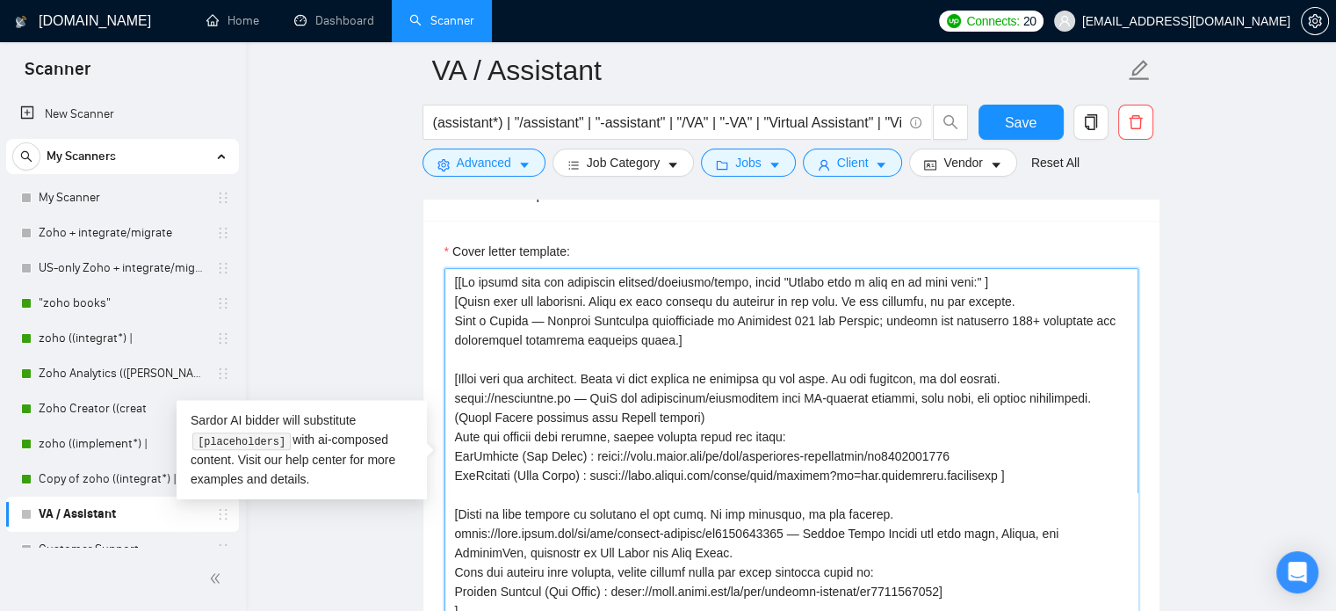
click at [460, 352] on textarea "Cover letter template:" at bounding box center [792, 465] width 694 height 395
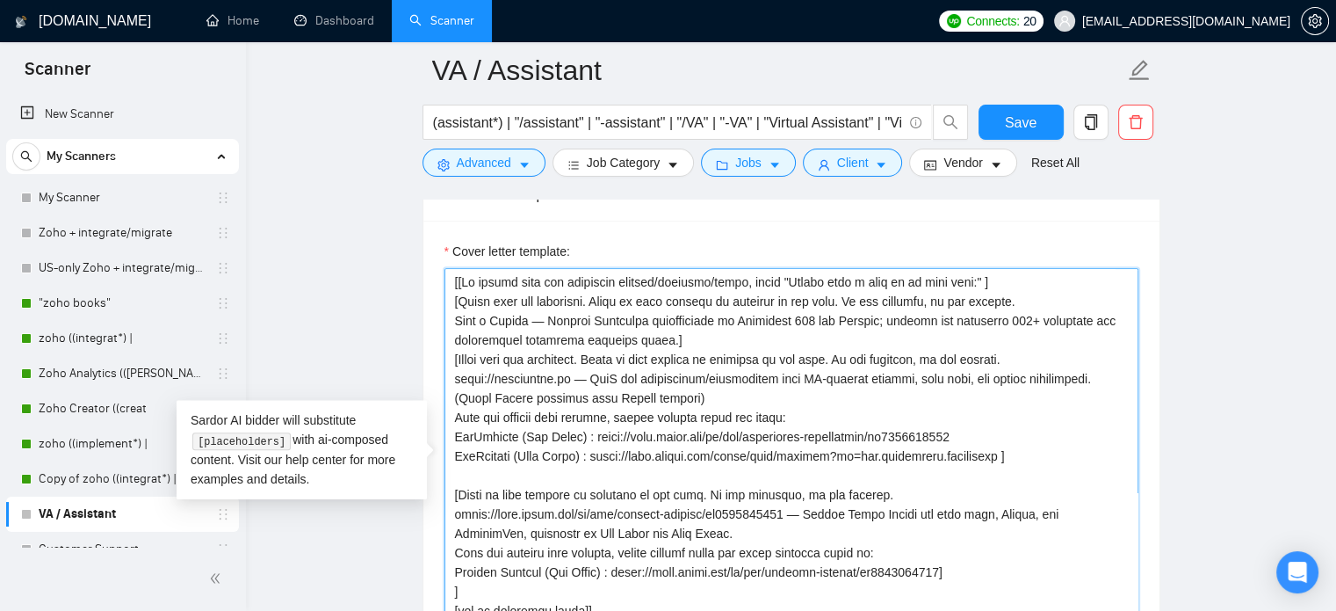
click at [459, 280] on textarea "Cover letter template:" at bounding box center [792, 465] width 694 height 395
drag, startPoint x: 459, startPoint y: 280, endPoint x: 513, endPoint y: 281, distance: 53.6
click at [522, 281] on textarea "Cover letter template:" at bounding box center [792, 465] width 694 height 395
click at [464, 281] on textarea "Cover letter template:" at bounding box center [792, 465] width 694 height 395
drag, startPoint x: 457, startPoint y: 278, endPoint x: 664, endPoint y: 279, distance: 207.3
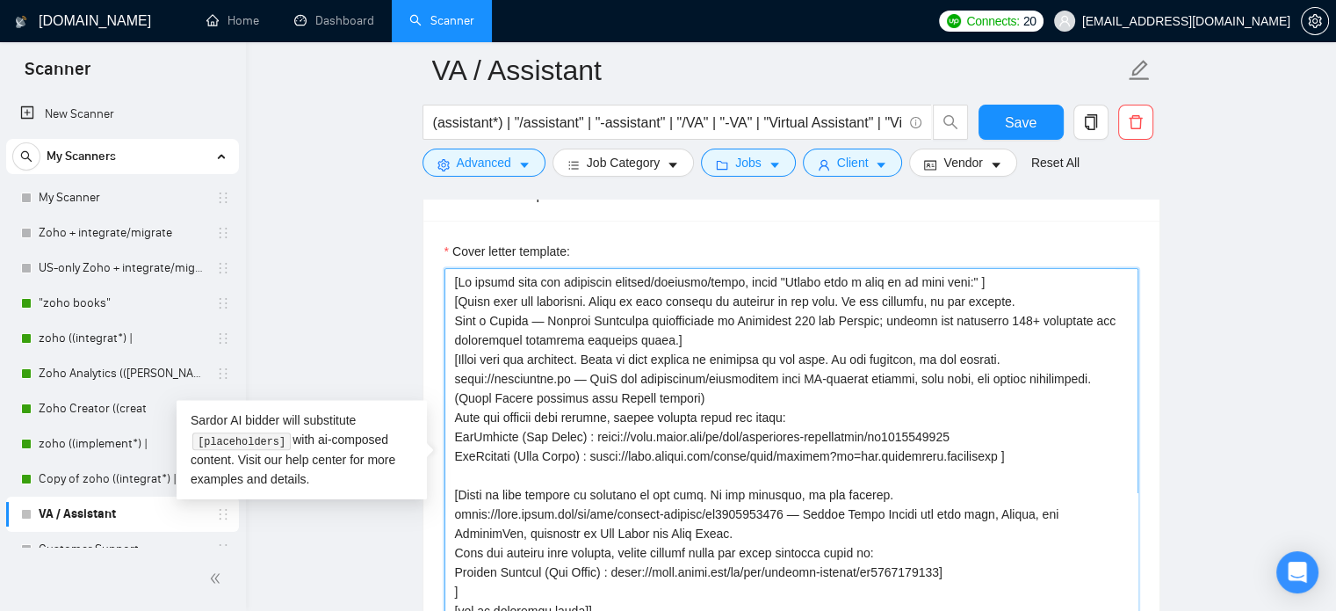
click at [684, 279] on textarea "Cover letter template:" at bounding box center [792, 465] width 694 height 395
click at [589, 279] on textarea "Cover letter template:" at bounding box center [792, 465] width 694 height 395
click at [727, 283] on textarea "Cover letter template:" at bounding box center [792, 465] width 694 height 395
drag, startPoint x: 462, startPoint y: 282, endPoint x: 790, endPoint y: 282, distance: 327.7
click at [790, 282] on textarea "Cover letter template:" at bounding box center [792, 465] width 694 height 395
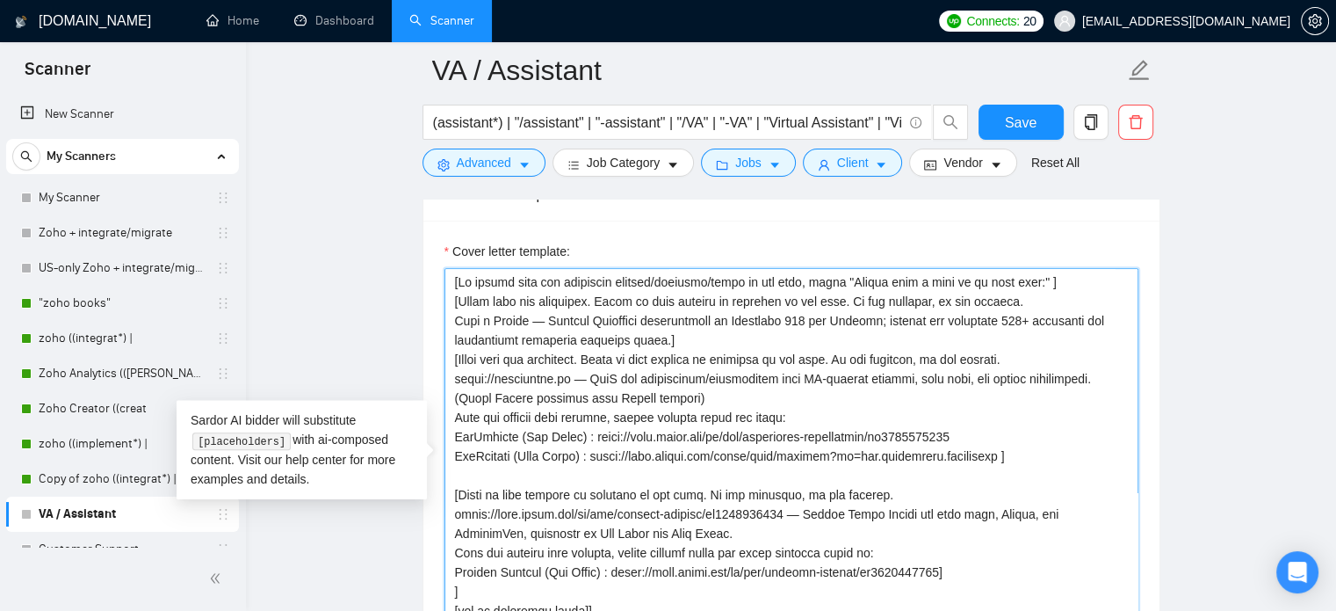
click at [459, 301] on textarea "Cover letter template:" at bounding box center [792, 465] width 694 height 395
paste textarea "If client asks for portfolio samples/examples/cases in job post"
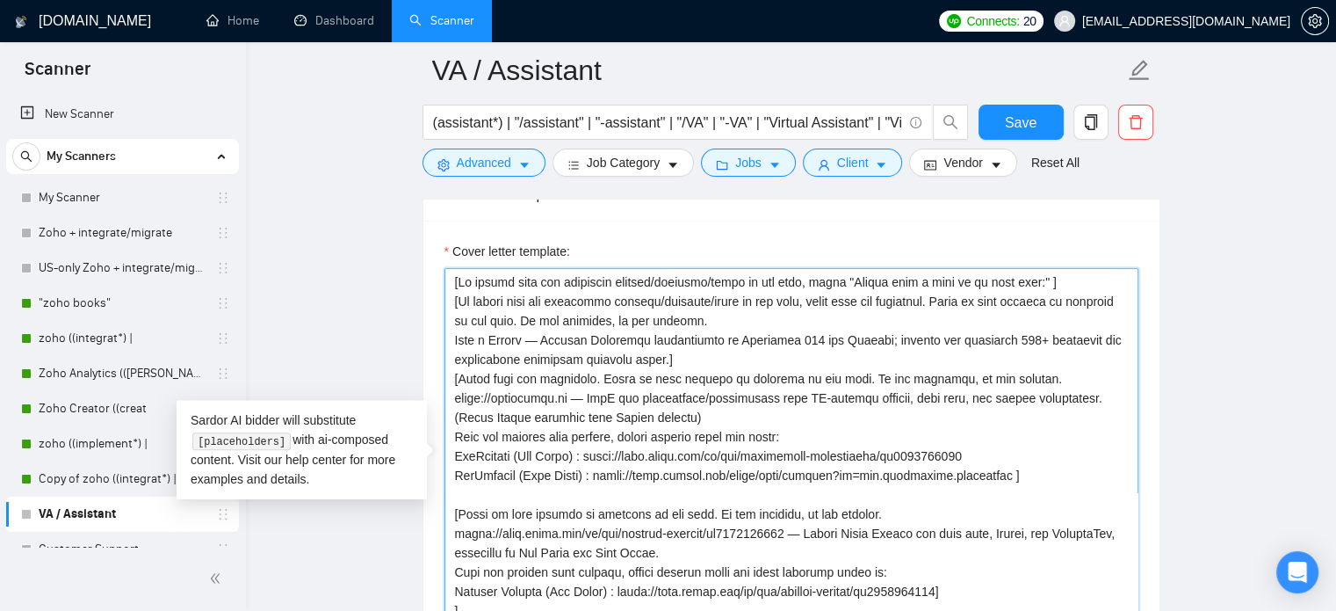
click at [459, 378] on textarea "Cover letter template:" at bounding box center [792, 465] width 694 height 395
paste textarea "If client asks for portfolio samples/examples/cases in job post"
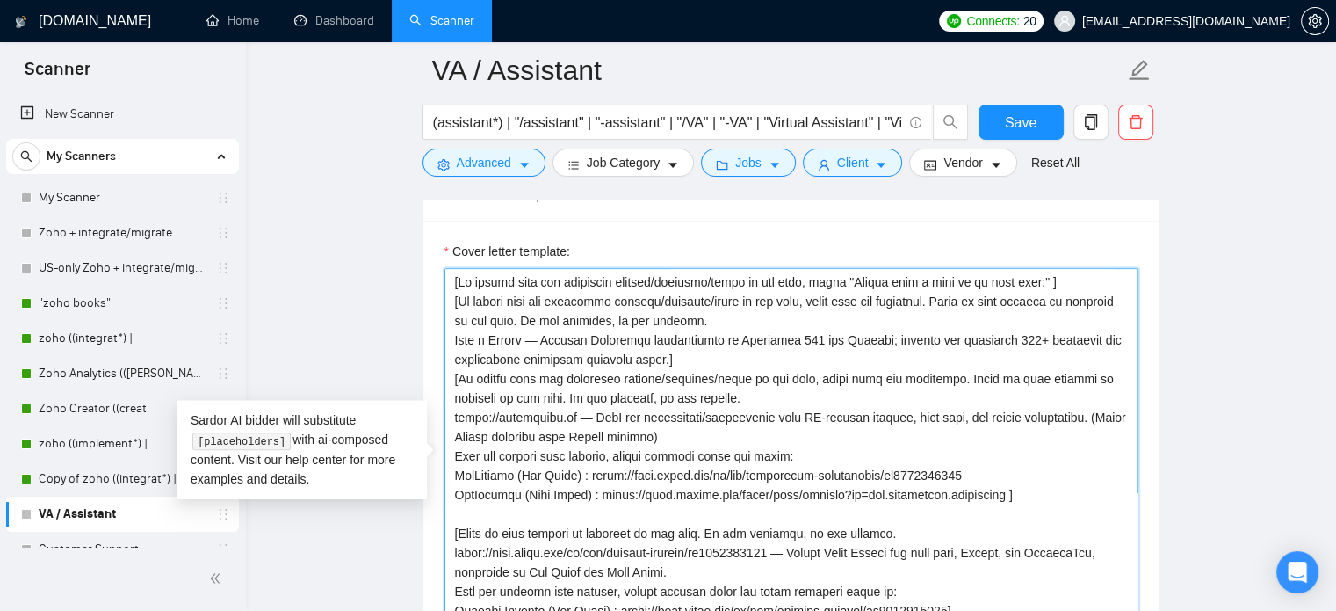
click at [720, 318] on textarea "Cover letter template:" at bounding box center [792, 465] width 694 height 395
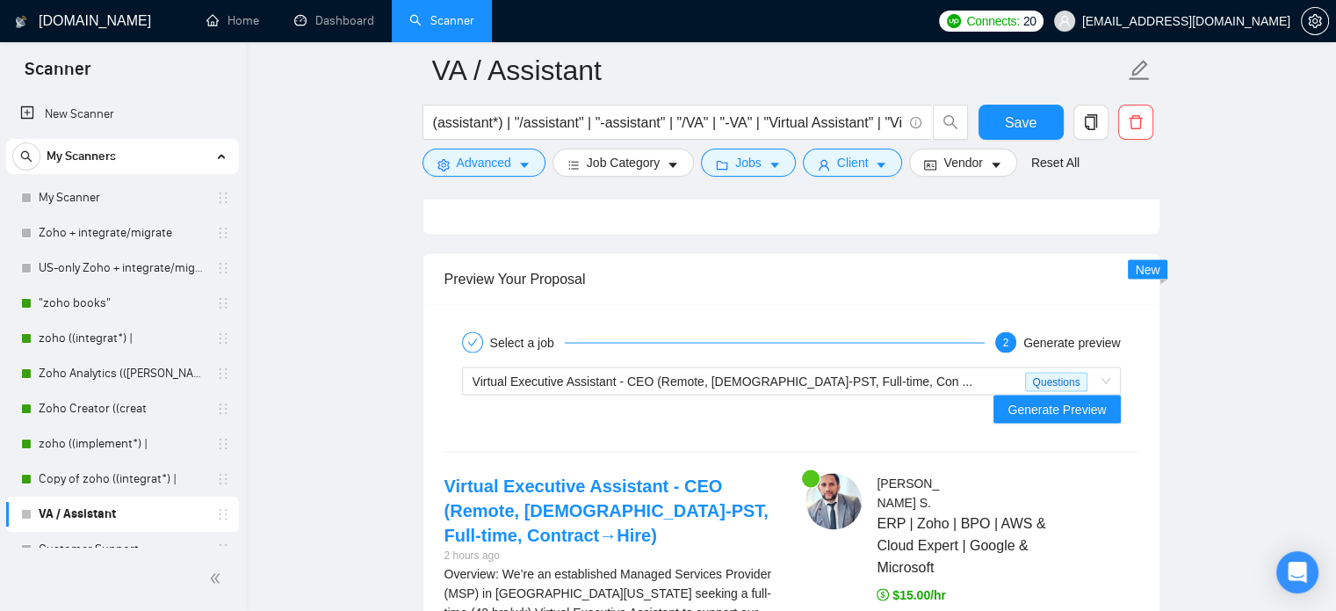
scroll to position [3149, 0]
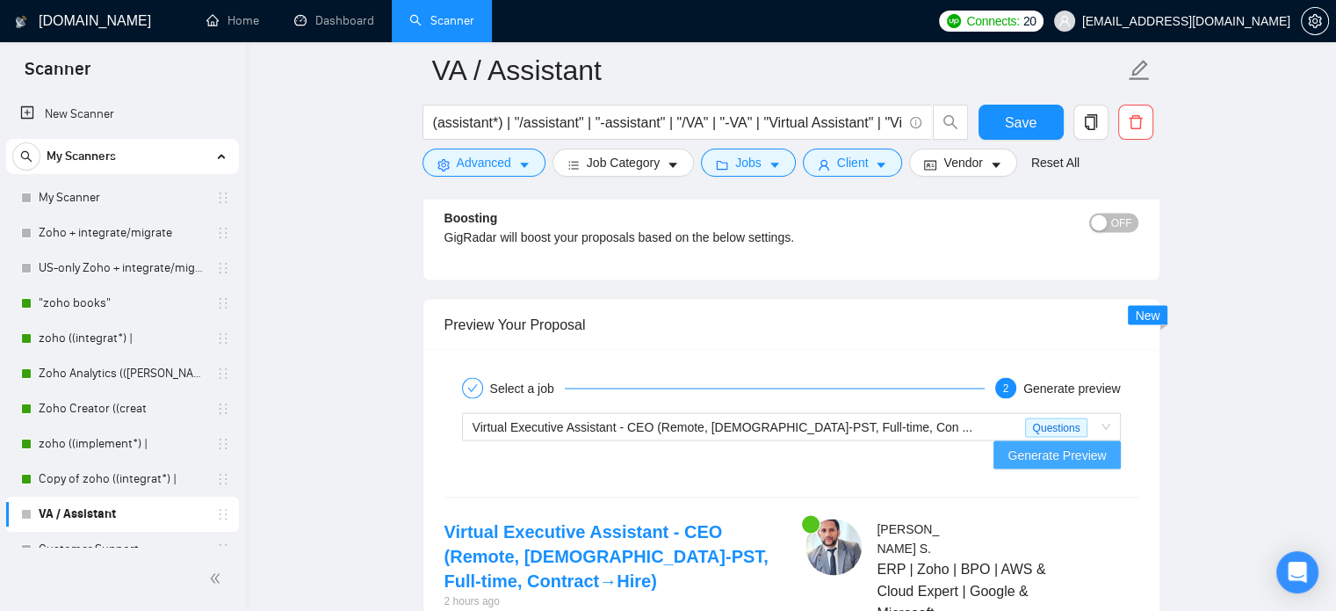
click at [1044, 445] on span "Generate Preview" at bounding box center [1057, 454] width 98 height 19
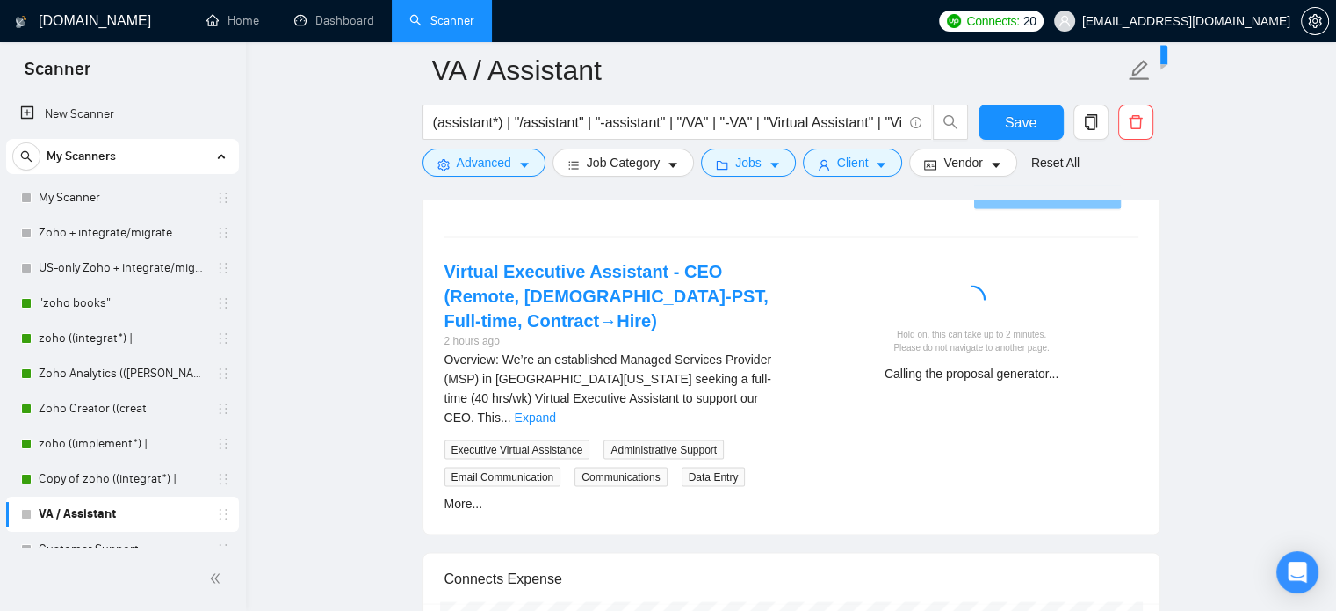
scroll to position [3412, 0]
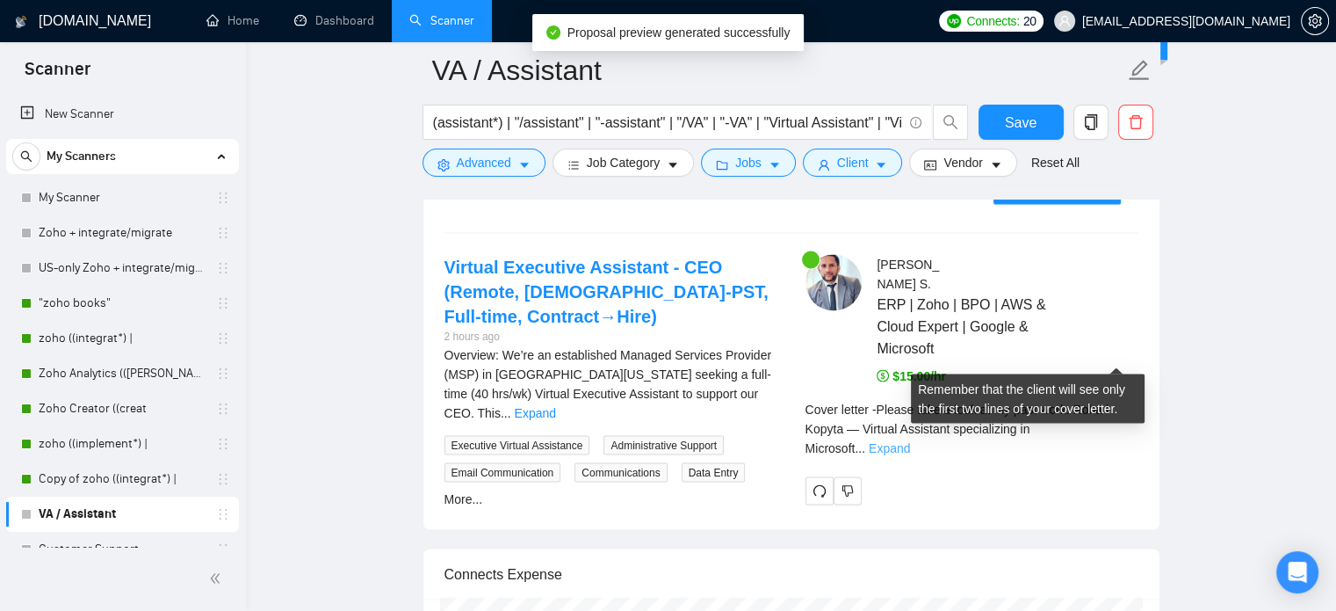
click at [910, 441] on link "Expand" at bounding box center [889, 448] width 41 height 14
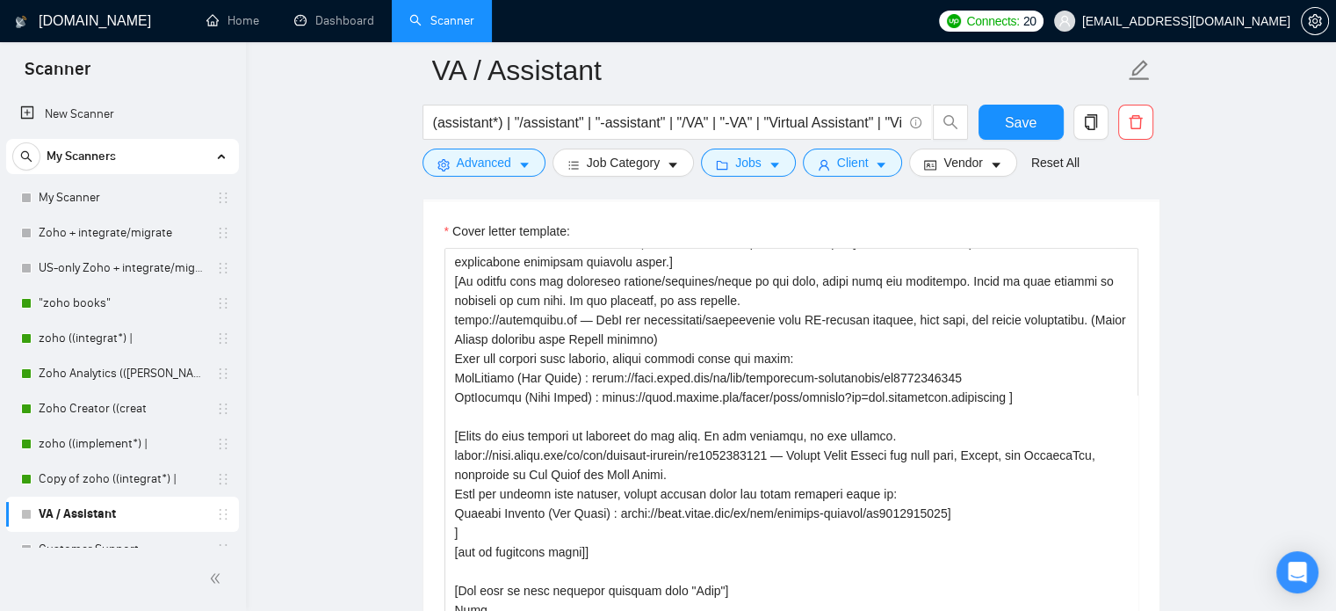
scroll to position [1947, 0]
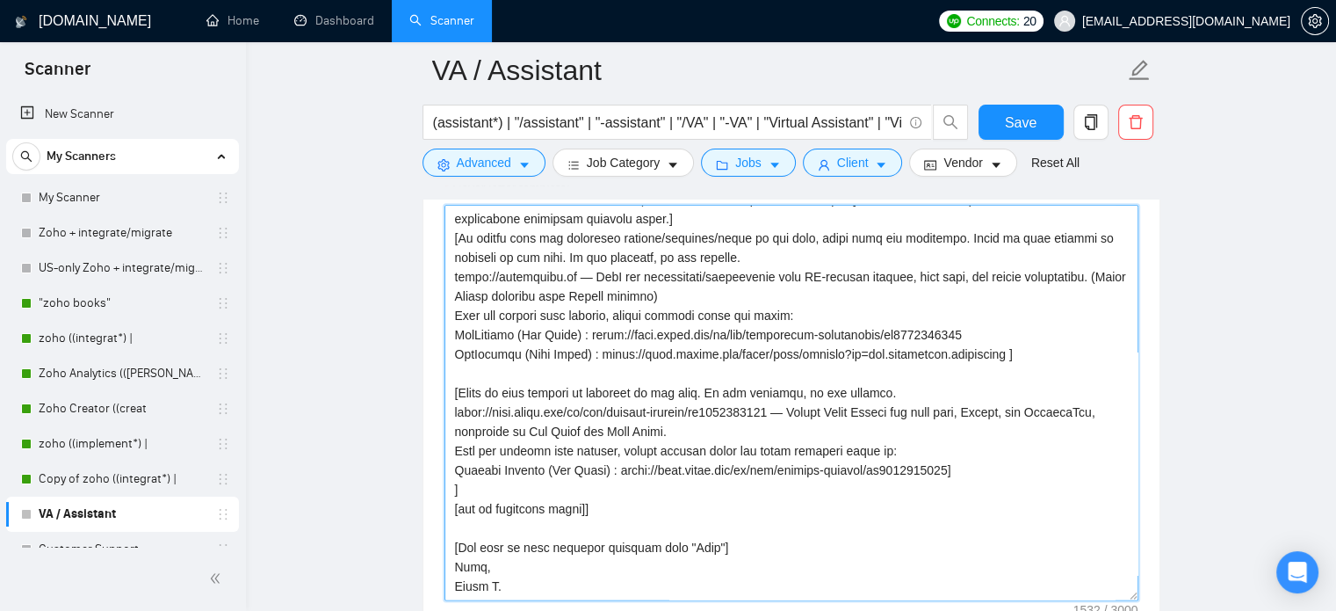
click at [713, 431] on textarea "Cover letter template:" at bounding box center [792, 402] width 694 height 395
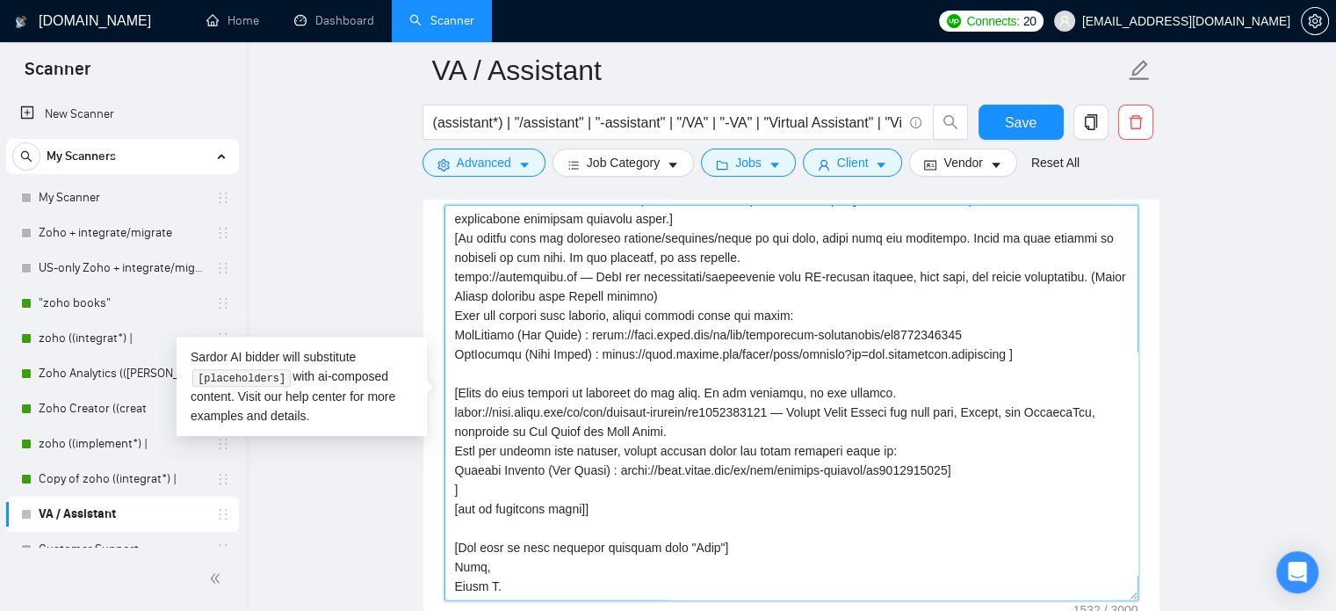
drag, startPoint x: 613, startPoint y: 509, endPoint x: 432, endPoint y: 513, distance: 181.0
click at [432, 513] on div "Cover letter template:" at bounding box center [791, 399] width 736 height 485
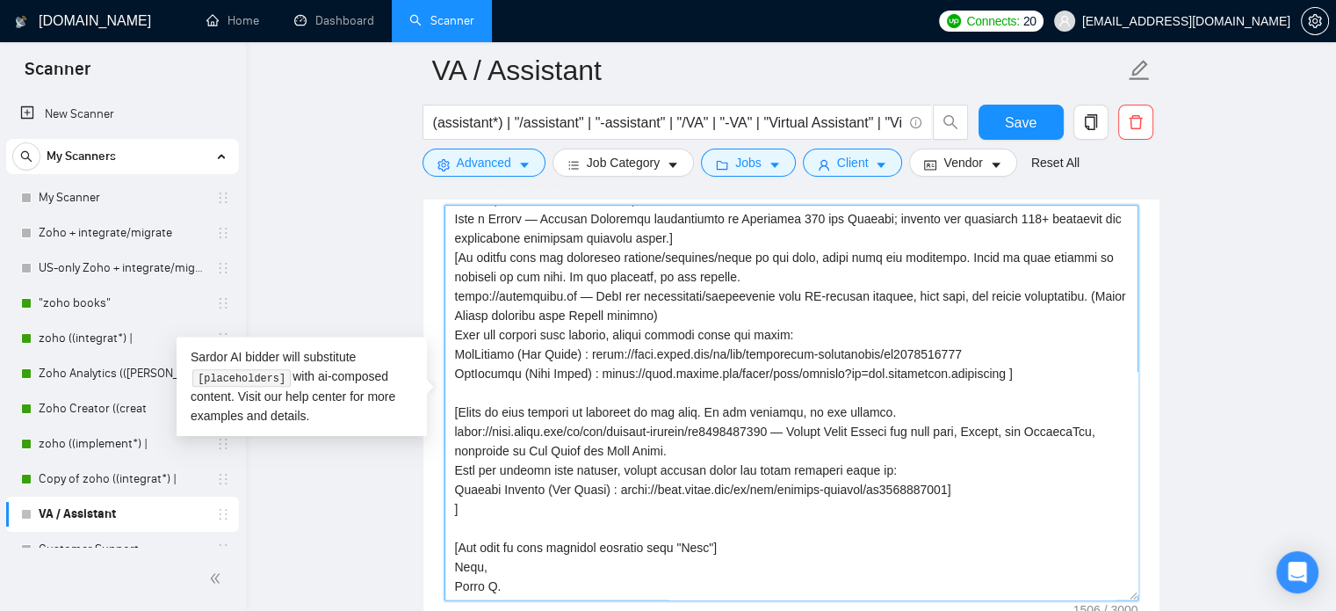
scroll to position [58, 0]
click at [723, 380] on textarea "Cover letter template:" at bounding box center [792, 402] width 694 height 395
click at [621, 407] on textarea "Cover letter template:" at bounding box center [792, 402] width 694 height 395
click at [650, 446] on textarea "Cover letter template:" at bounding box center [792, 402] width 694 height 395
click at [773, 429] on textarea "Cover letter template:" at bounding box center [792, 402] width 694 height 395
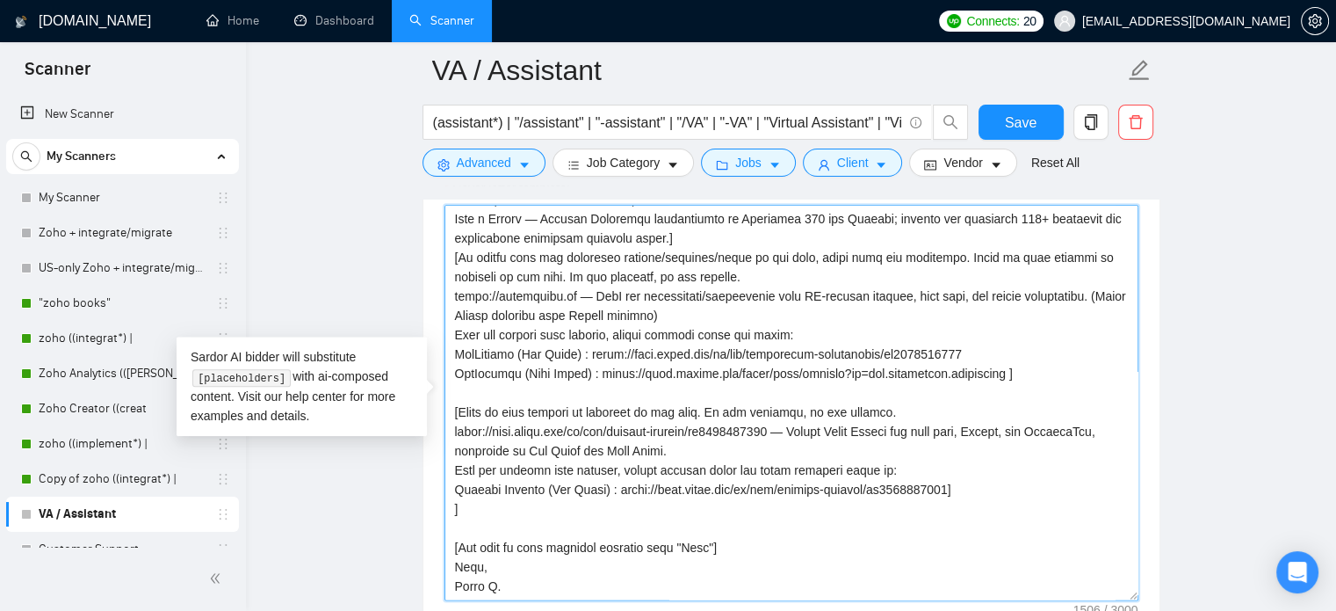
click at [838, 423] on textarea "Cover letter template:" at bounding box center [792, 402] width 694 height 395
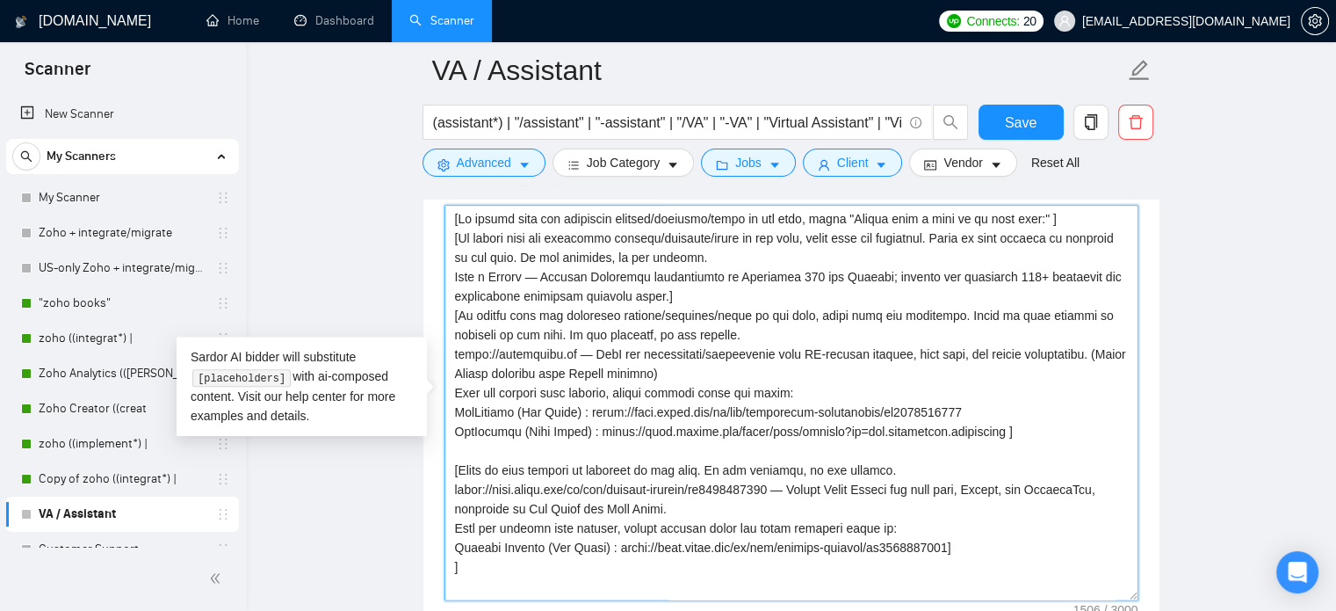
click at [745, 292] on textarea "Cover letter template:" at bounding box center [792, 402] width 694 height 395
drag, startPoint x: 548, startPoint y: 270, endPoint x: 651, endPoint y: 292, distance: 105.1
click at [651, 292] on textarea "Cover letter template:" at bounding box center [792, 402] width 694 height 395
click at [746, 473] on textarea "Cover letter template:" at bounding box center [792, 402] width 694 height 395
click at [804, 488] on textarea "Cover letter template:" at bounding box center [792, 402] width 694 height 395
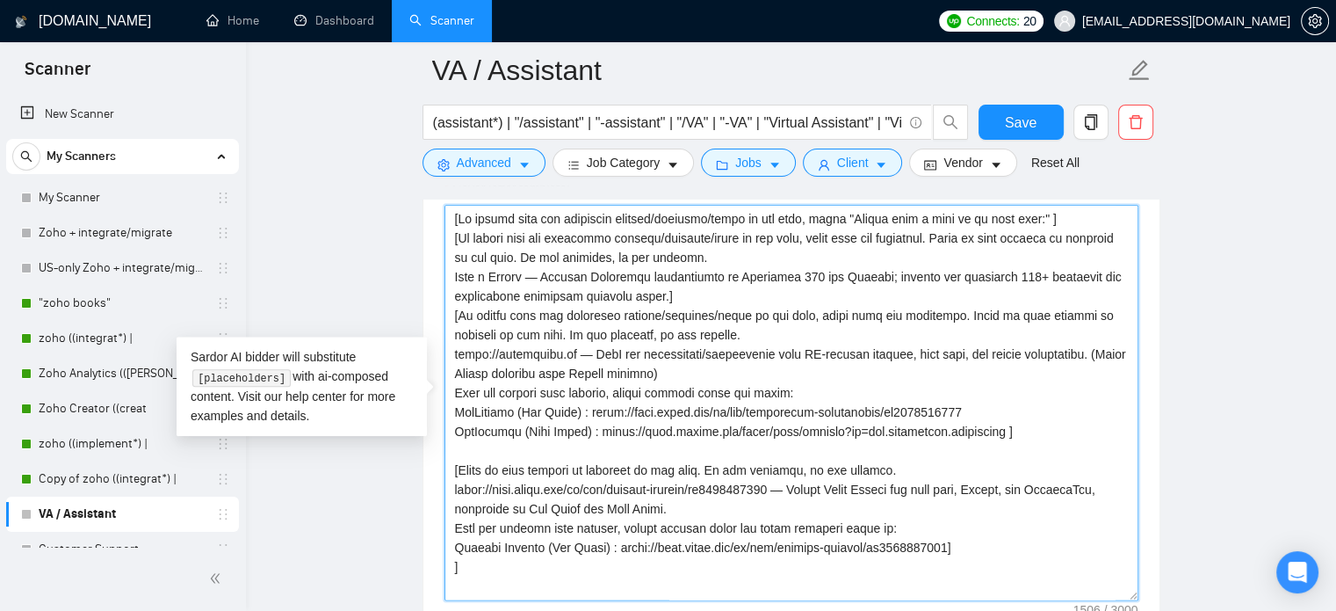
drag, startPoint x: 816, startPoint y: 488, endPoint x: 754, endPoint y: 505, distance: 64.6
click at [754, 505] on textarea "Cover letter template:" at bounding box center [792, 402] width 694 height 395
paste textarea "Virtual Assistant specializing in Microsoft 365 and Outlook; created and organi…"
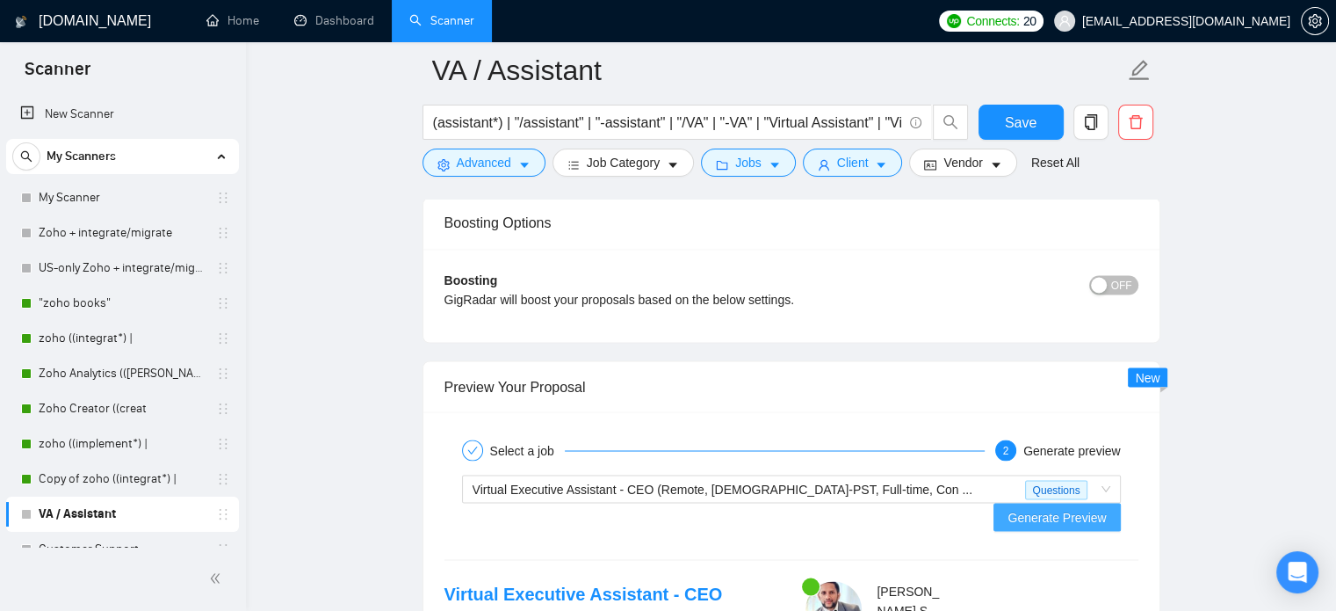
scroll to position [3088, 0]
click at [1034, 505] on span "Generate Preview" at bounding box center [1057, 514] width 98 height 19
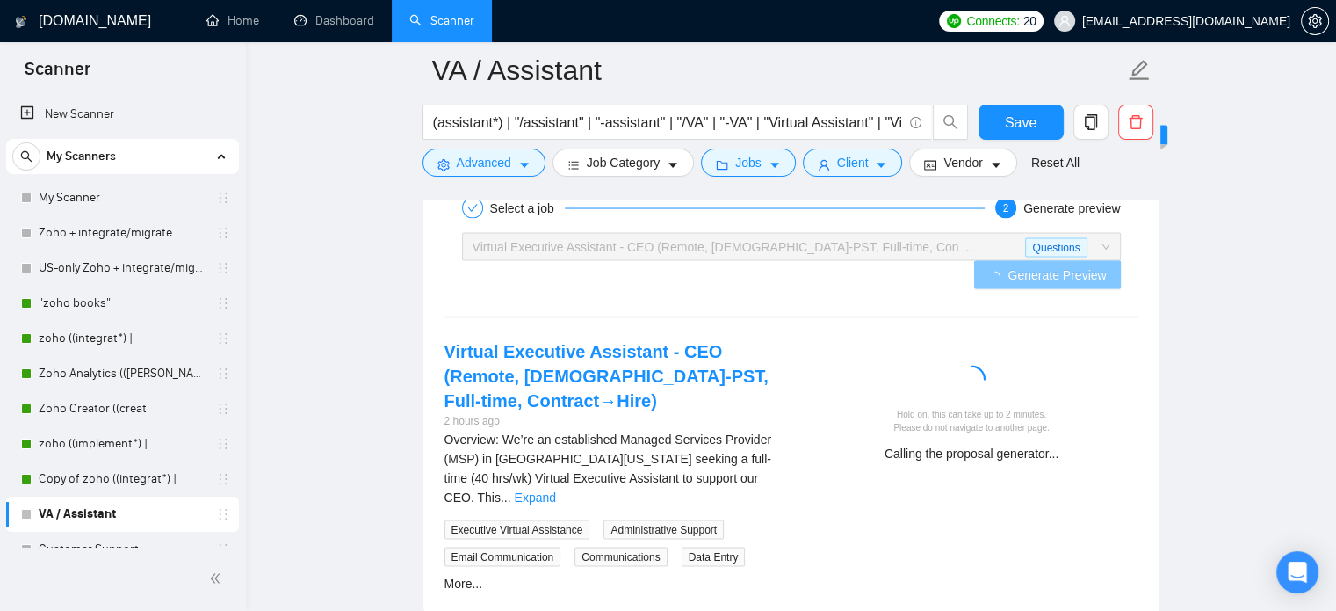
scroll to position [3355, 0]
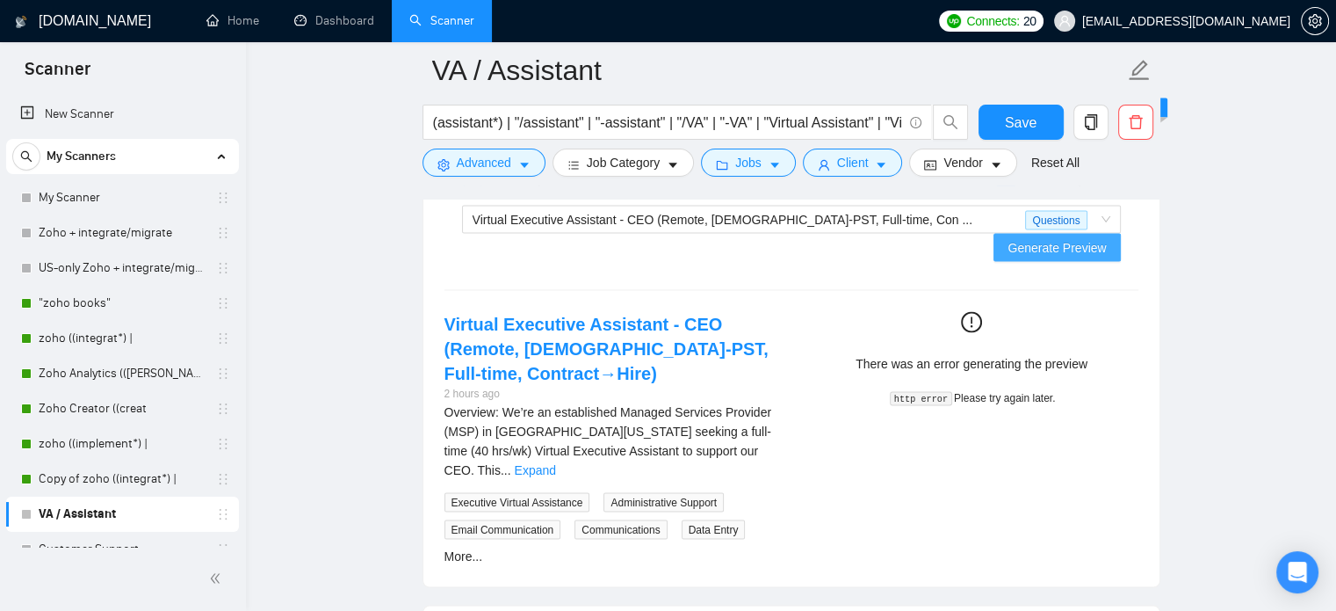
click at [1045, 238] on span "Generate Preview" at bounding box center [1057, 247] width 98 height 19
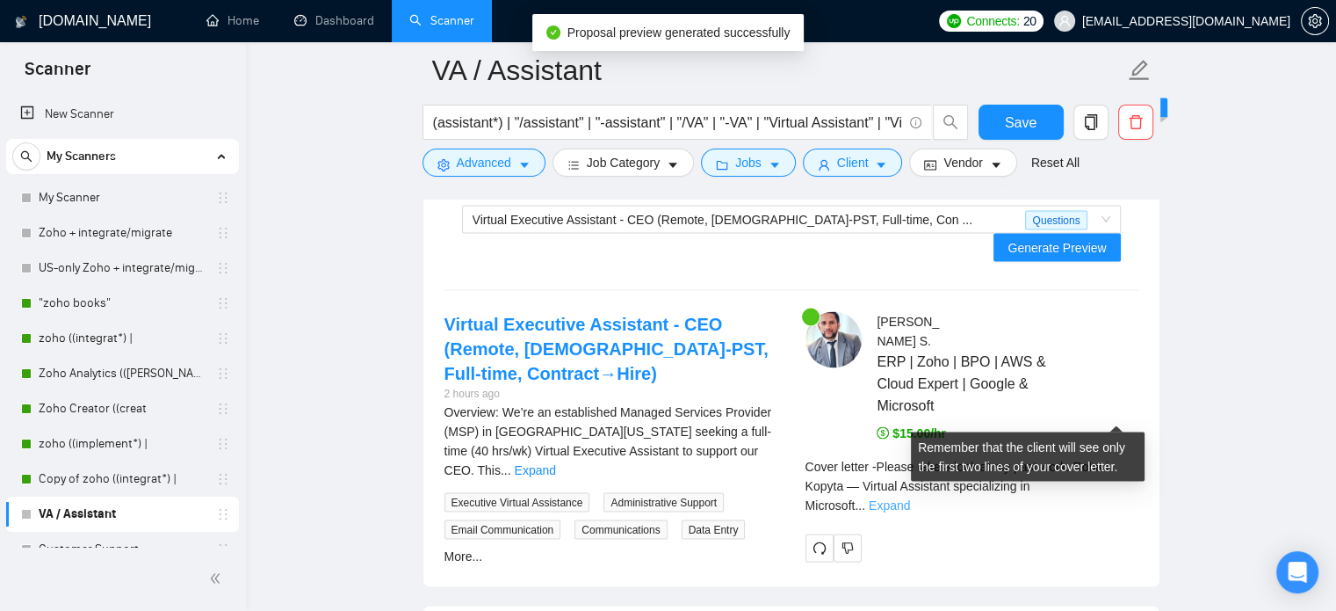
click at [910, 498] on link "Expand" at bounding box center [889, 505] width 41 height 14
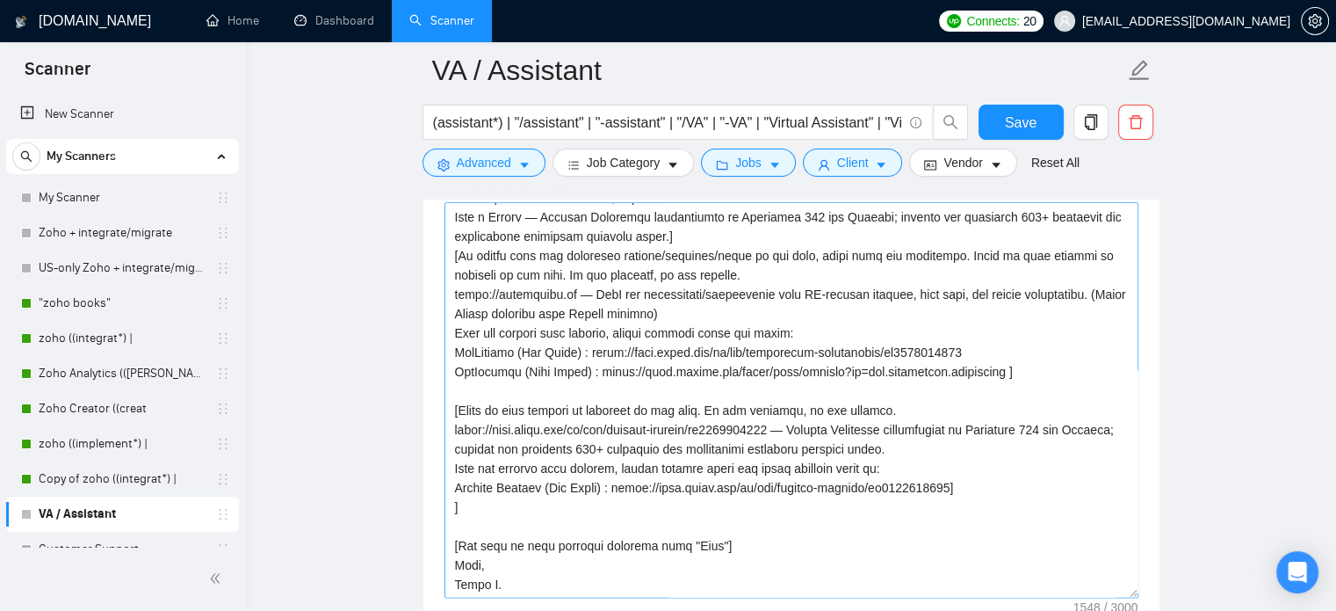
scroll to position [0, 0]
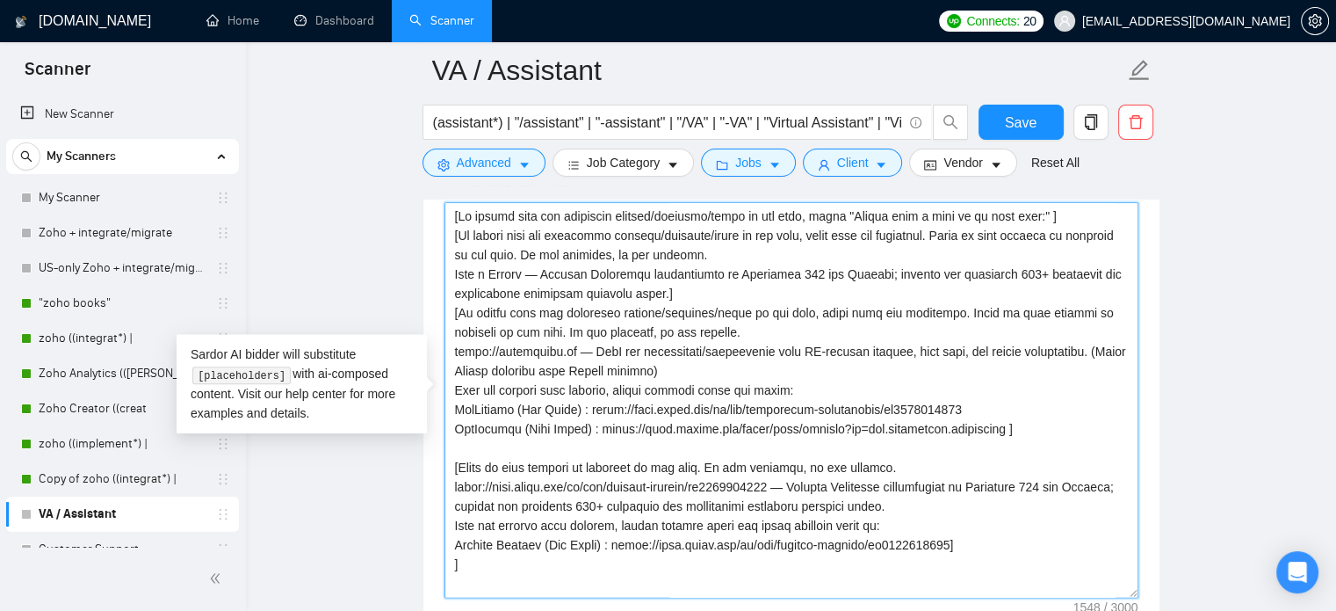
drag, startPoint x: 458, startPoint y: 232, endPoint x: 701, endPoint y: 255, distance: 244.4
click at [701, 255] on textarea "Cover letter template:" at bounding box center [792, 399] width 694 height 395
drag, startPoint x: 457, startPoint y: 463, endPoint x: 864, endPoint y: 467, distance: 406.8
click at [864, 467] on textarea "Cover letter template:" at bounding box center [792, 399] width 694 height 395
paste textarea "If client asks for portfolio samples/examples/cases in job post, start from new…"
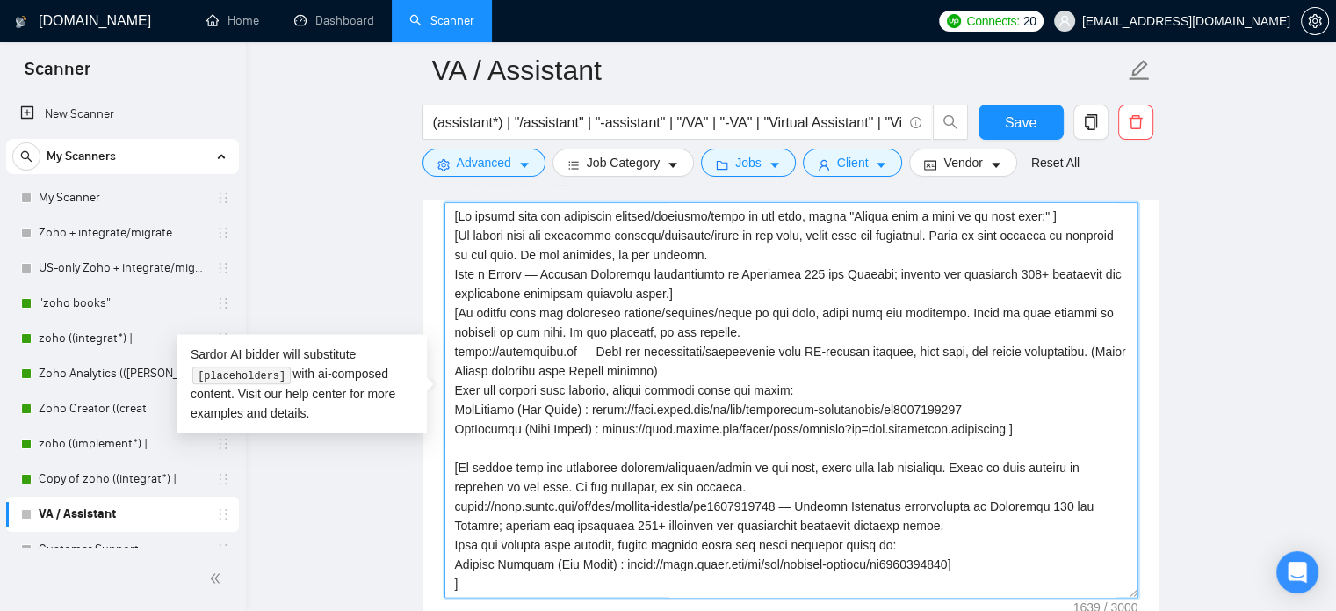
scroll to position [77, 0]
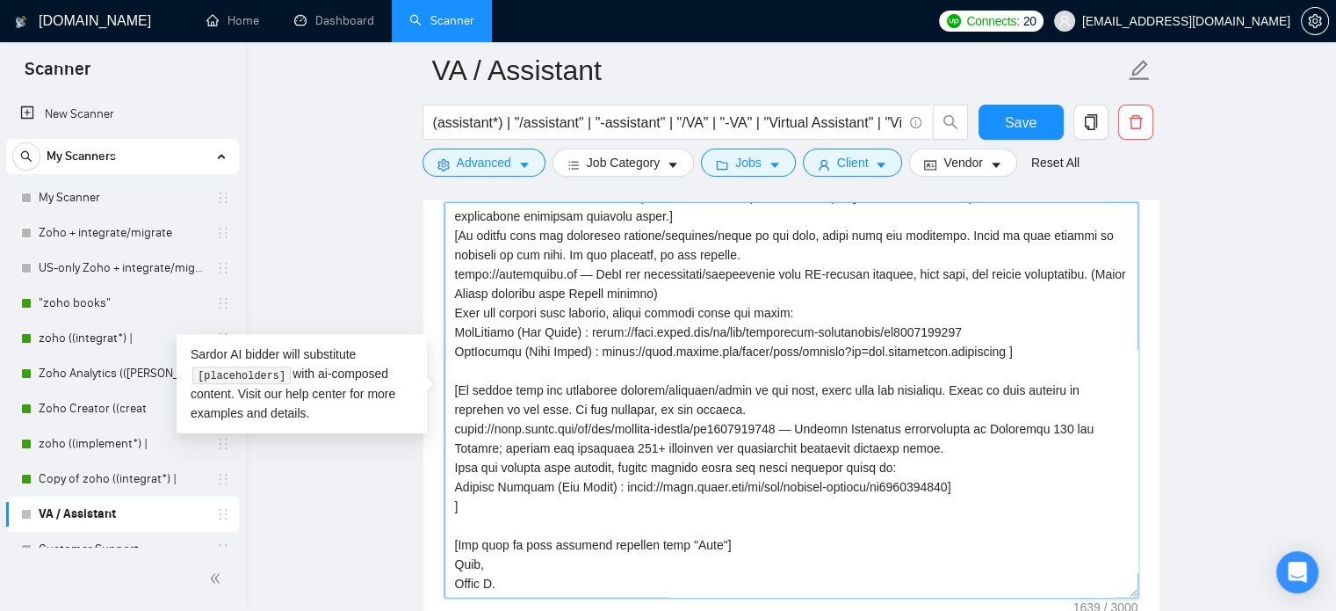
click at [750, 466] on textarea "Cover letter template:" at bounding box center [792, 399] width 694 height 395
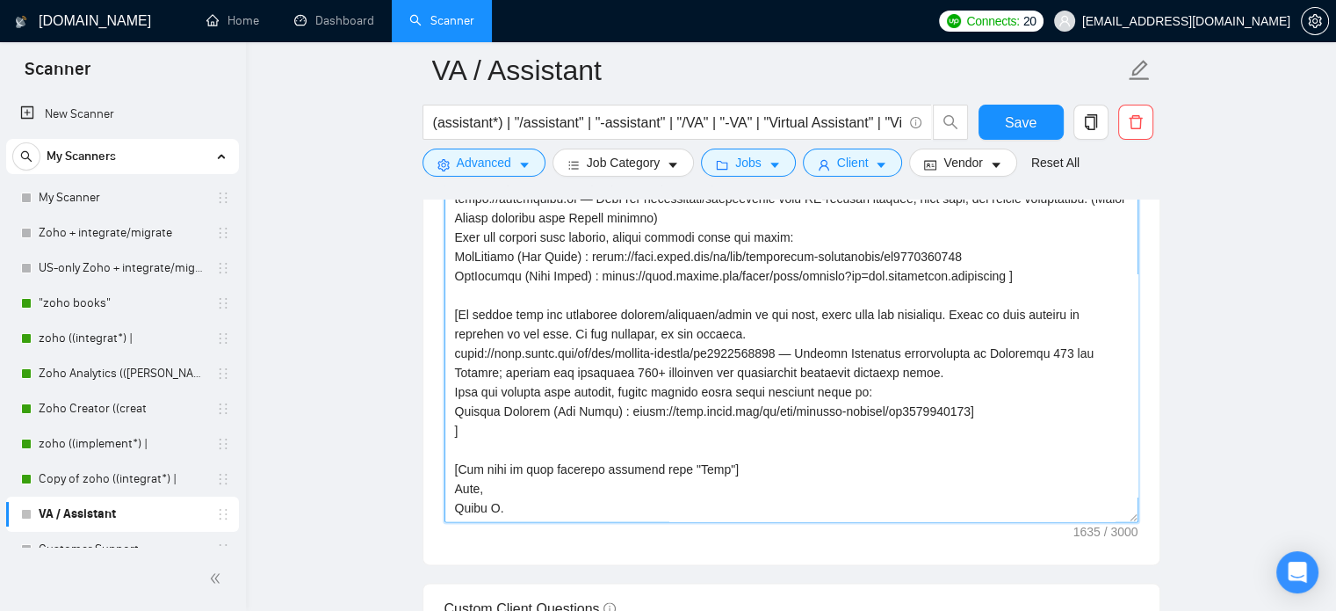
scroll to position [2028, 0]
click at [770, 426] on textarea "Cover letter template:" at bounding box center [792, 321] width 694 height 395
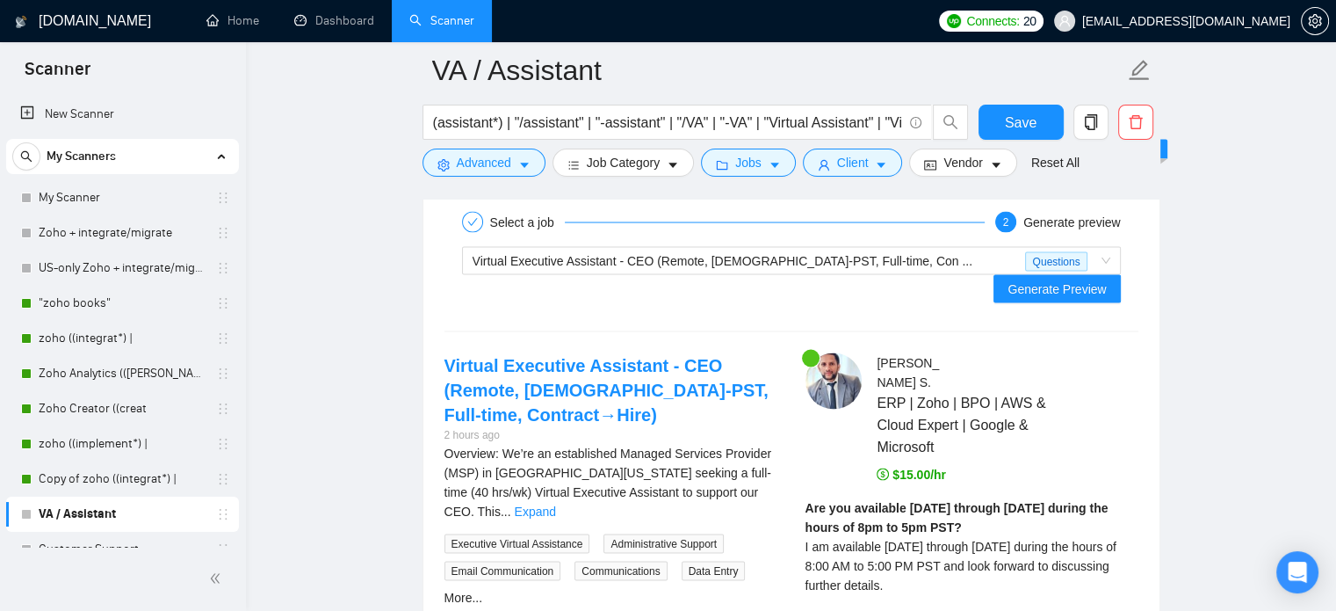
scroll to position [3314, 0]
click at [1059, 279] on span "Generate Preview" at bounding box center [1057, 288] width 98 height 19
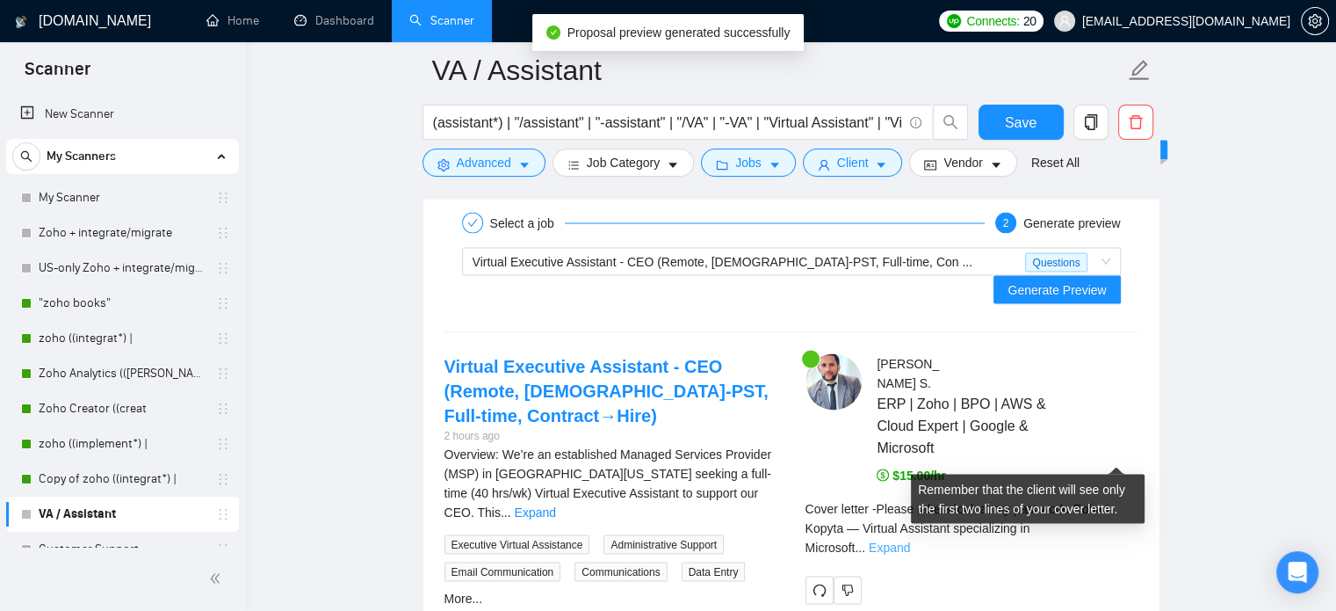
click at [910, 539] on link "Expand" at bounding box center [889, 546] width 41 height 14
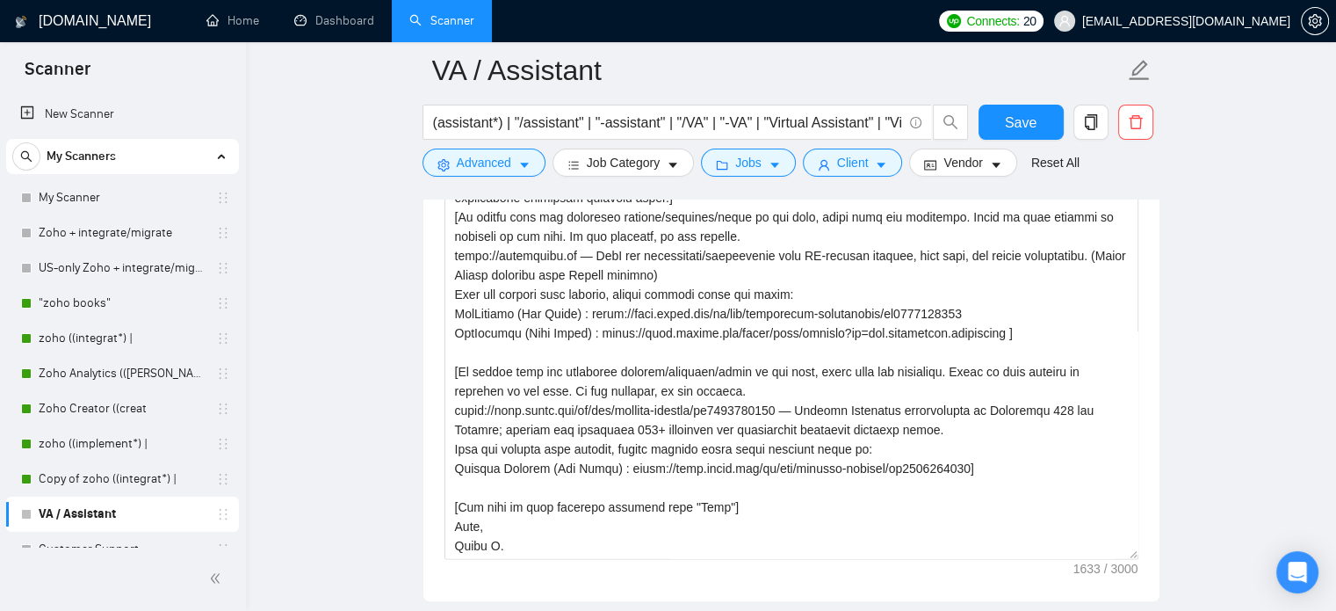
scroll to position [1996, 0]
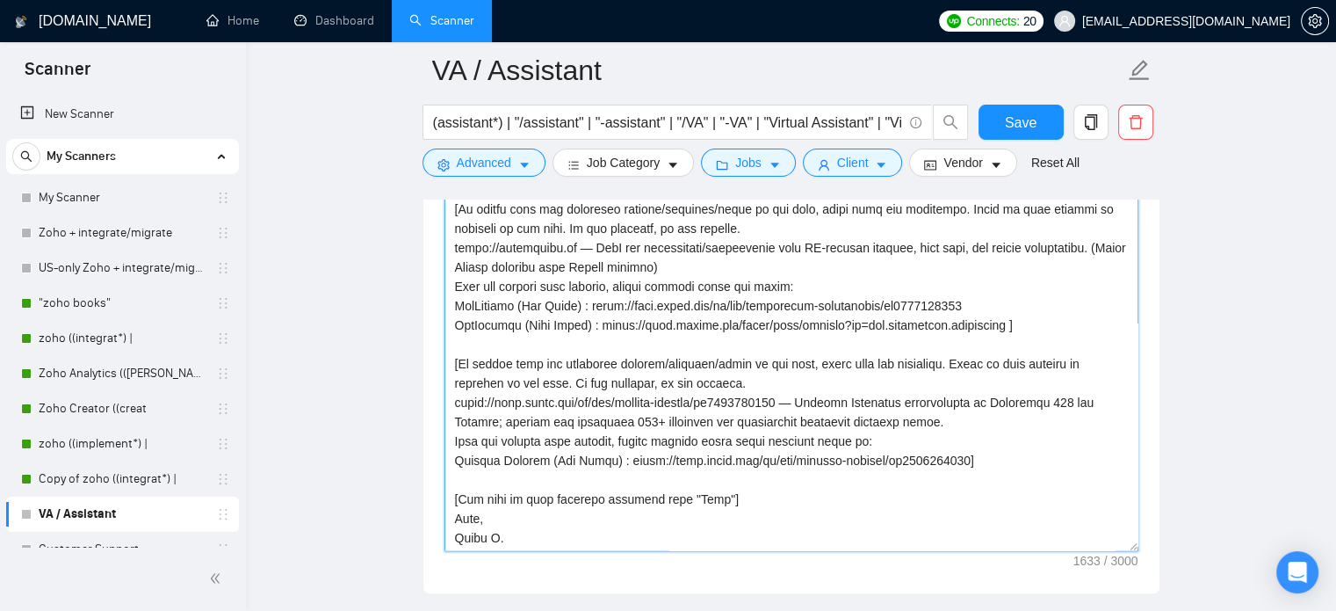
click at [928, 383] on textarea "Cover letter template:" at bounding box center [792, 352] width 694 height 395
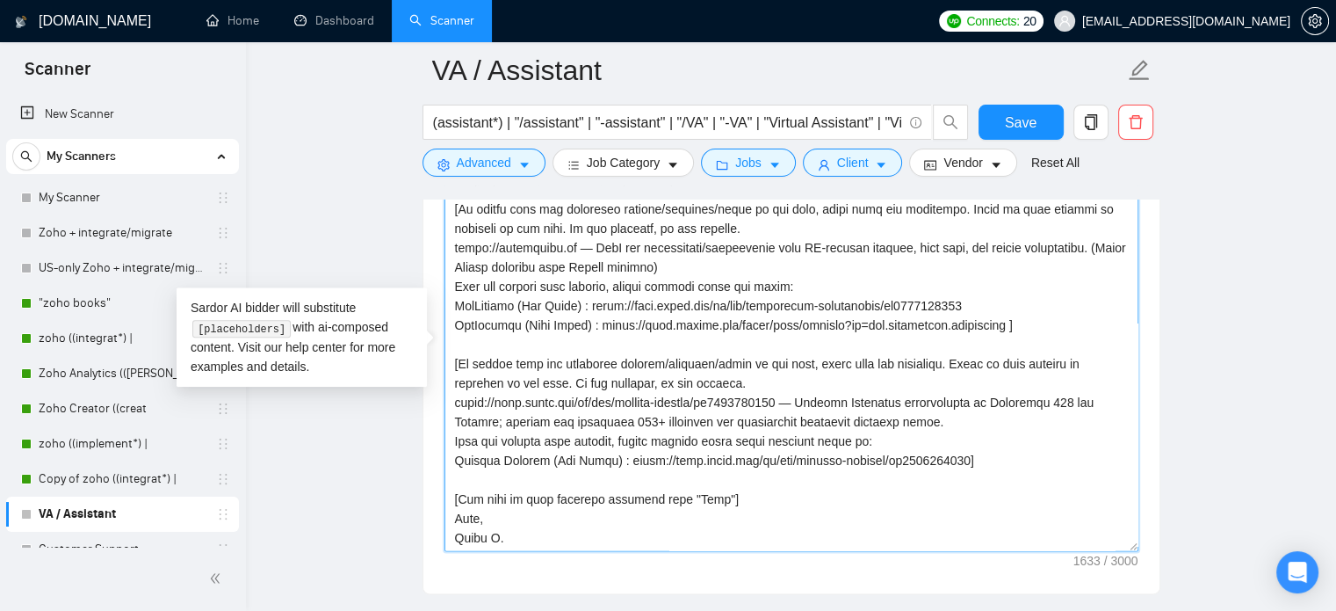
click at [930, 400] on textarea "Cover letter template:" at bounding box center [792, 352] width 694 height 395
click at [1015, 400] on textarea "Cover letter template:" at bounding box center [792, 352] width 694 height 395
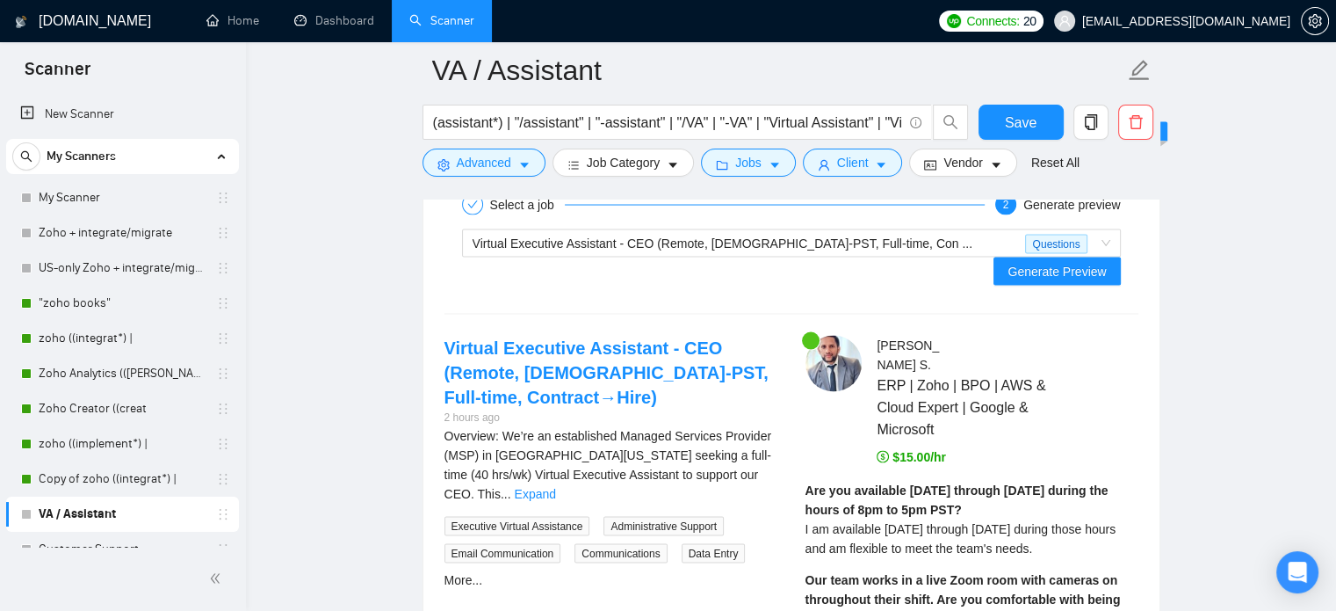
scroll to position [3397, 0]
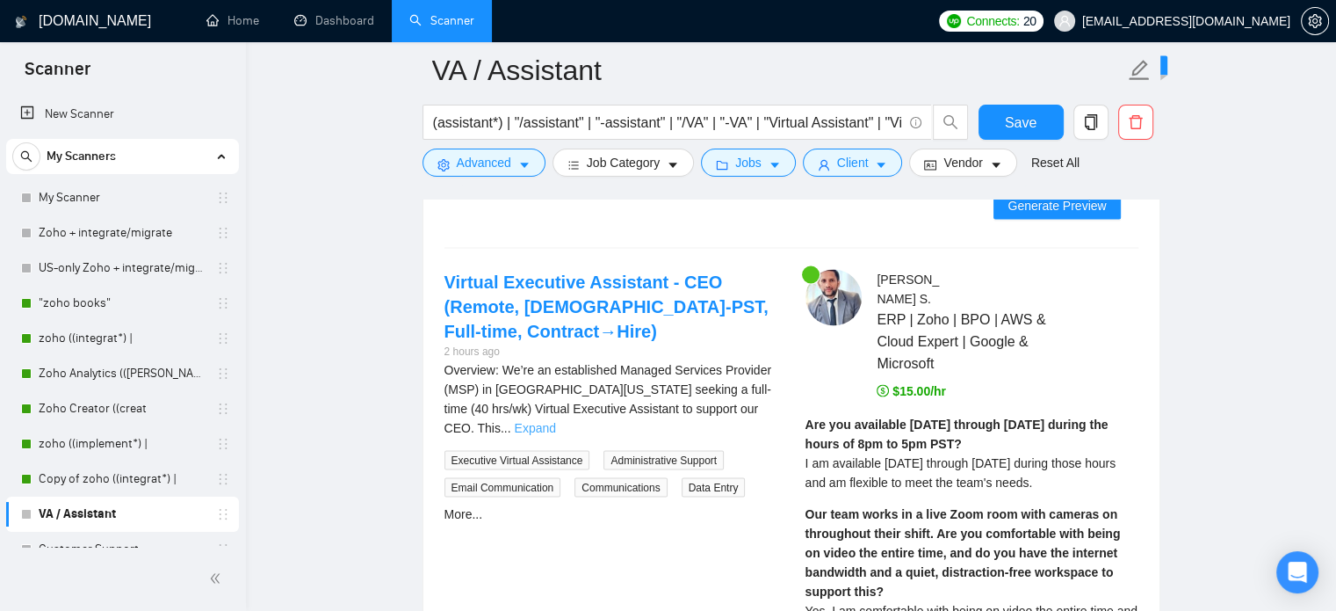
click at [555, 421] on link "Expand" at bounding box center [534, 428] width 41 height 14
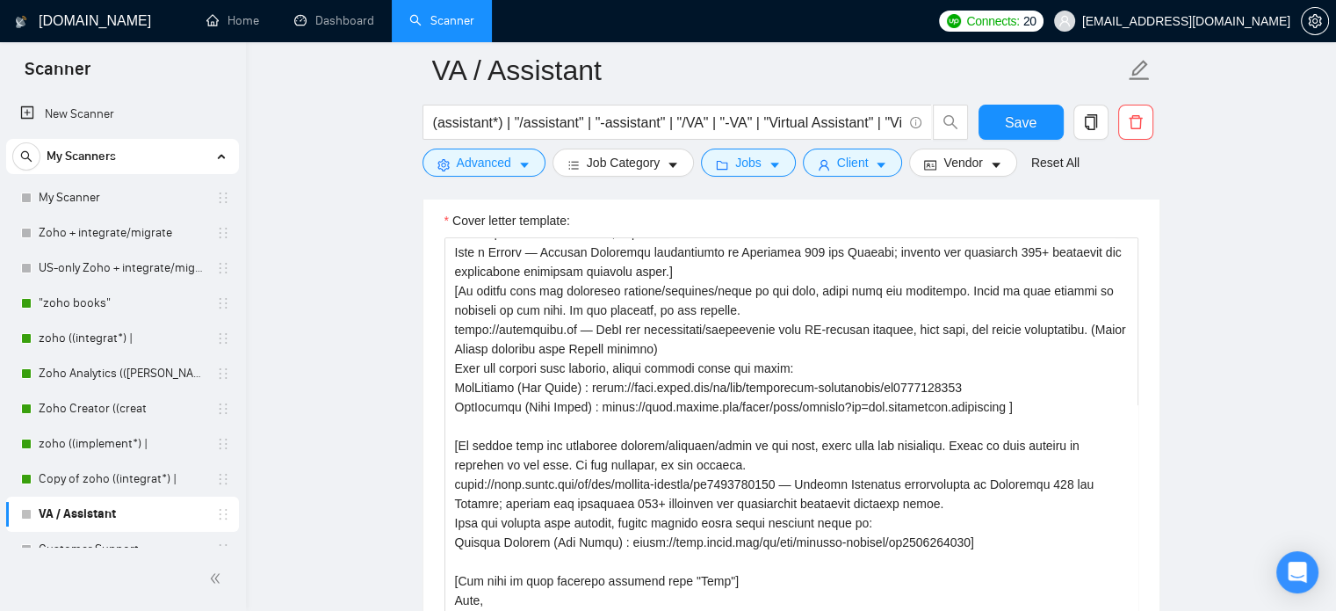
scroll to position [1930, 0]
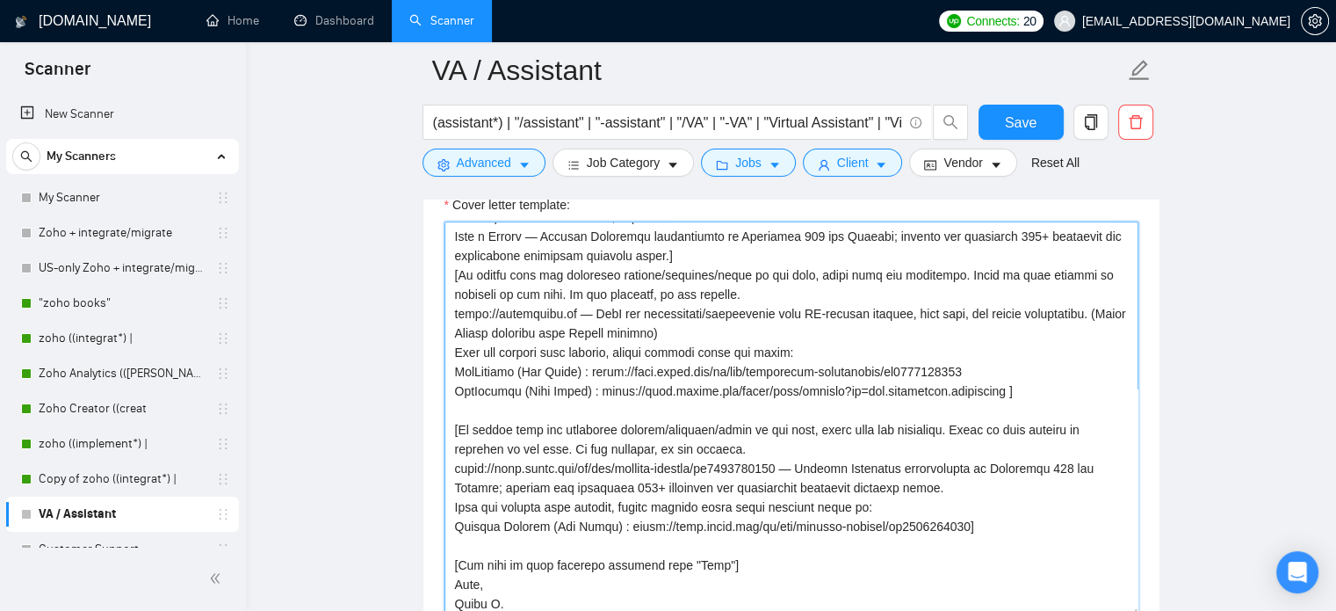
click at [843, 284] on textarea "Cover letter template:" at bounding box center [792, 418] width 694 height 395
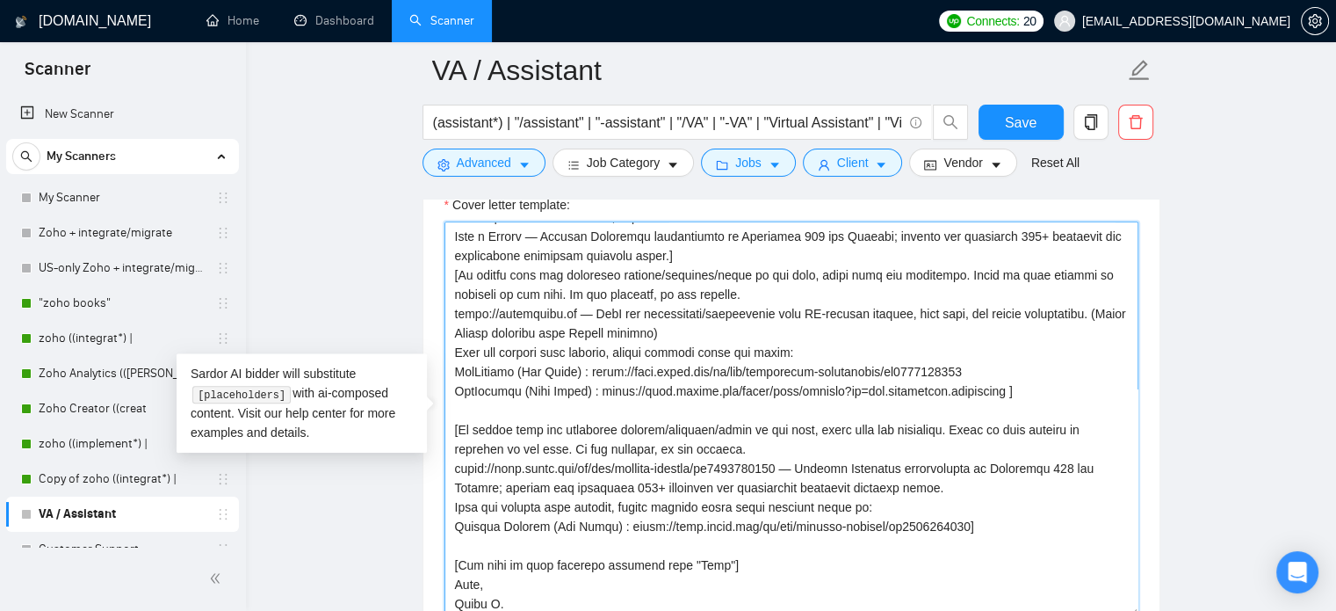
click at [872, 452] on textarea "Cover letter template:" at bounding box center [792, 418] width 694 height 395
click at [811, 466] on textarea "Cover letter template:" at bounding box center [792, 418] width 694 height 395
drag, startPoint x: 793, startPoint y: 466, endPoint x: 446, endPoint y: 463, distance: 347.0
click at [446, 463] on textarea "Cover letter template:" at bounding box center [792, 418] width 694 height 395
click at [592, 463] on textarea "Cover letter template:" at bounding box center [792, 418] width 694 height 395
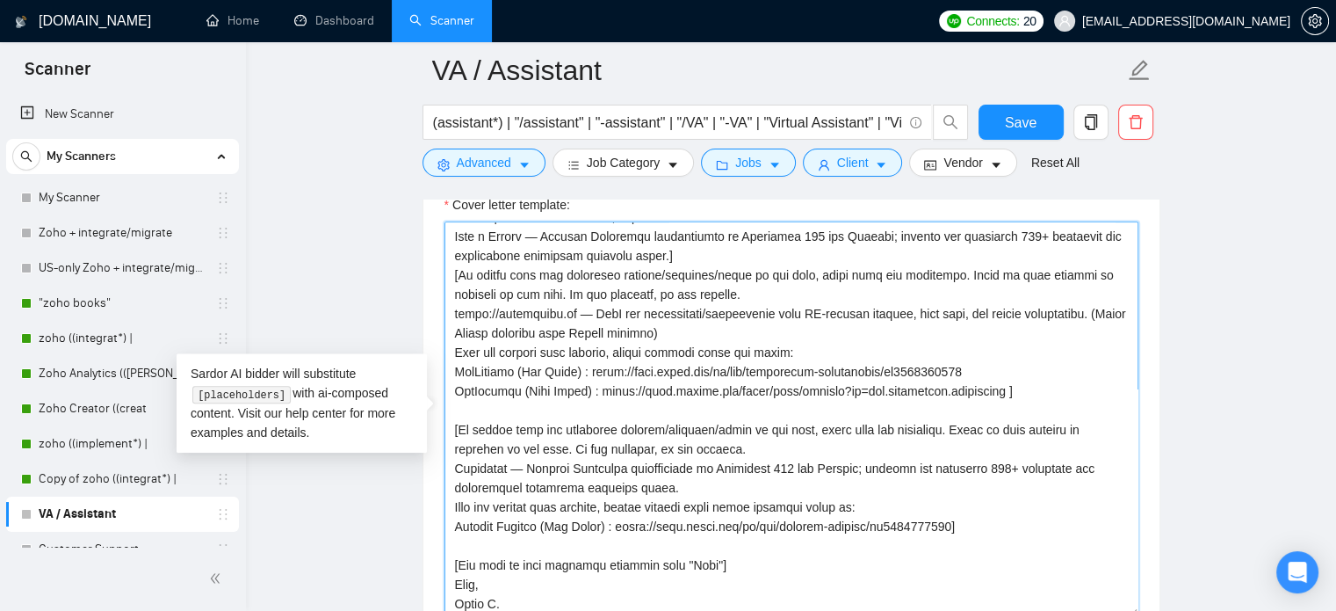
click at [652, 471] on textarea "Cover letter template:" at bounding box center [792, 418] width 694 height 395
click at [756, 470] on textarea "Cover letter template:" at bounding box center [792, 418] width 694 height 395
click at [770, 463] on textarea "Cover letter template:" at bounding box center [792, 418] width 694 height 395
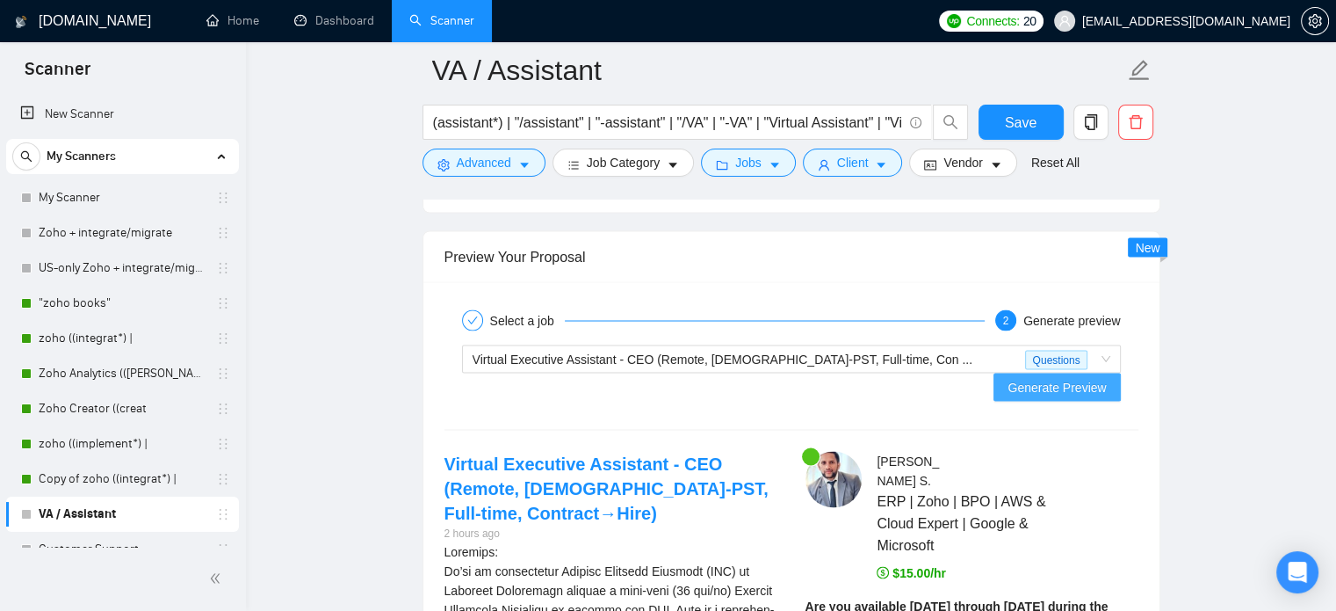
scroll to position [3217, 0]
click at [1075, 376] on span "Generate Preview" at bounding box center [1057, 385] width 98 height 19
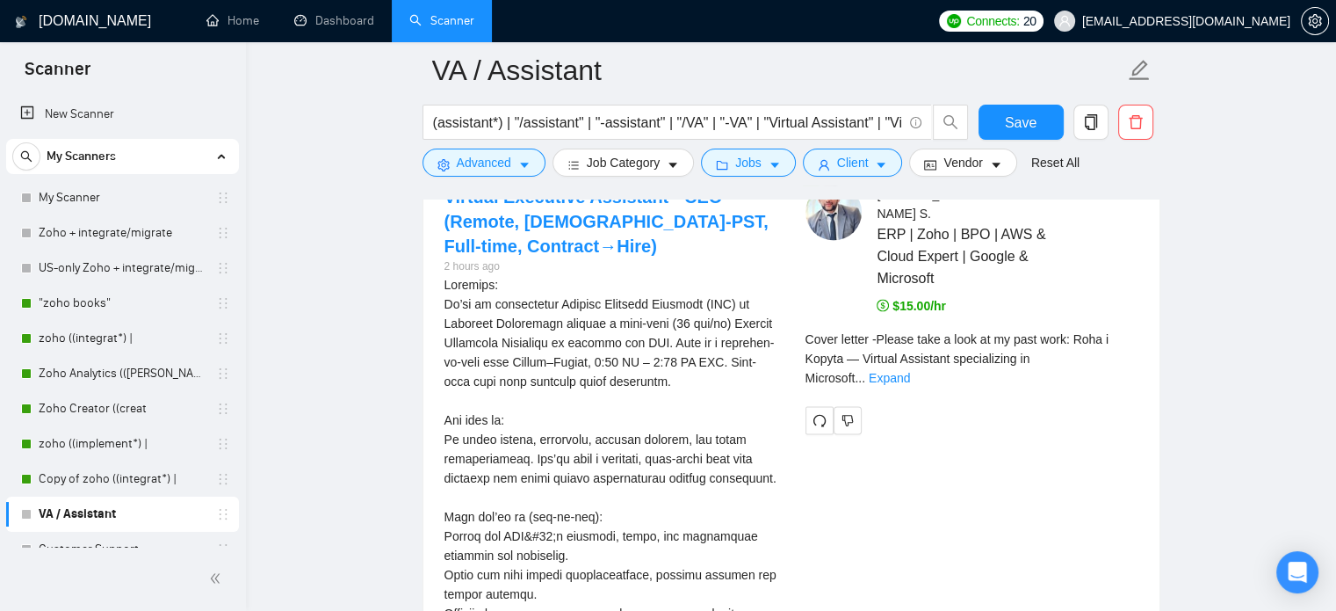
scroll to position [3487, 0]
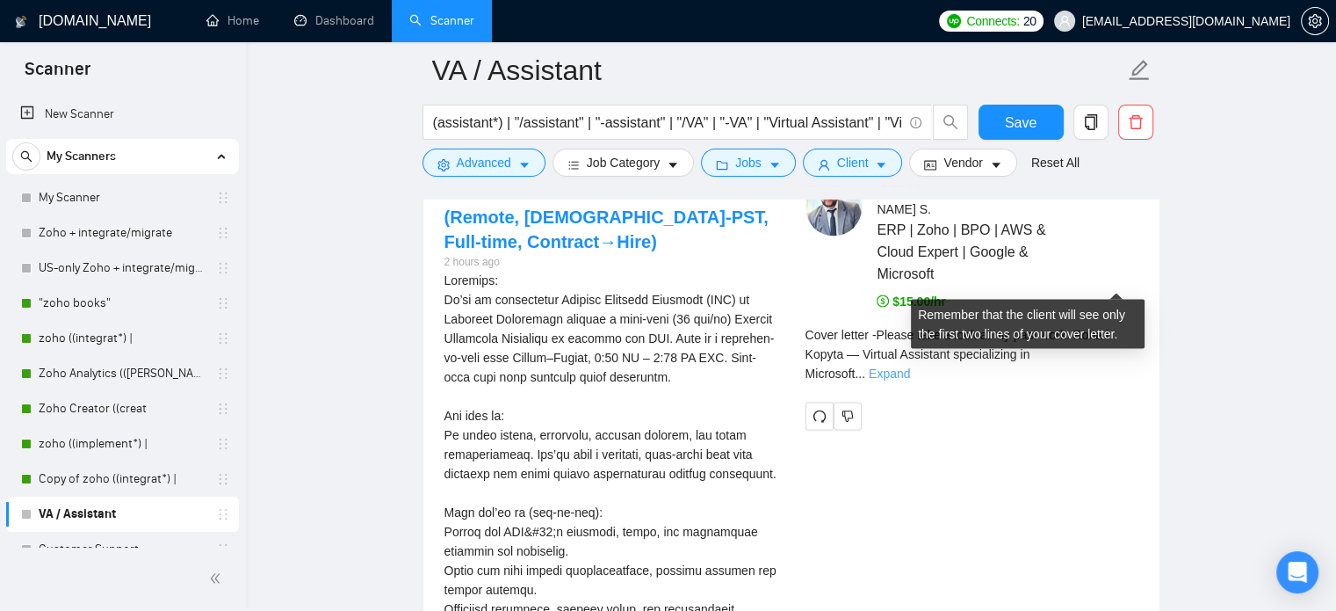
click at [910, 366] on link "Expand" at bounding box center [889, 373] width 41 height 14
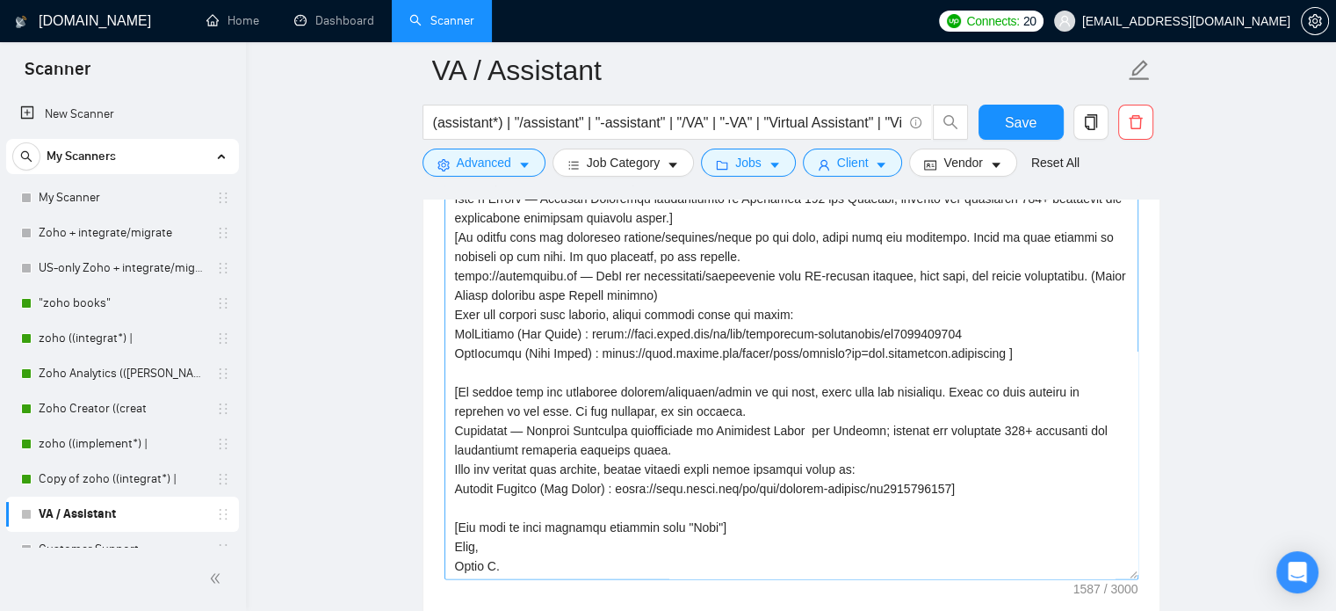
scroll to position [1976, 0]
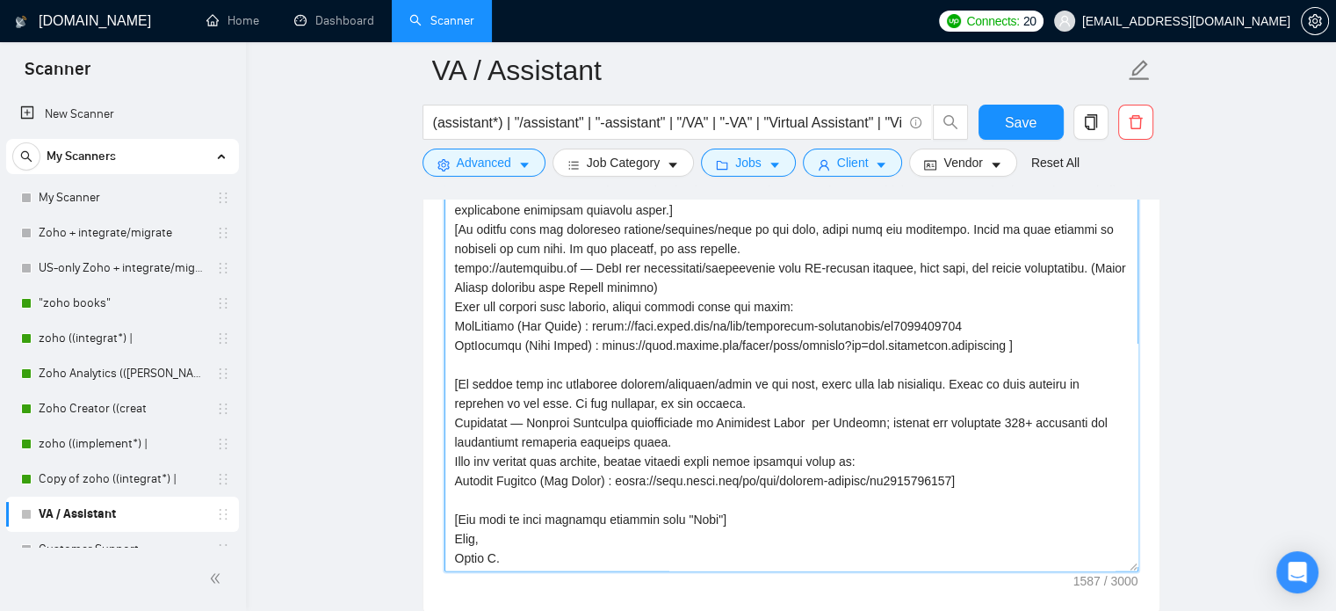
click at [535, 277] on textarea "Cover letter template:" at bounding box center [792, 373] width 694 height 395
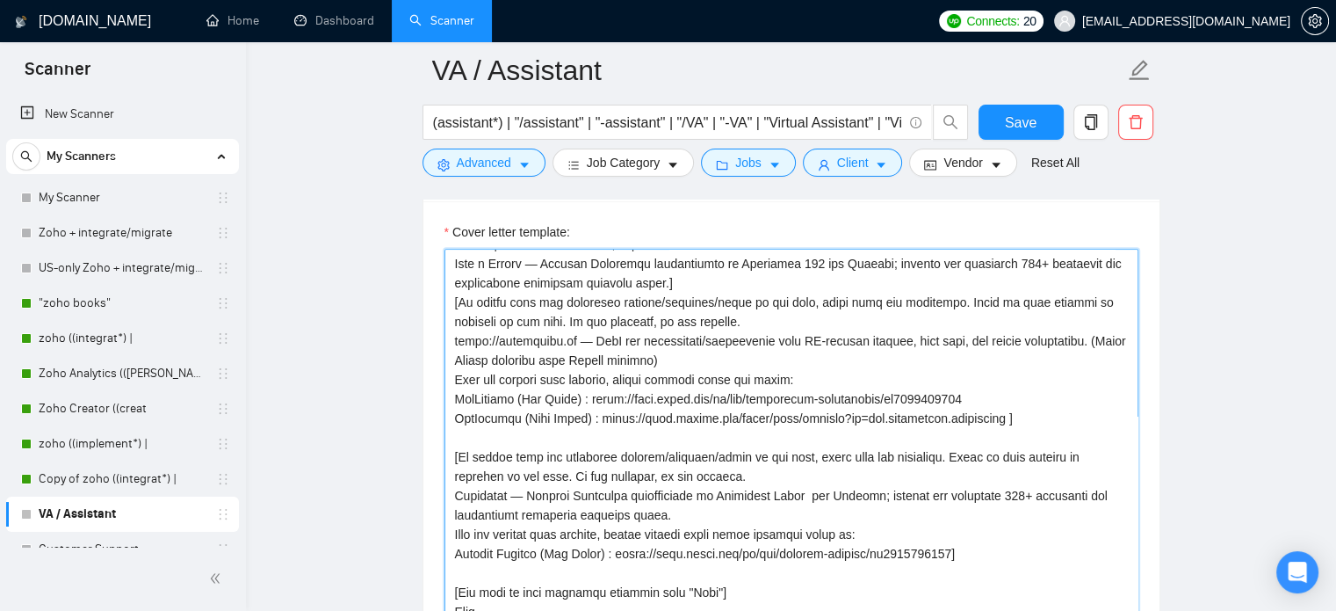
scroll to position [1894, 0]
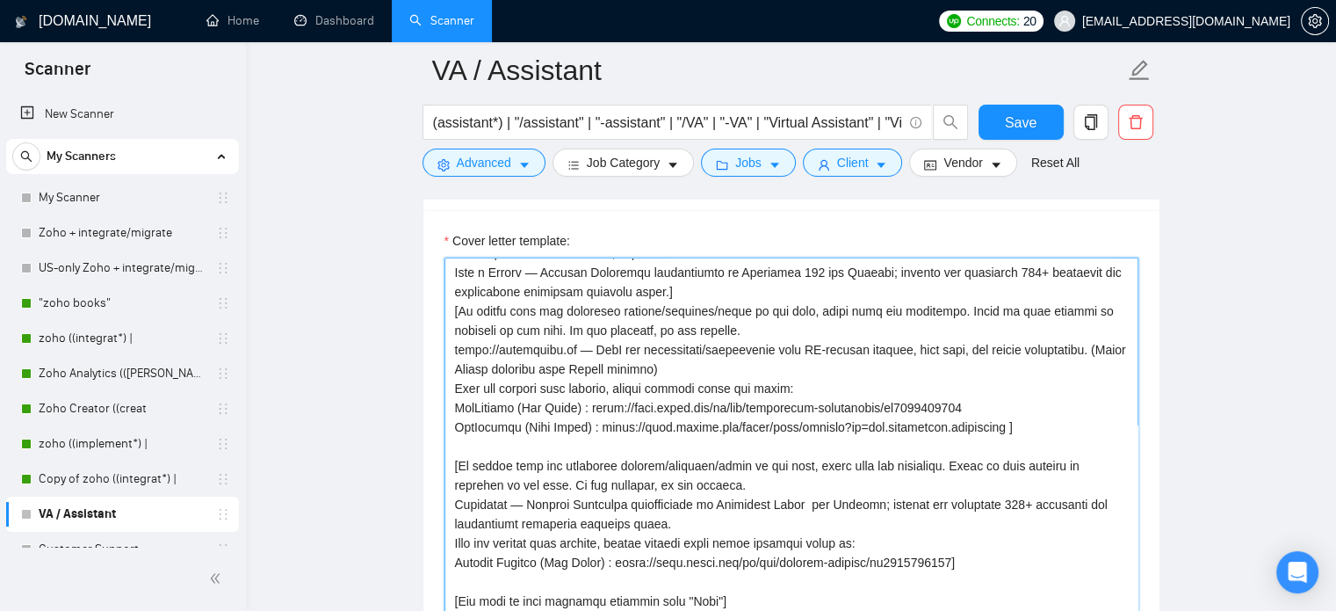
click at [778, 468] on textarea "Cover letter template:" at bounding box center [792, 454] width 694 height 395
click at [613, 502] on textarea "Cover letter template:" at bounding box center [792, 454] width 694 height 395
click at [794, 503] on textarea "Cover letter template:" at bounding box center [792, 454] width 694 height 395
drag, startPoint x: 913, startPoint y: 560, endPoint x: 432, endPoint y: 560, distance: 480.5
click at [432, 560] on div "Cover letter template:" at bounding box center [791, 452] width 736 height 485
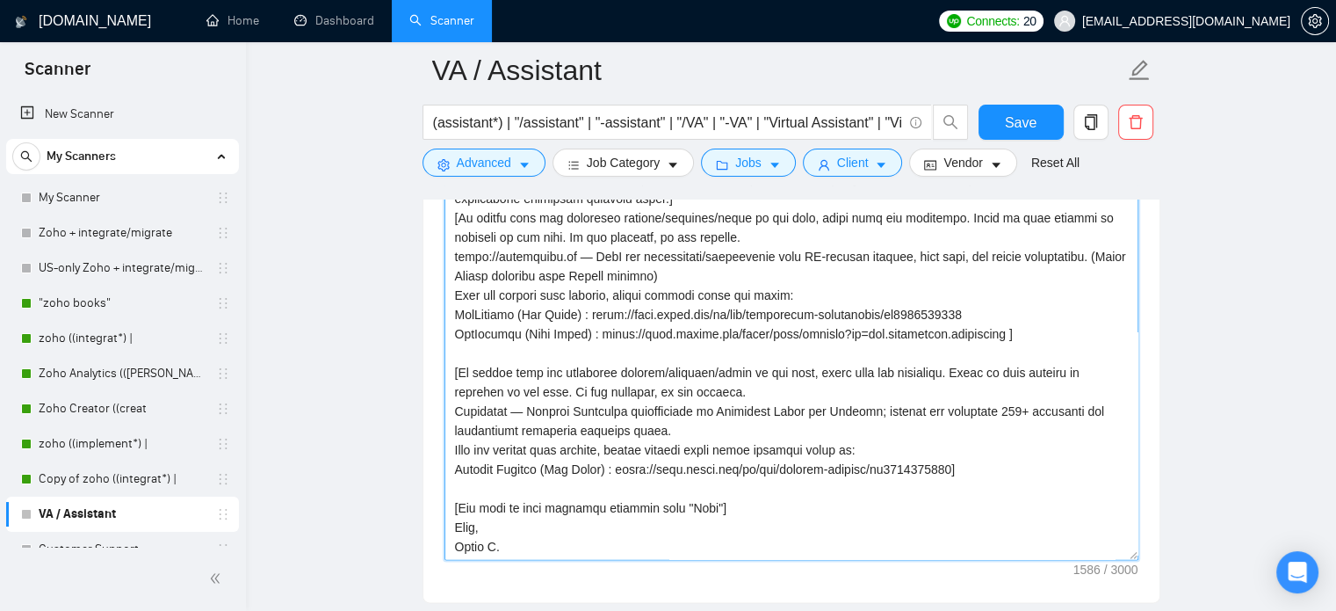
scroll to position [2012, 0]
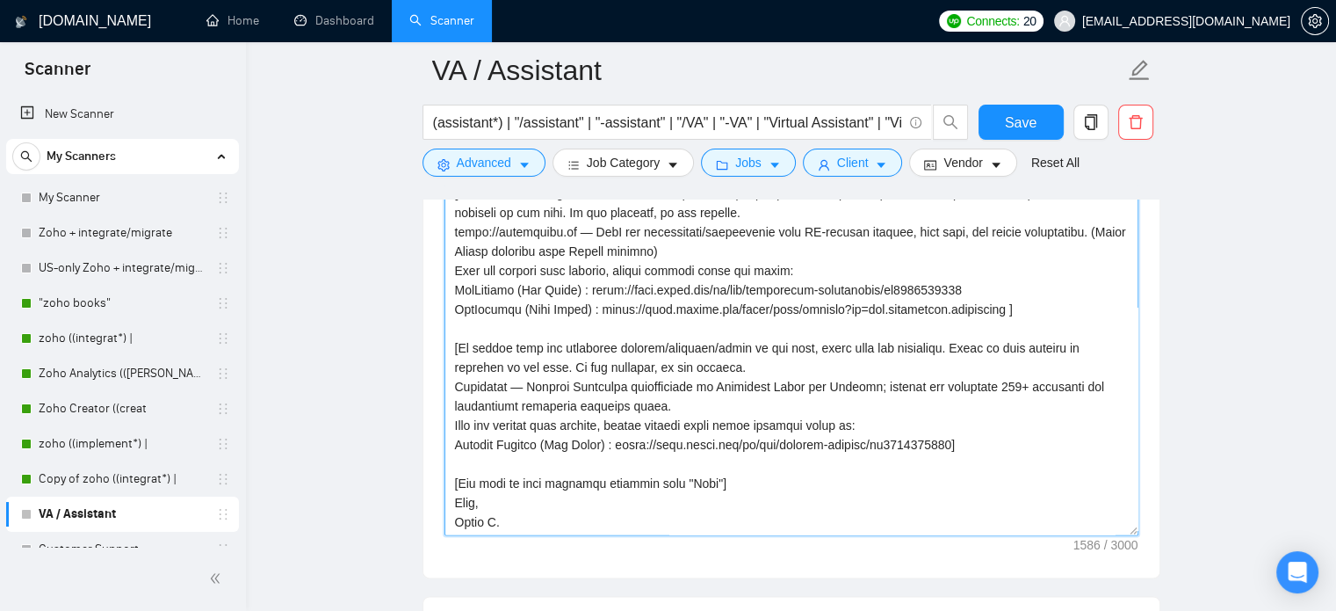
click at [496, 456] on textarea "Cover letter template:" at bounding box center [792, 337] width 694 height 395
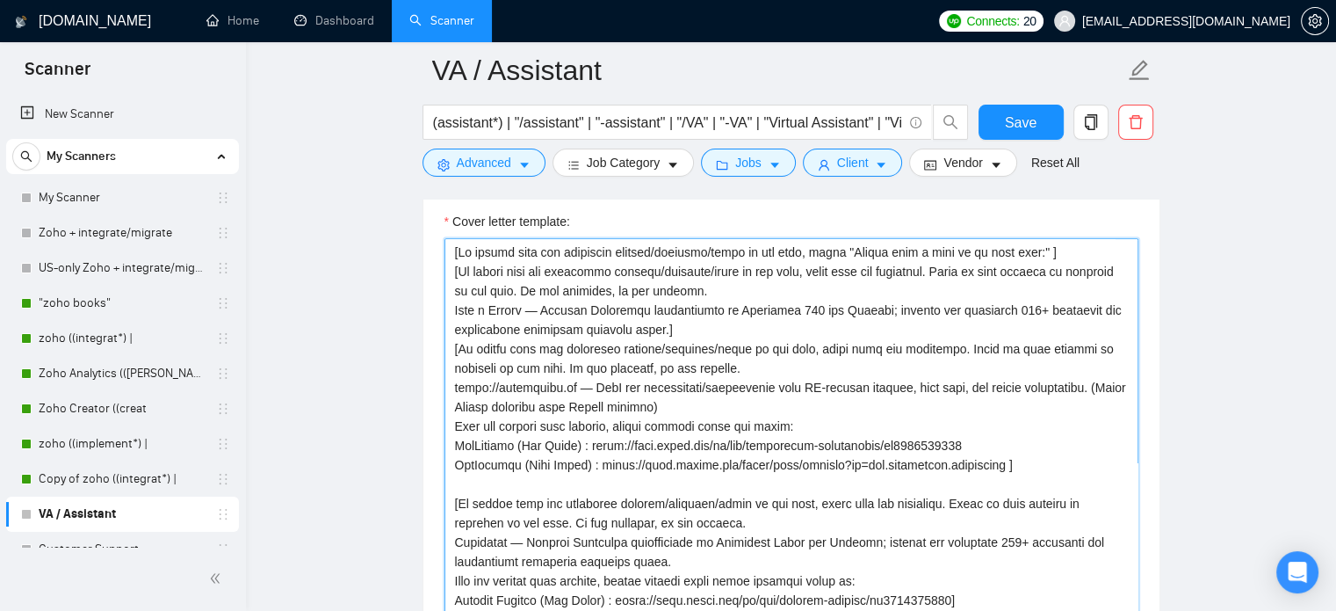
scroll to position [58, 0]
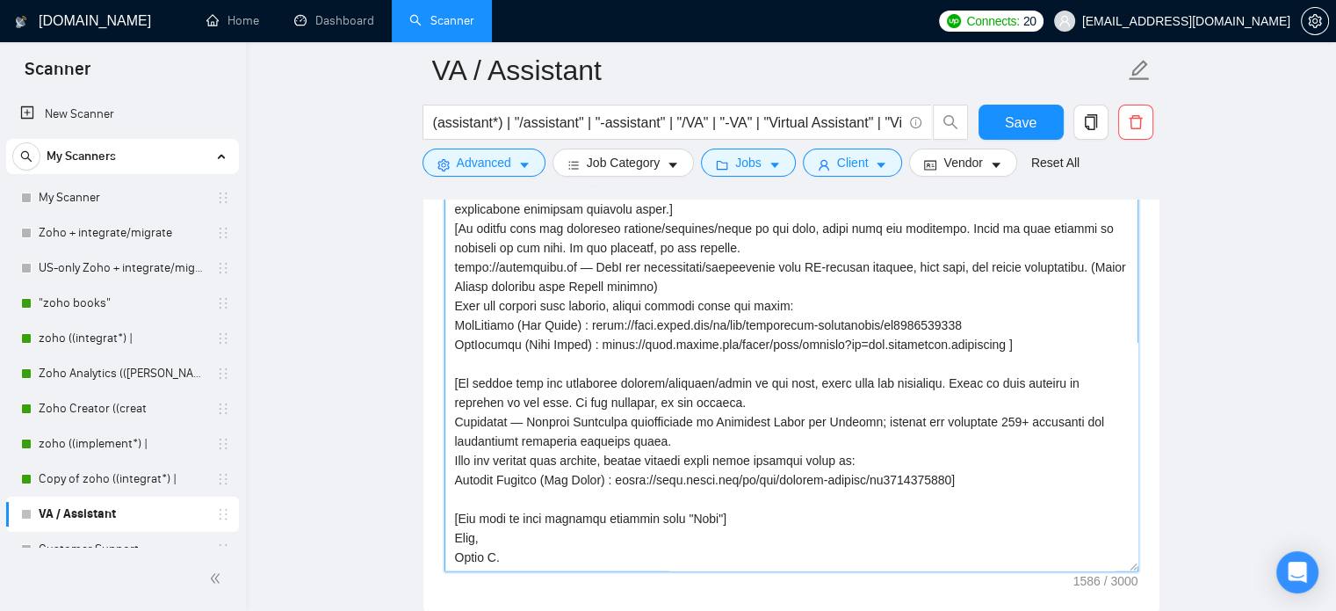
drag, startPoint x: 458, startPoint y: 308, endPoint x: 1029, endPoint y: 491, distance: 599.6
click at [1029, 491] on textarea "Cover letter template:" at bounding box center [792, 373] width 694 height 395
type textarea "[If client asks for portfolio samples/examples/cases in job post, write "Please…"
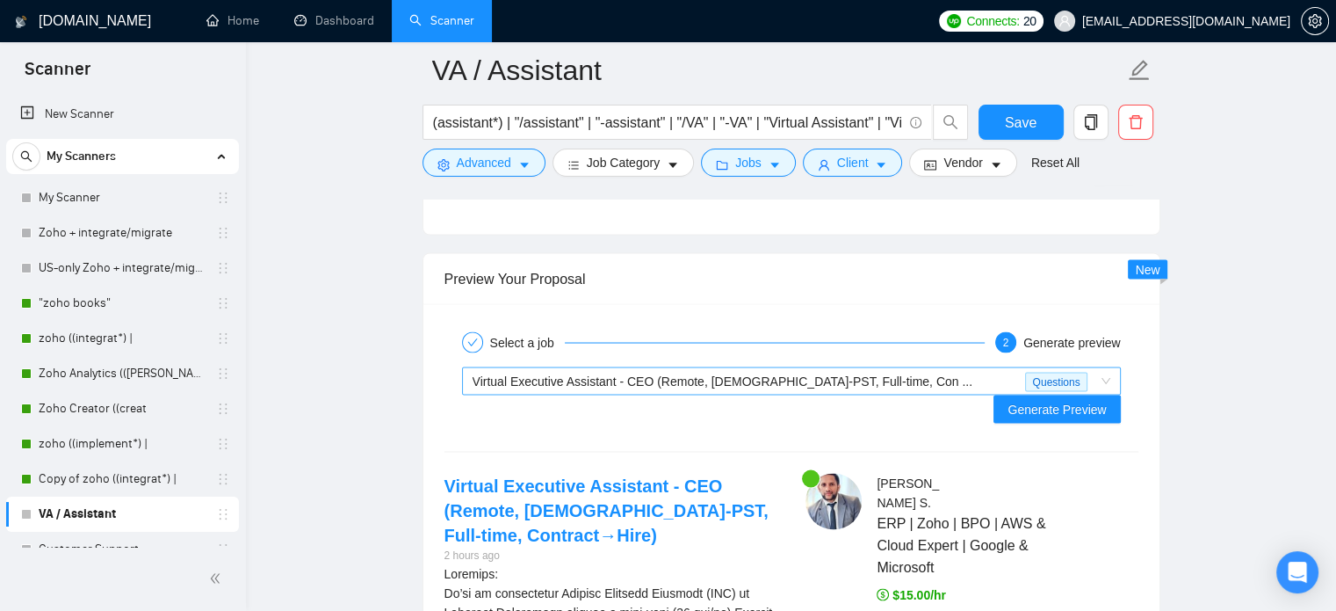
scroll to position [3195, 0]
click at [747, 379] on span "Virtual Executive Assistant - CEO (Remote, US-PST, Full-time, Con ..." at bounding box center [723, 379] width 500 height 14
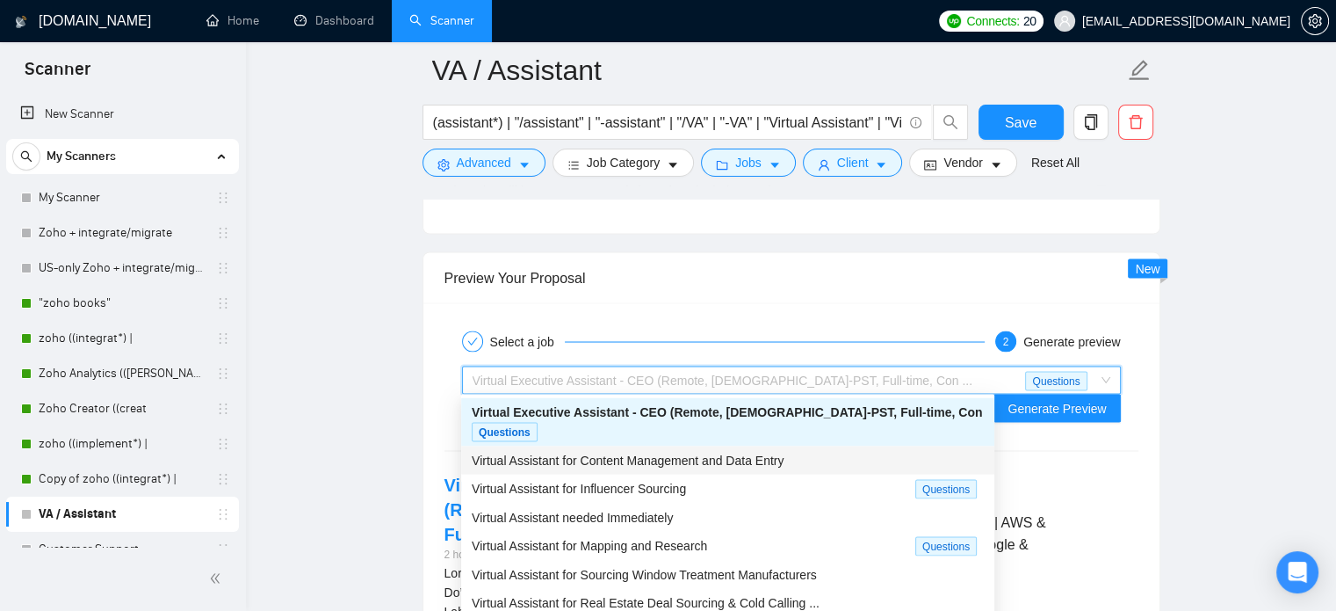
click at [641, 452] on span "Virtual Assistant for Content Management and Data Entry" at bounding box center [628, 459] width 312 height 14
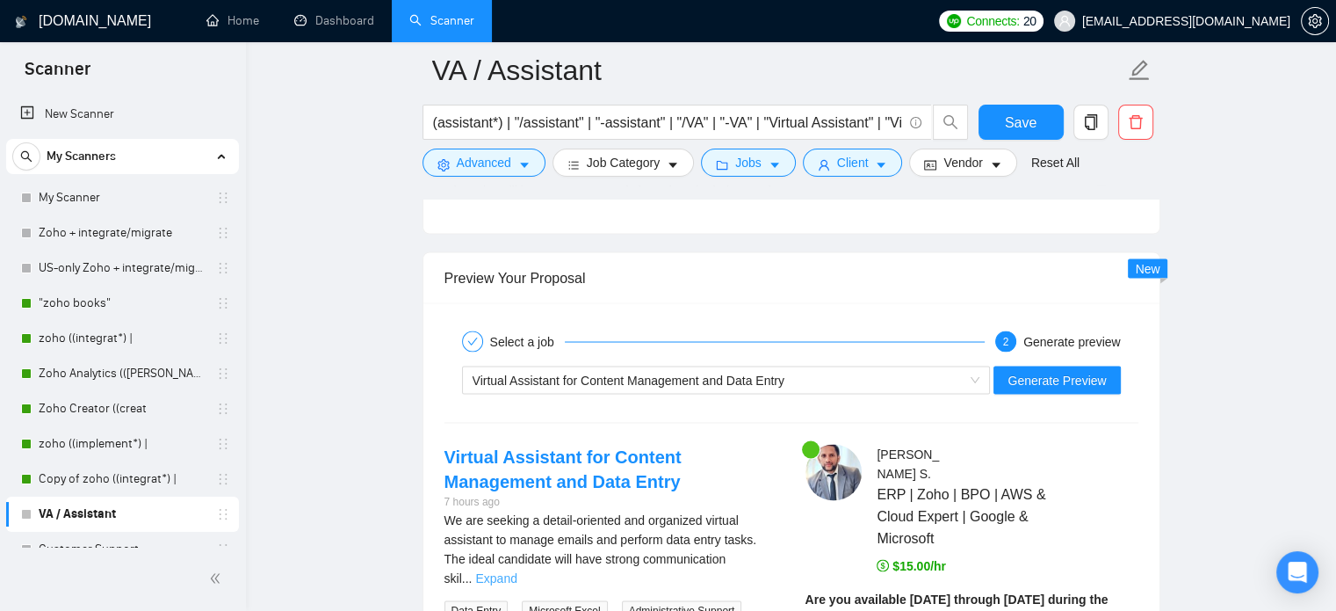
click at [517, 570] on link "Expand" at bounding box center [495, 577] width 41 height 14
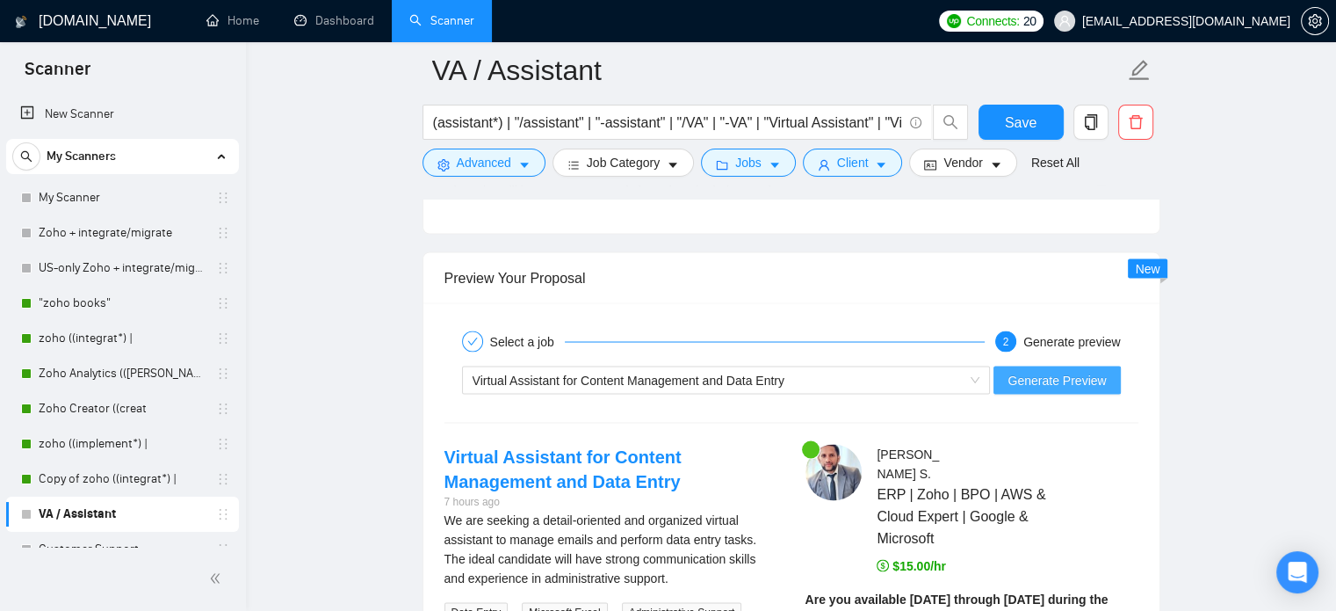
click at [1051, 380] on span "Generate Preview" at bounding box center [1057, 379] width 98 height 19
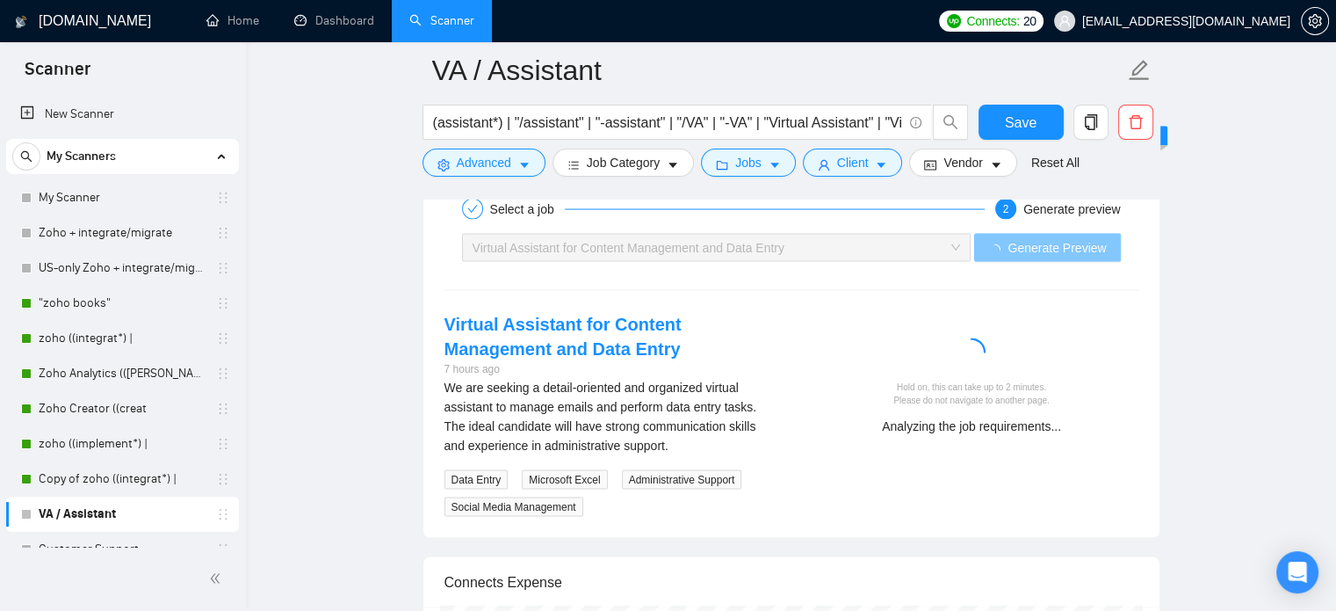
scroll to position [3302, 0]
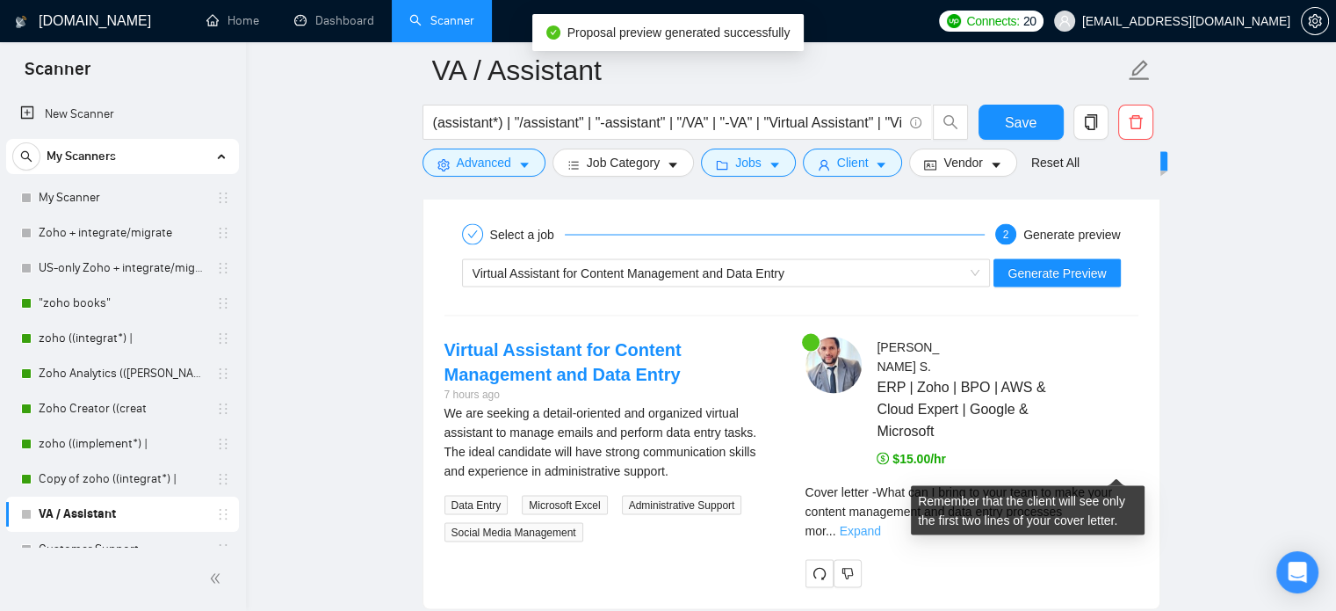
click at [881, 523] on link "Expand" at bounding box center [860, 530] width 41 height 14
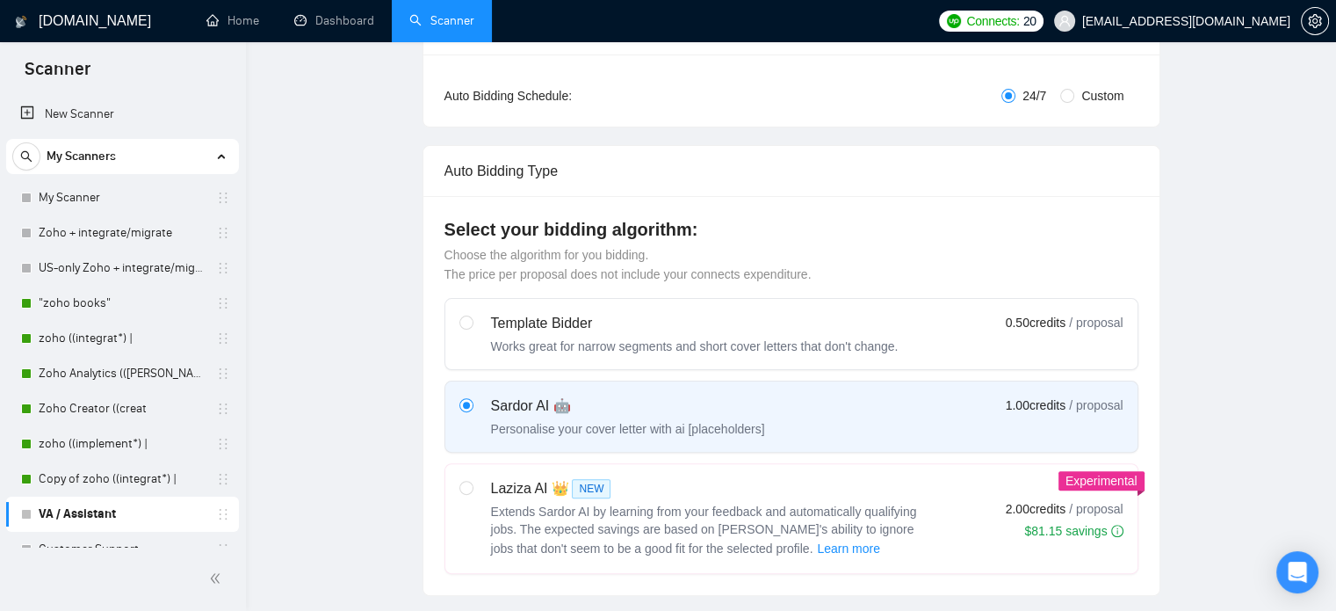
scroll to position [0, 0]
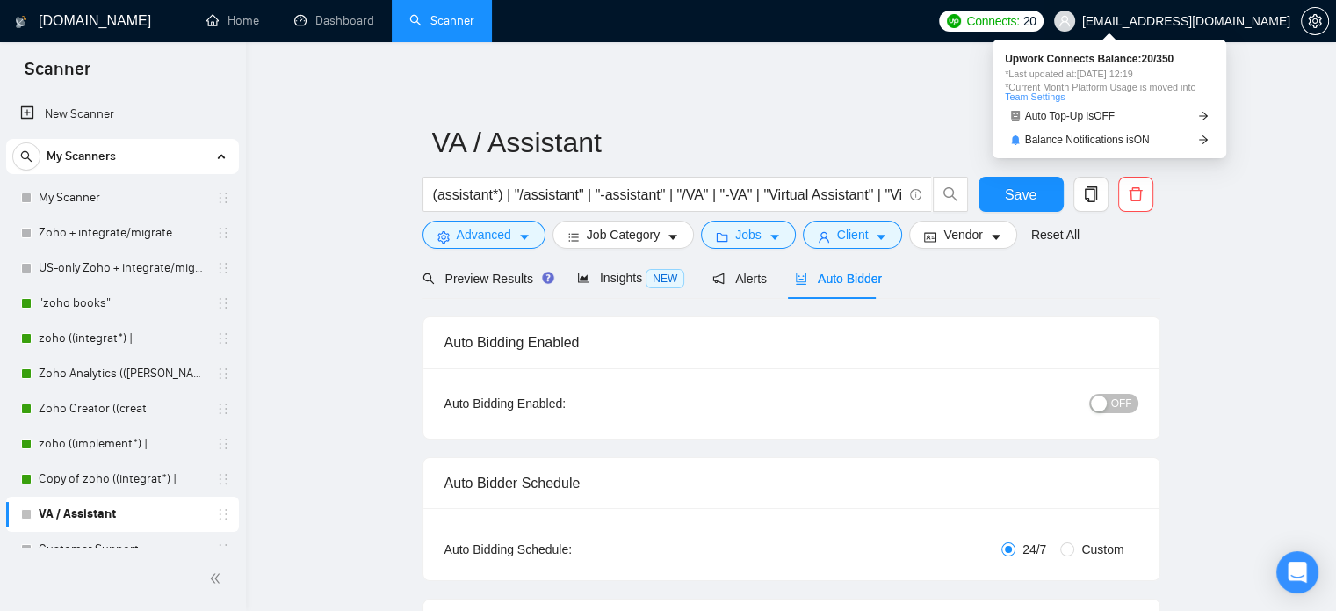
click at [1227, 21] on span "zain@byteit.com" at bounding box center [1186, 21] width 208 height 0
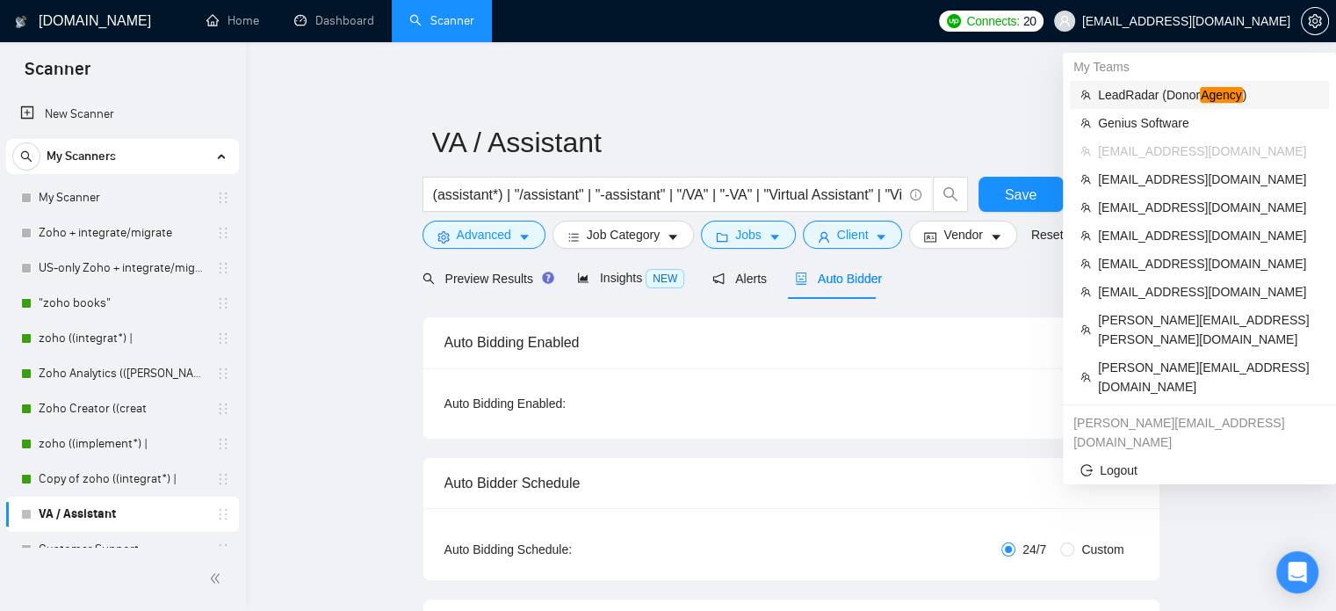
click at [1181, 95] on span "LeadRadar (Donor Agency )" at bounding box center [1208, 94] width 221 height 19
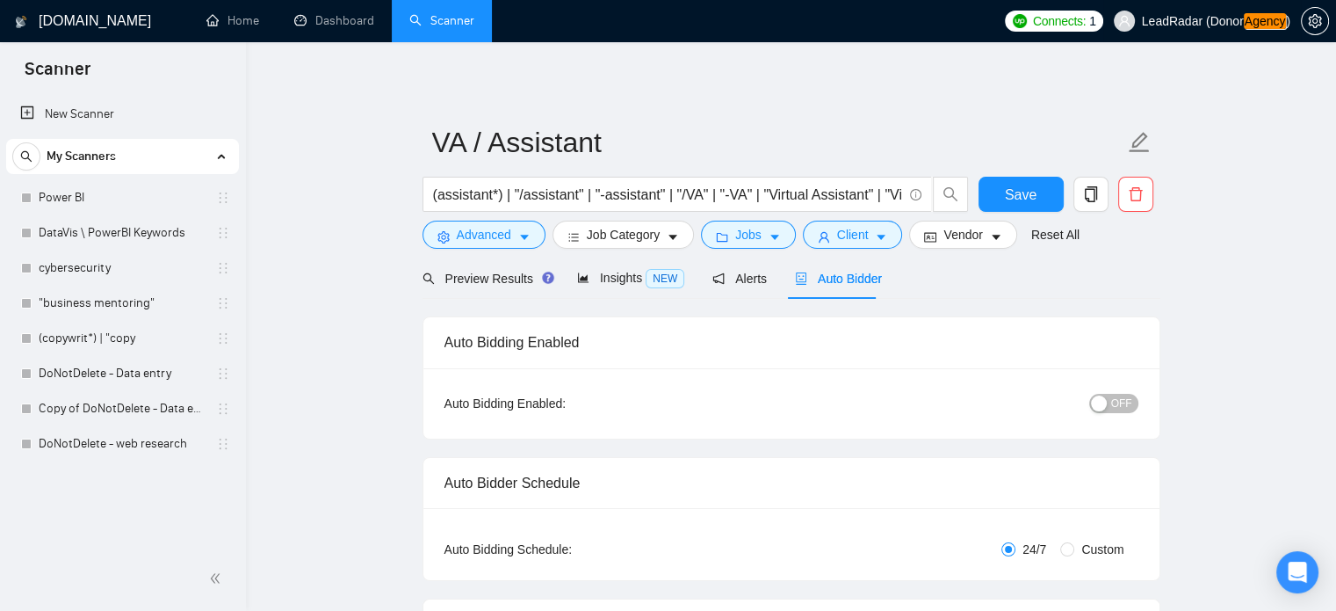
click at [1240, 24] on span "LeadRadar (Donor Agency )" at bounding box center [1216, 21] width 148 height 12
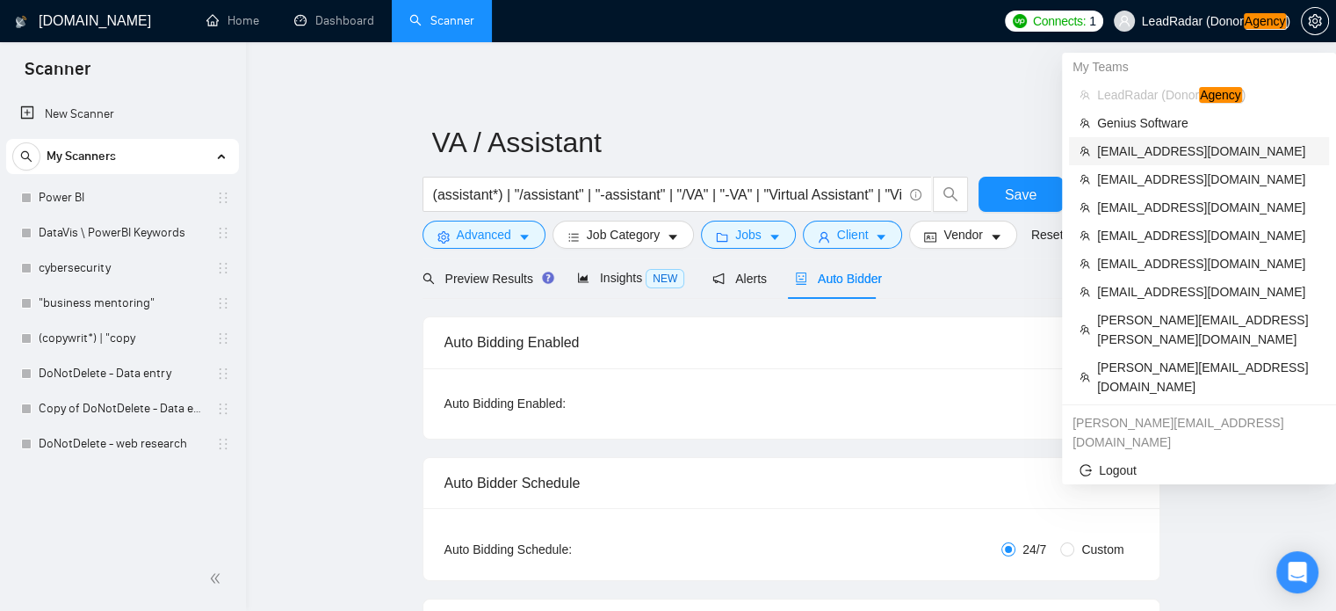
click at [1139, 154] on span "zain@byteit.com" at bounding box center [1207, 150] width 221 height 19
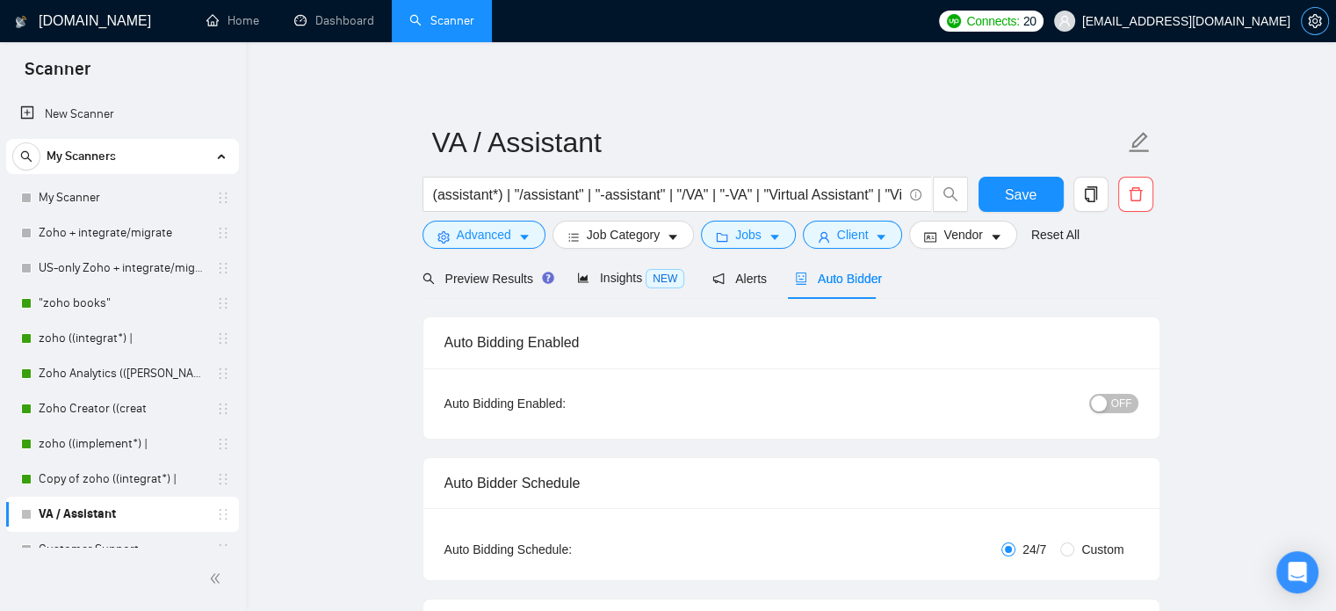
drag, startPoint x: 1314, startPoint y: 20, endPoint x: 753, endPoint y: 80, distance: 564.5
click at [1314, 20] on icon "setting" at bounding box center [1315, 21] width 14 height 14
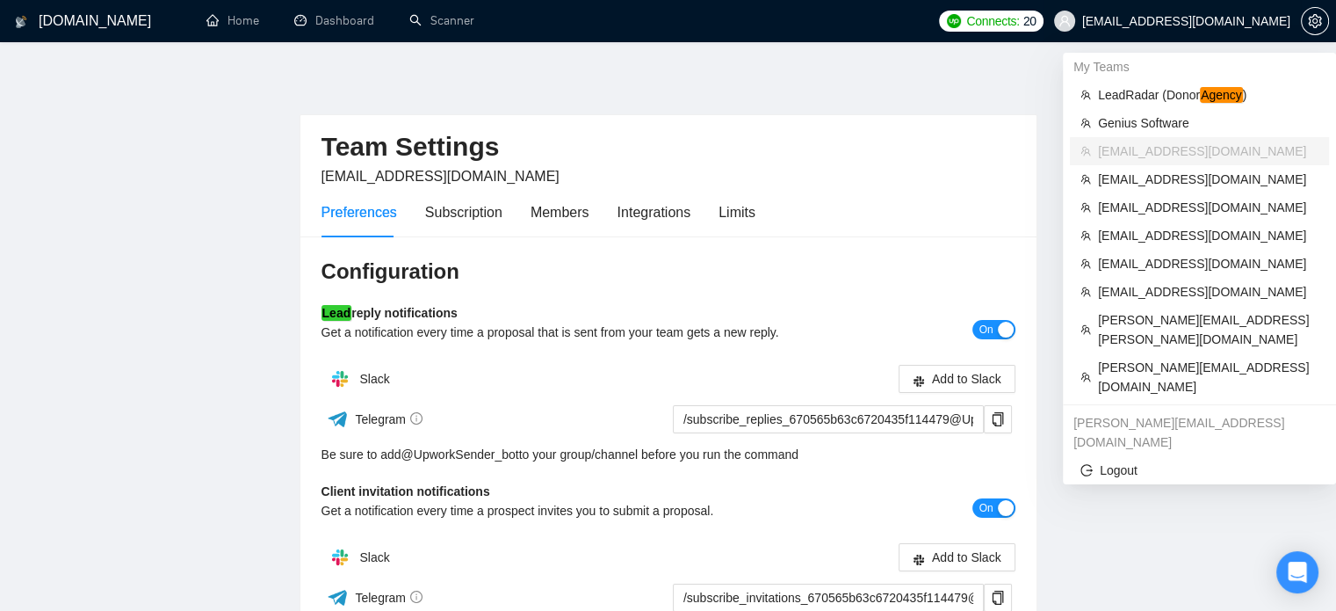
click at [1237, 29] on span "zain@byteit.com" at bounding box center [1172, 21] width 257 height 56
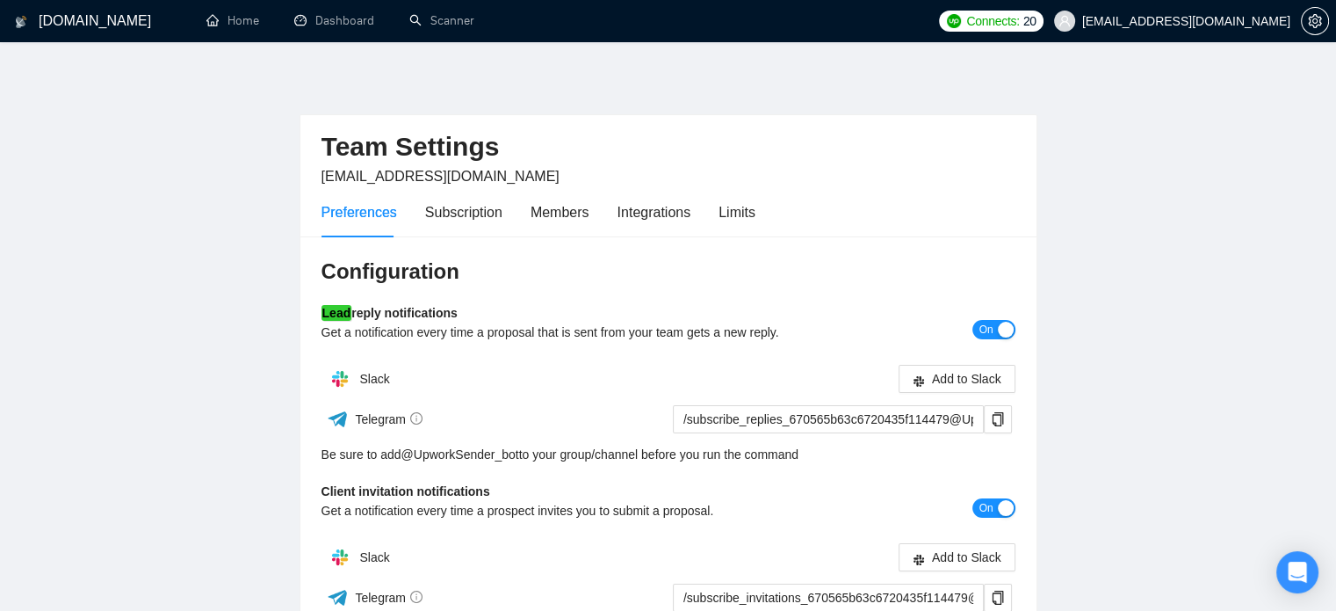
click at [819, 87] on div "Team Settings zain@byteit.com Preferences Subscription Members Integrations Lim…" at bounding box center [669, 533] width 738 height 926
drag, startPoint x: 441, startPoint y: 13, endPoint x: 322, endPoint y: 249, distance: 264.0
click at [441, 13] on link "Scanner" at bounding box center [441, 20] width 65 height 15
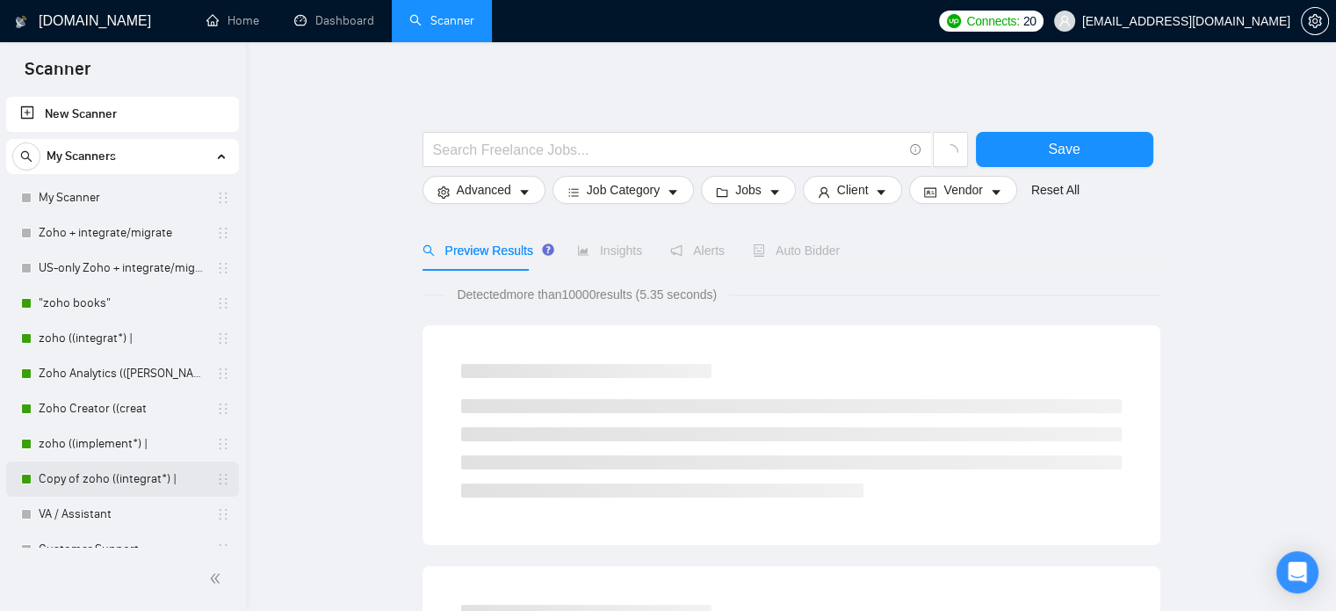
click at [109, 509] on link "VA / Assistant" at bounding box center [122, 513] width 167 height 35
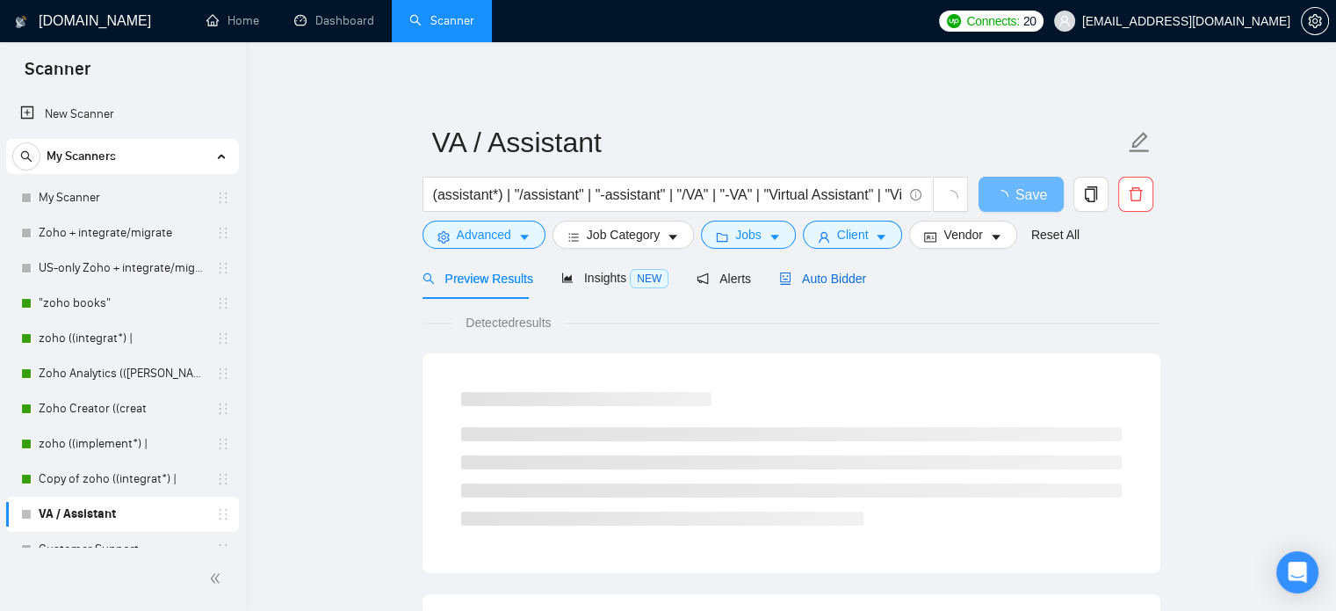
click at [844, 278] on span "Auto Bidder" at bounding box center [822, 278] width 87 height 14
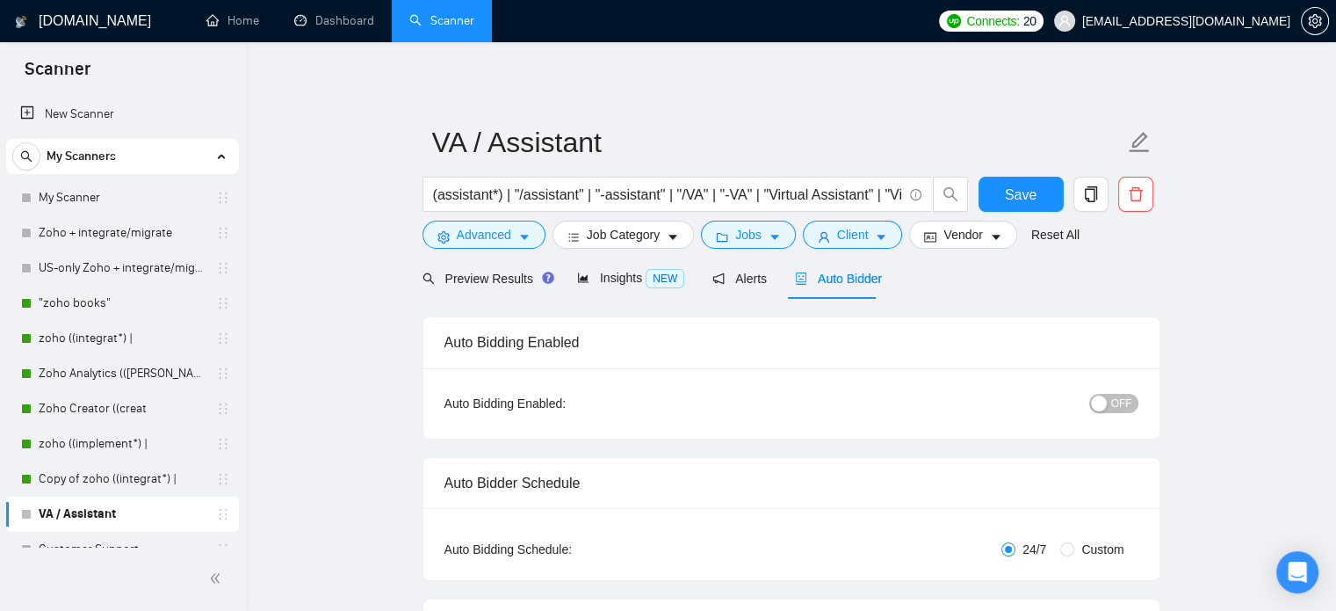
click at [1236, 21] on span "zain@byteit.com" at bounding box center [1186, 21] width 208 height 0
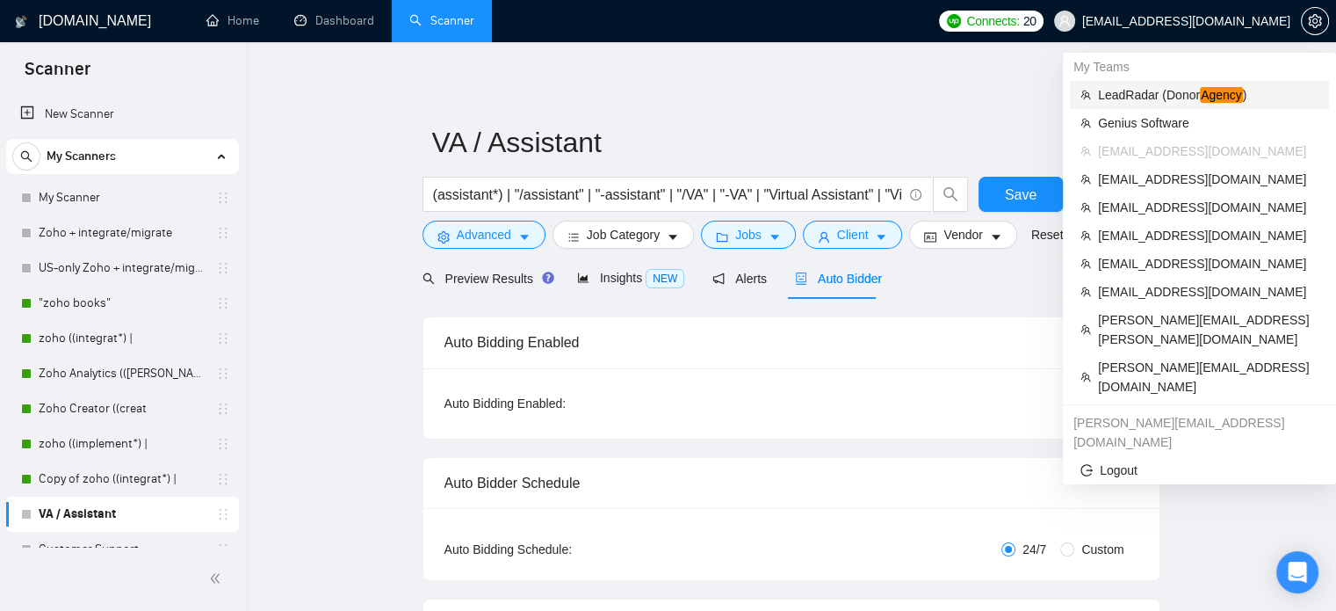
click at [1140, 95] on span "LeadRadar (Donor Agency )" at bounding box center [1208, 94] width 221 height 19
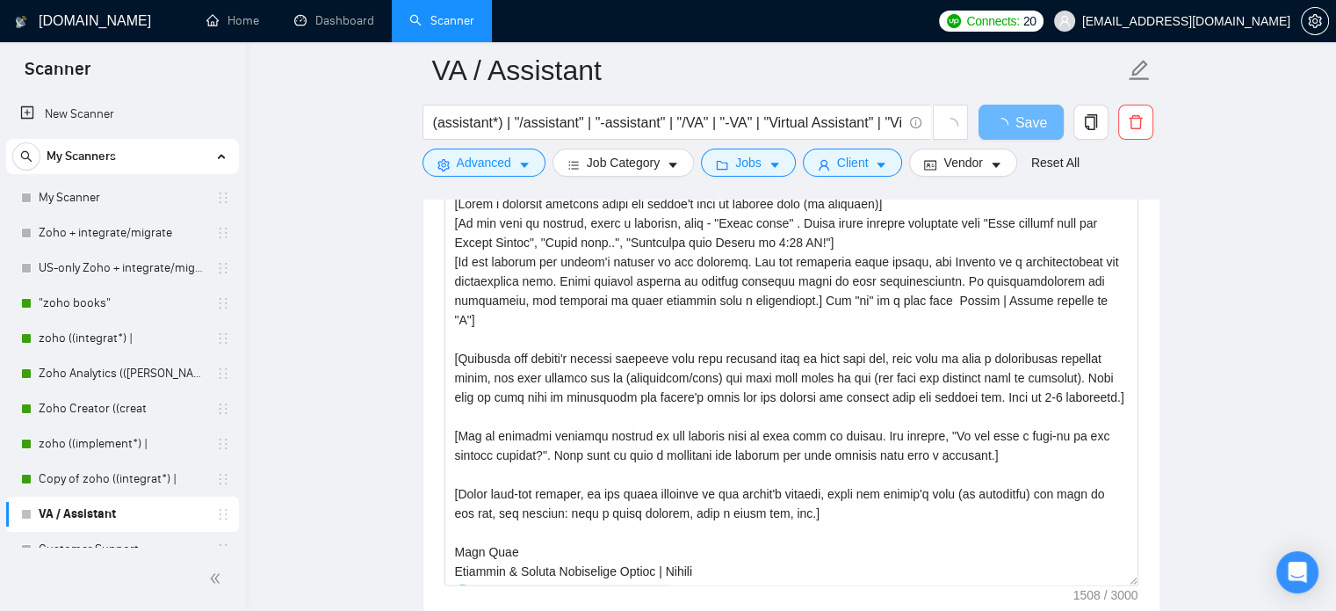
scroll to position [1937, 0]
click at [1214, 21] on span "[EMAIL_ADDRESS][DOMAIN_NAME]" at bounding box center [1186, 21] width 208 height 0
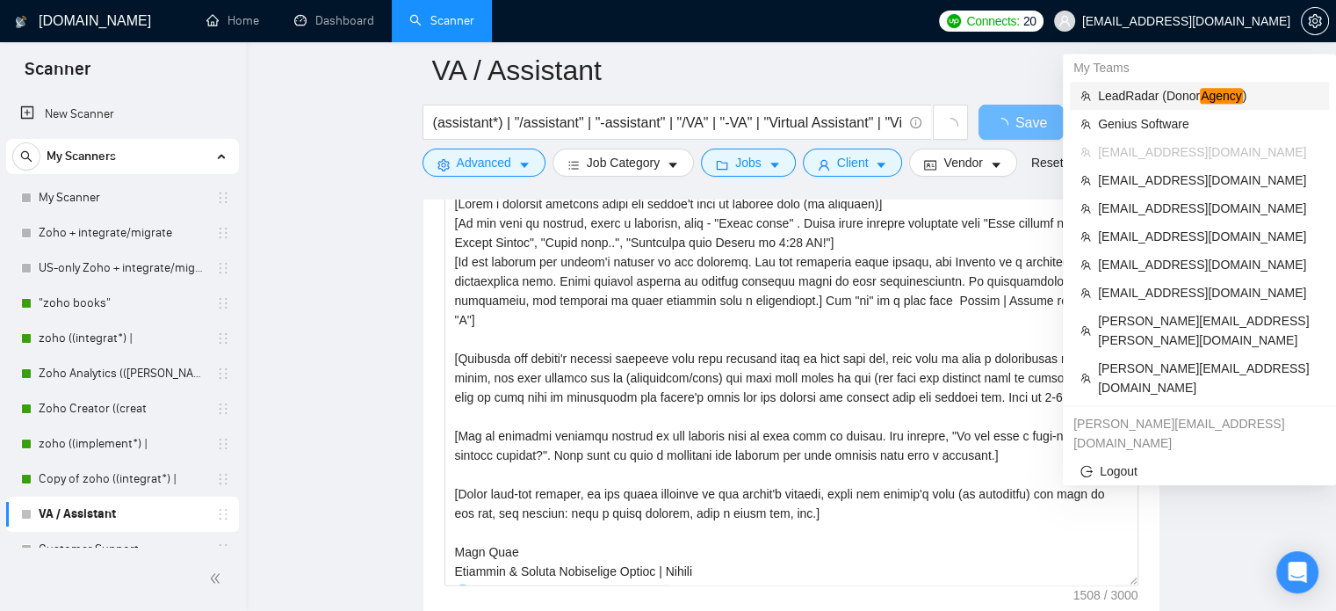
click at [1184, 93] on span "LeadRadar (Donor Agency )" at bounding box center [1208, 95] width 221 height 19
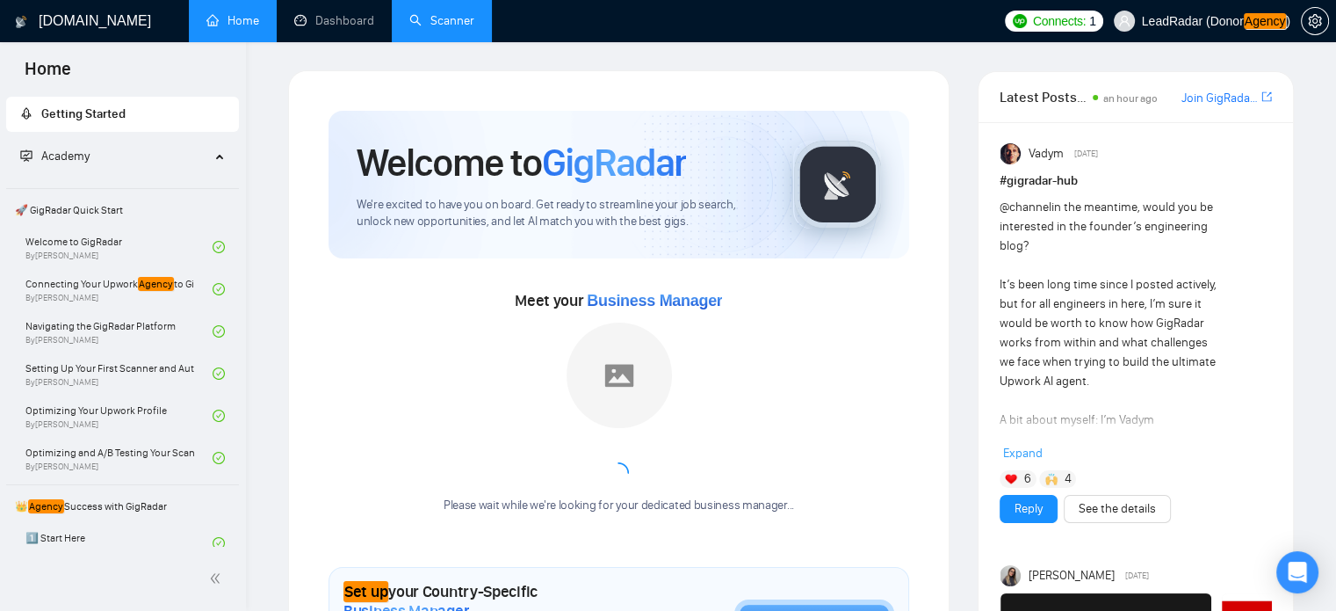
click at [422, 27] on link "Scanner" at bounding box center [441, 20] width 65 height 15
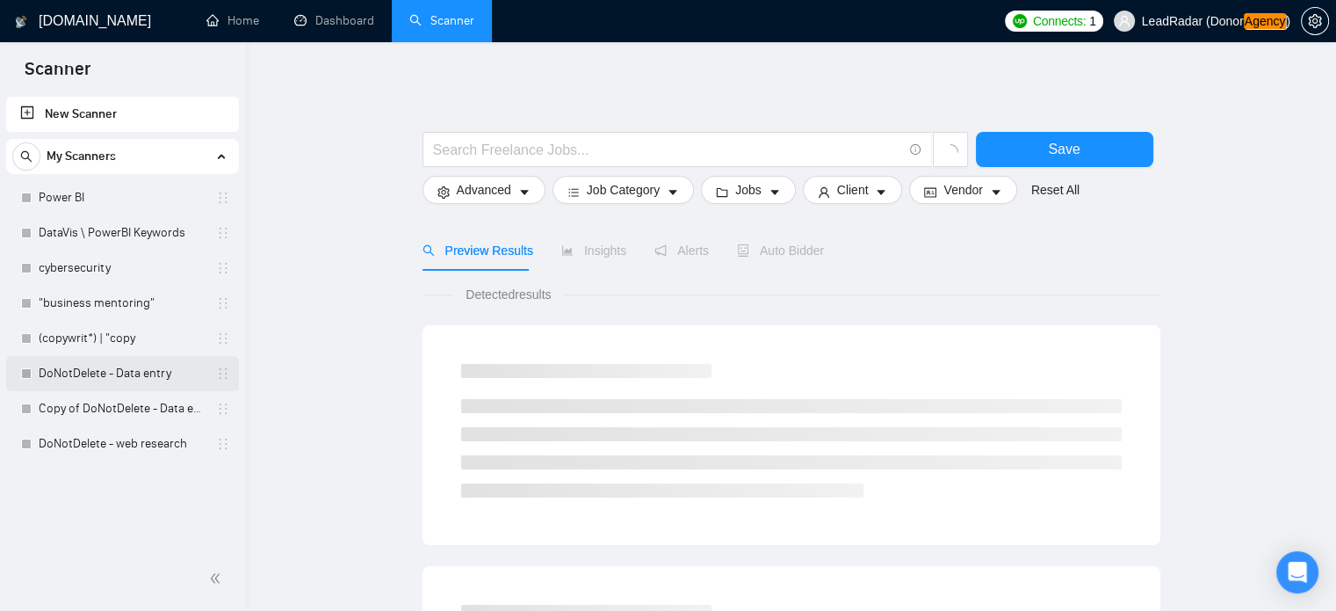
click at [65, 372] on link "DoNotDelete - Data entry" at bounding box center [122, 373] width 167 height 35
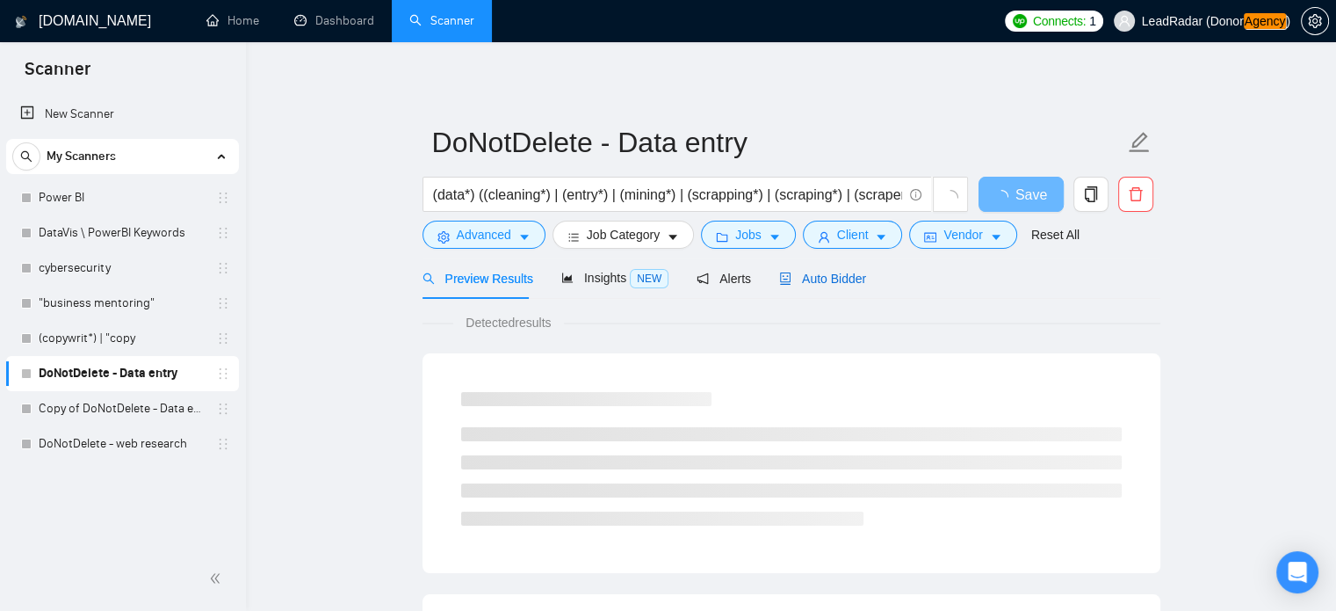
click at [843, 280] on span "Auto Bidder" at bounding box center [822, 278] width 87 height 14
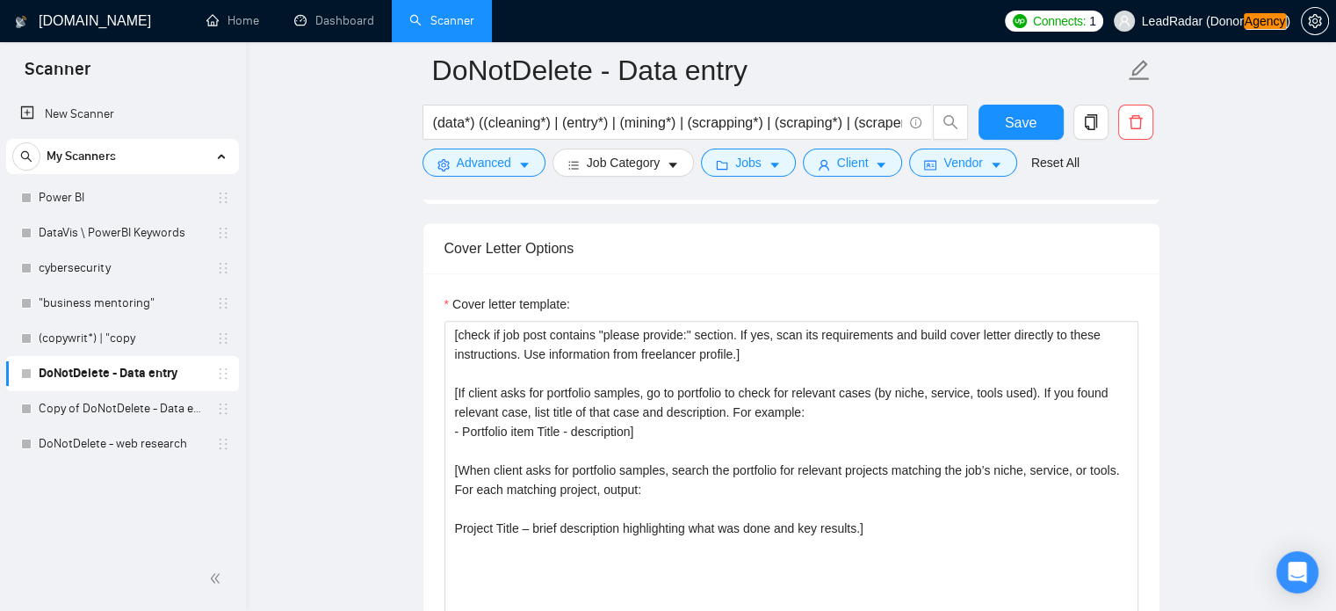
scroll to position [1840, 0]
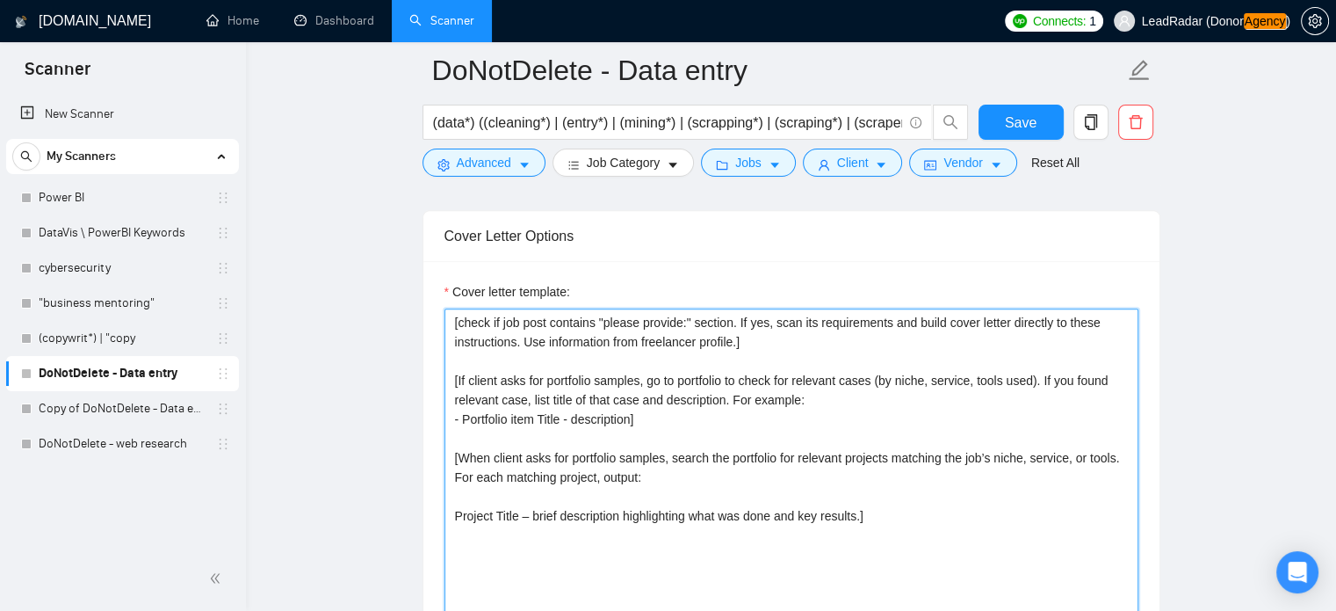
click at [804, 379] on textarea "[check if job post contains "please provide:" section. If yes, scan its require…" at bounding box center [792, 505] width 694 height 395
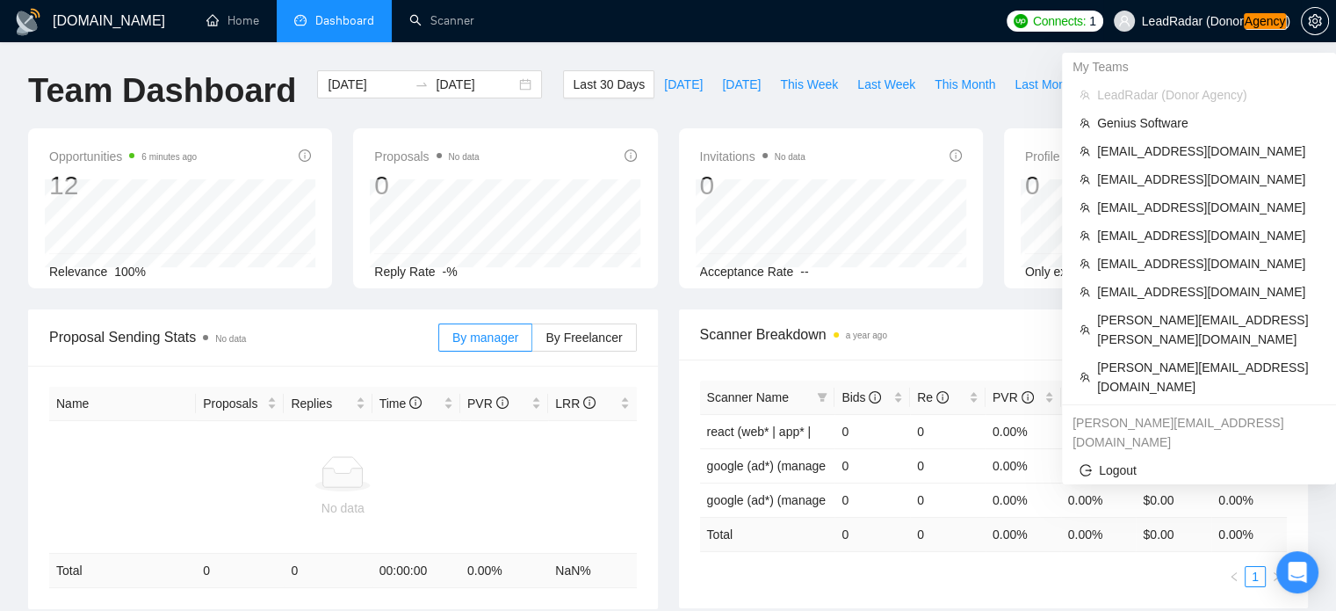
click at [1233, 20] on span "LeadRadar (Donor Agency )" at bounding box center [1216, 21] width 148 height 12
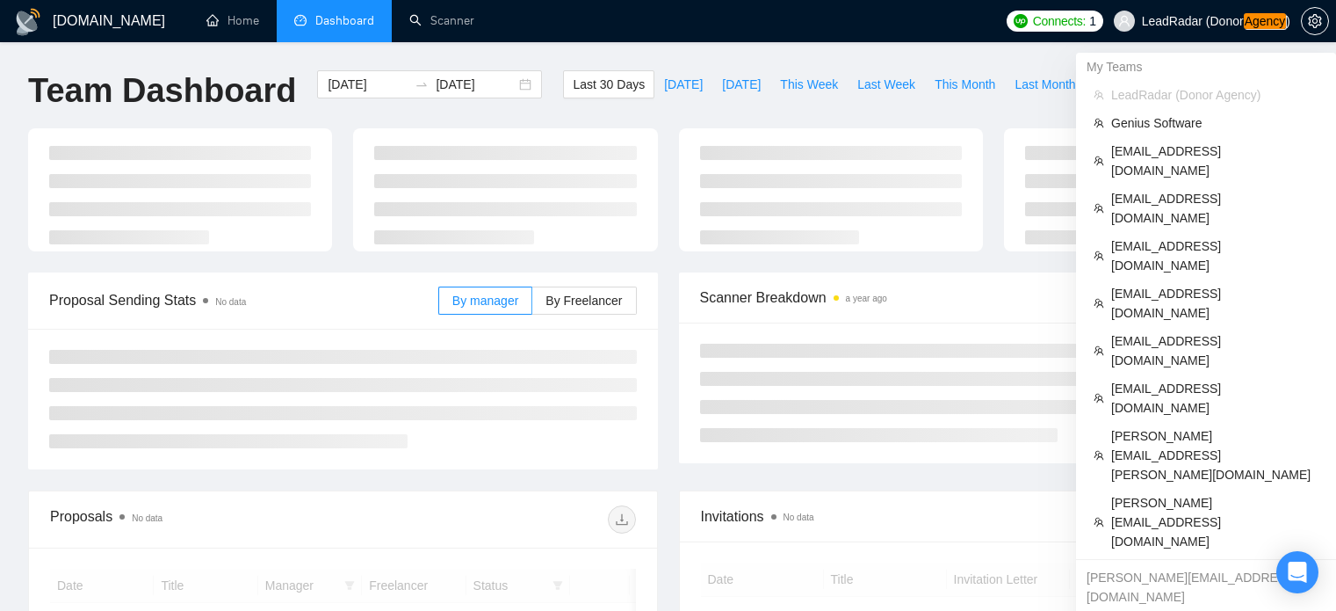
click at [1226, 23] on span "LeadRadar (Donor Agency )" at bounding box center [1216, 21] width 148 height 12
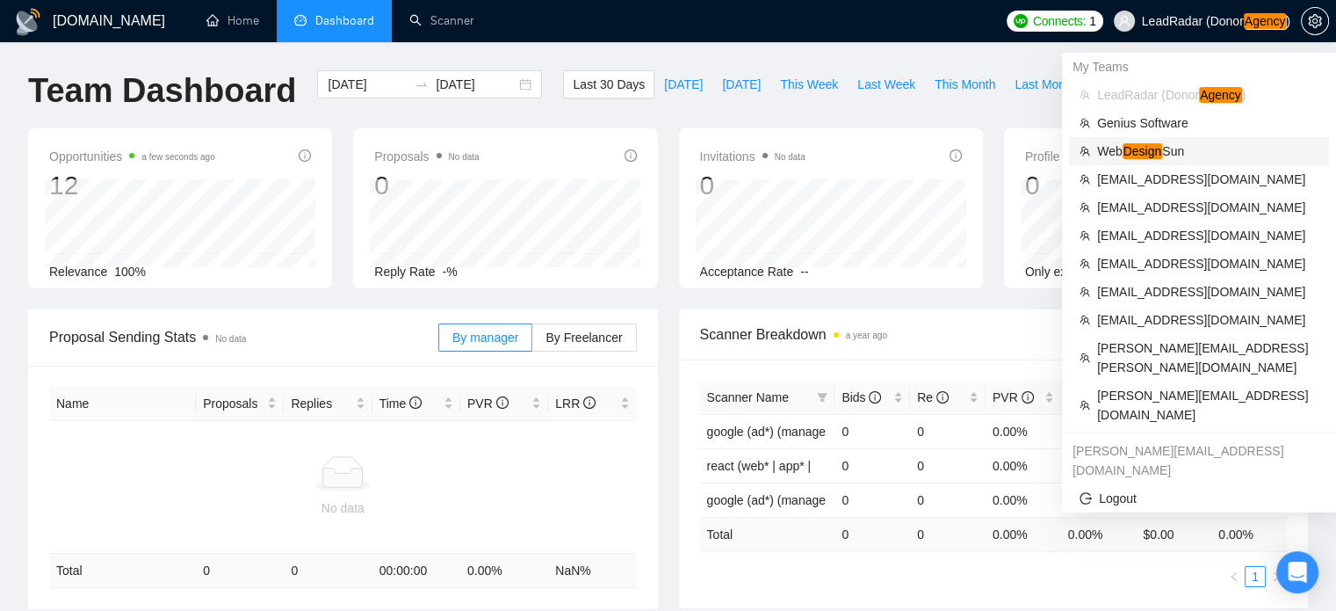
click at [1146, 154] on em "Design" at bounding box center [1143, 151] width 40 height 16
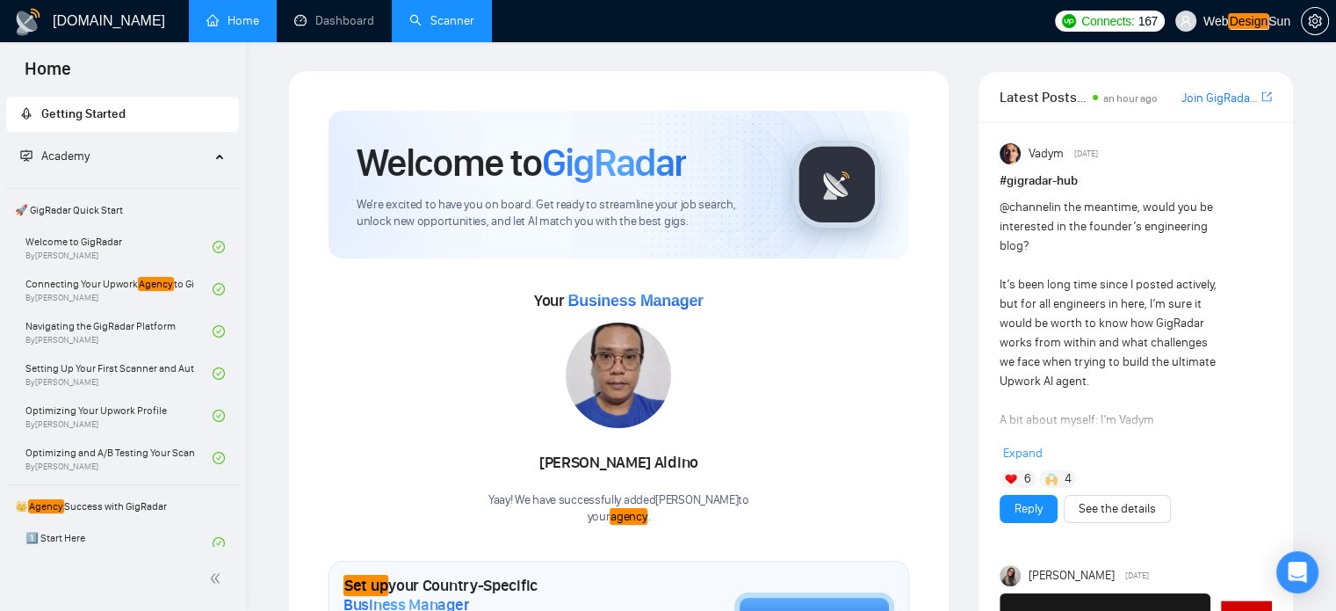
click at [450, 25] on link "Scanner" at bounding box center [441, 20] width 65 height 15
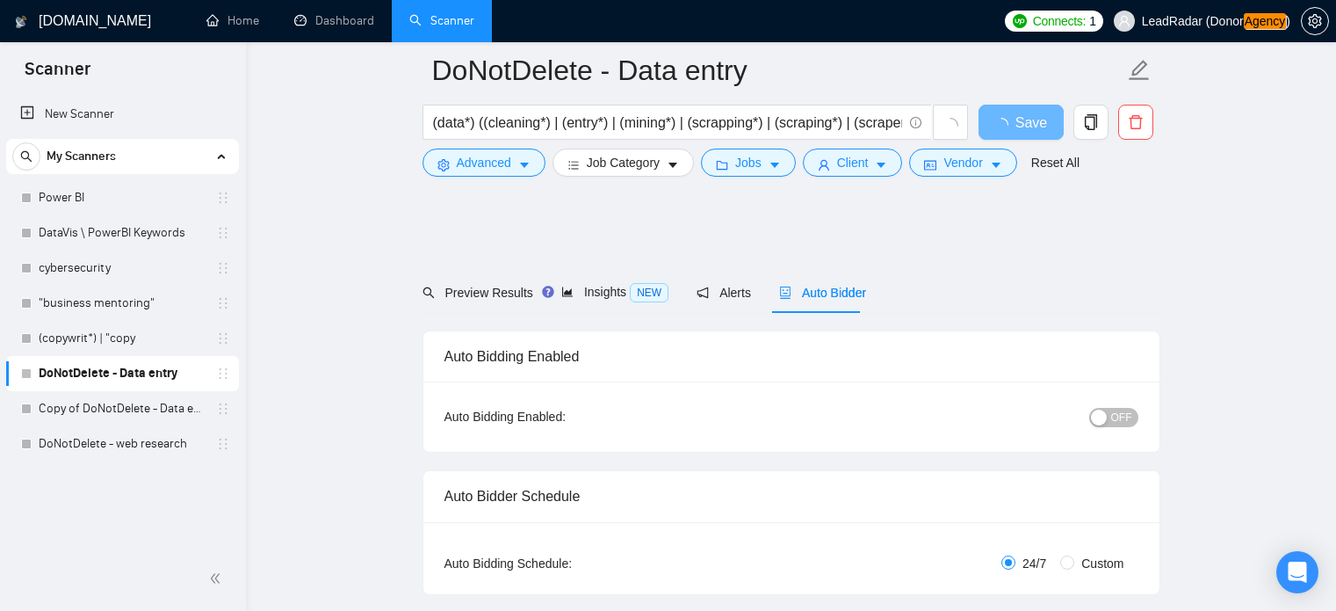
scroll to position [1840, 0]
